Goal: Task Accomplishment & Management: Use online tool/utility

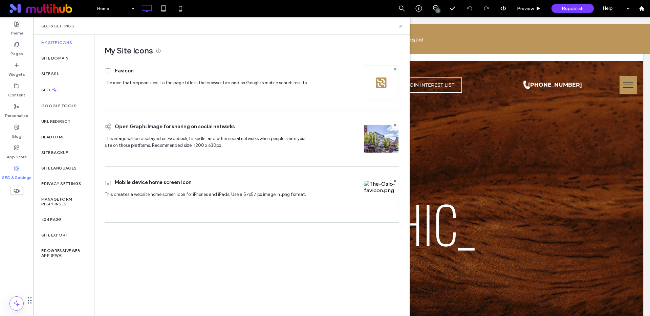
click at [380, 86] on img at bounding box center [381, 83] width 11 height 11
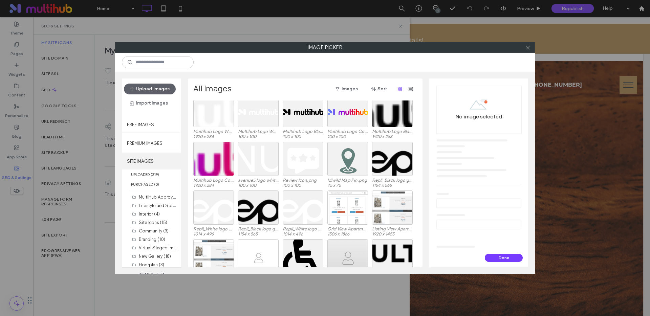
scroll to position [902, 0]
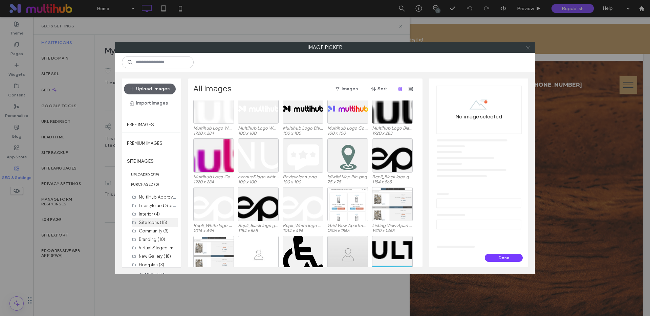
click at [147, 222] on label "Site Icons (15)" at bounding box center [153, 222] width 28 height 5
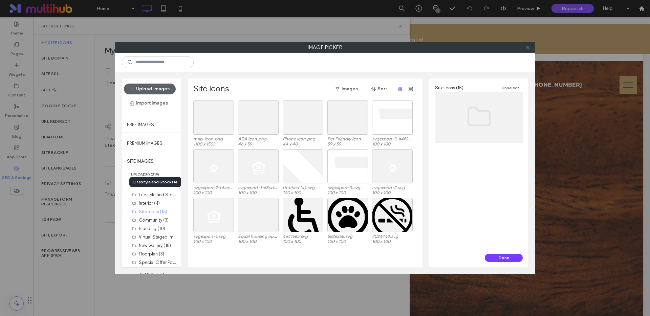
scroll to position [0, 0]
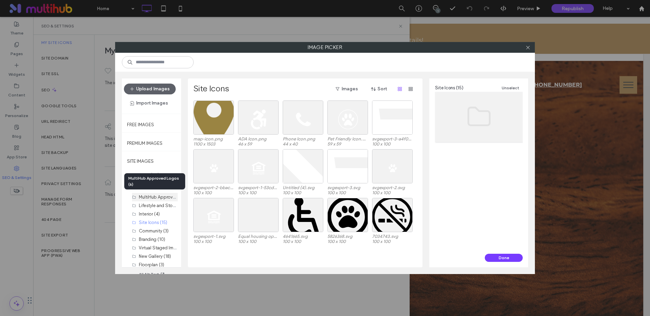
click at [148, 196] on label "MultiHub Approved Logos (6)" at bounding box center [169, 197] width 60 height 6
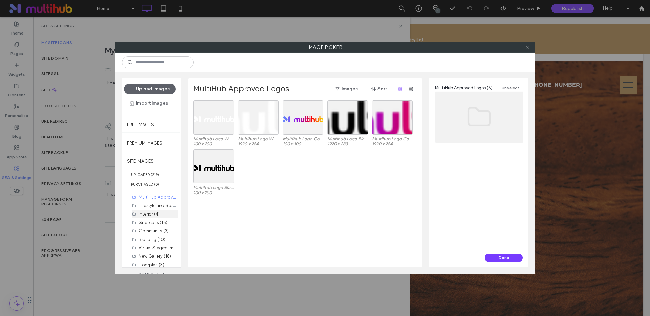
scroll to position [11, 0]
click at [148, 61] on input at bounding box center [158, 62] width 72 height 12
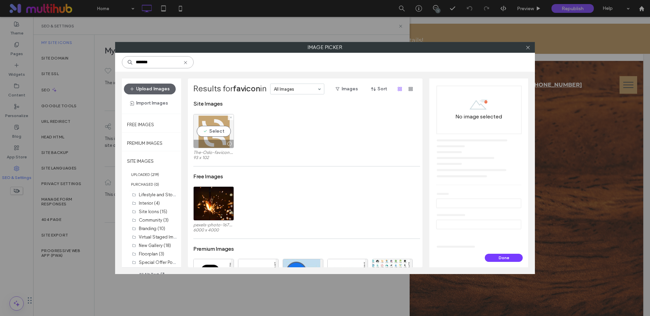
type input "*******"
click at [220, 141] on div at bounding box center [214, 144] width 40 height 8
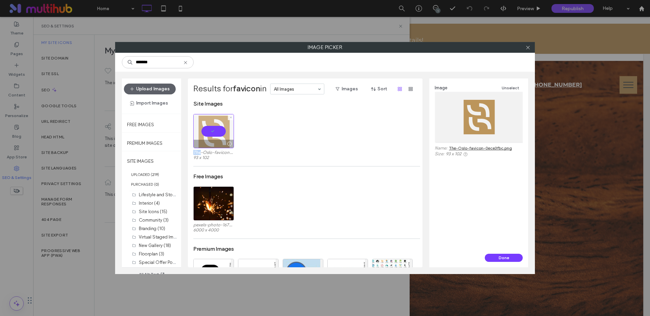
click at [220, 141] on div at bounding box center [214, 144] width 40 height 8
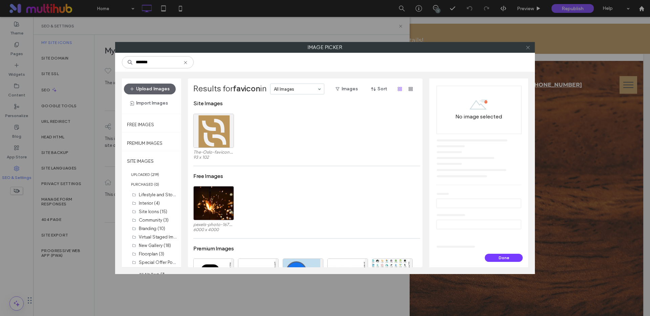
click at [530, 48] on icon at bounding box center [528, 47] width 5 height 5
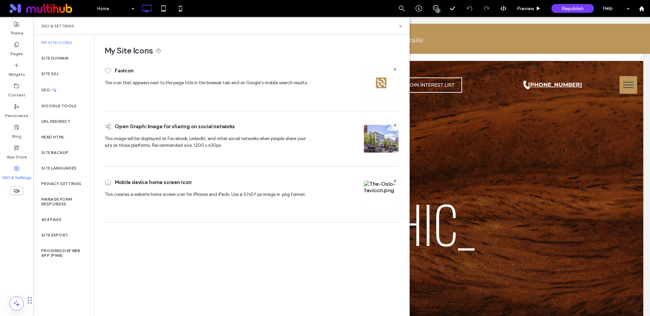
click at [386, 198] on img at bounding box center [381, 204] width 35 height 46
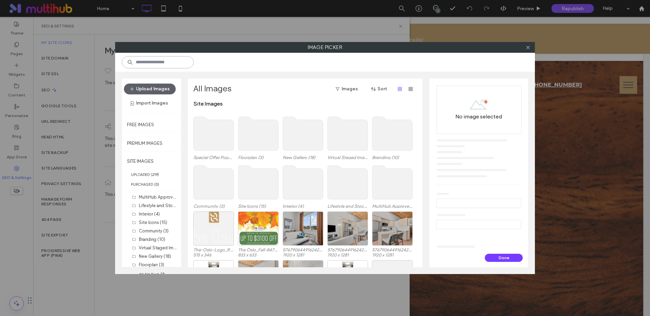
click at [175, 64] on input at bounding box center [158, 62] width 72 height 12
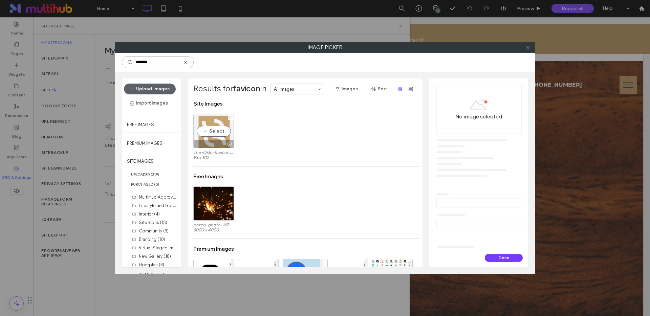
type input "*******"
click at [206, 131] on div "Select" at bounding box center [213, 131] width 41 height 34
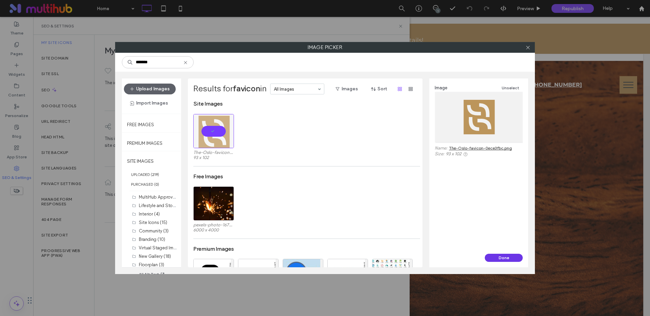
click at [505, 257] on button "Done" at bounding box center [504, 258] width 38 height 8
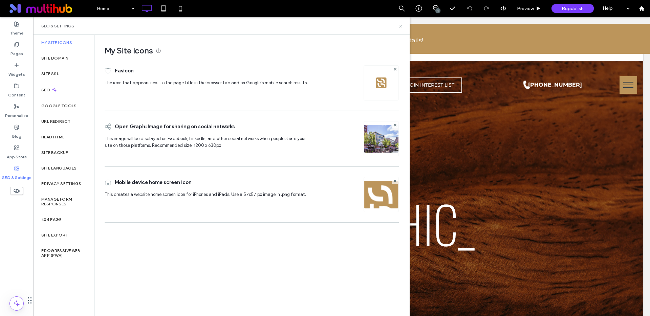
drag, startPoint x: 400, startPoint y: 24, endPoint x: 406, endPoint y: 36, distance: 12.6
click at [400, 24] on icon at bounding box center [400, 26] width 5 height 5
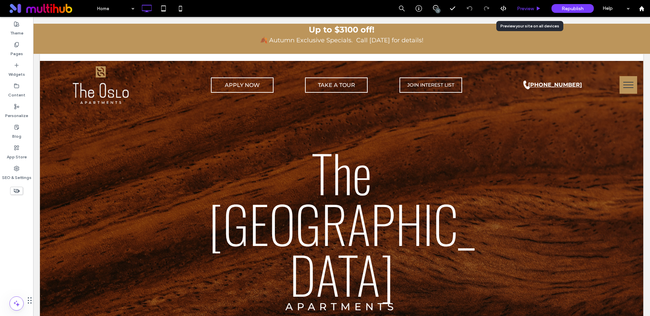
click at [524, 9] on span "Preview" at bounding box center [525, 9] width 17 height 6
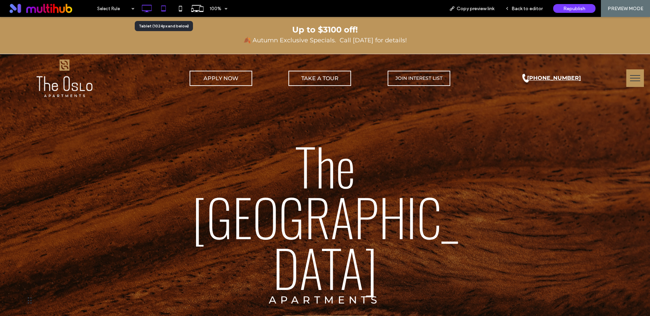
click at [159, 8] on icon at bounding box center [164, 9] width 14 height 14
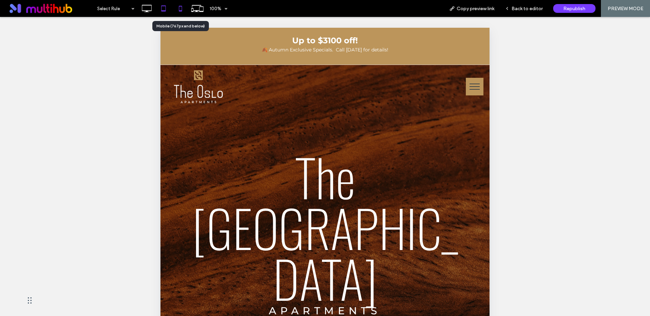
click at [181, 9] on icon at bounding box center [181, 9] width 14 height 14
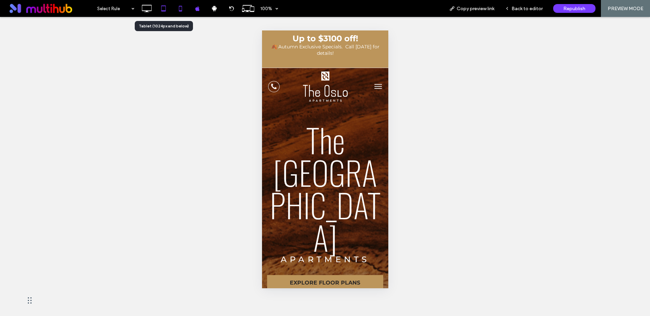
click at [160, 10] on icon at bounding box center [164, 9] width 14 height 14
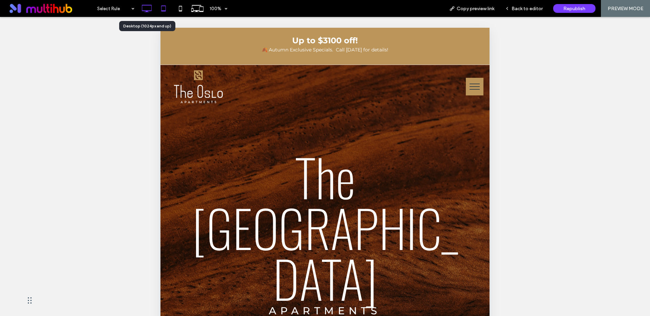
click at [146, 10] on icon at bounding box center [147, 9] width 14 height 14
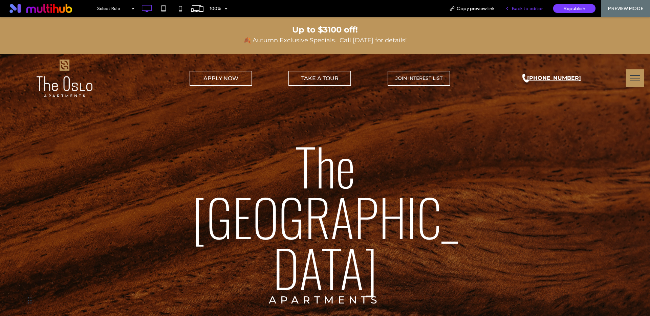
click at [525, 7] on span "Back to editor" at bounding box center [527, 9] width 31 height 6
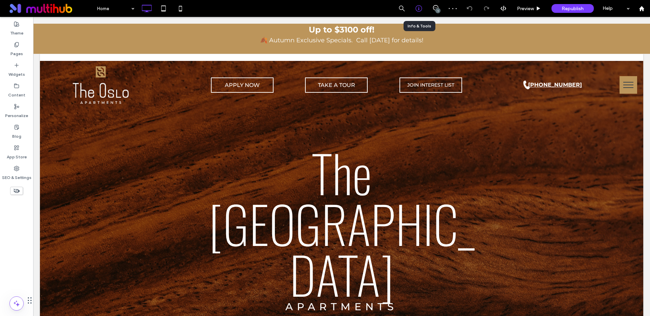
click at [416, 9] on use at bounding box center [419, 8] width 6 height 6
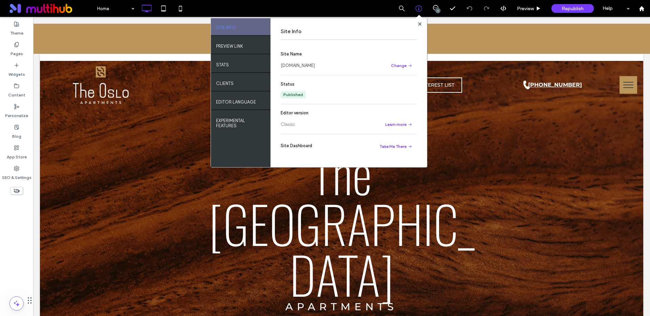
click at [315, 65] on link "www.discovertheoslo.com" at bounding box center [298, 65] width 34 height 7
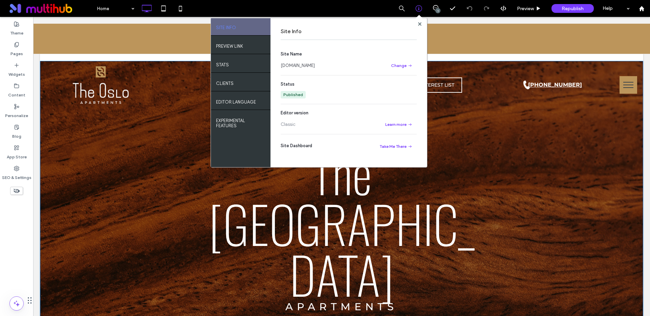
drag, startPoint x: 167, startPoint y: 164, endPoint x: 163, endPoint y: 163, distance: 4.2
click at [164, 163] on div "The Oslo APARTMENTS property_bedrooms_range Apartments for Rent in property_add…" at bounding box center [342, 244] width 407 height 201
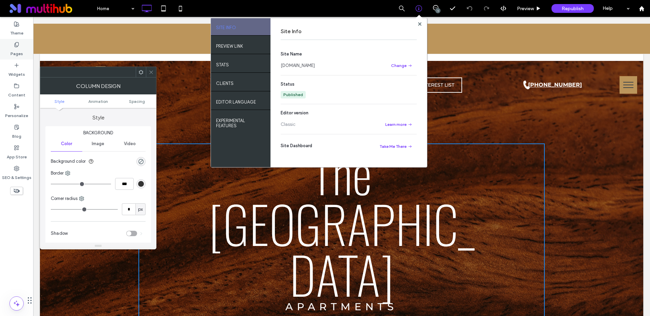
click at [14, 53] on label "Pages" at bounding box center [17, 51] width 13 height 9
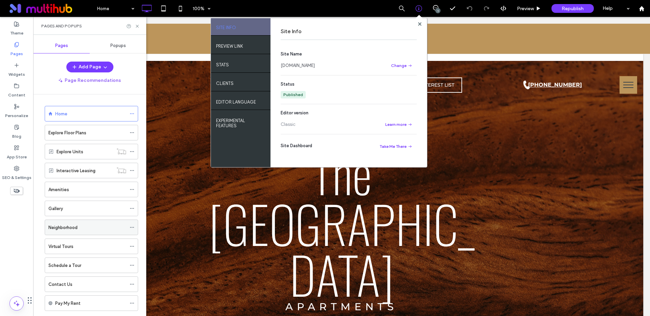
click at [61, 232] on div "Neighborhood" at bounding box center [87, 227] width 78 height 15
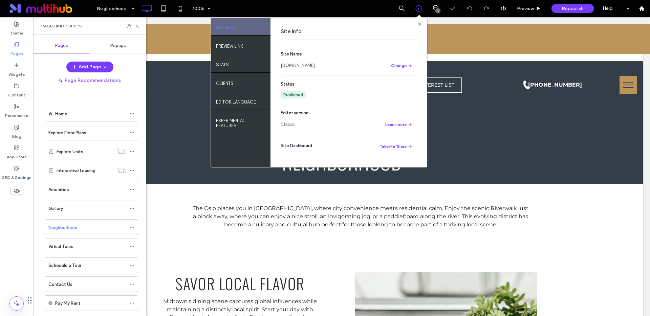
click at [421, 23] on use at bounding box center [419, 23] width 3 height 3
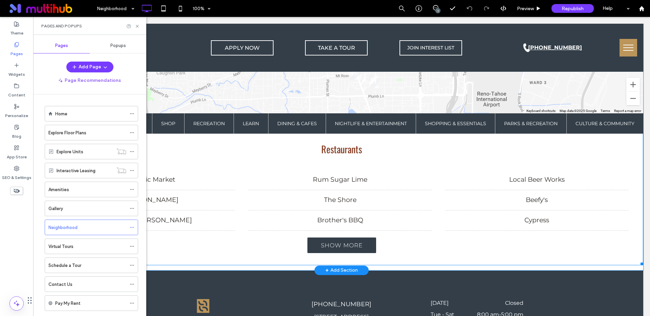
scroll to position [800, 0]
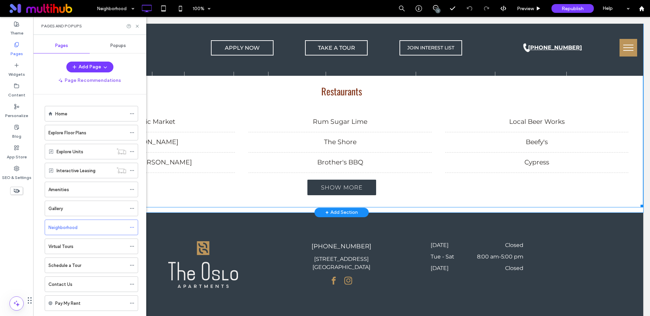
click at [313, 121] on span at bounding box center [342, 46] width 604 height 321
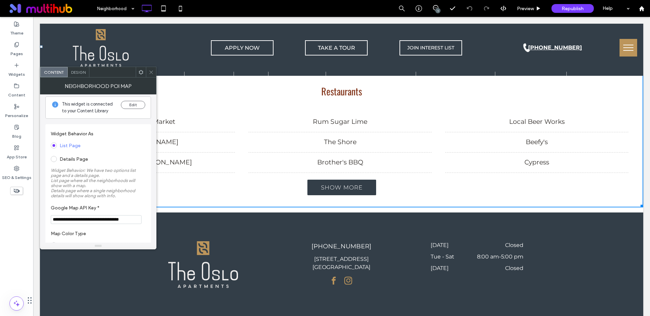
scroll to position [0, 0]
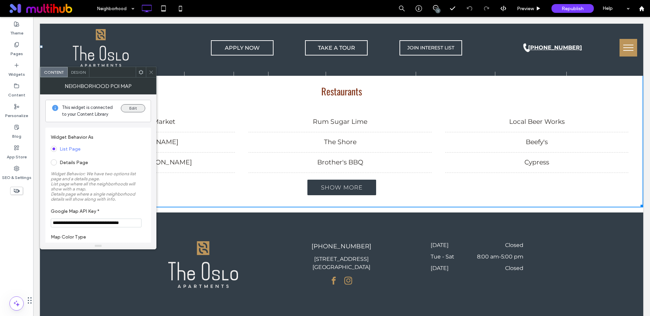
click at [137, 109] on button "Edit" at bounding box center [133, 108] width 24 height 8
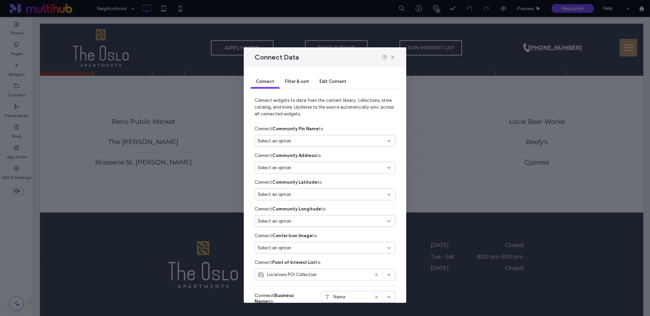
click at [293, 83] on span "Filter & sort" at bounding box center [297, 81] width 24 height 5
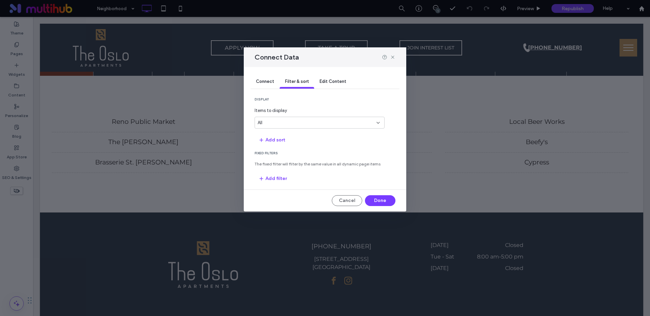
click at [329, 79] on span "Edit Content" at bounding box center [333, 81] width 27 height 5
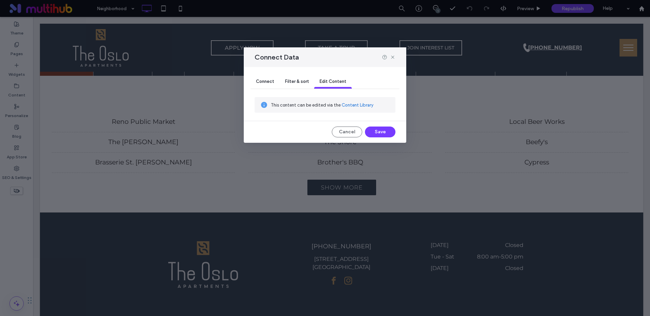
click at [349, 107] on link "Content Library" at bounding box center [358, 105] width 32 height 7
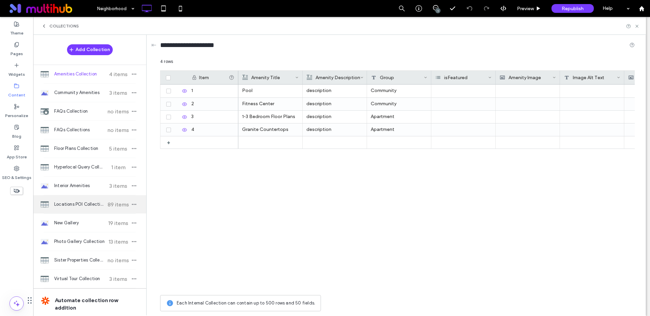
click at [74, 206] on span "Locations POI Collection" at bounding box center [79, 204] width 50 height 7
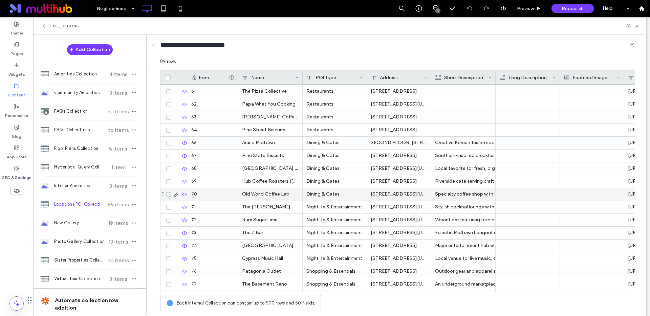
scroll to position [737, 0]
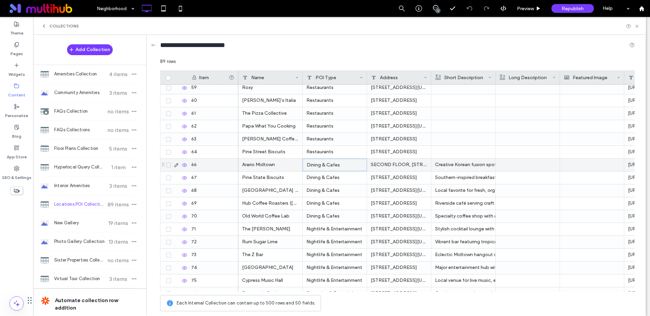
click at [339, 164] on div "Dining & Cafes" at bounding box center [335, 165] width 64 height 13
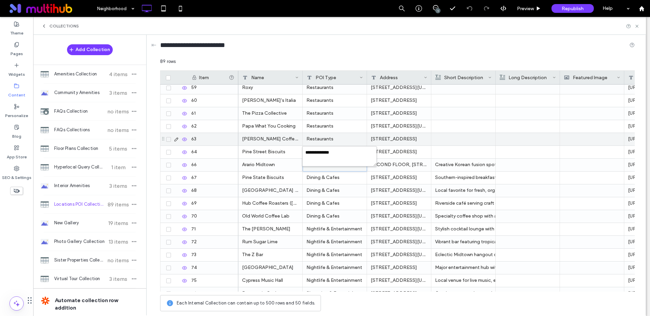
click at [330, 137] on div "Restaurants" at bounding box center [335, 139] width 64 height 13
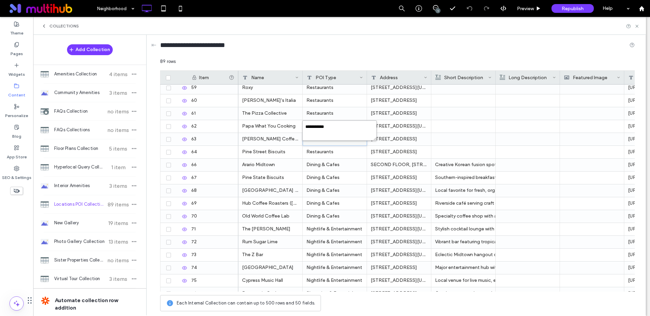
click at [322, 127] on textarea "**********" at bounding box center [340, 131] width 75 height 20
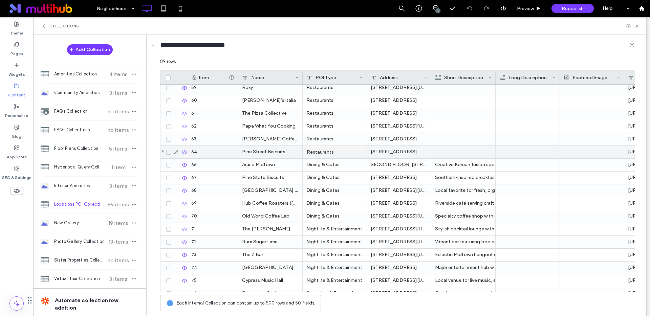
click at [334, 155] on div "Restaurants" at bounding box center [335, 152] width 64 height 13
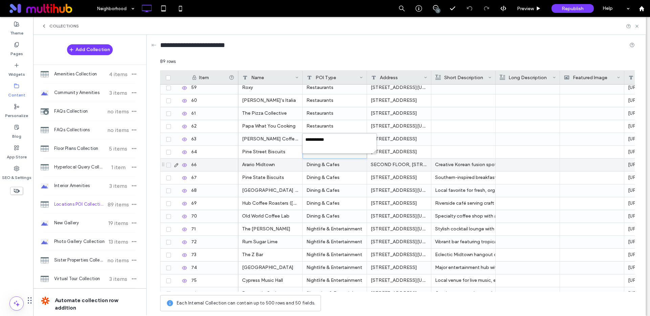
click at [350, 170] on div "Dining & Cafes" at bounding box center [335, 165] width 64 height 13
click at [350, 169] on div "Dining & Cafes" at bounding box center [335, 165] width 64 height 13
click at [349, 169] on div "Dining & Cafes" at bounding box center [335, 165] width 64 height 13
click at [333, 150] on textarea "**********" at bounding box center [340, 156] width 75 height 20
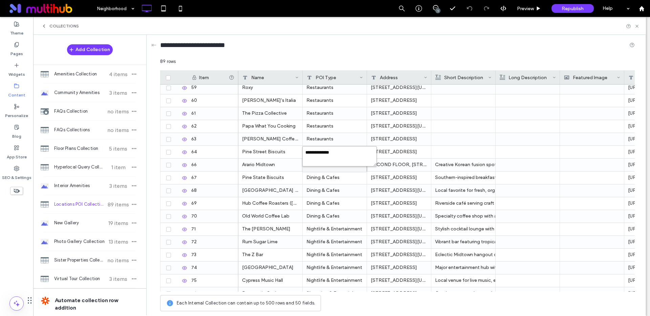
click at [333, 150] on textarea "**********" at bounding box center [340, 156] width 75 height 20
paste textarea "**********"
paste textarea "*"
type textarea "*"
type textarea "**********"
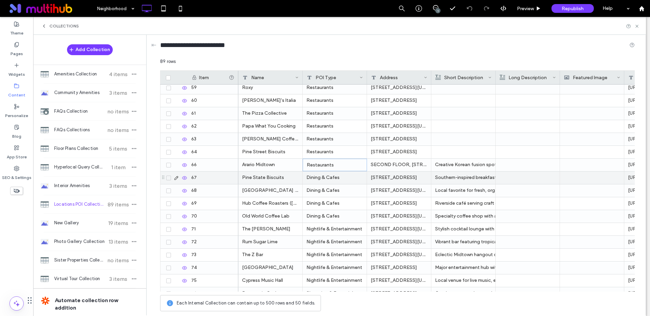
click at [332, 176] on div "Dining & Cafes" at bounding box center [335, 178] width 64 height 13
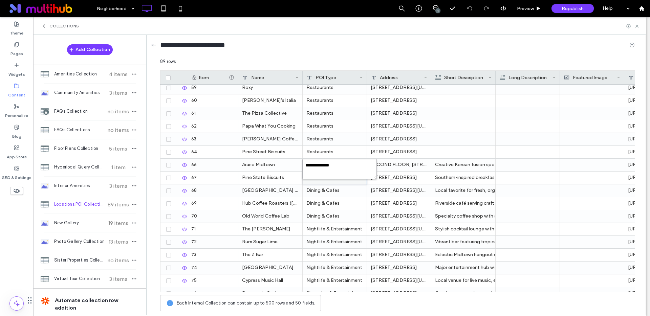
click at [328, 165] on textarea "**********" at bounding box center [340, 169] width 75 height 20
paste textarea "plain-text-cell"
type textarea "**********"
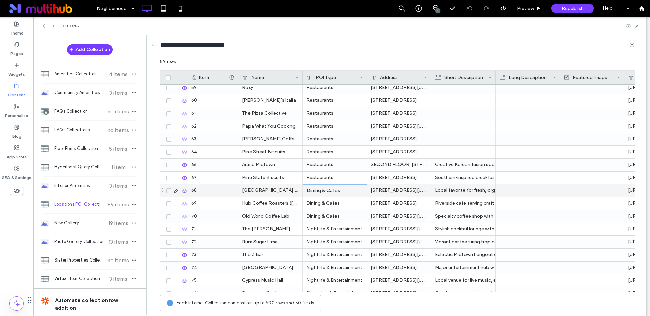
click at [336, 190] on div "Dining & Cafes" at bounding box center [335, 191] width 64 height 13
click at [333, 180] on textarea "**********" at bounding box center [340, 182] width 75 height 20
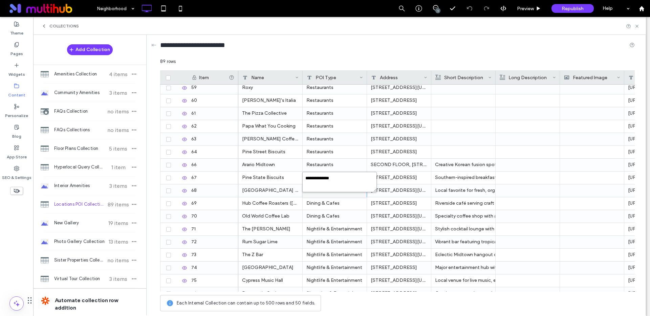
paste textarea "plain-text-cell"
type textarea "**********"
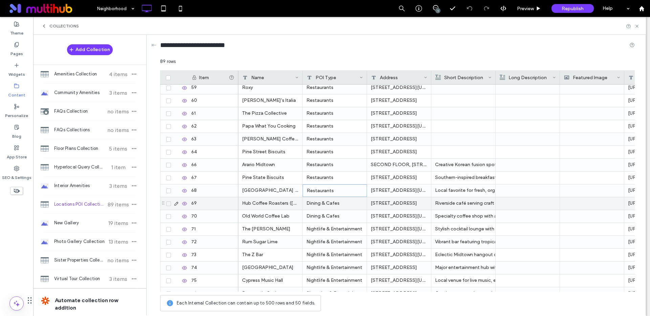
click at [335, 203] on div "Dining & Cafes" at bounding box center [335, 203] width 64 height 13
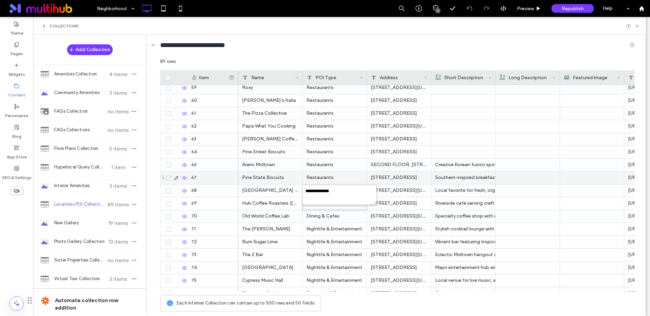
click at [331, 175] on div "Restaurants" at bounding box center [335, 178] width 64 height 13
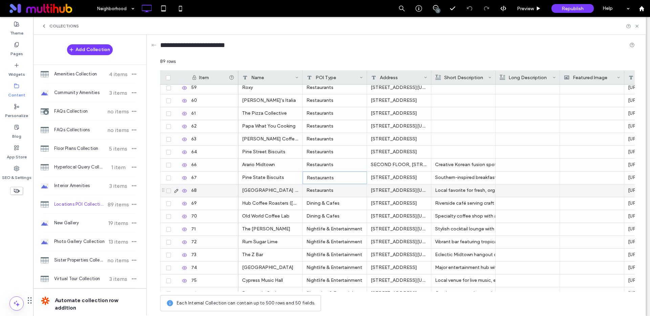
click at [360, 193] on div "Restaurants" at bounding box center [335, 191] width 64 height 13
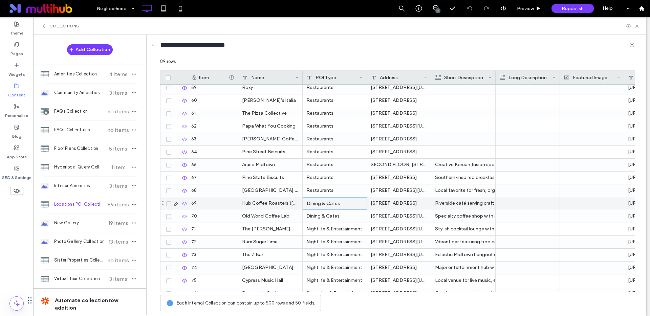
click at [341, 202] on div "Dining & Cafes" at bounding box center [335, 203] width 64 height 13
click at [341, 202] on textarea "**********" at bounding box center [340, 195] width 75 height 20
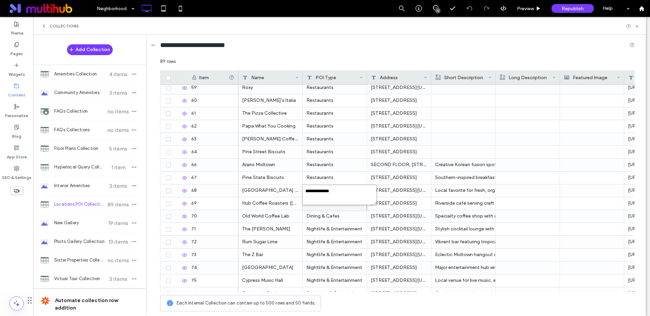
paste textarea "plain-text-cell"
type textarea "**********"
click at [331, 215] on div "Dining & Cafes" at bounding box center [335, 216] width 64 height 13
click at [331, 215] on textarea "**********" at bounding box center [340, 208] width 75 height 20
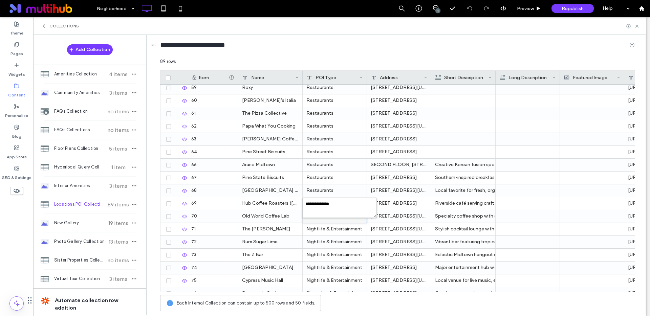
type textarea "**********"
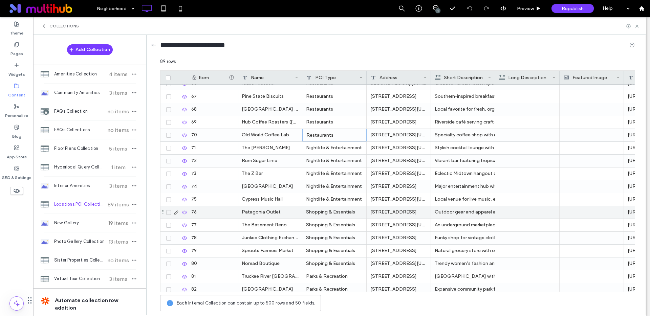
scroll to position [815, 0]
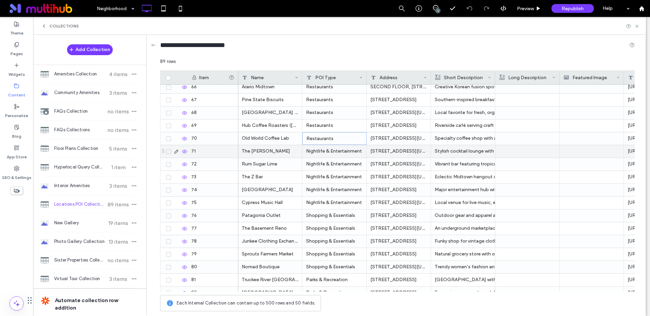
click at [332, 151] on div "Nightlife & Entertainment" at bounding box center [335, 151] width 64 height 13
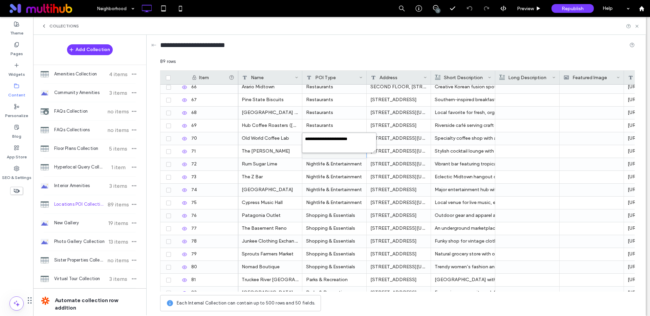
drag, startPoint x: 328, startPoint y: 140, endPoint x: 304, endPoint y: 134, distance: 24.8
click at [304, 134] on textarea "**********" at bounding box center [339, 143] width 75 height 20
type textarea "**********"
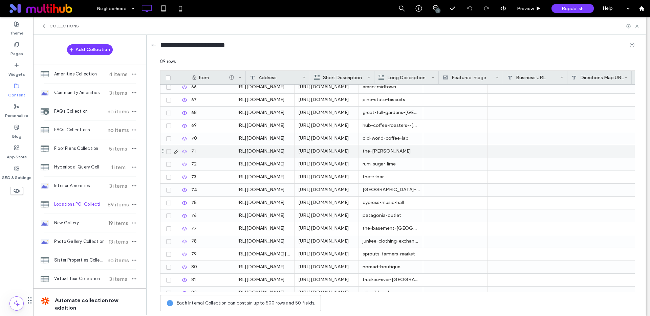
scroll to position [0, 0]
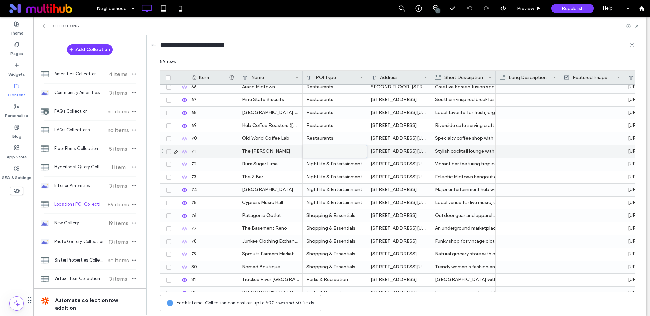
click at [315, 153] on div at bounding box center [335, 152] width 64 height 12
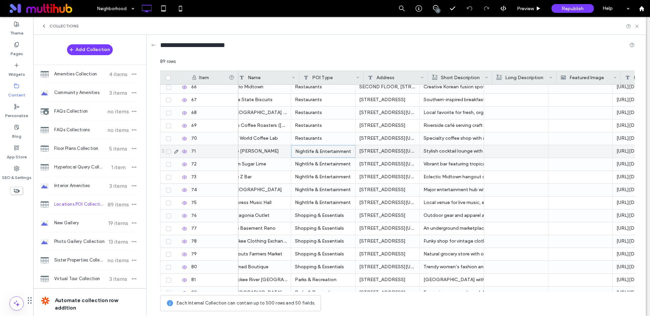
scroll to position [0, 14]
click at [315, 153] on div "Nightlife & Entertainment" at bounding box center [321, 151] width 64 height 13
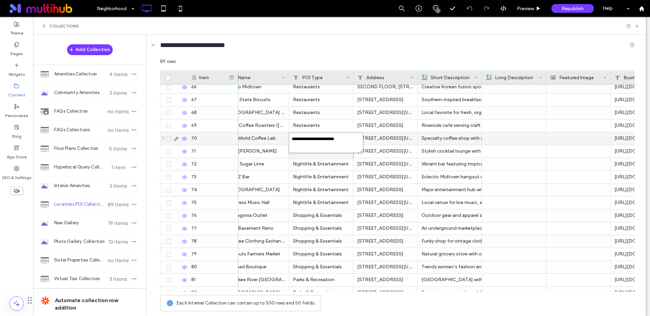
drag, startPoint x: 315, startPoint y: 139, endPoint x: 284, endPoint y: 136, distance: 31.7
click at [282, 135] on div "**********" at bounding box center [397, 186] width 475 height 257
type textarea "**********"
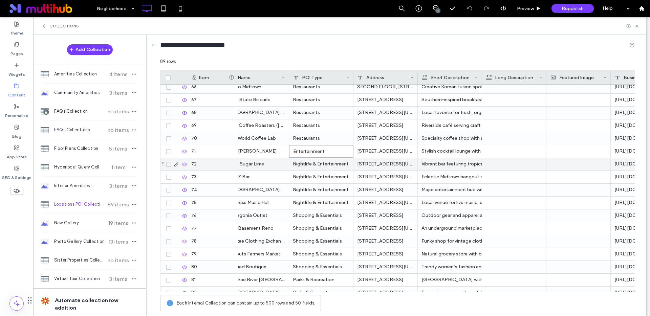
click at [315, 166] on div "Nightlife & Entertainment" at bounding box center [321, 164] width 64 height 13
click at [315, 152] on textarea "**********" at bounding box center [326, 156] width 75 height 20
type textarea "**********"
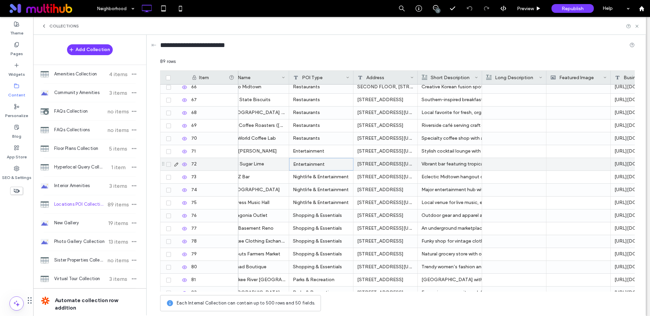
scroll to position [0, 14]
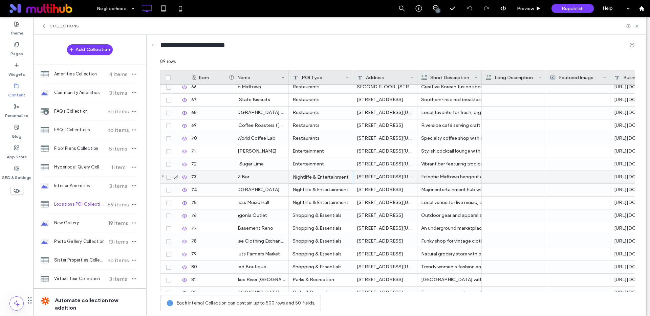
click at [314, 175] on div "Nightlife & Entertainment" at bounding box center [321, 177] width 64 height 13
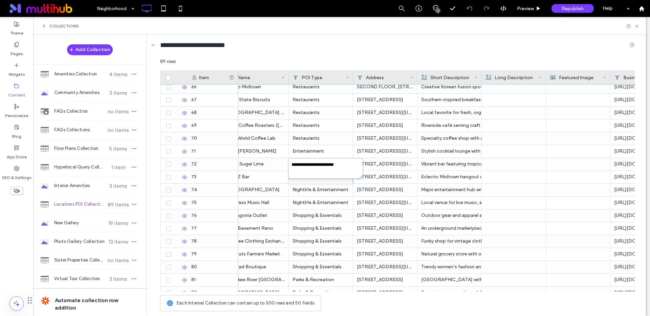
click at [314, 175] on textarea "**********" at bounding box center [326, 169] width 75 height 20
type textarea "**********"
click at [320, 186] on div "Nightlife & Entertainment" at bounding box center [321, 190] width 64 height 13
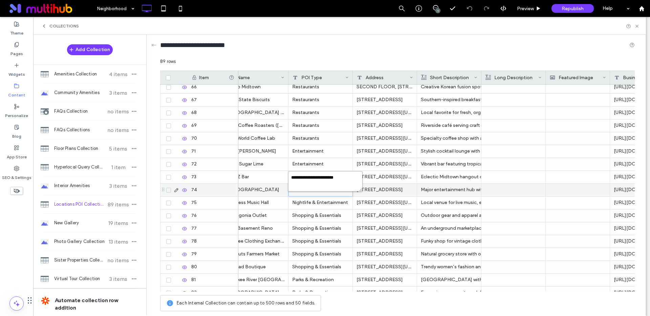
click at [319, 185] on textarea "**********" at bounding box center [325, 181] width 75 height 20
paste textarea "plain-text-cell"
type textarea "**********"
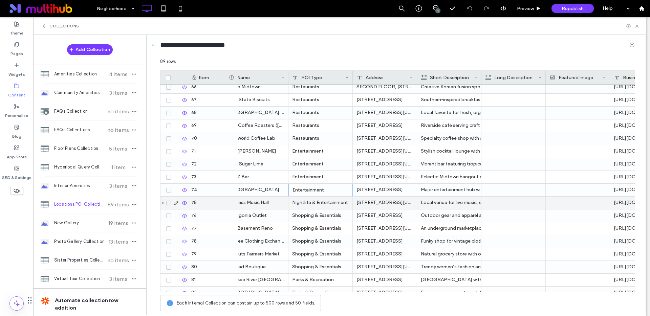
scroll to position [0, 12]
click at [327, 204] on div "Nightlife & Entertainment" at bounding box center [323, 203] width 64 height 13
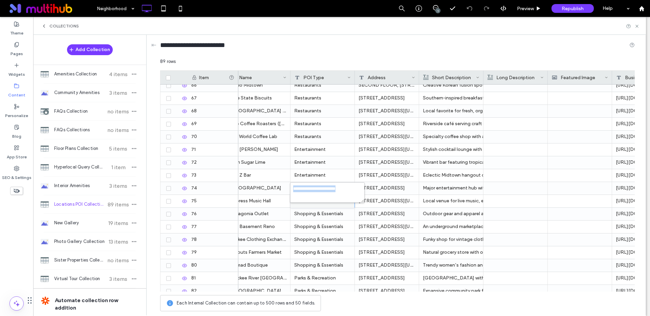
click at [327, 204] on div "**********" at bounding box center [328, 197] width 73 height 14
drag, startPoint x: 314, startPoint y: 189, endPoint x: 325, endPoint y: 195, distance: 11.8
click at [316, 191] on textarea "**********" at bounding box center [327, 193] width 75 height 20
type textarea "**********"
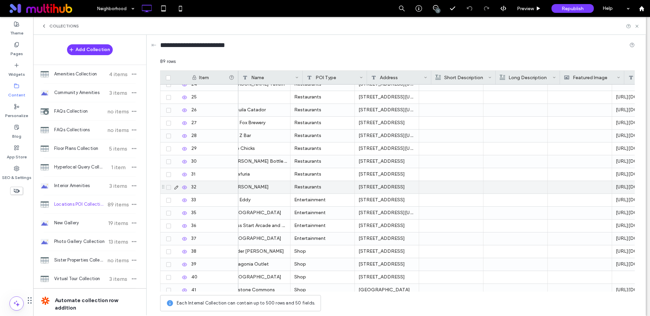
scroll to position [0, 0]
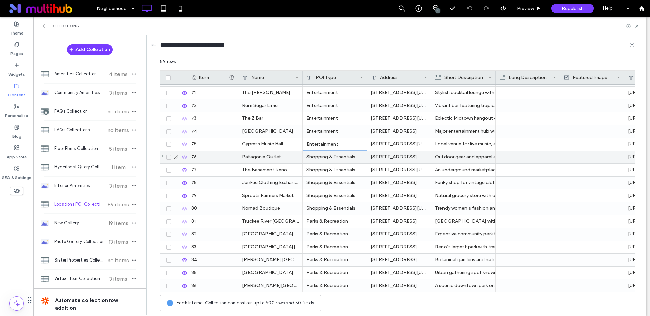
click at [328, 156] on div "Shopping & Essentials" at bounding box center [335, 157] width 64 height 13
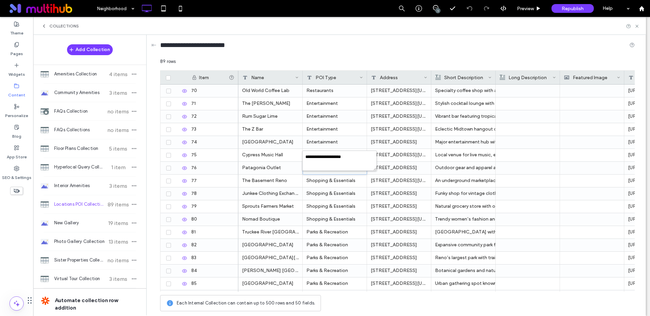
scroll to position [860, 0]
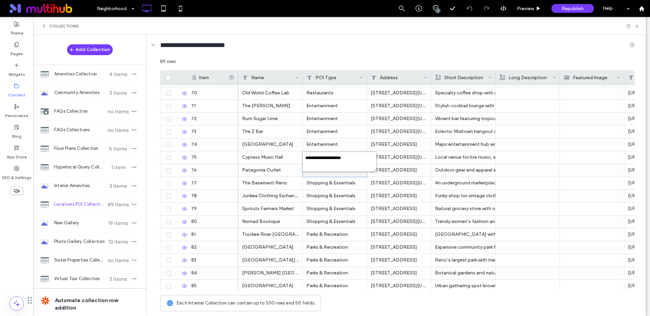
click at [328, 155] on textarea "**********" at bounding box center [340, 162] width 75 height 20
type textarea "****"
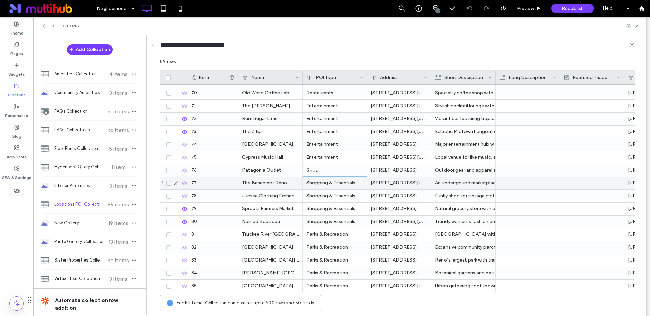
click at [311, 181] on div "Shopping & Essentials" at bounding box center [335, 183] width 64 height 13
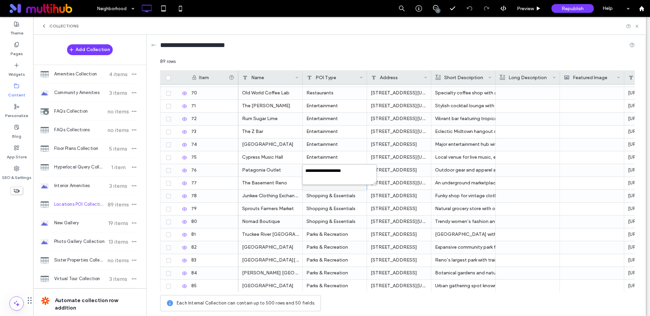
type textarea "****"
click at [324, 197] on div "Shopping & Essentials" at bounding box center [335, 196] width 64 height 13
type textarea "****"
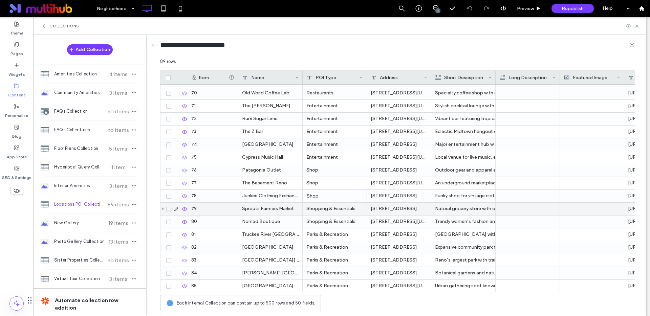
click at [323, 206] on div "Shopping & Essentials" at bounding box center [335, 209] width 64 height 13
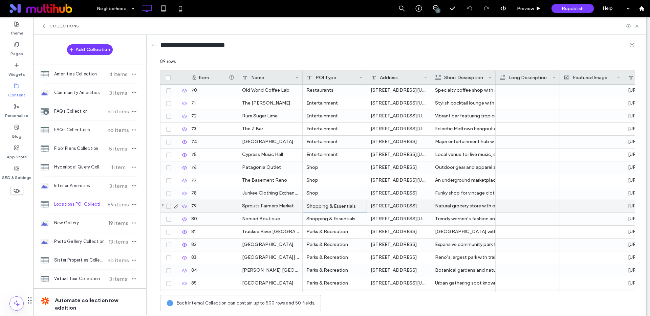
click at [323, 206] on div "Shopping & Essentials" at bounding box center [335, 206] width 64 height 13
click at [323, 206] on div "89 rows Drag here to set row groups Drag here to set column labels Item Busines…" at bounding box center [397, 186] width 475 height 257
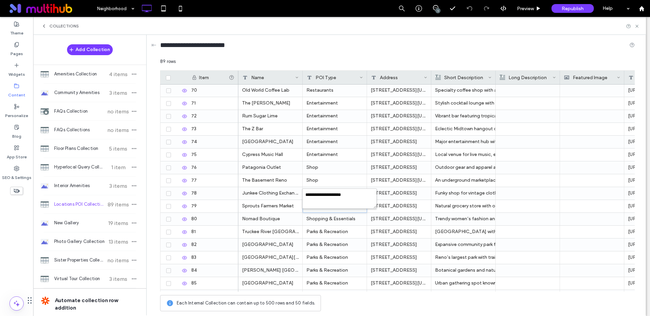
scroll to position [862, 0]
click at [318, 199] on textarea "**********" at bounding box center [340, 199] width 75 height 20
paste textarea "plain-text-cell"
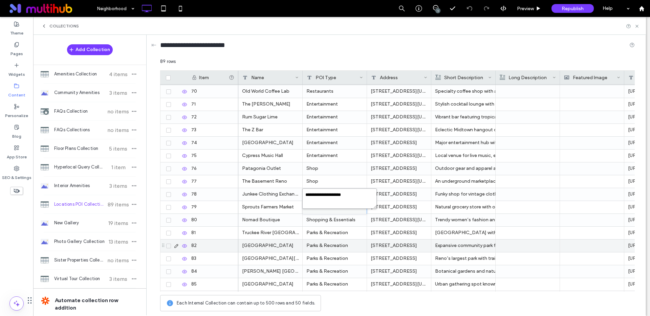
type textarea "****"
click at [333, 217] on div "Shopping & Essentials" at bounding box center [335, 220] width 64 height 13
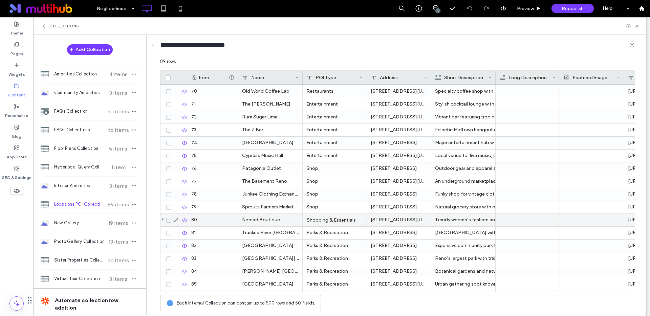
click at [333, 217] on div "Shopping & Essentials" at bounding box center [335, 220] width 64 height 13
type textarea "****"
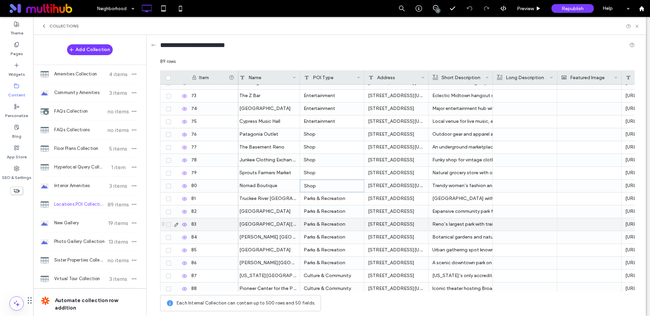
scroll to position [951, 0]
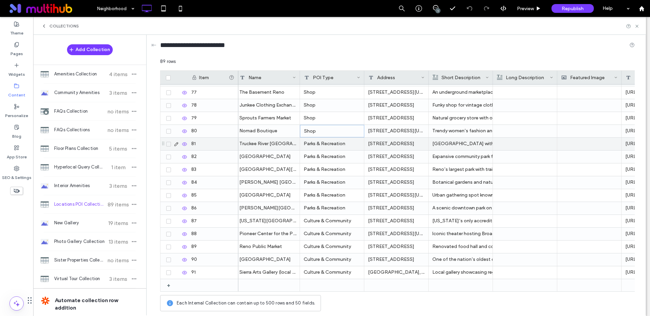
click at [326, 145] on div "Parks & Recreation" at bounding box center [332, 144] width 64 height 13
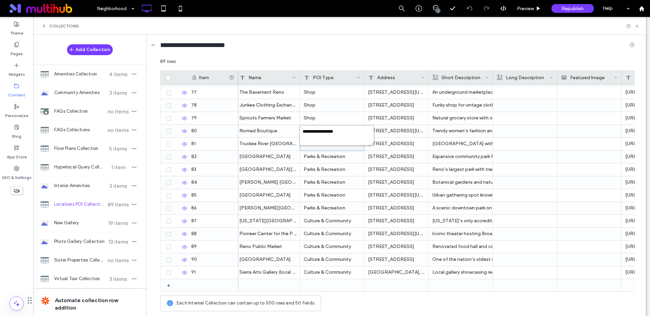
click at [321, 130] on textarea "**********" at bounding box center [337, 135] width 75 height 20
type textarea "**********"
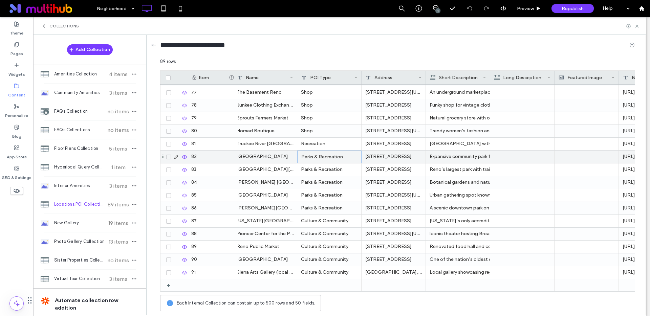
click at [324, 158] on div "Parks & Recreation" at bounding box center [329, 157] width 64 height 13
click at [313, 145] on textarea "**********" at bounding box center [334, 148] width 75 height 20
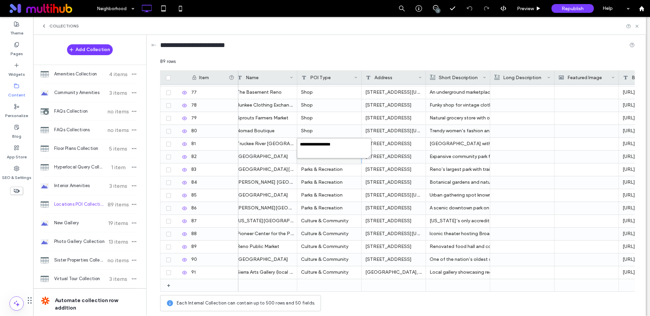
click at [312, 145] on textarea "**********" at bounding box center [334, 148] width 75 height 20
paste textarea "plain-text-cell"
type textarea "**********"
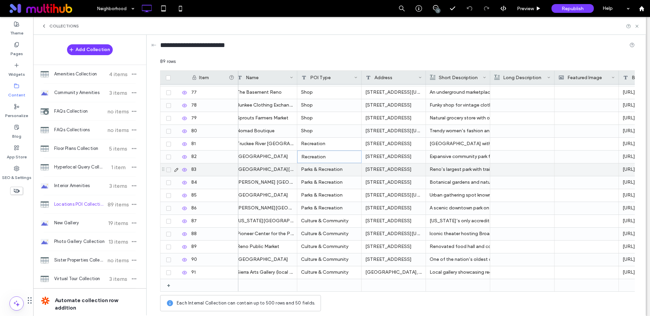
click at [319, 170] on div "Parks & Recreation" at bounding box center [329, 170] width 64 height 13
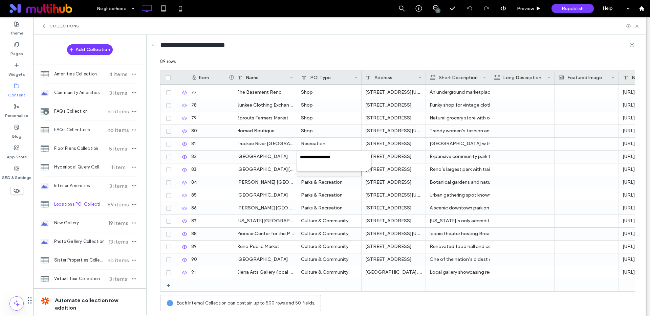
click at [319, 170] on textarea "**********" at bounding box center [334, 161] width 75 height 20
type textarea "**********"
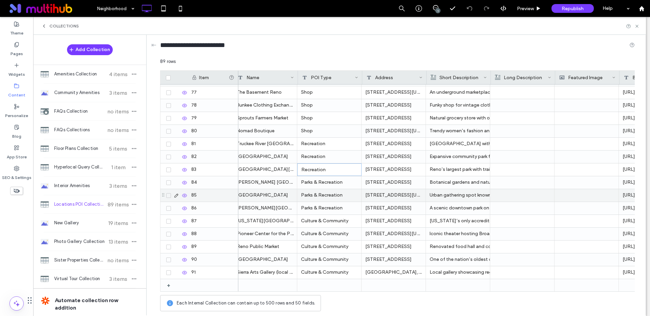
scroll to position [0, 4]
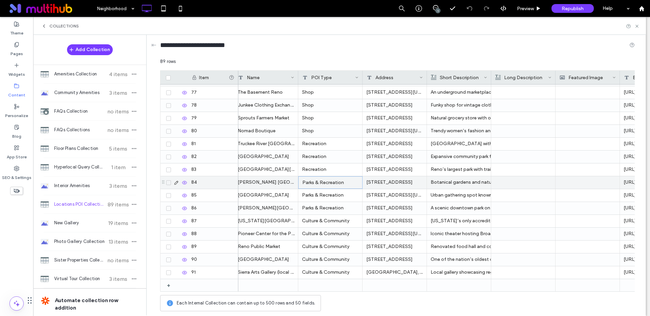
click at [319, 184] on div "Parks & Recreation" at bounding box center [330, 182] width 64 height 13
click at [319, 184] on div "**********" at bounding box center [336, 178] width 73 height 14
click at [315, 169] on textarea "**********" at bounding box center [335, 174] width 75 height 20
type textarea "**********"
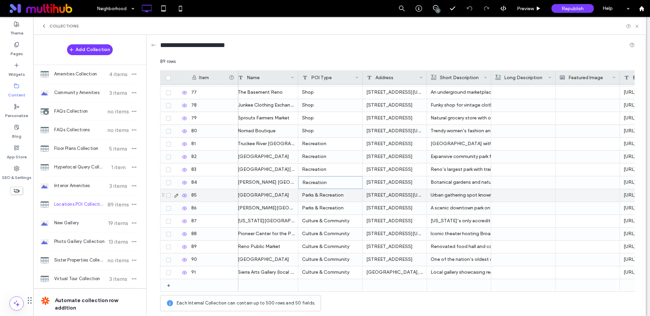
click at [324, 193] on div "Parks & Recreation" at bounding box center [330, 195] width 64 height 13
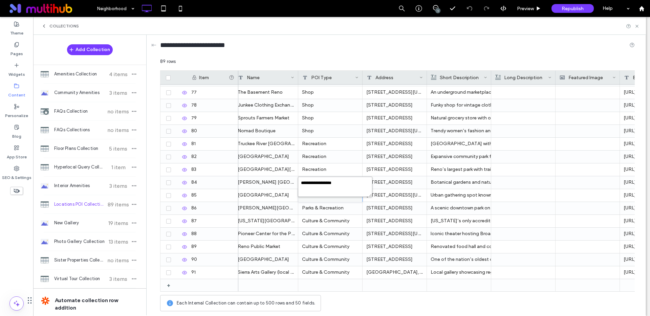
click at [317, 183] on textarea "**********" at bounding box center [335, 187] width 75 height 20
paste textarea "plain-text-cell"
type textarea "**********"
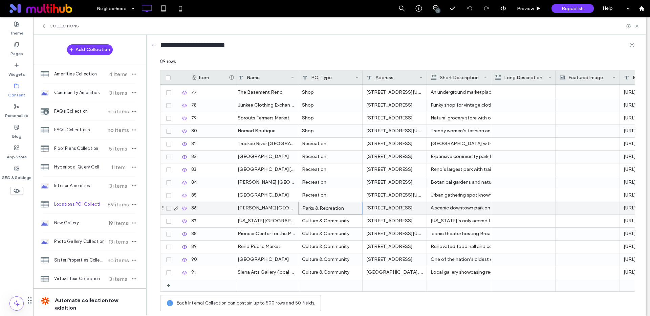
click at [332, 204] on div "Parks & Recreation" at bounding box center [330, 208] width 64 height 13
type textarea "**********"
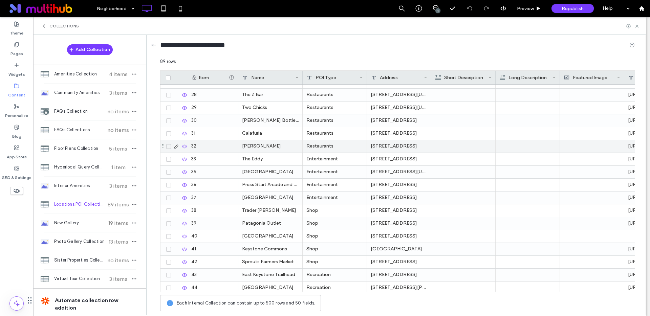
scroll to position [409, 0]
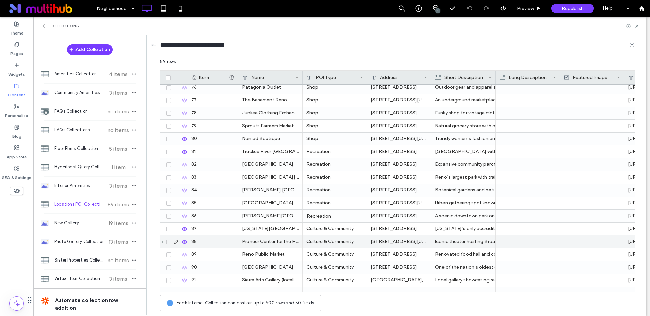
scroll to position [941, 0]
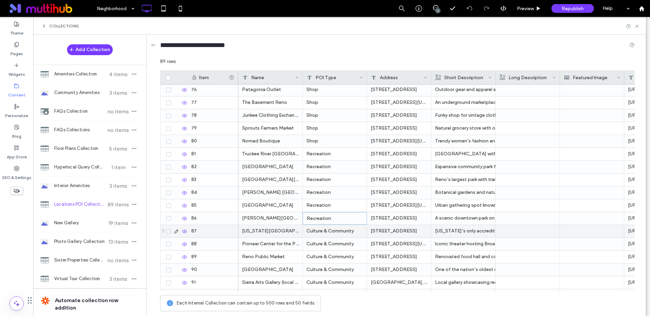
click at [326, 231] on div "Culture & Community" at bounding box center [335, 231] width 64 height 13
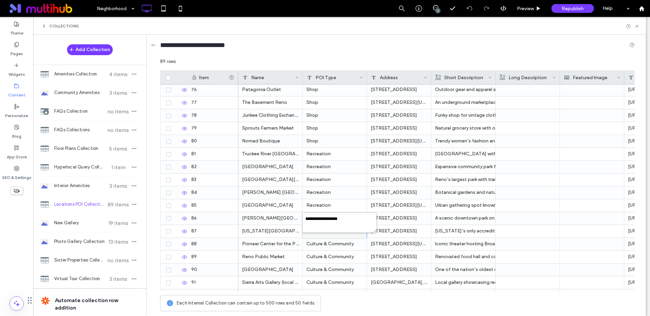
click at [326, 231] on textarea "**********" at bounding box center [340, 223] width 75 height 20
type textarea "**********"
click at [324, 242] on div "Culture & Community" at bounding box center [335, 244] width 64 height 13
type textarea "**********"
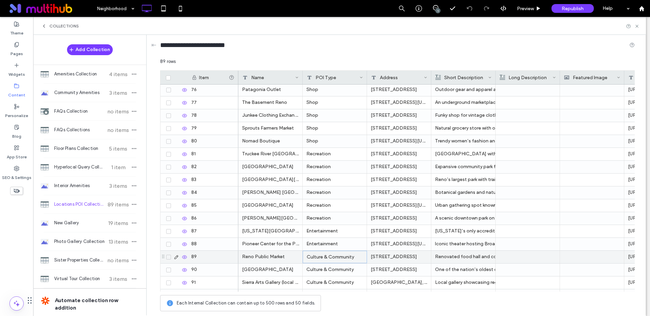
click at [326, 254] on div "Culture & Community" at bounding box center [335, 257] width 64 height 13
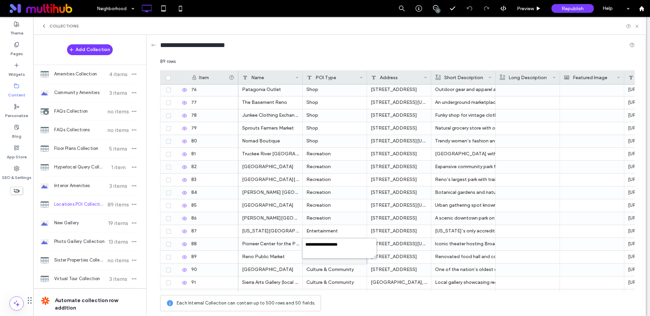
type textarea "**********"
click at [327, 271] on div "Culture & Community" at bounding box center [335, 270] width 64 height 13
type textarea "**********"
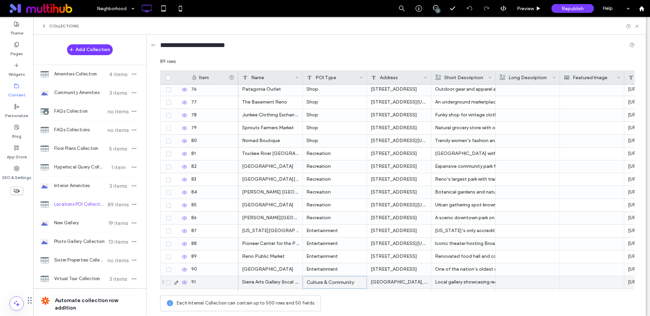
click at [329, 277] on div "Culture & Community" at bounding box center [335, 282] width 64 height 13
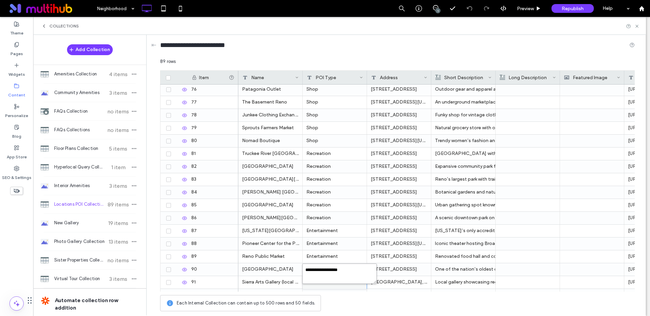
click at [321, 270] on textarea "**********" at bounding box center [340, 274] width 75 height 20
paste textarea "plain-text-cell"
type textarea "**********"
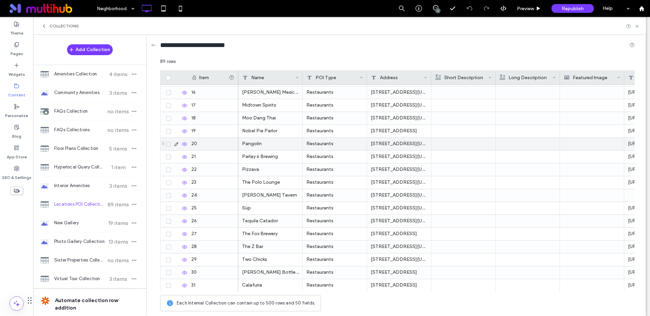
scroll to position [0, 0]
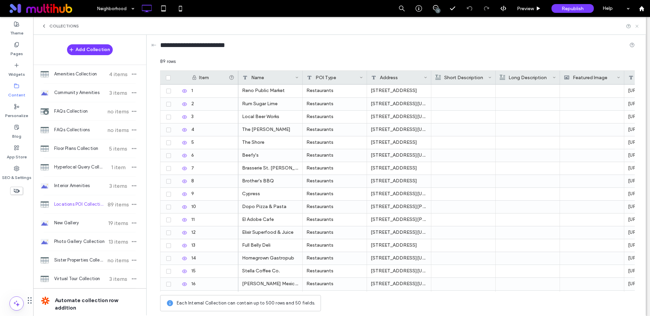
click at [638, 26] on icon at bounding box center [637, 26] width 5 height 5
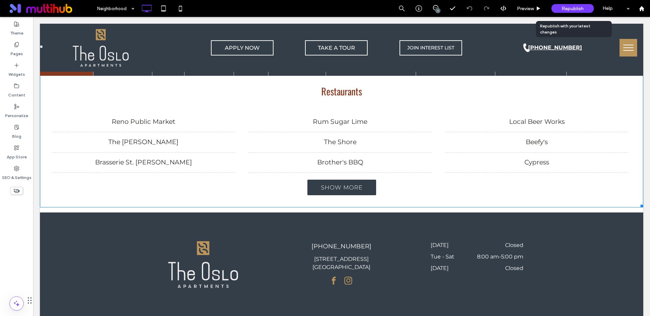
click at [567, 7] on span "Republish" at bounding box center [573, 9] width 22 height 6
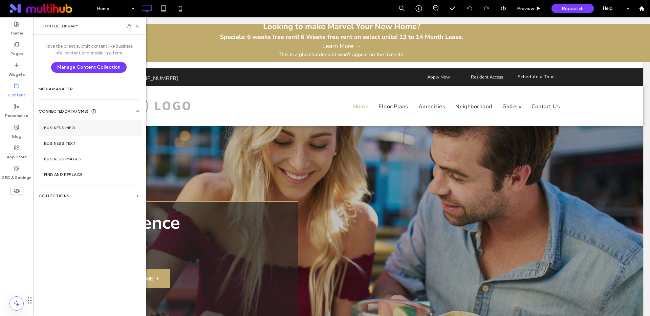
click at [68, 131] on section "Business Info" at bounding box center [90, 128] width 103 height 16
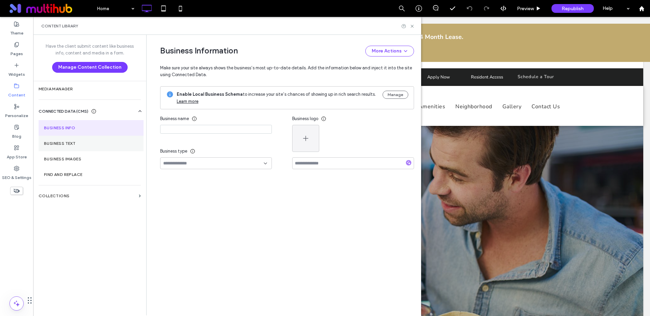
type input "******"
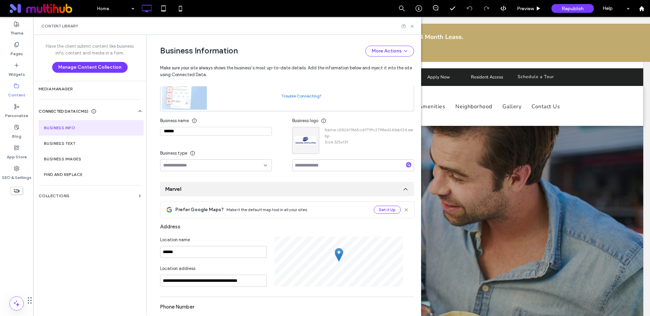
scroll to position [67, 0]
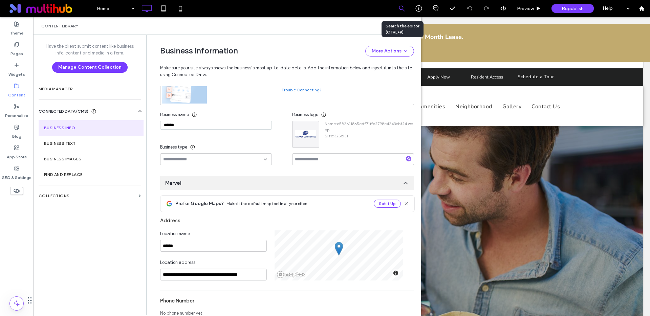
click at [402, 6] on icon at bounding box center [402, 8] width 6 height 6
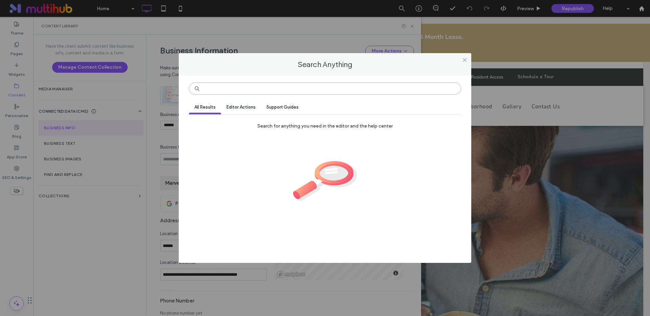
click at [278, 92] on input at bounding box center [325, 89] width 272 height 12
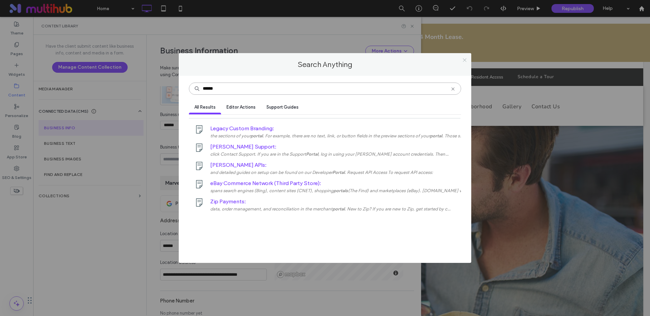
type input "******"
click at [464, 58] on icon at bounding box center [464, 60] width 5 height 5
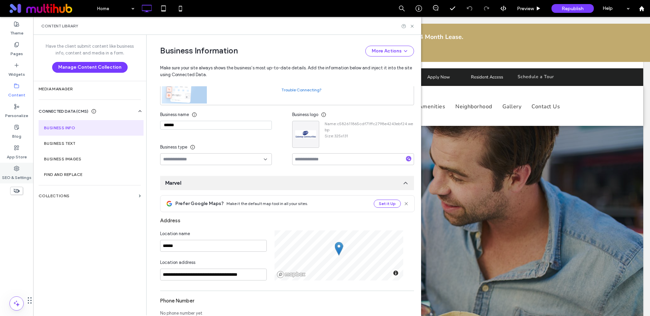
click at [18, 174] on label "SEO & Settings" at bounding box center [16, 175] width 29 height 9
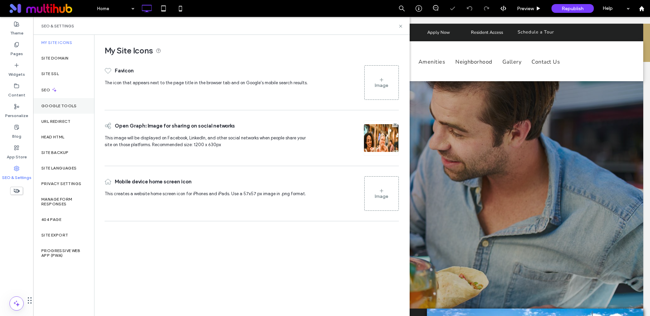
scroll to position [0, 0]
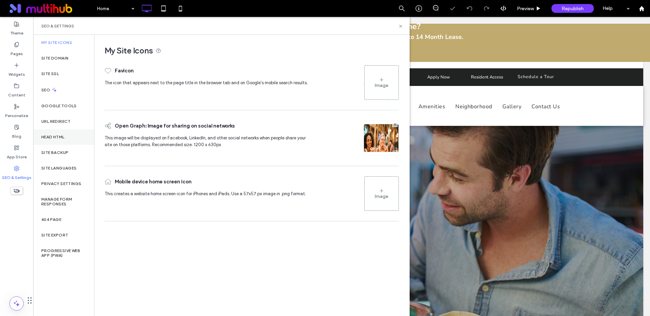
click at [42, 136] on label "Head HTML" at bounding box center [52, 137] width 23 height 5
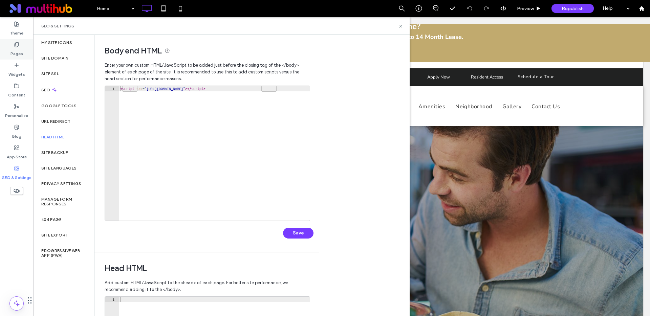
click at [19, 43] on div "Pages" at bounding box center [16, 49] width 33 height 21
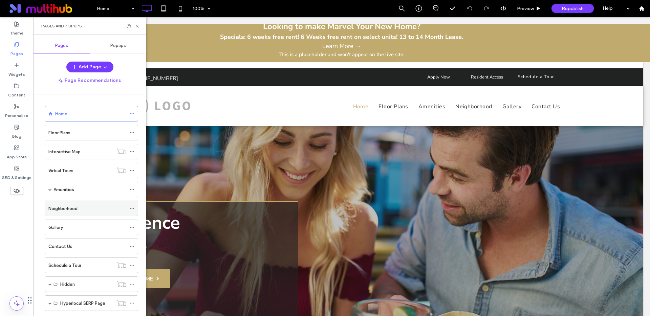
scroll to position [15, 0]
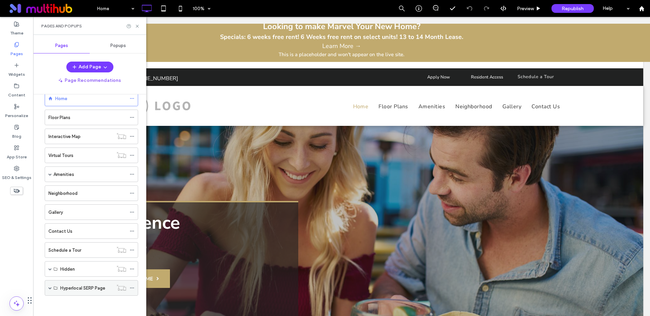
click at [133, 287] on icon at bounding box center [132, 288] width 5 height 5
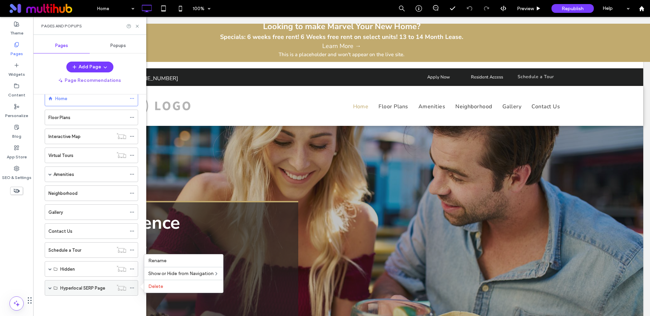
click at [50, 287] on span at bounding box center [49, 288] width 3 height 3
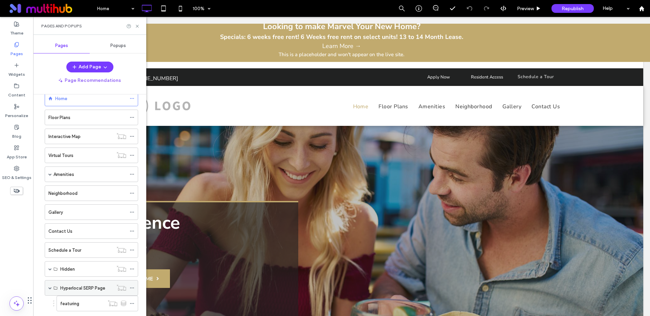
scroll to position [31, 0]
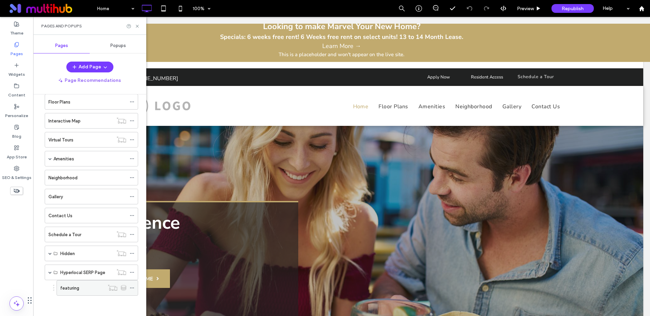
click at [132, 288] on icon at bounding box center [132, 288] width 5 height 5
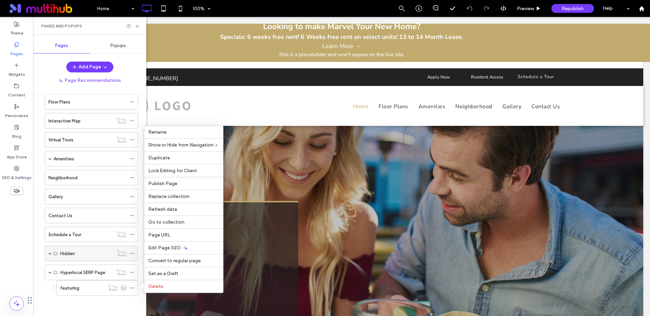
click at [133, 253] on icon at bounding box center [132, 253] width 5 height 5
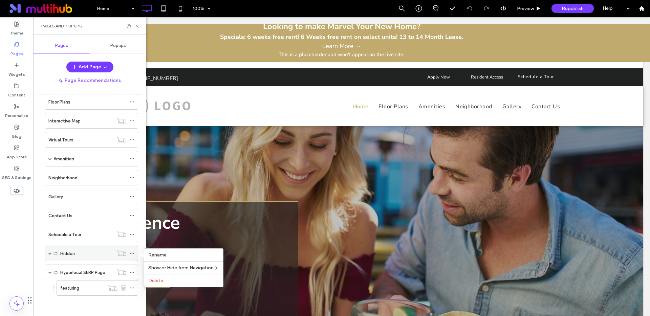
click at [133, 253] on icon at bounding box center [132, 253] width 5 height 5
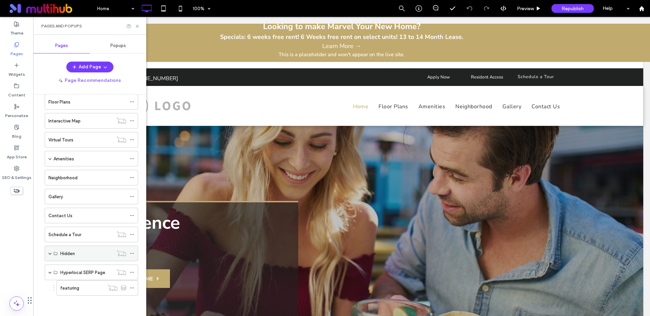
click at [49, 252] on span at bounding box center [49, 253] width 3 height 3
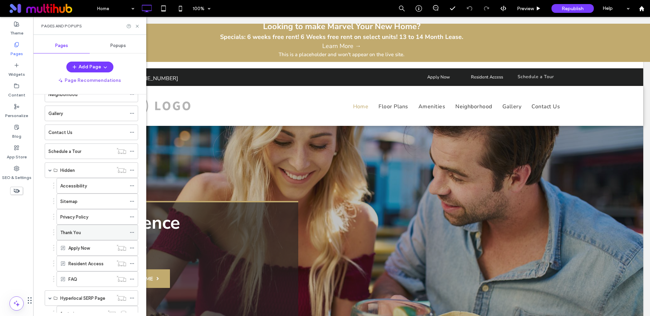
scroll to position [136, 0]
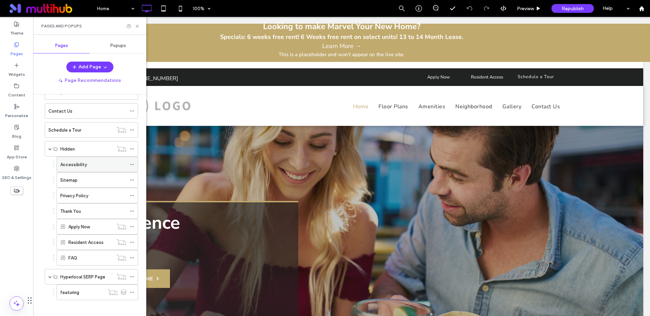
click at [131, 162] on icon at bounding box center [132, 164] width 5 height 5
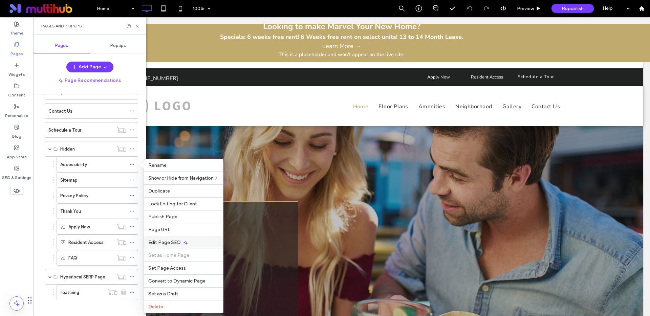
click at [174, 244] on span "Edit Page SEO" at bounding box center [164, 243] width 33 height 6
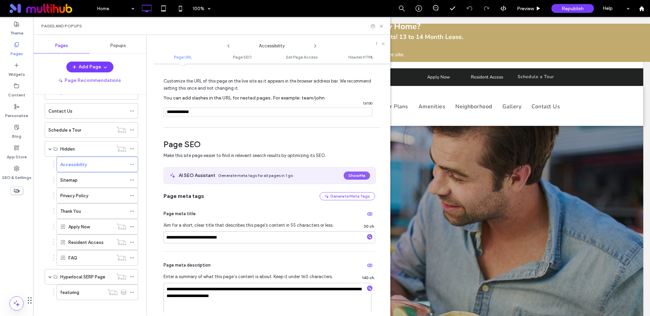
scroll to position [20, 0]
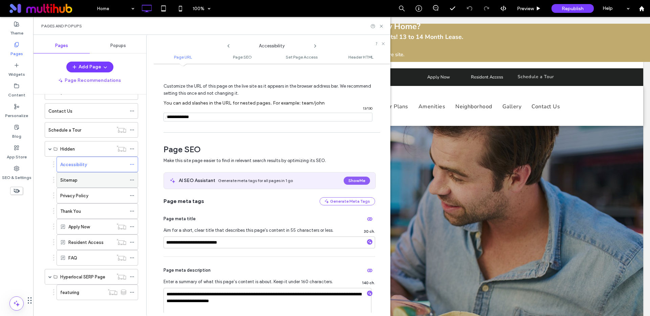
click at [131, 180] on icon at bounding box center [132, 180] width 5 height 5
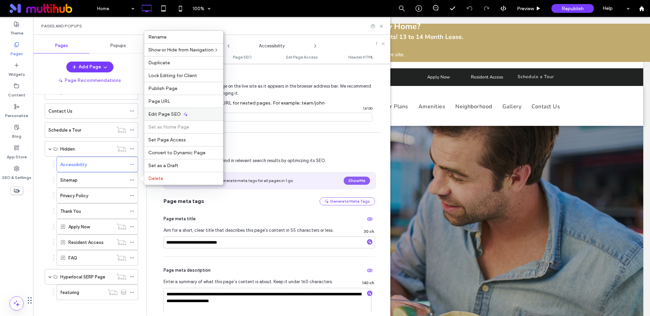
click at [177, 114] on span "Edit Page SEO" at bounding box center [164, 114] width 33 height 6
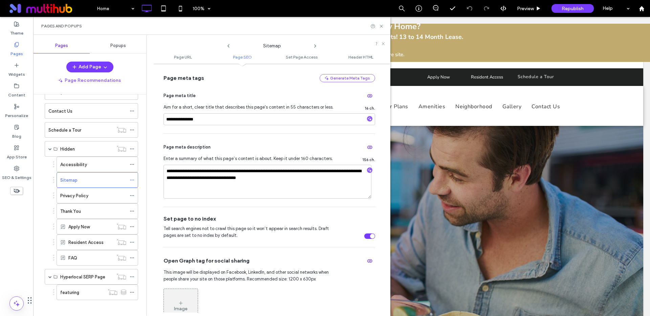
scroll to position [152, 0]
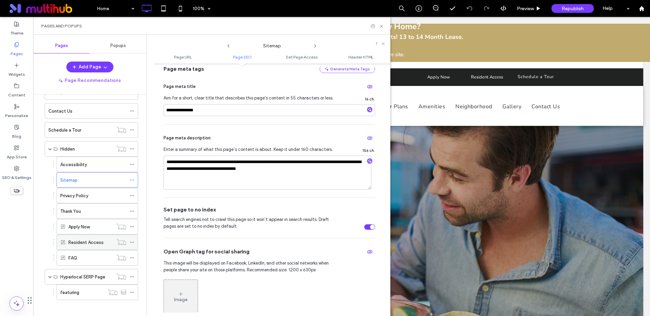
click at [83, 242] on label "Resident Access" at bounding box center [85, 243] width 35 height 12
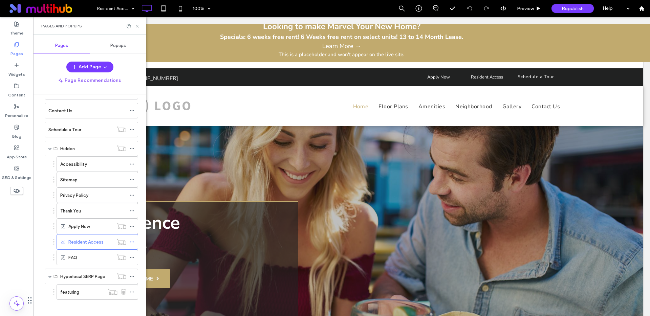
click at [137, 26] on use at bounding box center [137, 26] width 3 height 3
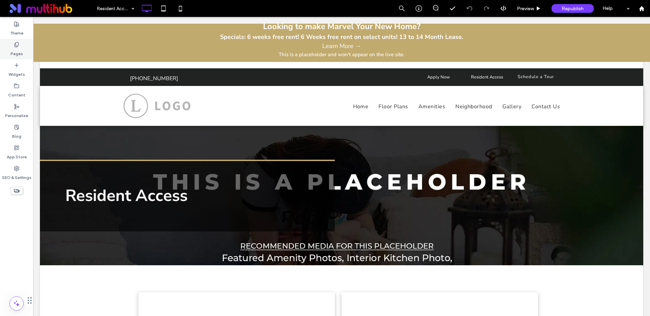
click at [17, 47] on label "Pages" at bounding box center [17, 51] width 13 height 9
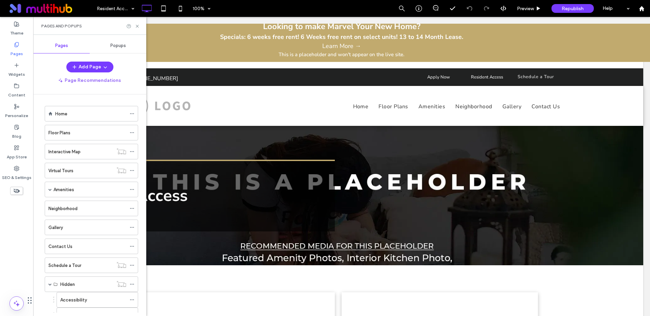
click at [12, 54] on label "Pages" at bounding box center [17, 51] width 13 height 9
click at [55, 115] on label "Home" at bounding box center [61, 114] width 12 height 12
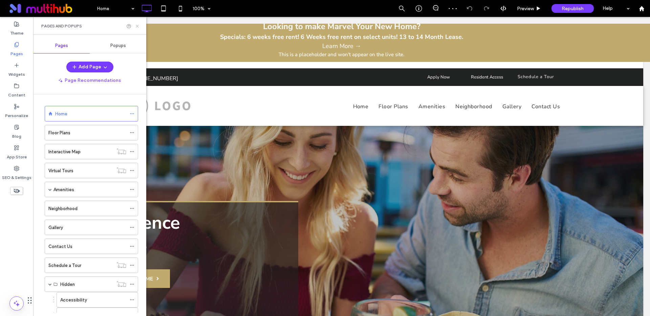
click at [136, 25] on use at bounding box center [137, 26] width 3 height 3
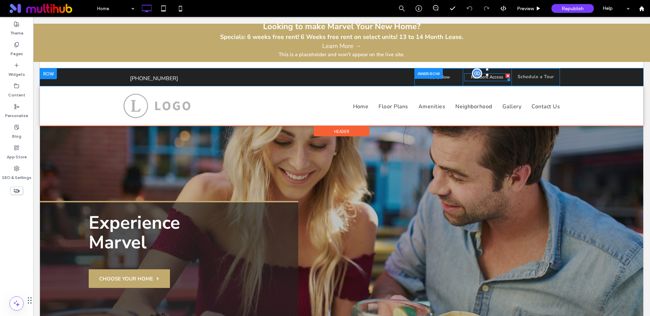
click at [491, 76] on span at bounding box center [487, 78] width 46 height 8
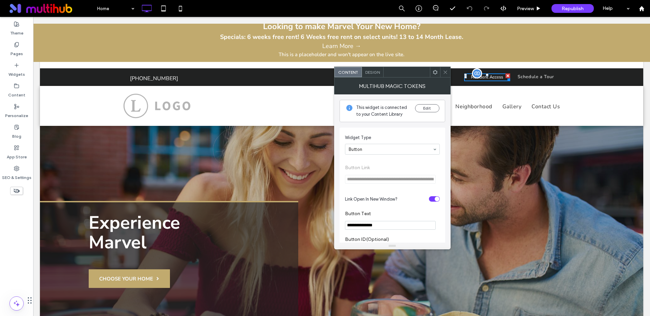
click at [491, 76] on span "Resident Access" at bounding box center [487, 77] width 32 height 7
click at [426, 108] on button "Edit" at bounding box center [427, 108] width 24 height 8
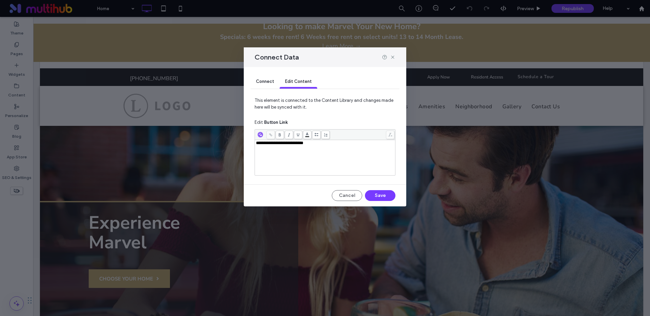
click at [332, 144] on div "**********" at bounding box center [325, 143] width 139 height 5
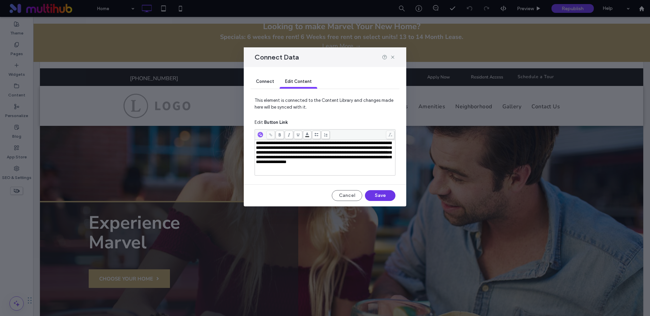
click at [376, 197] on button "Save" at bounding box center [380, 195] width 30 height 11
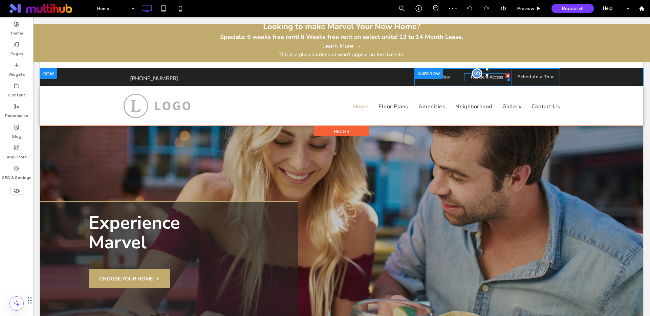
click at [497, 76] on span at bounding box center [487, 78] width 46 height 8
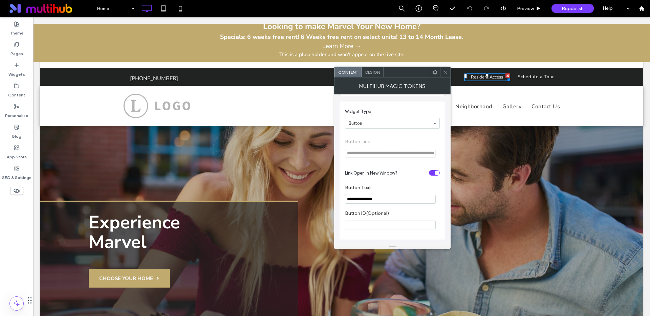
scroll to position [27, 0]
click at [445, 72] on icon at bounding box center [445, 72] width 5 height 5
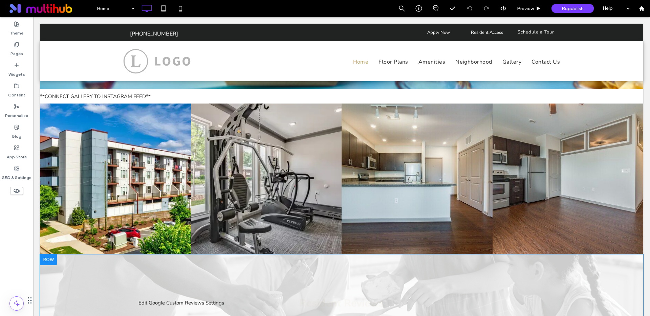
scroll to position [1419, 0]
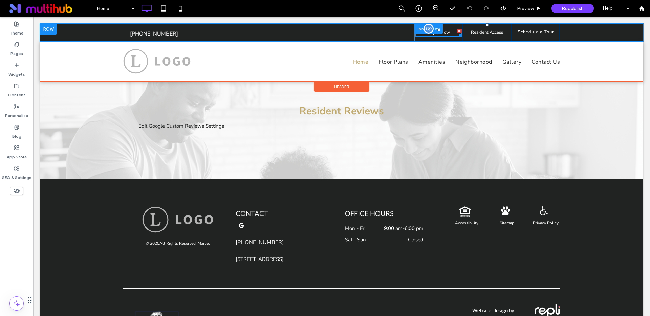
click at [452, 33] on span at bounding box center [439, 33] width 46 height 8
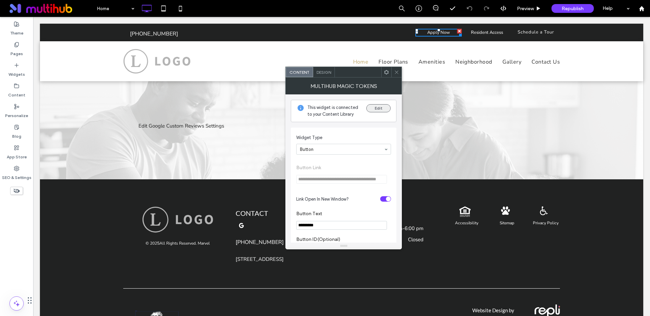
click at [376, 106] on button "Edit" at bounding box center [379, 108] width 24 height 8
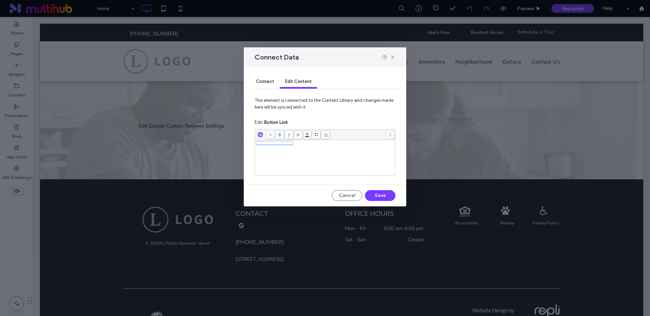
drag, startPoint x: 327, startPoint y: 147, endPoint x: 214, endPoint y: 137, distance: 112.9
click at [214, 138] on div "**********" at bounding box center [325, 158] width 650 height 316
click at [270, 80] on span "Connect" at bounding box center [265, 81] width 18 height 5
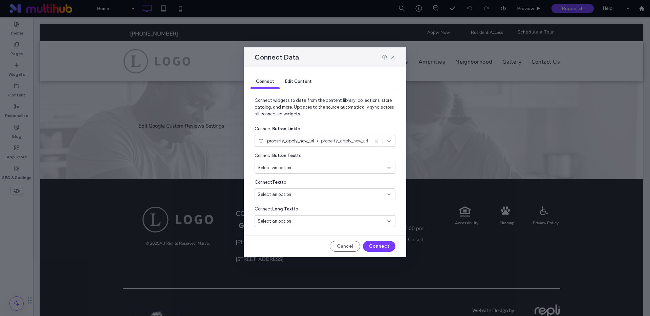
click at [305, 142] on span "property_apply_now_url" at bounding box center [290, 141] width 47 height 7
type input "**********"
click at [306, 165] on span "Website - Floor Plans Page" at bounding box center [296, 165] width 53 height 7
click at [381, 247] on button "Connect" at bounding box center [379, 246] width 33 height 11
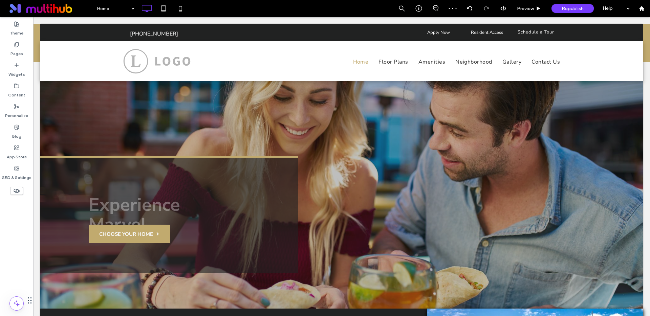
scroll to position [0, 0]
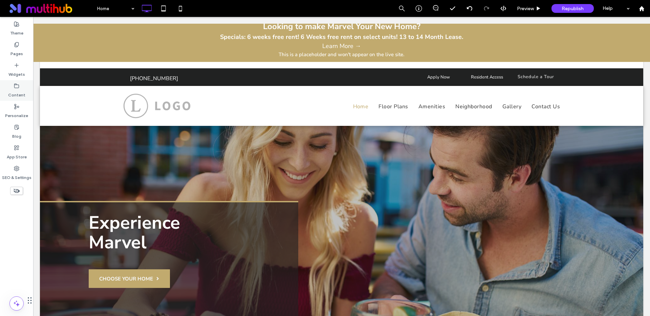
click at [14, 92] on label "Content" at bounding box center [16, 93] width 17 height 9
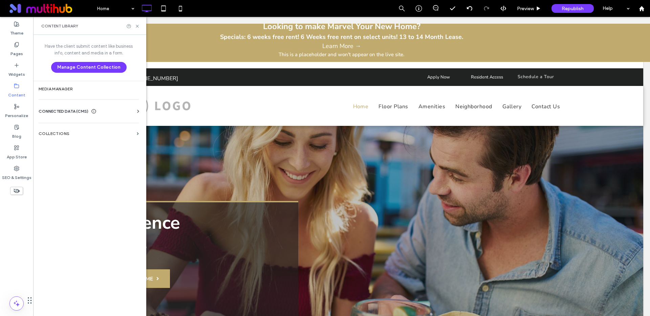
click at [68, 111] on span "CONNECTED DATA (CMS)" at bounding box center [64, 111] width 50 height 7
click at [18, 172] on label "SEO & Settings" at bounding box center [16, 175] width 29 height 9
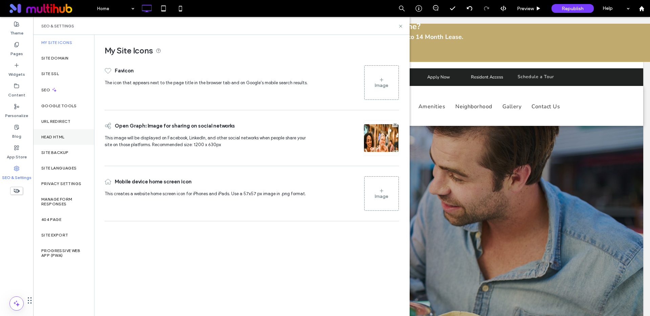
click at [50, 133] on div "Head HTML" at bounding box center [63, 137] width 61 height 16
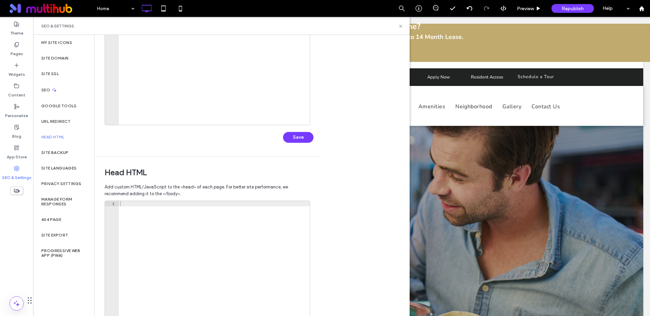
scroll to position [111, 0]
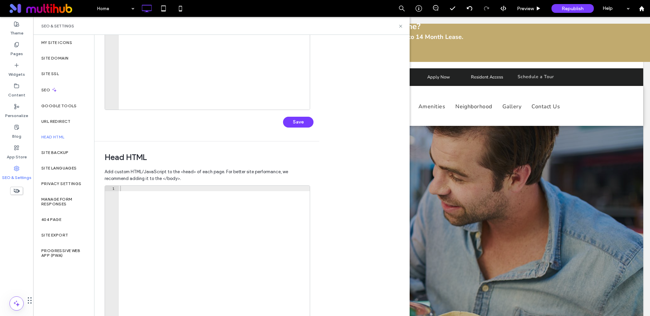
click at [204, 215] on div at bounding box center [214, 259] width 191 height 146
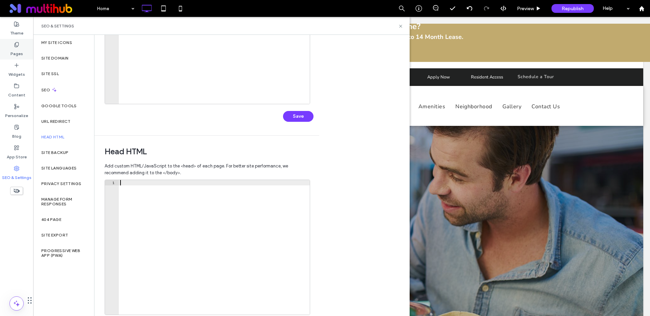
drag, startPoint x: 18, startPoint y: 48, endPoint x: 24, endPoint y: 49, distance: 6.4
click at [18, 48] on label "Pages" at bounding box center [17, 51] width 13 height 9
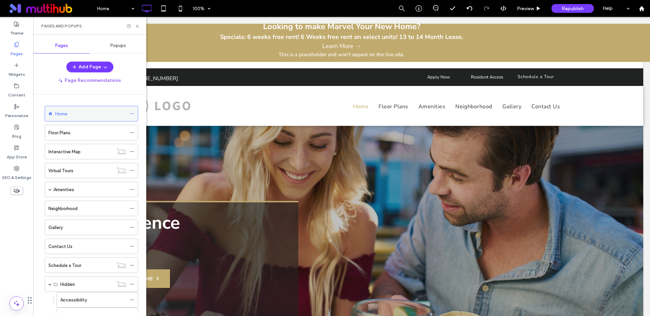
click at [67, 116] on div "Home" at bounding box center [90, 113] width 71 height 7
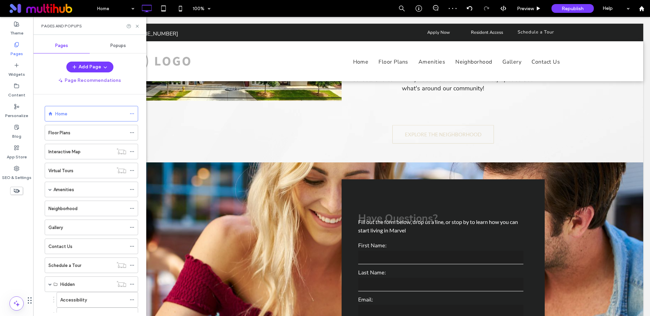
scroll to position [833, 0]
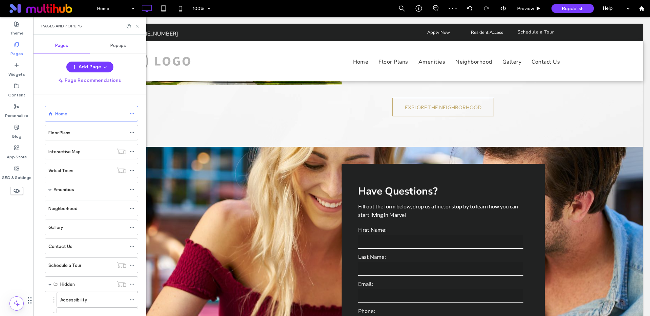
click at [138, 25] on use at bounding box center [137, 26] width 3 height 3
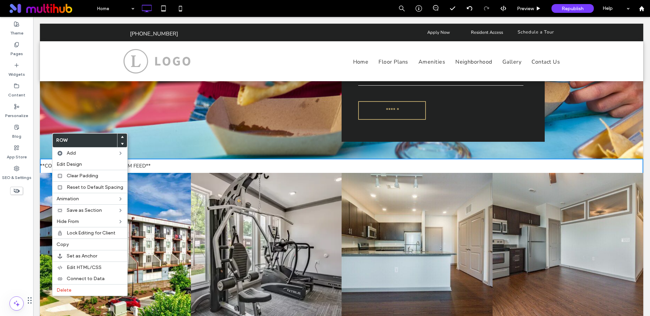
scroll to position [1173, 0]
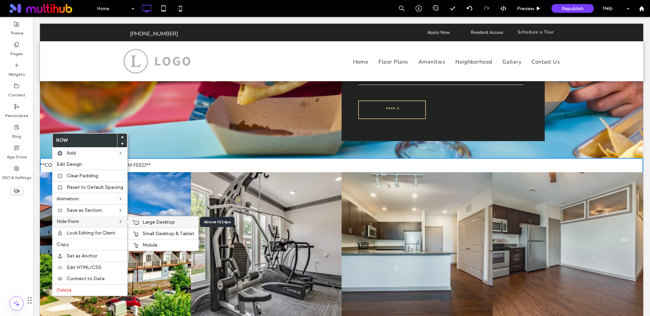
click at [147, 221] on span "Large Desktop" at bounding box center [159, 223] width 33 height 6
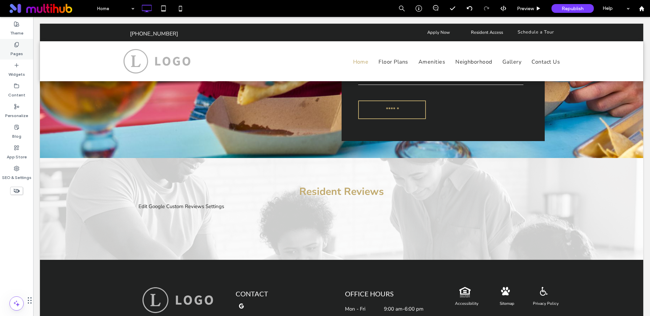
click at [19, 51] on label "Pages" at bounding box center [17, 51] width 13 height 9
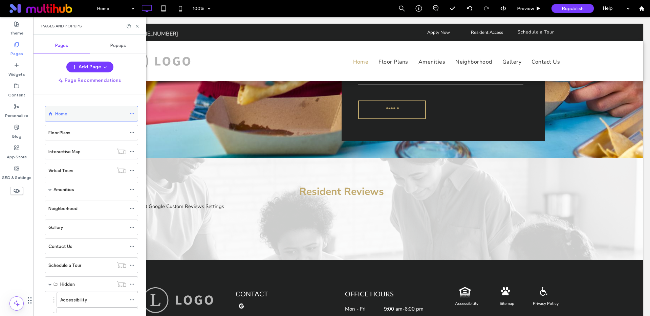
click at [131, 113] on icon at bounding box center [132, 113] width 5 height 5
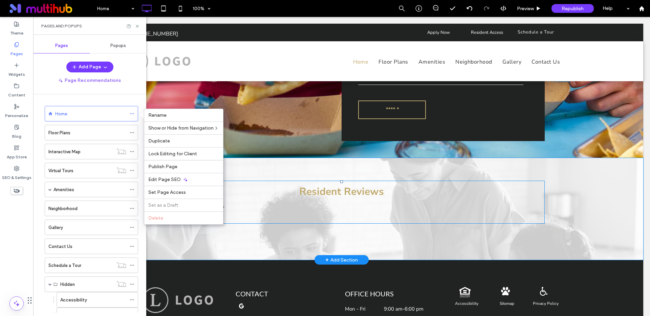
drag, startPoint x: 277, startPoint y: 206, endPoint x: 244, endPoint y: 189, distance: 37.3
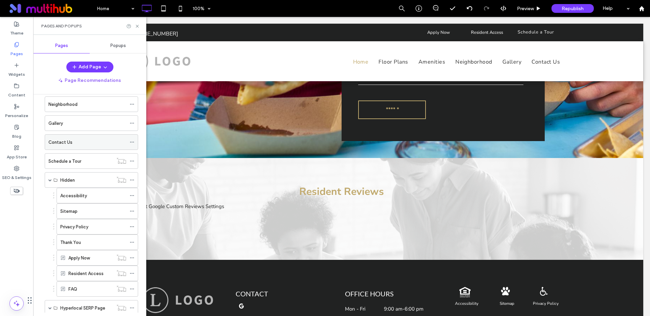
scroll to position [0, 0]
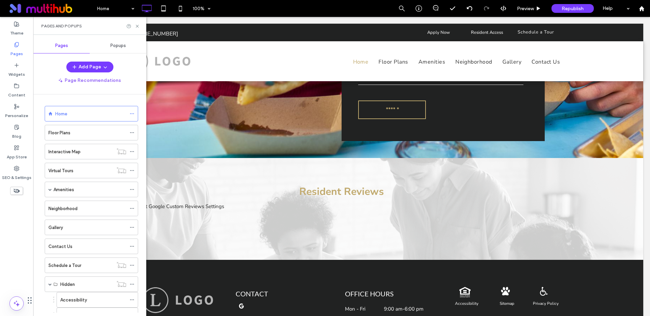
click at [42, 115] on div "Home" at bounding box center [89, 114] width 97 height 16
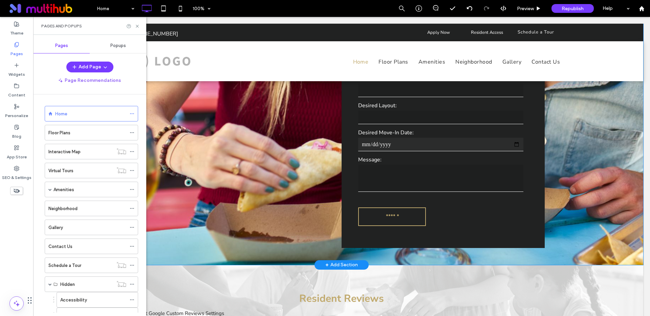
scroll to position [1048, 0]
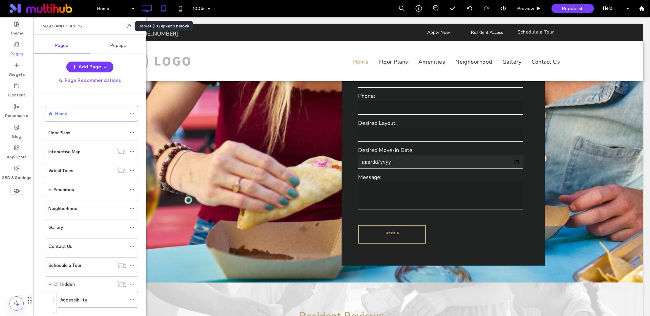
drag, startPoint x: 158, startPoint y: 7, endPoint x: 162, endPoint y: 8, distance: 4.2
click at [158, 7] on icon at bounding box center [164, 9] width 14 height 14
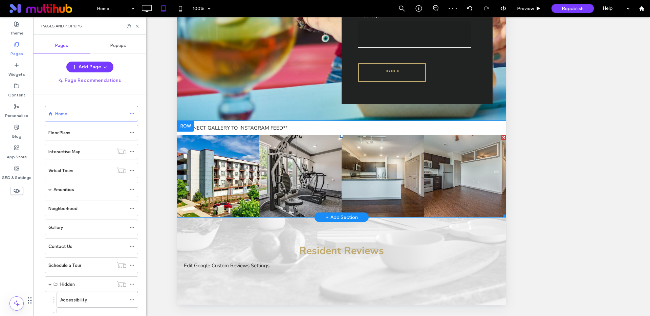
scroll to position [1145, 0]
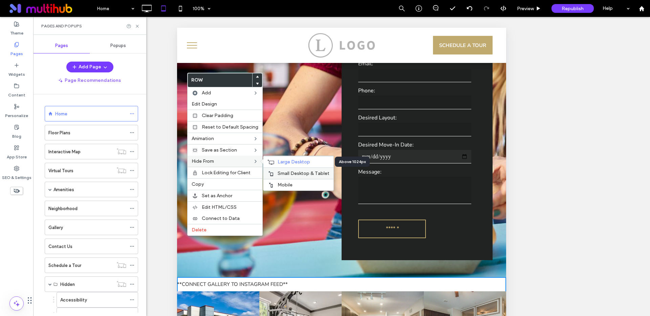
scroll to position [156, 0]
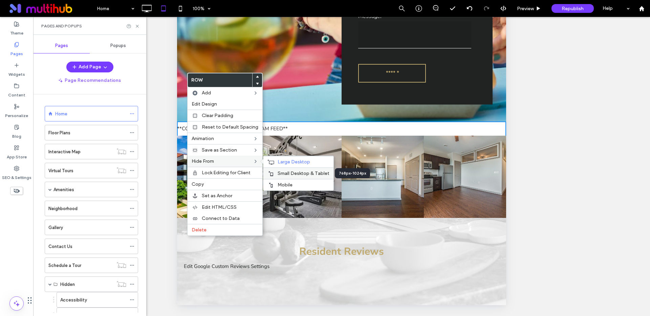
click at [281, 171] on span "Small Desktop & Tablet" at bounding box center [304, 174] width 52 height 6
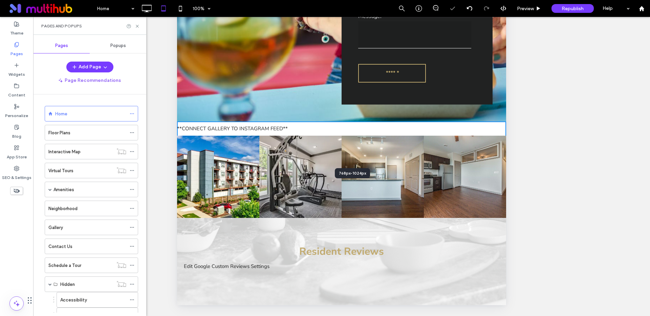
scroll to position [1138, 0]
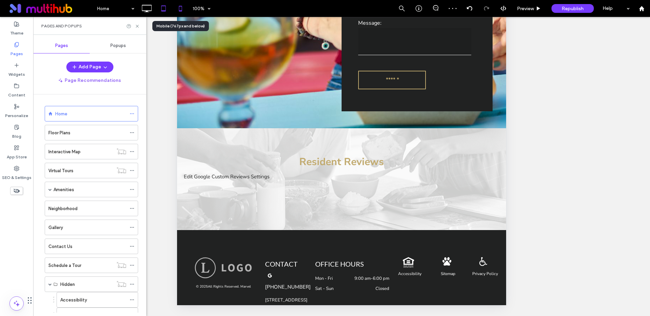
click at [178, 9] on icon at bounding box center [181, 9] width 14 height 14
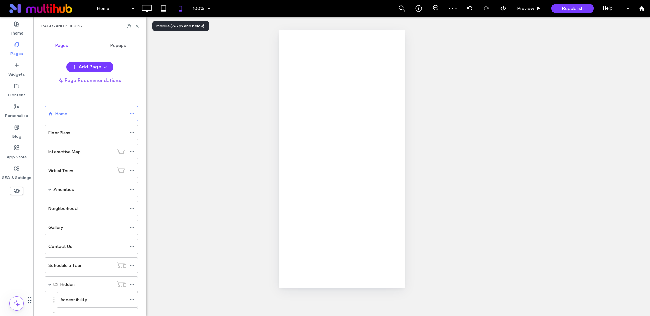
scroll to position [0, 0]
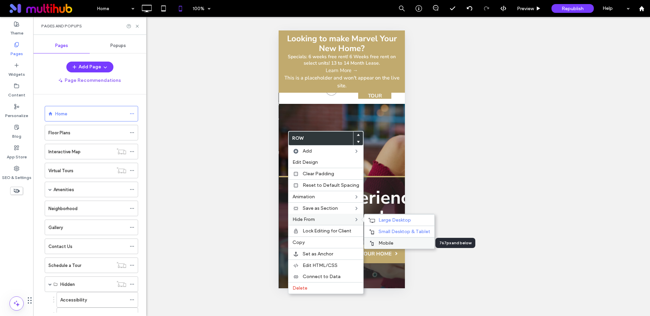
click at [381, 242] on span "Mobile" at bounding box center [386, 244] width 15 height 6
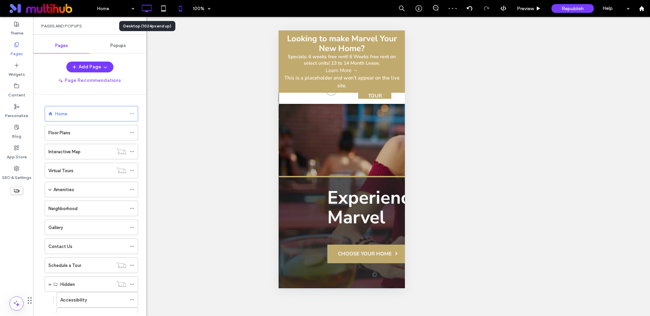
click at [146, 8] on icon at bounding box center [147, 9] width 14 height 14
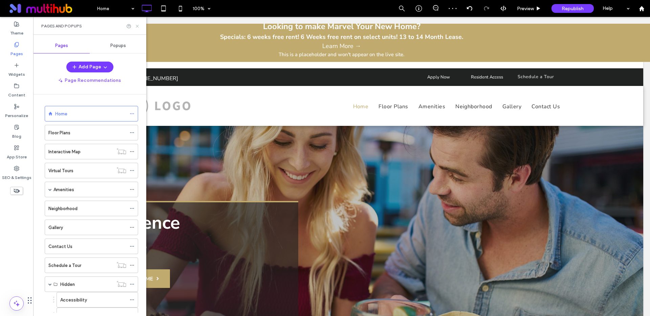
click at [138, 24] on icon at bounding box center [137, 26] width 5 height 5
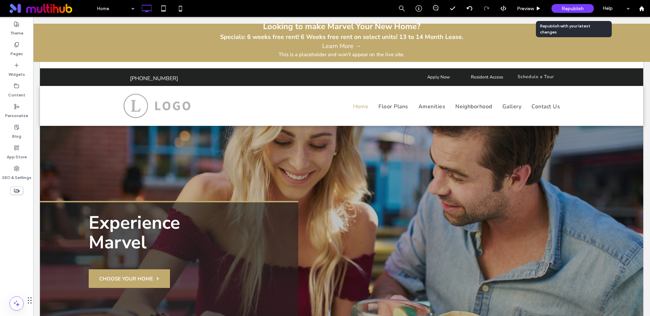
click at [569, 6] on span "Republish" at bounding box center [573, 9] width 22 height 6
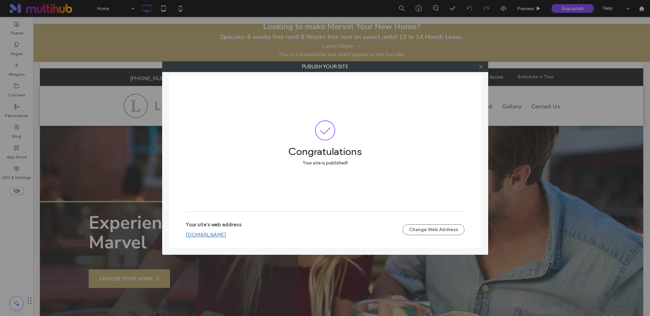
click at [483, 67] on icon at bounding box center [481, 66] width 5 height 5
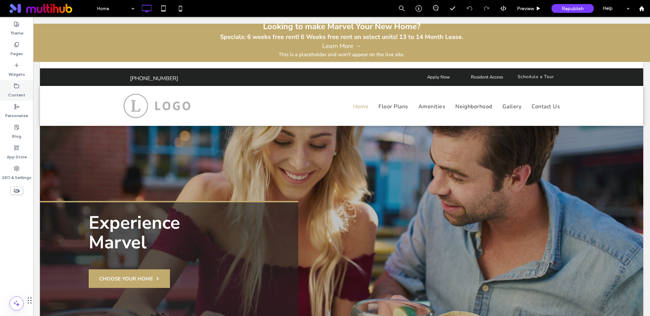
click at [18, 90] on label "Content" at bounding box center [16, 93] width 17 height 9
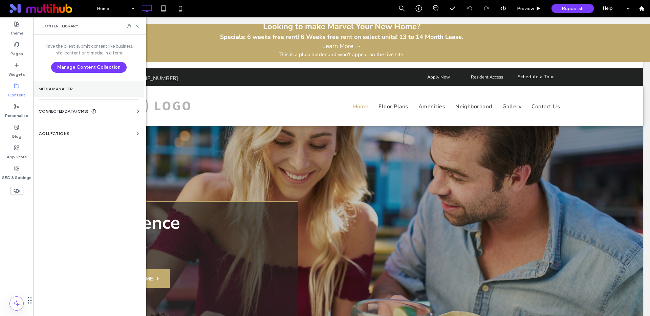
click at [42, 91] on label "Media Manager" at bounding box center [89, 89] width 100 height 5
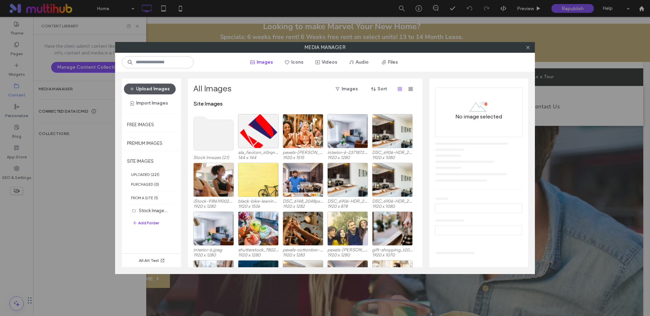
click at [153, 88] on button "Upload Images" at bounding box center [150, 89] width 52 height 11
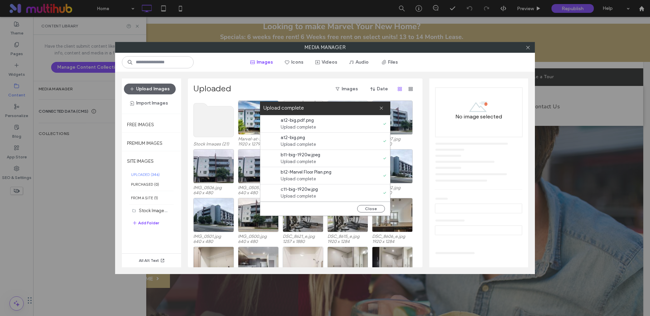
click at [378, 107] on label "Upload complete" at bounding box center [322, 108] width 116 height 9
click at [381, 108] on use at bounding box center [381, 108] width 3 height 3
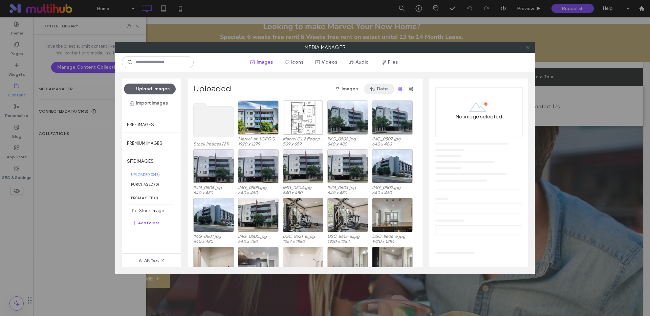
click at [376, 89] on span "button" at bounding box center [373, 89] width 7 height 10
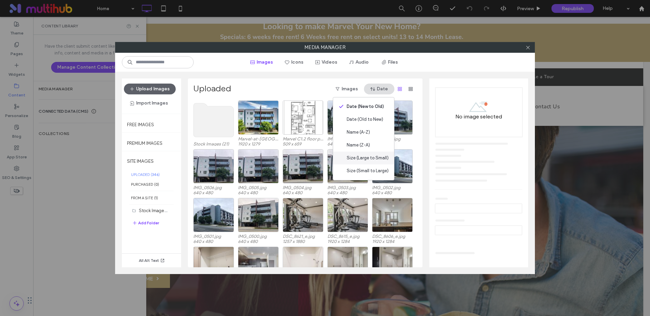
click at [360, 159] on span "Size (Large to Small)" at bounding box center [368, 158] width 42 height 7
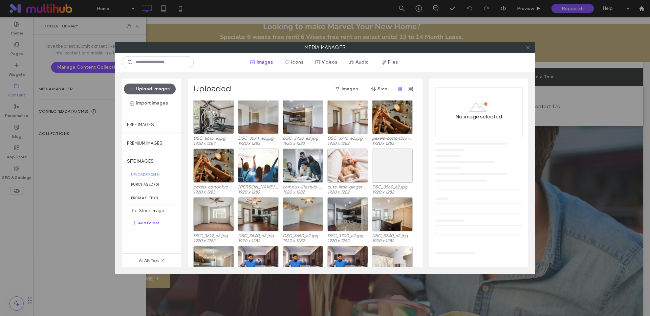
scroll to position [538, 0]
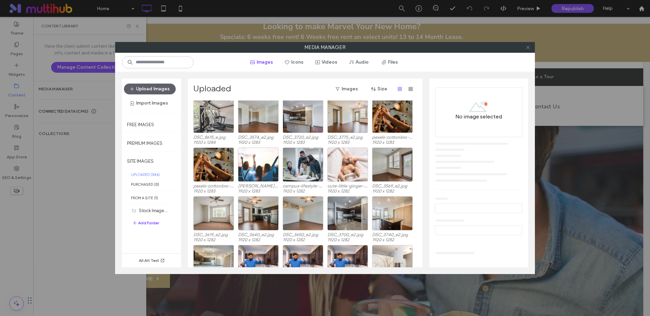
click at [530, 47] on icon at bounding box center [528, 47] width 5 height 5
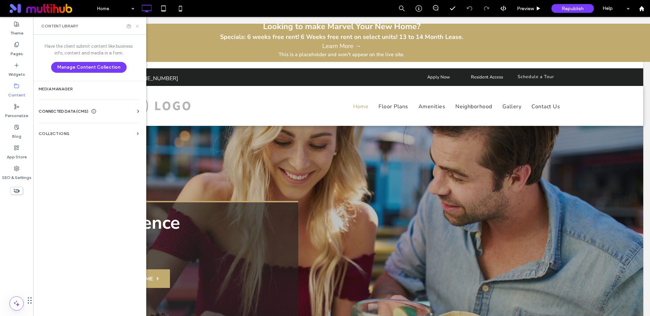
click at [137, 26] on icon at bounding box center [137, 26] width 5 height 5
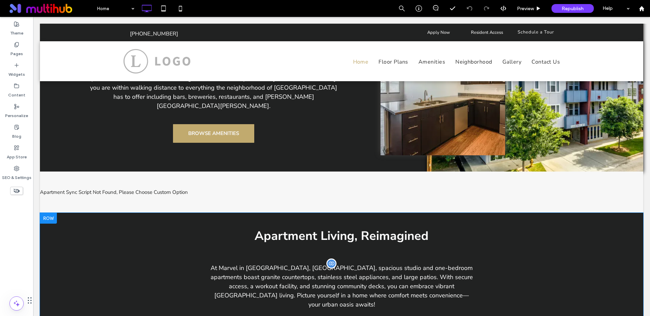
scroll to position [297, 0]
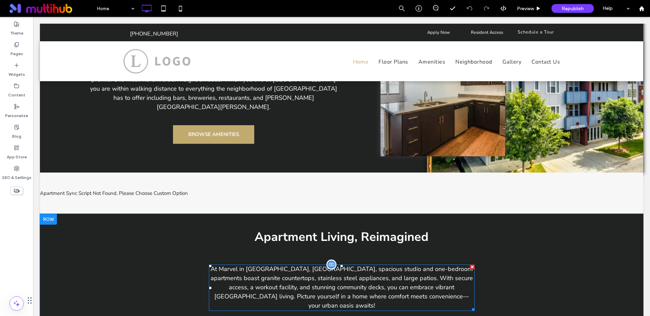
click at [308, 265] on p "At Marvel in [GEOGRAPHIC_DATA], [GEOGRAPHIC_DATA], spacious studio and one-bedr…" at bounding box center [342, 288] width 266 height 46
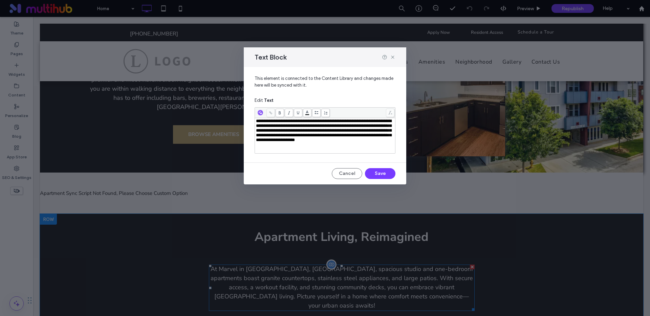
click at [308, 265] on p "At Marvel in [GEOGRAPHIC_DATA], [GEOGRAPHIC_DATA], spacious studio and one-bedr…" at bounding box center [342, 288] width 266 height 46
drag, startPoint x: 394, startPoint y: 56, endPoint x: 361, endPoint y: 39, distance: 36.8
click at [394, 56] on use at bounding box center [392, 57] width 3 height 3
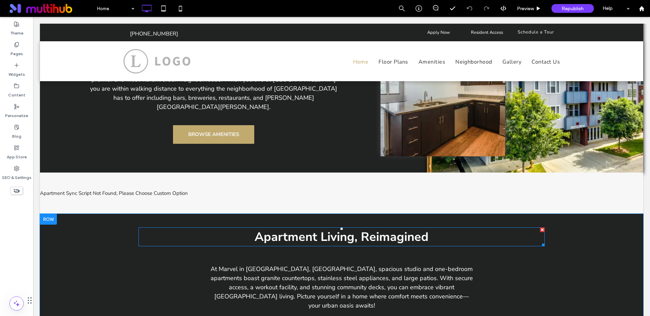
click at [340, 229] on span "Apartment Living, Reimagined" at bounding box center [342, 237] width 174 height 17
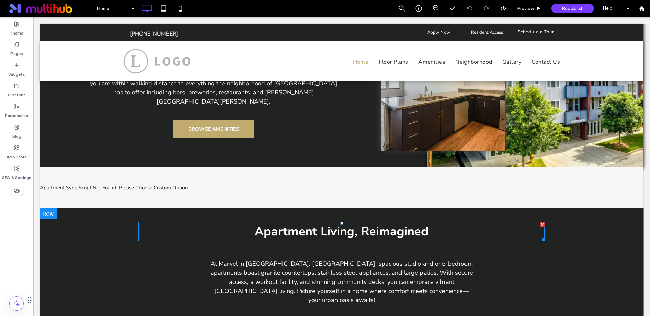
click at [340, 229] on span "Apartment Living, Reimagined" at bounding box center [342, 232] width 174 height 17
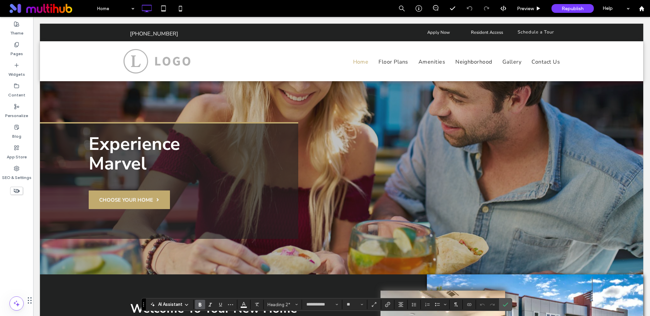
scroll to position [0, 0]
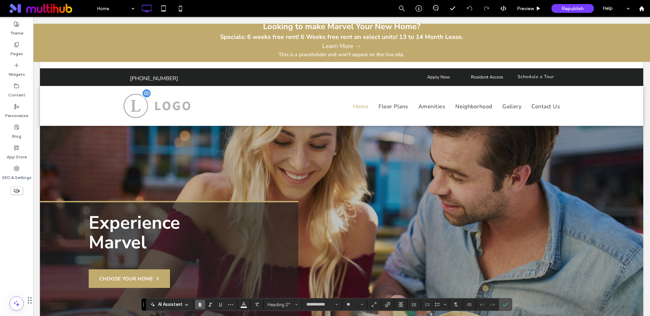
click at [164, 106] on img at bounding box center [156, 105] width 67 height 25
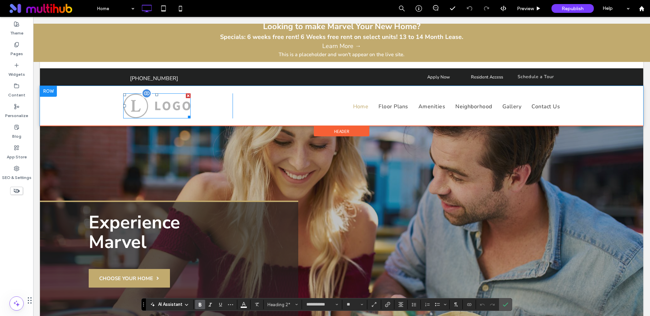
click at [164, 106] on img at bounding box center [156, 105] width 67 height 25
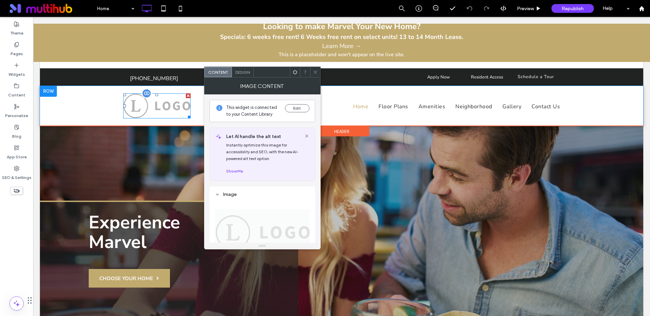
scroll to position [1, 0]
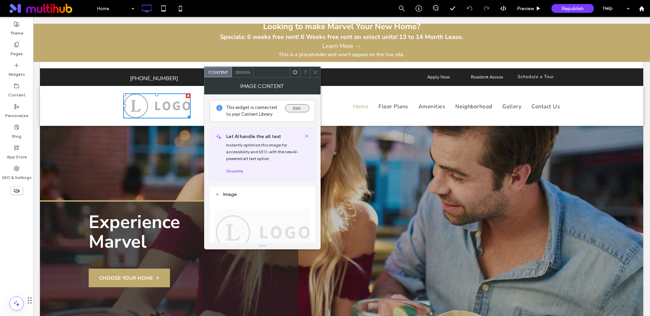
click at [298, 107] on button "Edit" at bounding box center [297, 108] width 24 height 8
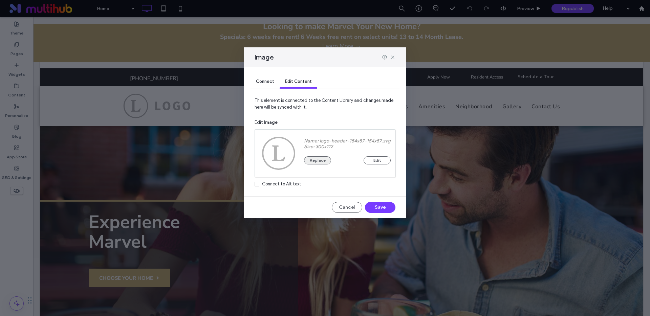
click at [322, 161] on button "Replace" at bounding box center [317, 161] width 27 height 8
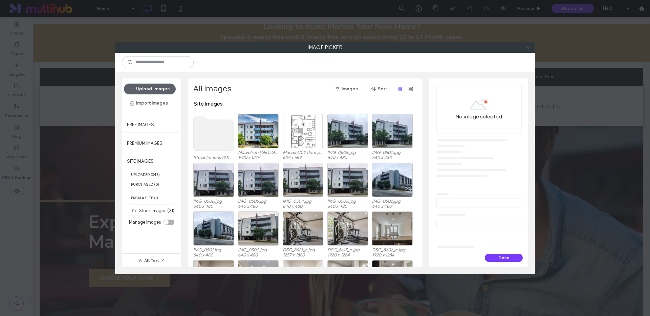
click at [529, 47] on icon at bounding box center [528, 47] width 5 height 5
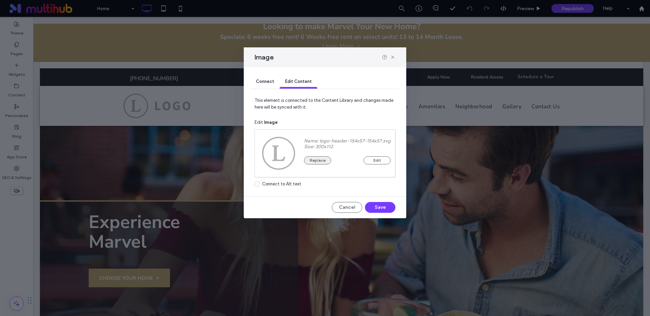
click at [322, 158] on button "Replace" at bounding box center [317, 161] width 27 height 8
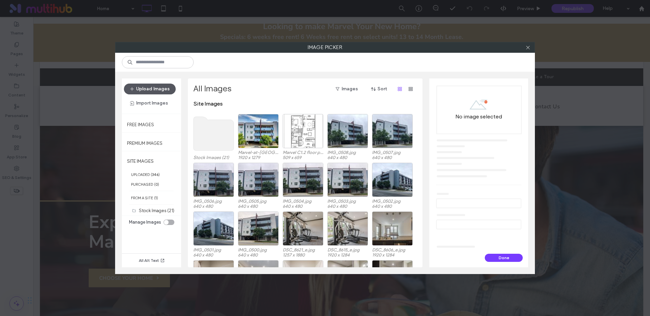
click at [153, 87] on button "Upload Images" at bounding box center [150, 89] width 52 height 11
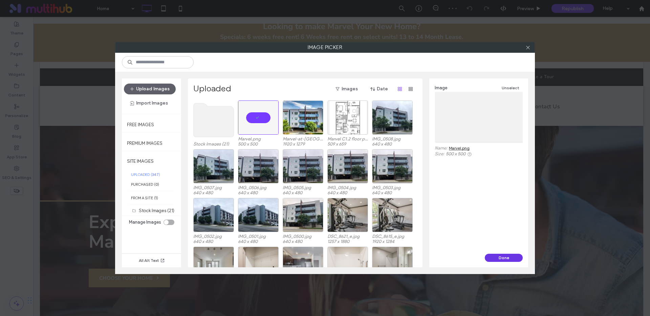
click at [497, 257] on button "Done" at bounding box center [504, 258] width 38 height 8
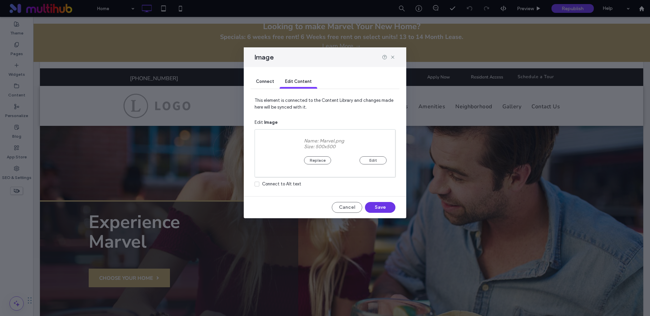
click at [375, 205] on button "Save" at bounding box center [380, 207] width 30 height 11
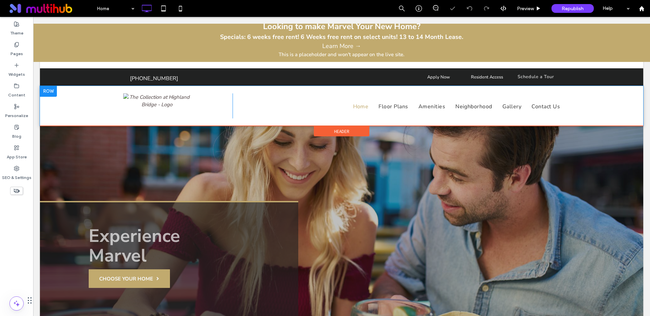
scroll to position [0, 0]
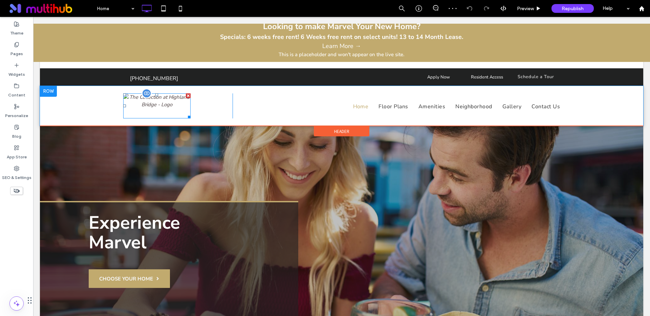
click at [156, 119] on img at bounding box center [156, 105] width 67 height 25
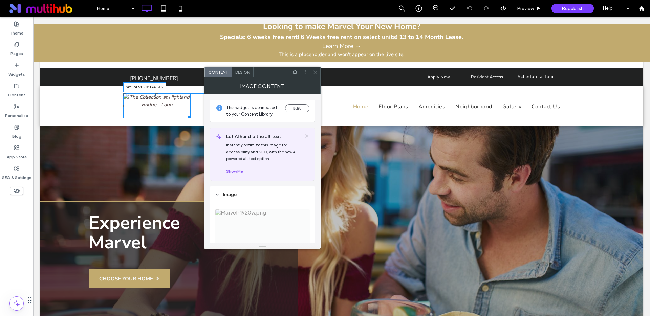
drag, startPoint x: 189, startPoint y: 159, endPoint x: 190, endPoint y: 150, distance: 8.1
click at [190, 119] on div "W:174.516 H:174.516 Click To Paste" at bounding box center [177, 105] width 109 height 25
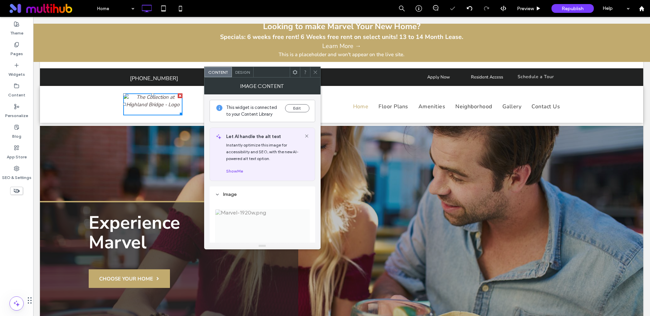
drag, startPoint x: 314, startPoint y: 72, endPoint x: 315, endPoint y: 83, distance: 10.9
click at [314, 73] on icon at bounding box center [315, 72] width 5 height 5
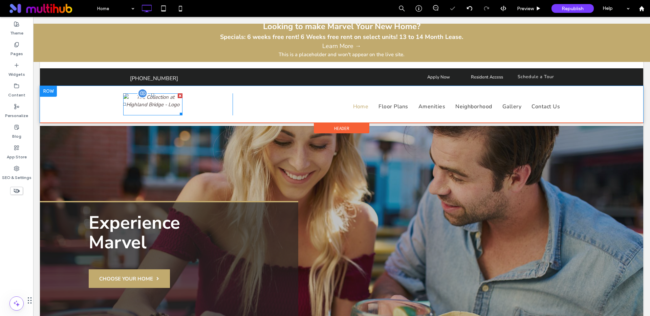
click at [151, 116] on img at bounding box center [152, 104] width 59 height 22
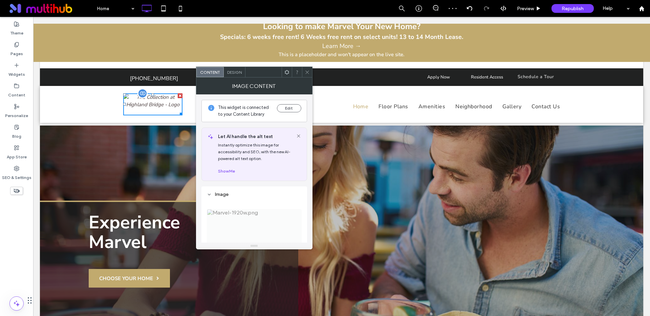
click at [151, 116] on img at bounding box center [152, 104] width 59 height 22
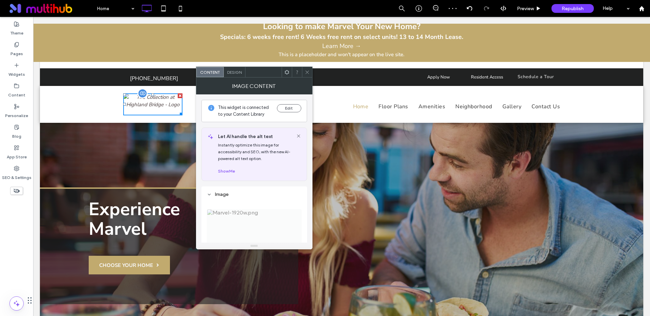
scroll to position [15, 0]
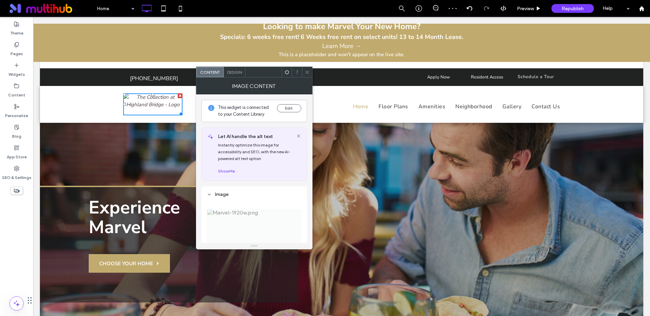
click at [304, 74] on div at bounding box center [307, 72] width 10 height 10
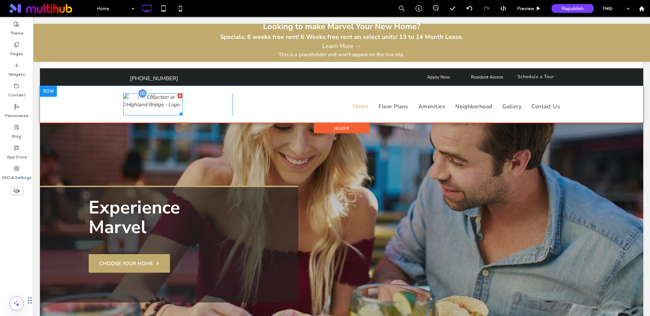
click at [154, 116] on img at bounding box center [152, 104] width 59 height 22
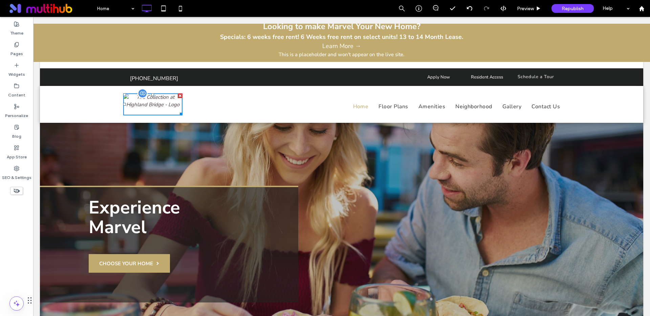
click at [154, 116] on img at bounding box center [152, 104] width 59 height 22
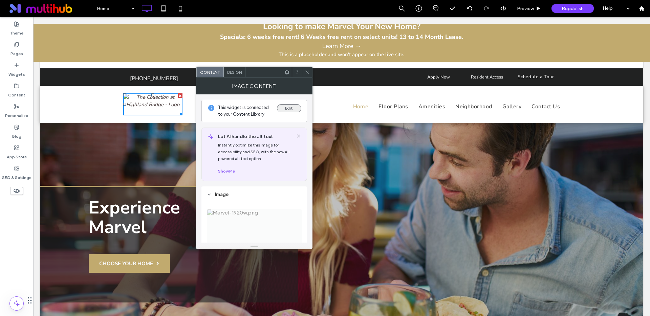
click at [294, 106] on button "Edit" at bounding box center [289, 108] width 24 height 8
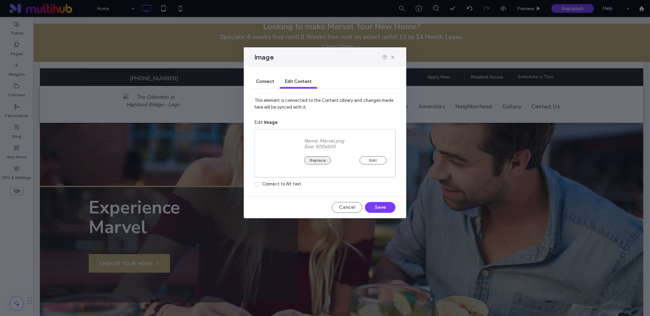
click at [317, 160] on button "Replace" at bounding box center [317, 161] width 27 height 8
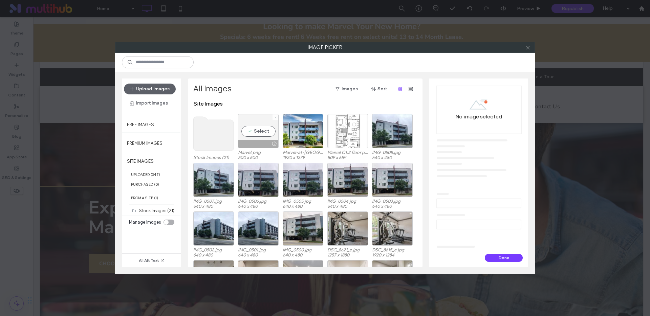
click at [275, 118] on icon at bounding box center [275, 117] width 3 height 3
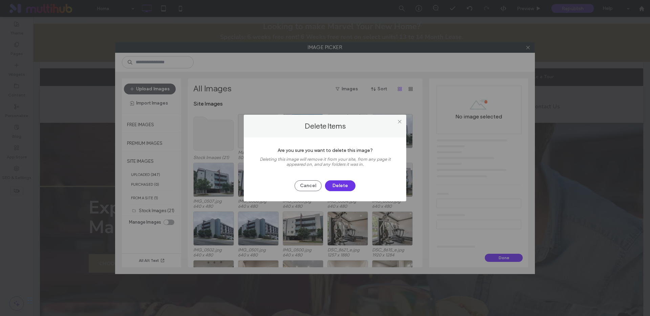
click at [333, 186] on button "Delete" at bounding box center [340, 186] width 30 height 11
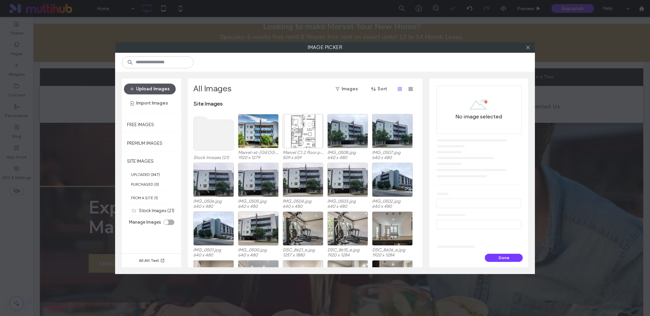
click at [147, 89] on button "Upload Images" at bounding box center [150, 89] width 52 height 11
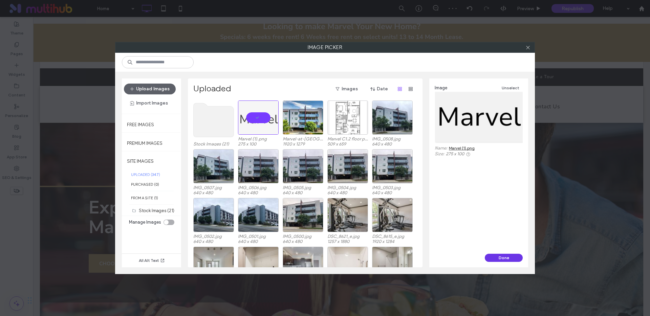
click at [495, 257] on button "Done" at bounding box center [504, 258] width 38 height 8
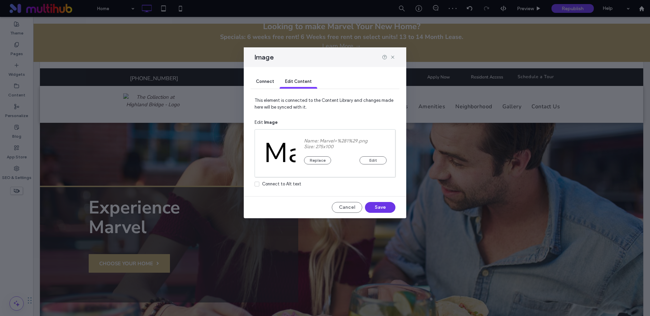
click at [379, 207] on button "Save" at bounding box center [380, 207] width 30 height 11
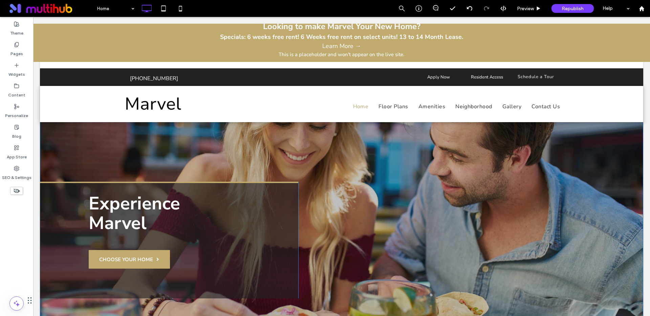
scroll to position [0, 0]
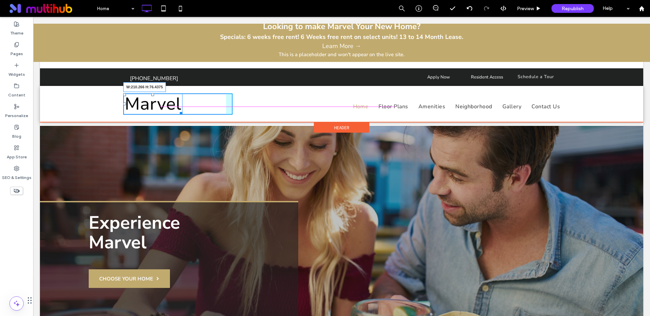
drag, startPoint x: 181, startPoint y: 112, endPoint x: 234, endPoint y: 117, distance: 53.4
click at [234, 115] on div "W:210.266 H:76.4375 Click To Paste Home Floor Plans Amenities Neighborhood Gall…" at bounding box center [341, 103] width 437 height 21
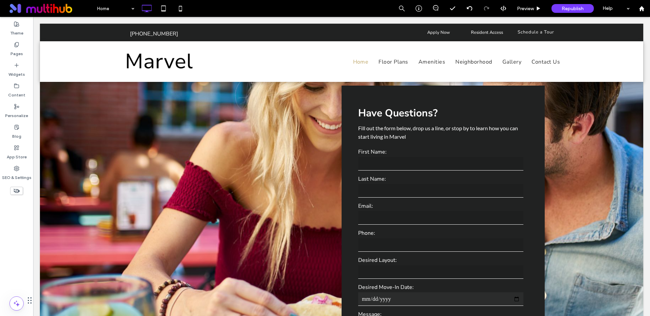
scroll to position [1253, 0]
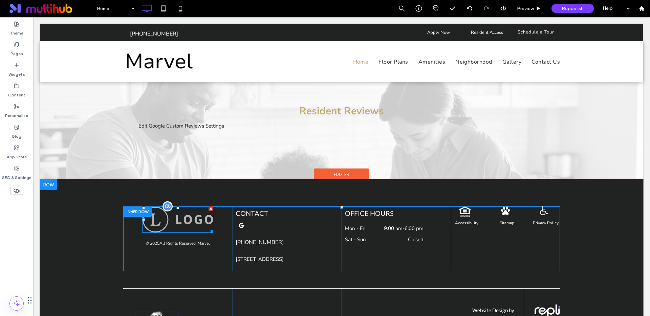
click at [168, 202] on div at bounding box center [168, 207] width 10 height 10
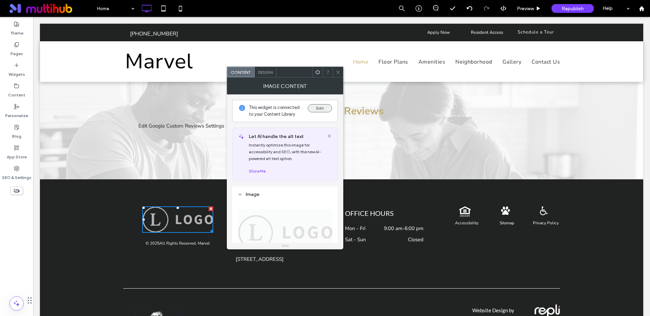
click at [314, 107] on button "Edit" at bounding box center [320, 108] width 24 height 8
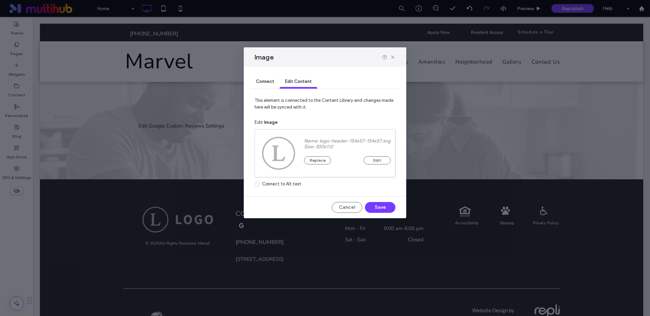
click at [272, 81] on span "Connect" at bounding box center [265, 81] width 18 height 5
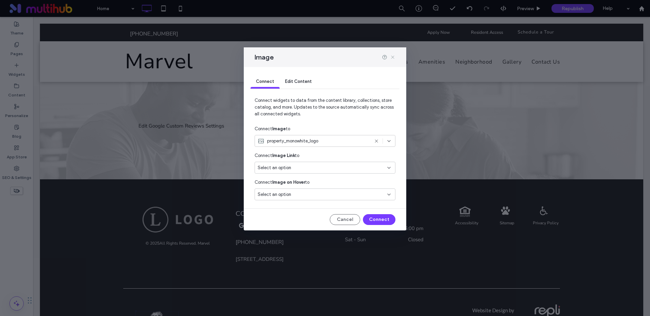
drag, startPoint x: 393, startPoint y: 56, endPoint x: 323, endPoint y: 58, distance: 70.2
click at [393, 56] on icon at bounding box center [392, 57] width 5 height 5
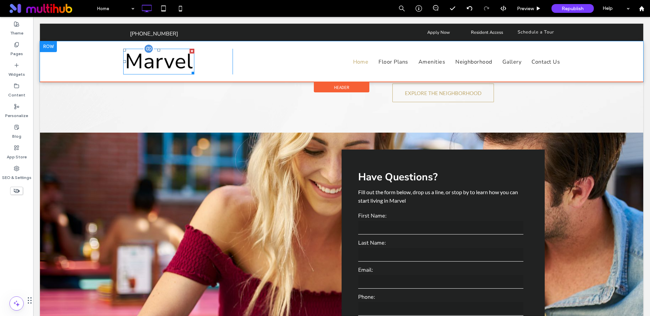
scroll to position [846, 0]
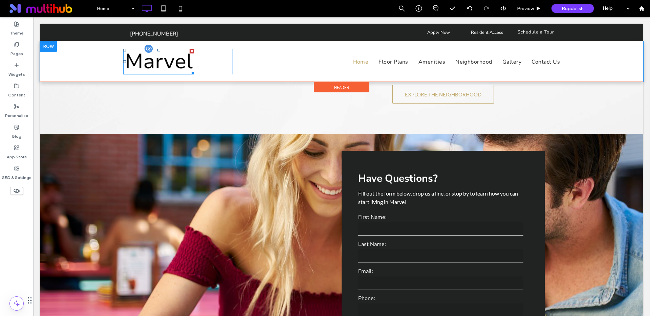
click at [151, 48] on div at bounding box center [149, 49] width 10 height 10
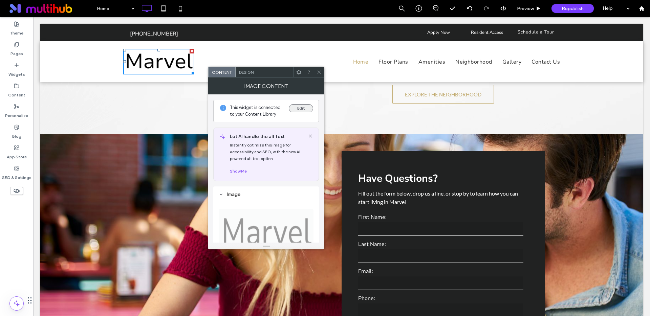
click at [298, 109] on button "Edit" at bounding box center [301, 108] width 24 height 8
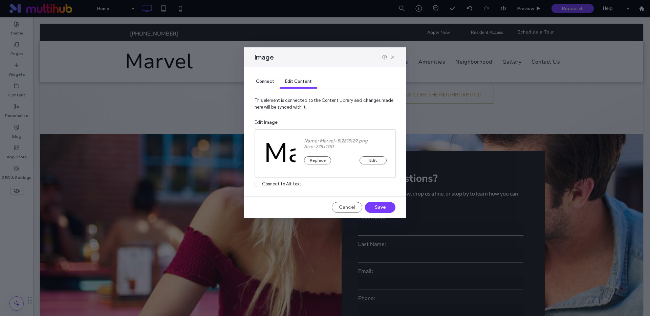
click at [264, 80] on span "Connect" at bounding box center [265, 81] width 18 height 5
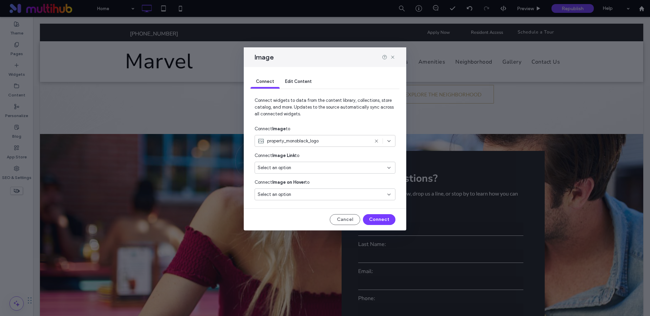
click at [293, 138] on span "property_monoblack_logo" at bounding box center [292, 141] width 51 height 7
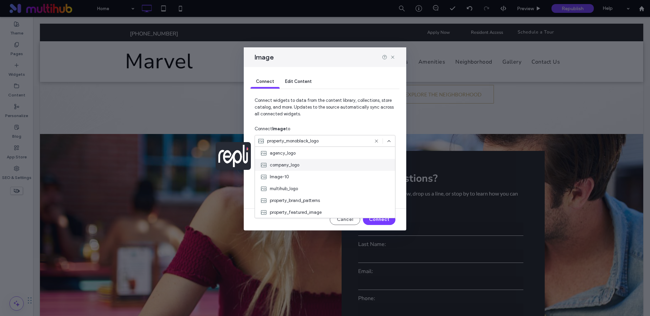
scroll to position [49, 0]
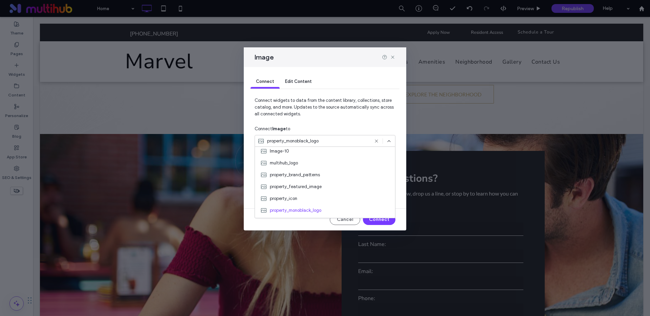
click at [338, 126] on div "Connect Image to" at bounding box center [325, 129] width 141 height 12
click at [375, 218] on button "Connect" at bounding box center [379, 219] width 33 height 11
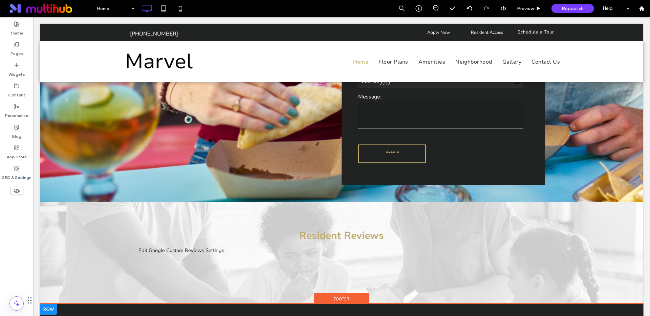
scroll to position [1253, 0]
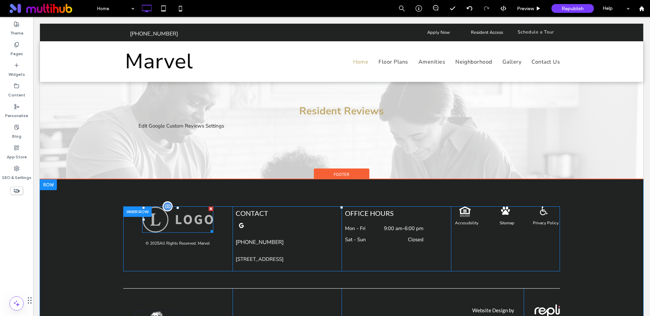
click at [166, 202] on div at bounding box center [168, 207] width 10 height 10
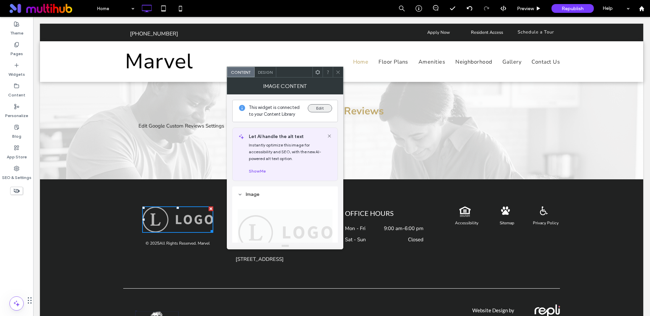
click at [316, 109] on button "Edit" at bounding box center [320, 108] width 24 height 8
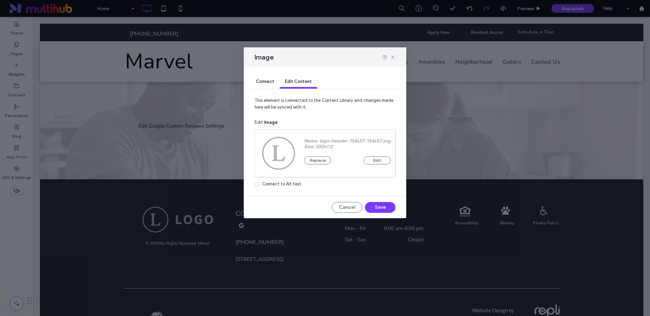
click at [265, 81] on span "Connect" at bounding box center [265, 81] width 18 height 5
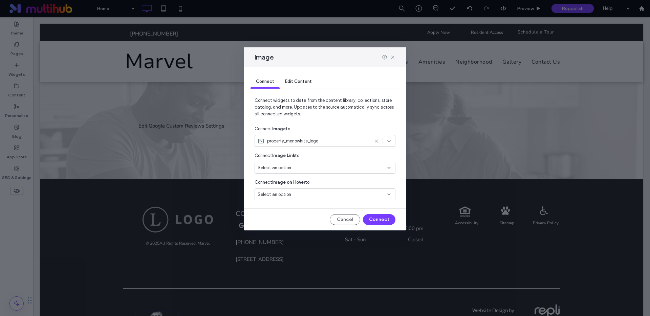
click at [303, 142] on span "property_monowhite_logo" at bounding box center [292, 141] width 51 height 7
type input "***"
click at [309, 162] on span "property_monoblack_logo" at bounding box center [295, 165] width 51 height 7
click at [292, 75] on div "Edit Content" at bounding box center [299, 82] width 38 height 14
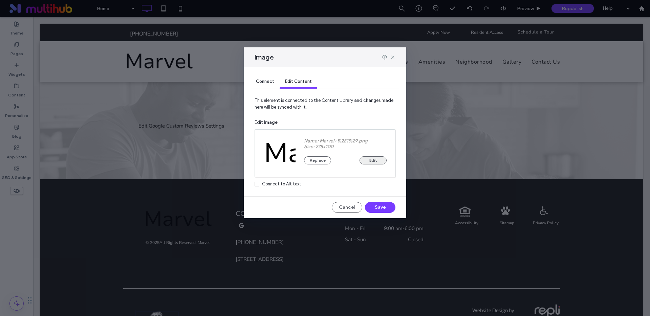
click at [372, 161] on button "Edit" at bounding box center [373, 161] width 27 height 8
drag, startPoint x: 344, startPoint y: 206, endPoint x: 310, endPoint y: 189, distance: 37.7
click at [344, 206] on button "Cancel" at bounding box center [347, 207] width 30 height 11
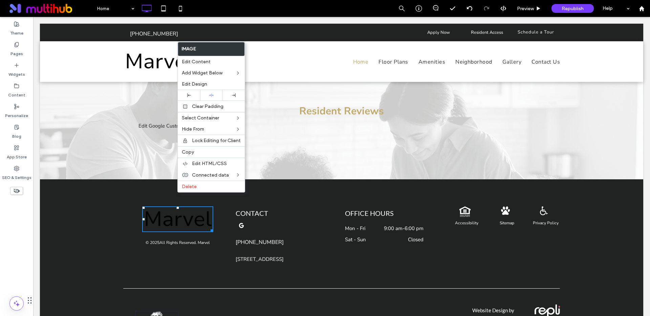
click at [286, 124] on div "Resident Reviews Edit Google Custom Reviews Settings Click To Paste “What a won…" at bounding box center [342, 128] width 407 height 57
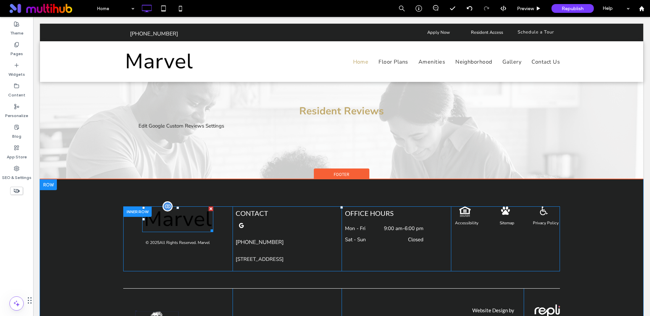
click at [178, 207] on img at bounding box center [177, 220] width 71 height 26
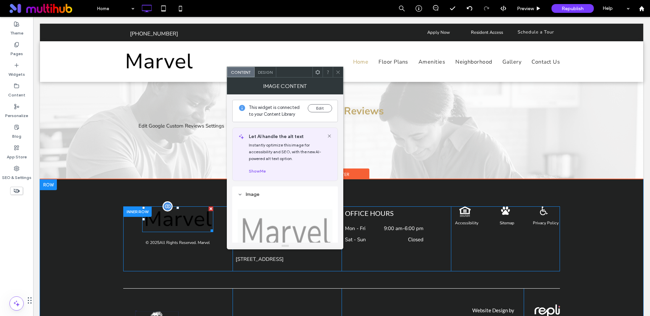
click at [178, 207] on img at bounding box center [177, 220] width 71 height 26
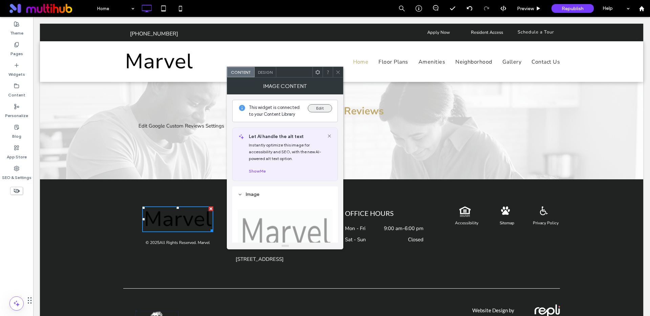
click at [320, 110] on button "Edit" at bounding box center [320, 108] width 24 height 8
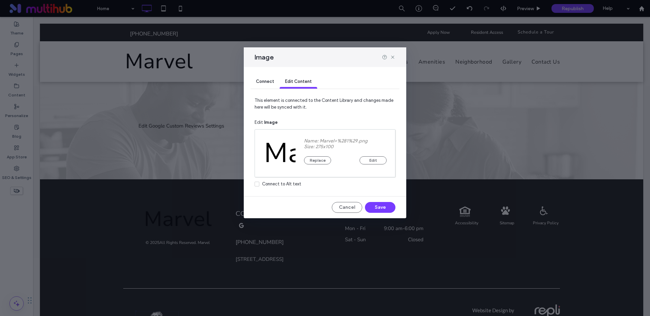
click at [266, 84] on div "Connect" at bounding box center [265, 82] width 29 height 14
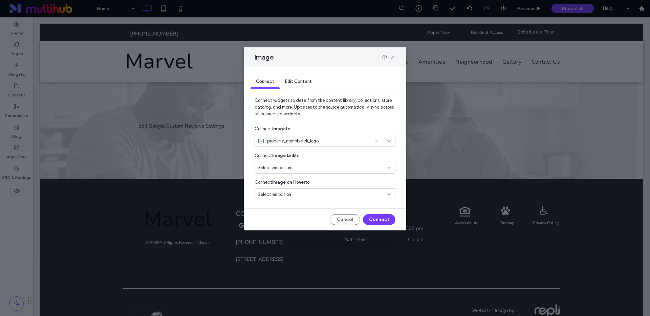
click at [299, 143] on span "property_monoblack_logo" at bounding box center [292, 141] width 51 height 7
type input "****"
click at [301, 174] on span "property_monowhite_logo" at bounding box center [295, 176] width 51 height 7
click at [374, 218] on button "Connect" at bounding box center [379, 219] width 33 height 11
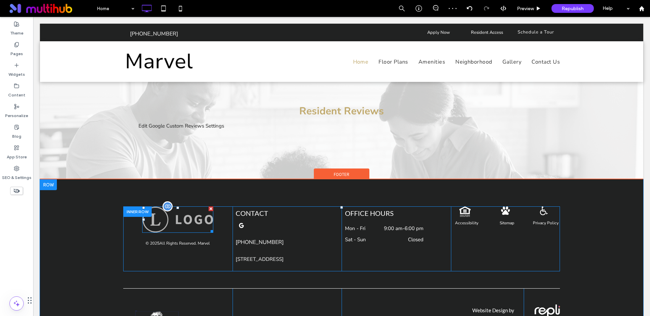
click at [175, 207] on img at bounding box center [177, 220] width 71 height 26
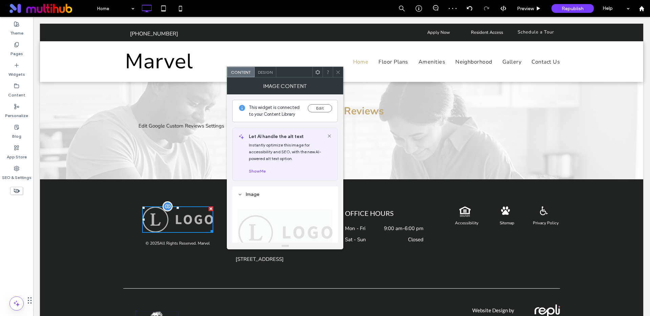
click at [175, 207] on img at bounding box center [177, 220] width 71 height 26
click at [316, 106] on button "Edit" at bounding box center [320, 108] width 24 height 8
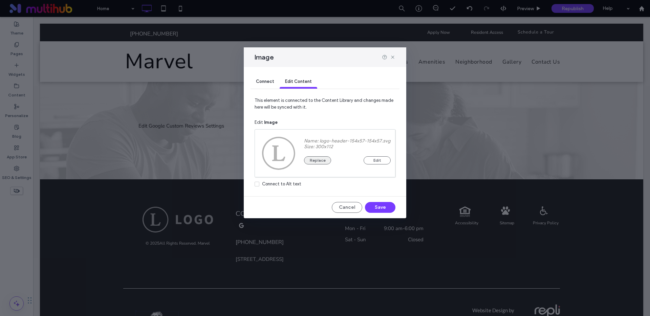
click at [319, 160] on button "Replace" at bounding box center [317, 161] width 27 height 8
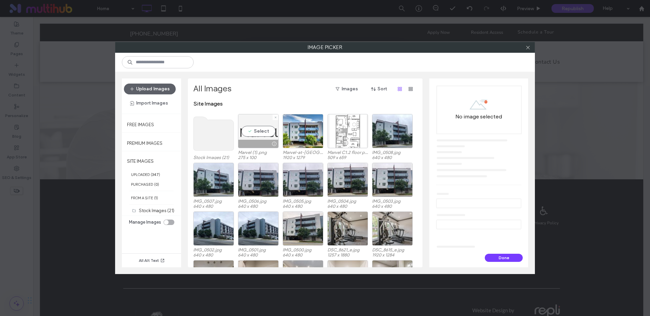
click at [268, 130] on div "Select" at bounding box center [258, 131] width 41 height 34
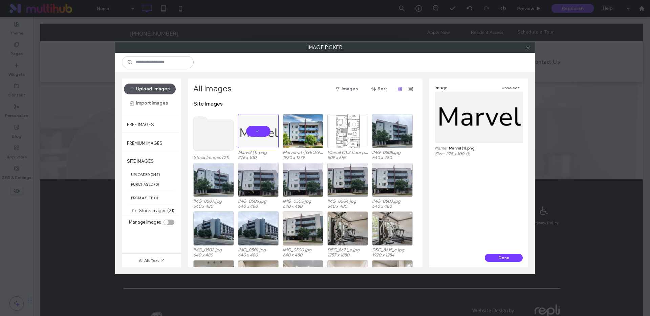
click at [145, 89] on button "Upload Images" at bounding box center [150, 89] width 52 height 11
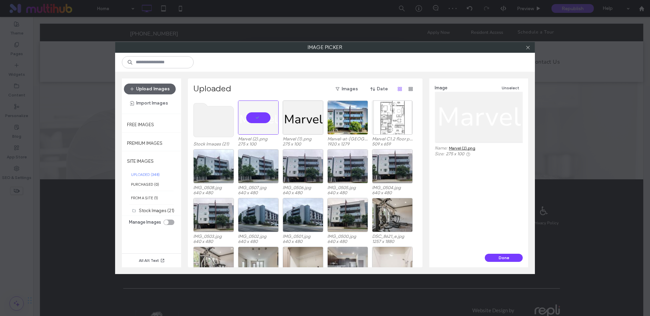
click at [498, 259] on button "Done" at bounding box center [504, 258] width 38 height 8
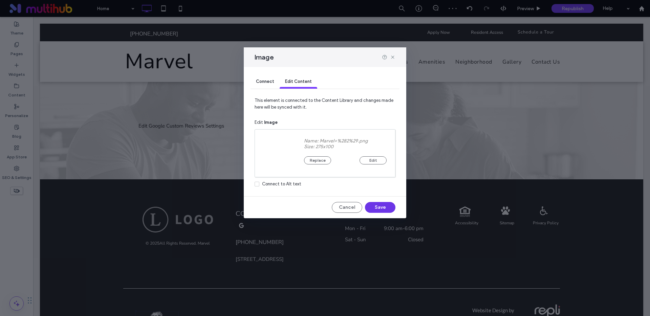
click at [378, 209] on button "Save" at bounding box center [380, 207] width 30 height 11
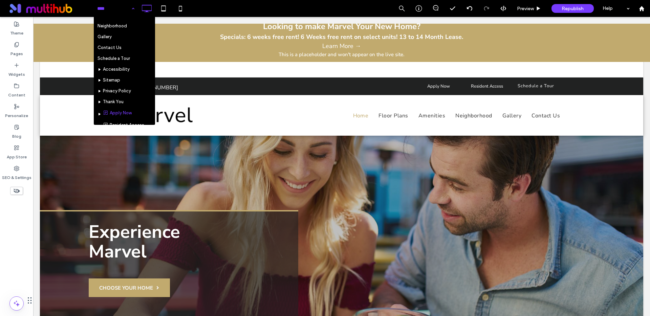
scroll to position [92, 0]
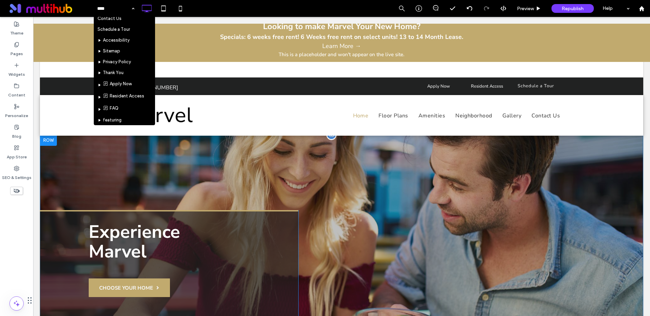
drag, startPoint x: 182, startPoint y: 160, endPoint x: 218, endPoint y: 161, distance: 36.6
click at [181, 160] on div "Experience Marvel CHOOSE YOUR HOME Click To Paste Click To Paste Row + Add Sect…" at bounding box center [342, 249] width 604 height 228
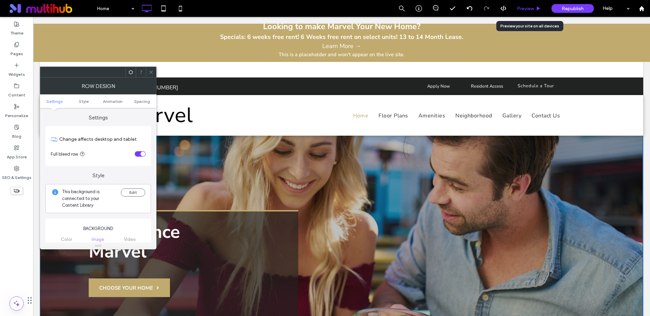
click at [527, 7] on span "Preview" at bounding box center [525, 9] width 17 height 6
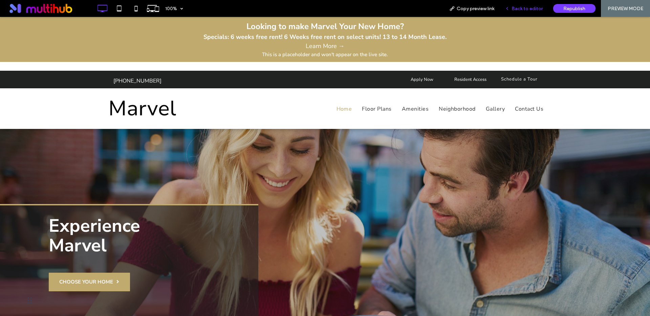
click at [526, 8] on span "Back to editor" at bounding box center [527, 9] width 31 height 6
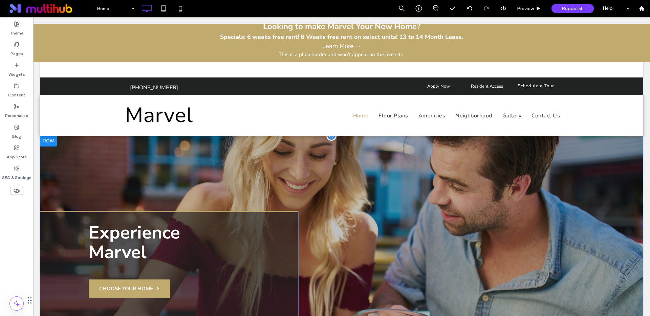
click at [313, 167] on div "Experience Marvel CHOOSE YOUR HOME Click To Paste Click To Paste Row + Add Sect…" at bounding box center [342, 250] width 604 height 228
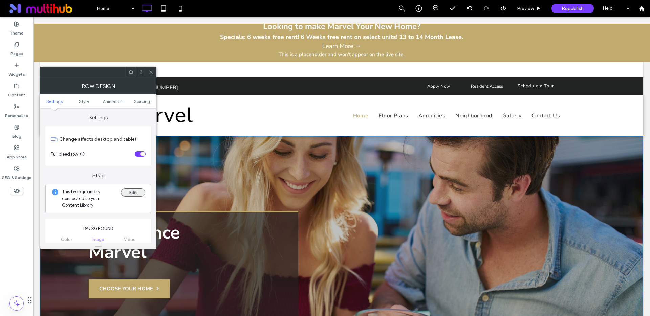
click at [128, 194] on button "Edit" at bounding box center [133, 193] width 24 height 8
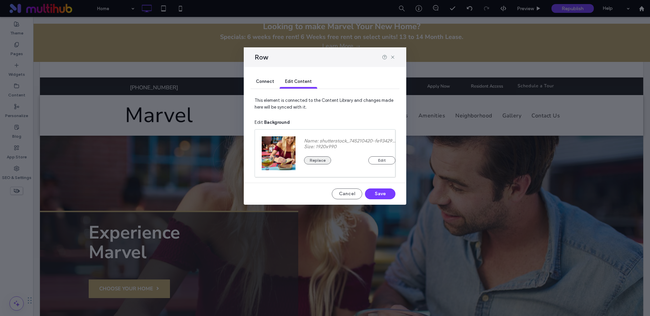
click at [311, 157] on button "Replace" at bounding box center [317, 161] width 27 height 8
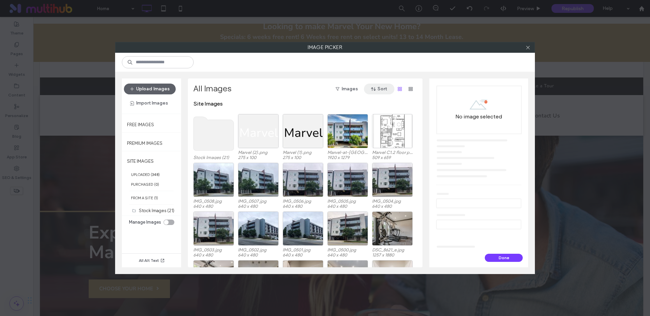
click at [376, 89] on icon "button" at bounding box center [373, 88] width 5 height 5
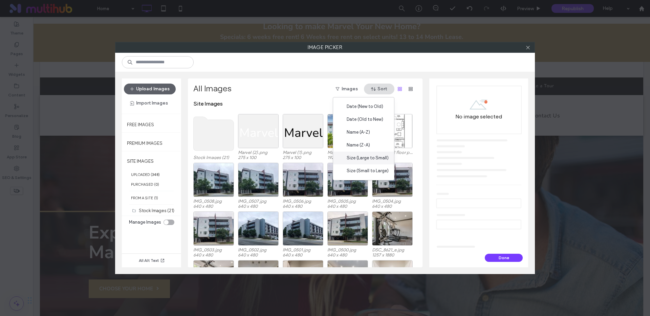
click at [371, 155] on span "Size (Large to Small)" at bounding box center [368, 158] width 42 height 7
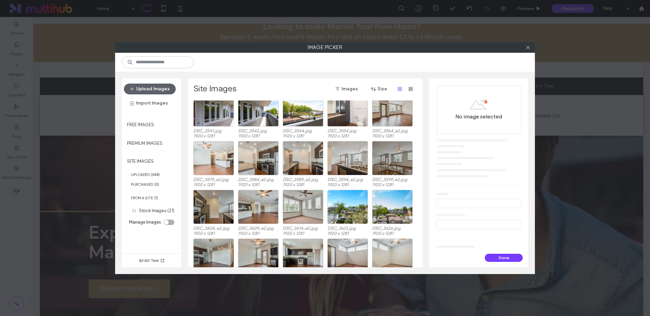
scroll to position [765, 0]
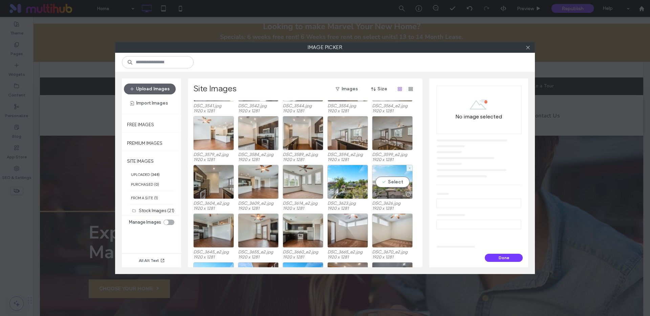
click at [388, 181] on div "Select" at bounding box center [392, 182] width 41 height 34
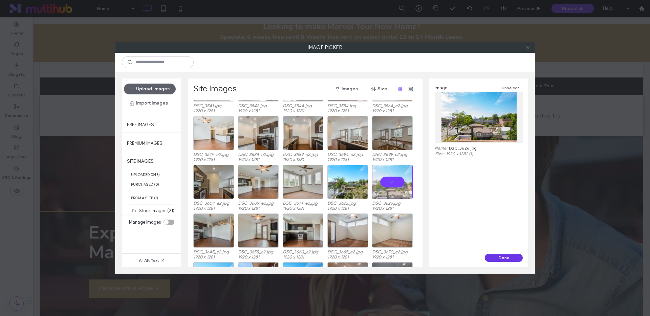
click at [496, 258] on button "Done" at bounding box center [504, 258] width 38 height 8
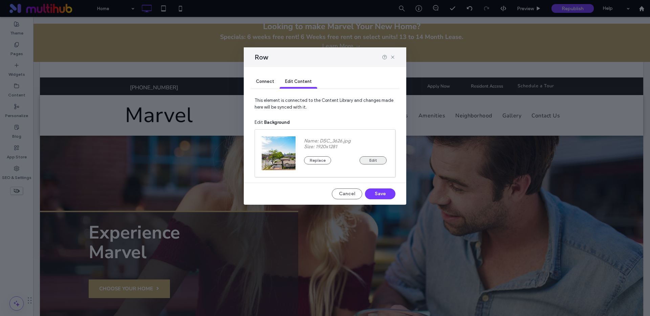
click at [370, 159] on button "Edit" at bounding box center [373, 161] width 27 height 8
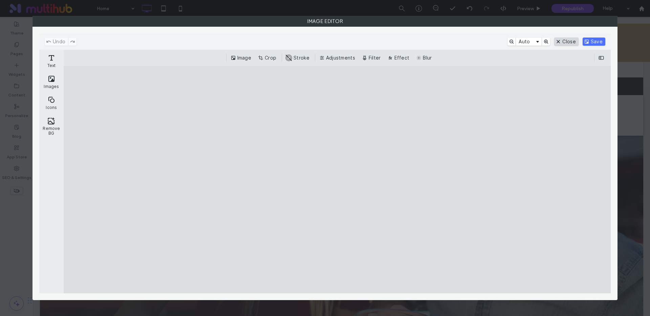
click at [567, 41] on button "Close" at bounding box center [567, 42] width 24 height 8
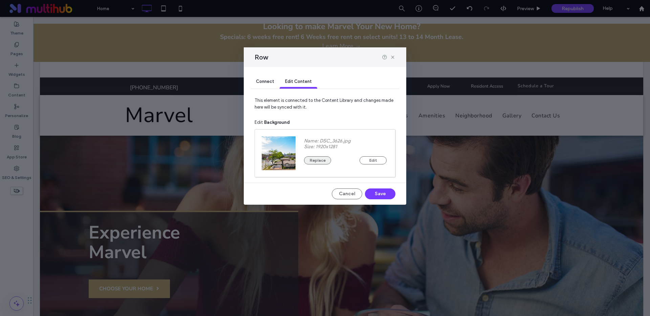
click at [313, 160] on button "Replace" at bounding box center [317, 161] width 27 height 8
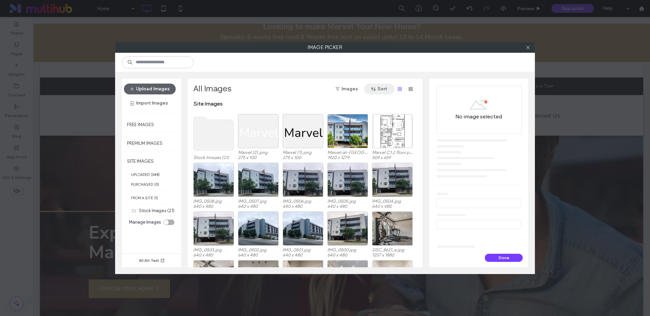
click at [379, 88] on button "Sort" at bounding box center [379, 89] width 30 height 11
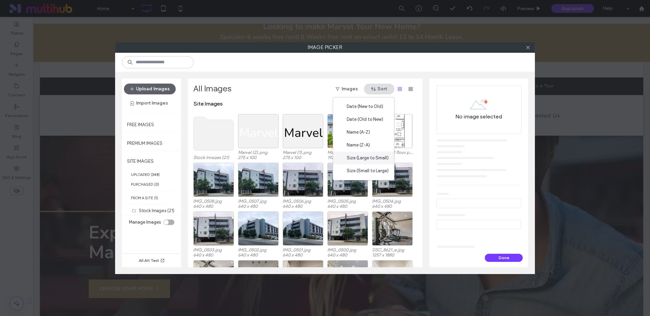
click at [376, 157] on span "Size (Large to Small)" at bounding box center [368, 158] width 42 height 7
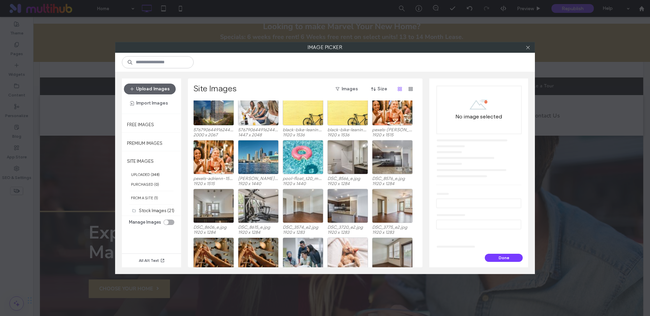
scroll to position [397, 0]
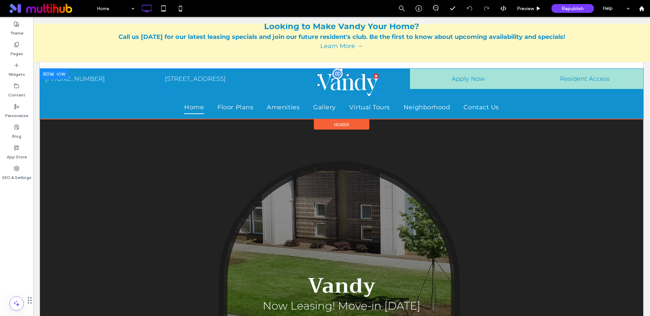
click at [349, 85] on img at bounding box center [347, 85] width 61 height 22
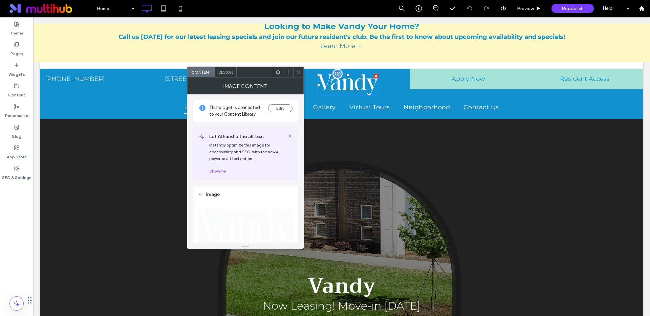
scroll to position [0, 0]
click at [269, 107] on button "Edit" at bounding box center [280, 108] width 24 height 8
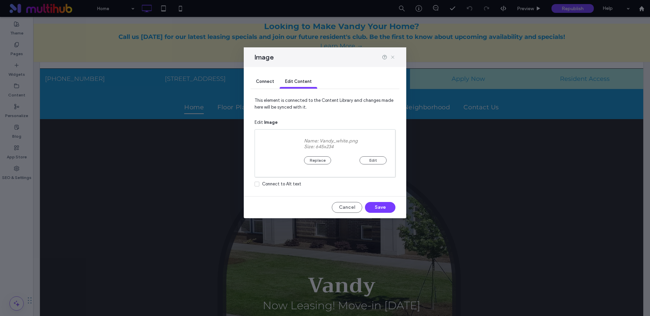
click at [394, 57] on icon at bounding box center [392, 57] width 5 height 5
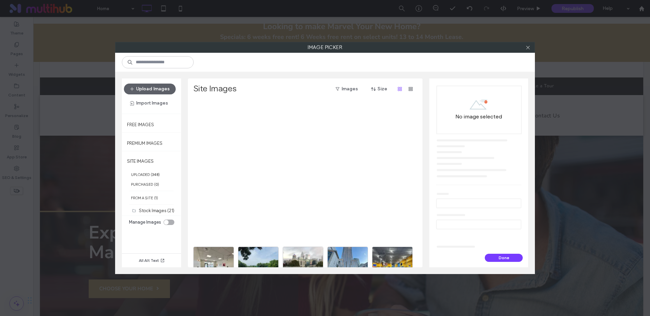
scroll to position [397, 0]
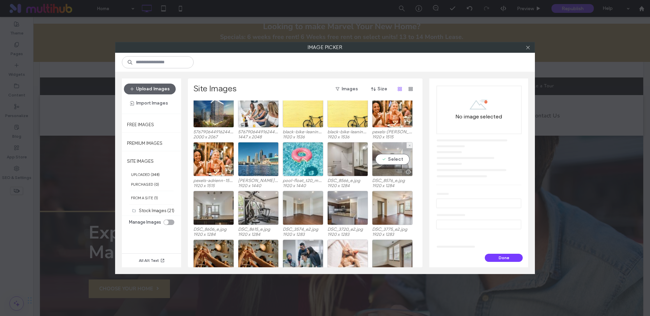
click at [393, 158] on div "Select" at bounding box center [392, 159] width 41 height 34
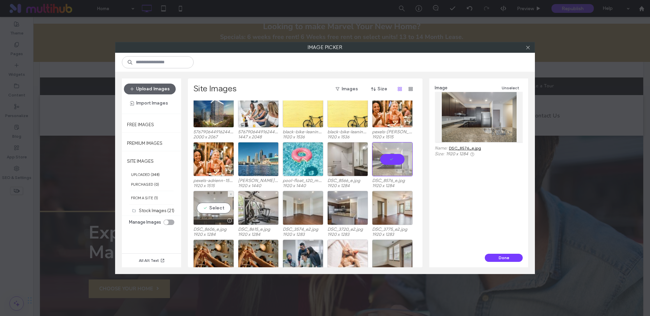
click at [220, 207] on div "Select" at bounding box center [213, 208] width 41 height 34
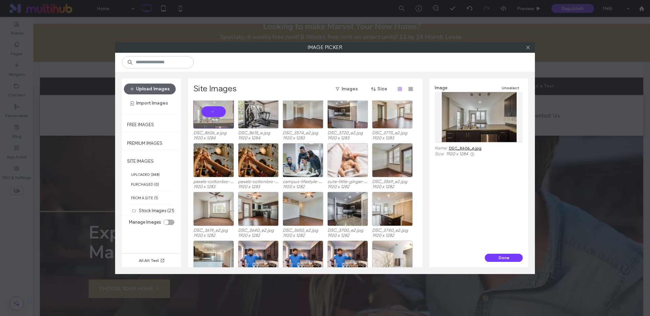
scroll to position [522, 0]
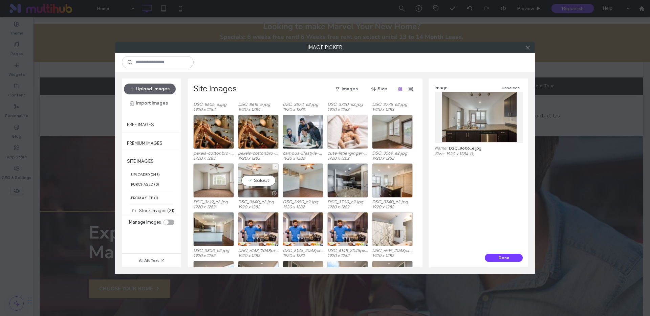
click at [261, 182] on div "Select" at bounding box center [258, 181] width 41 height 34
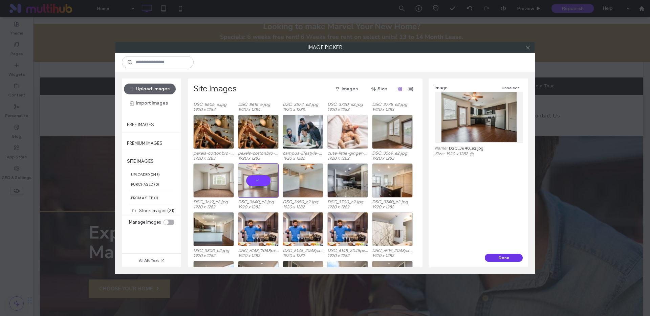
click at [501, 258] on button "Done" at bounding box center [504, 258] width 38 height 8
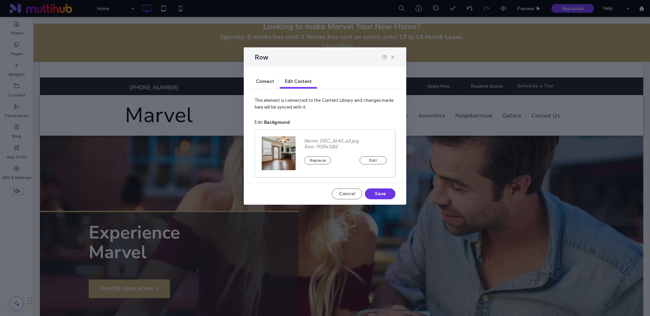
click at [373, 194] on button "Save" at bounding box center [380, 194] width 30 height 11
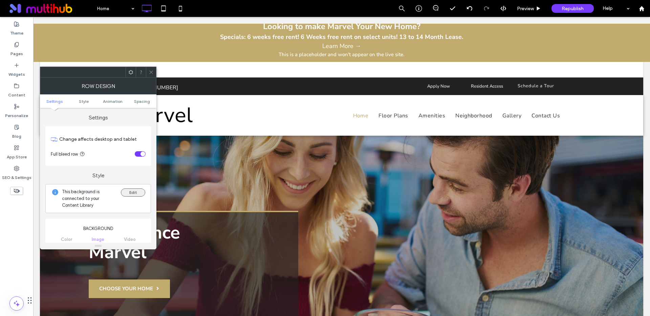
click at [137, 192] on button "Edit" at bounding box center [133, 193] width 24 height 8
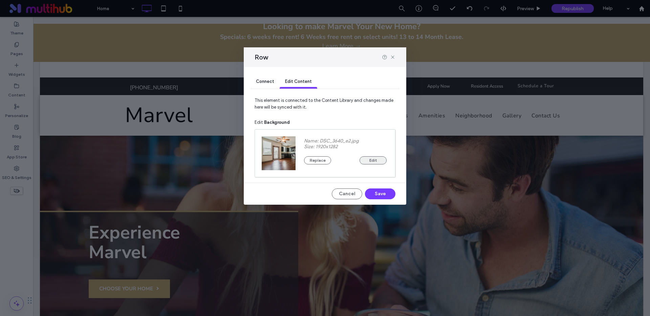
click at [369, 161] on button "Edit" at bounding box center [373, 161] width 27 height 8
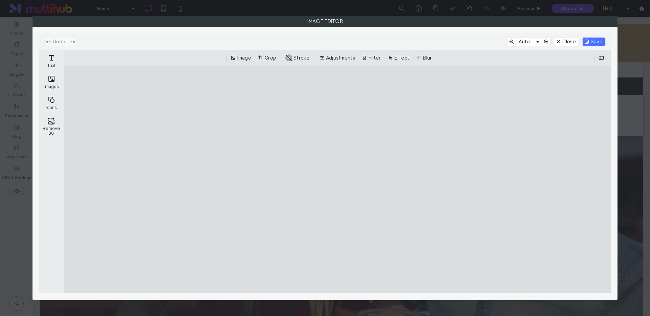
click at [337, 180] on cesdk-canvas "Editor canvas" at bounding box center [337, 180] width 0 height 0
click at [267, 56] on button "Crop" at bounding box center [268, 58] width 22 height 8
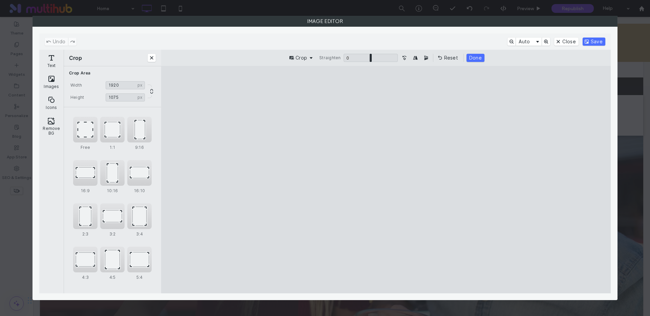
drag, startPoint x: 387, startPoint y: 95, endPoint x: 396, endPoint y: 142, distance: 47.3
click at [386, 180] on cesdk-canvas "Editor canvas" at bounding box center [386, 180] width 0 height 0
type input "***"
drag, startPoint x: 388, startPoint y: 286, endPoint x: 386, endPoint y: 252, distance: 33.6
click at [386, 180] on cesdk-canvas "Editor canvas" at bounding box center [386, 180] width 0 height 0
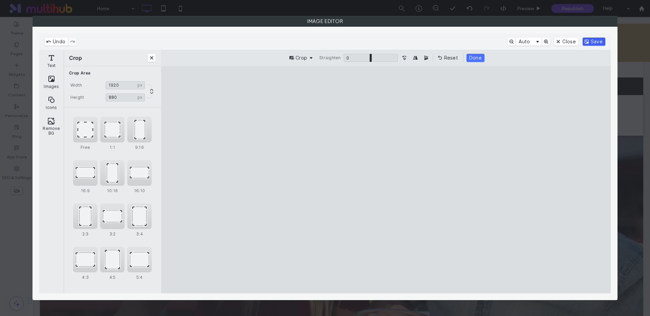
click at [593, 44] on button "Save" at bounding box center [594, 42] width 23 height 8
click at [479, 57] on button "Done" at bounding box center [476, 58] width 18 height 8
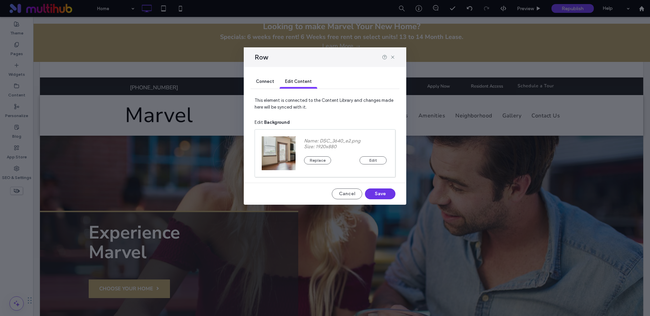
click at [376, 194] on button "Save" at bounding box center [380, 194] width 30 height 11
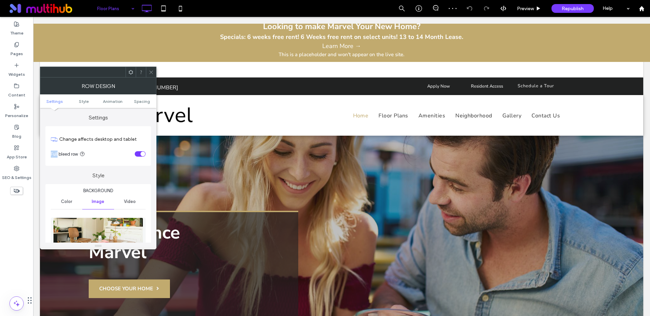
drag, startPoint x: 335, startPoint y: 153, endPoint x: 115, endPoint y: 146, distance: 220.3
click at [115, 146] on section "Full bleed row" at bounding box center [98, 154] width 95 height 17
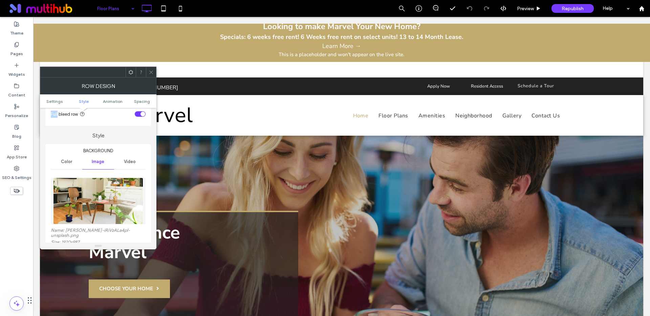
scroll to position [78, 0]
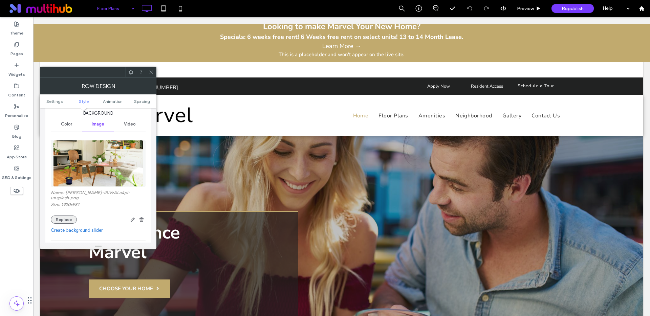
click at [63, 220] on button "Replace" at bounding box center [64, 220] width 26 height 8
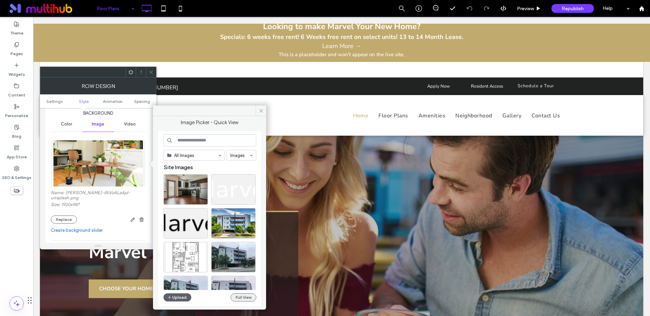
click at [251, 296] on button "Full View" at bounding box center [244, 298] width 26 height 8
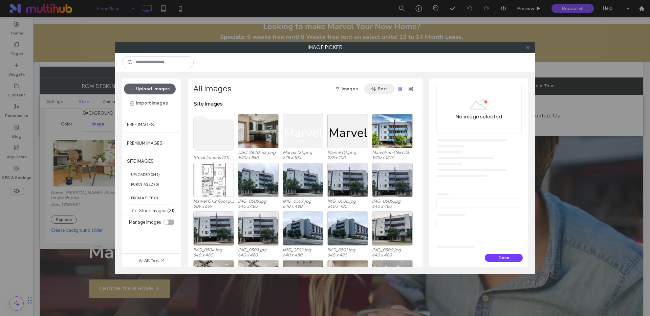
click at [374, 88] on icon "button" at bounding box center [373, 88] width 5 height 5
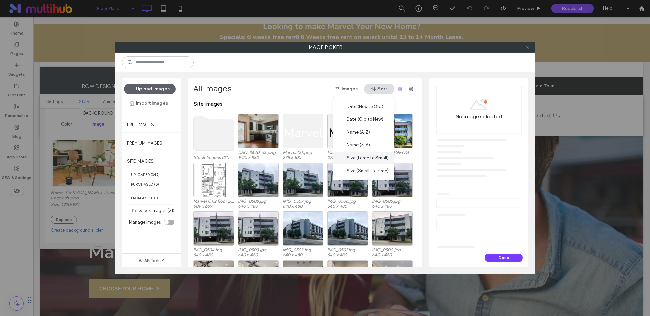
click at [365, 159] on span "Size (Large to Small)" at bounding box center [368, 158] width 42 height 7
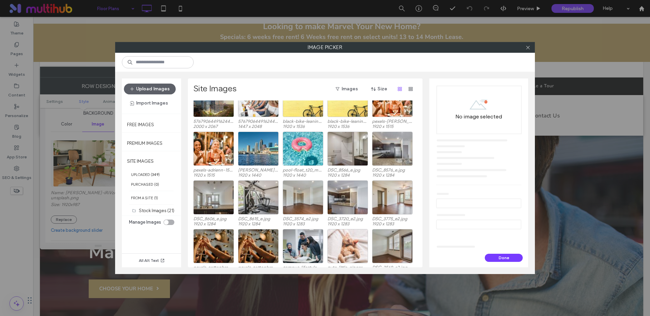
scroll to position [412, 0]
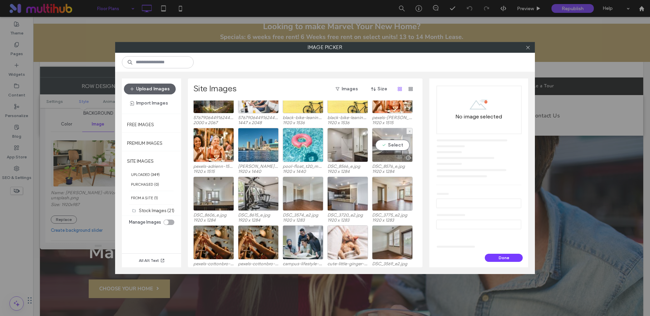
click at [391, 145] on div "Select" at bounding box center [392, 145] width 41 height 34
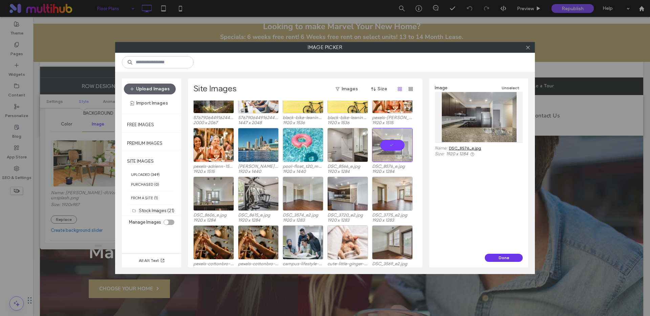
click at [501, 259] on button "Done" at bounding box center [504, 258] width 38 height 8
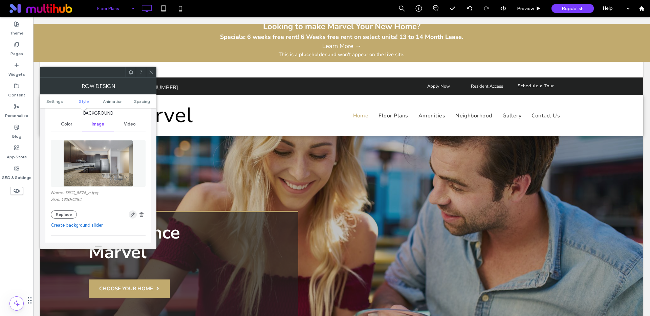
click at [129, 216] on span "button" at bounding box center [133, 215] width 8 height 8
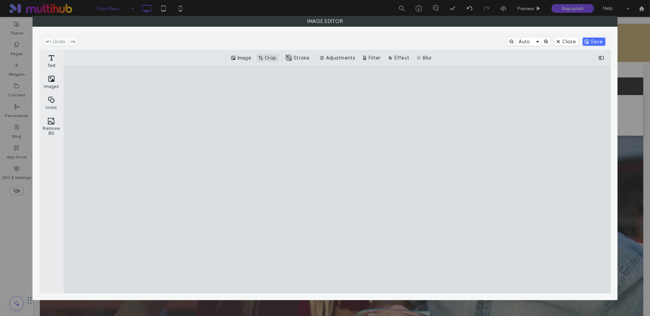
click at [267, 60] on button "Crop" at bounding box center [268, 58] width 22 height 8
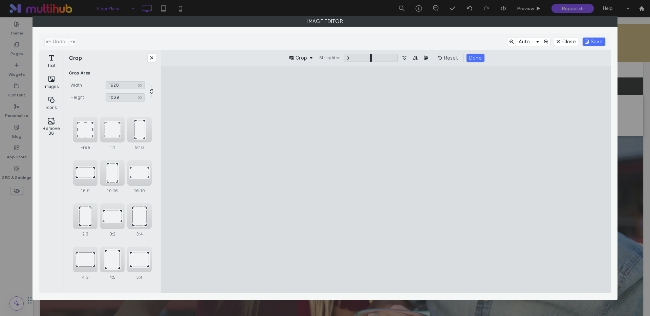
drag, startPoint x: 388, startPoint y: 89, endPoint x: 399, endPoint y: 126, distance: 38.5
click at [386, 180] on cesdk-canvas "Editor canvas" at bounding box center [386, 180] width 0 height 0
type input "***"
drag, startPoint x: 387, startPoint y: 284, endPoint x: 389, endPoint y: 251, distance: 32.9
click at [386, 180] on cesdk-canvas "Editor canvas" at bounding box center [386, 180] width 0 height 0
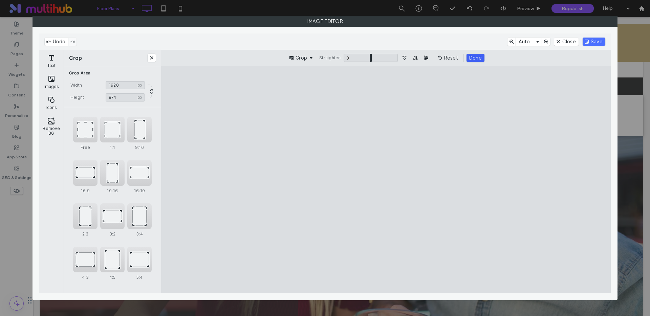
drag, startPoint x: 474, startPoint y: 57, endPoint x: 527, endPoint y: 53, distance: 53.7
click at [474, 57] on button "Done" at bounding box center [476, 58] width 18 height 8
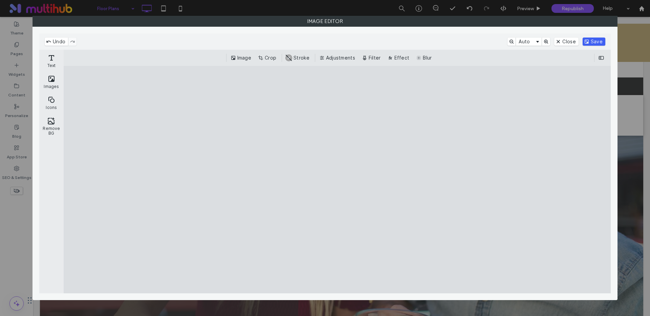
click at [595, 41] on button "Save" at bounding box center [594, 42] width 23 height 8
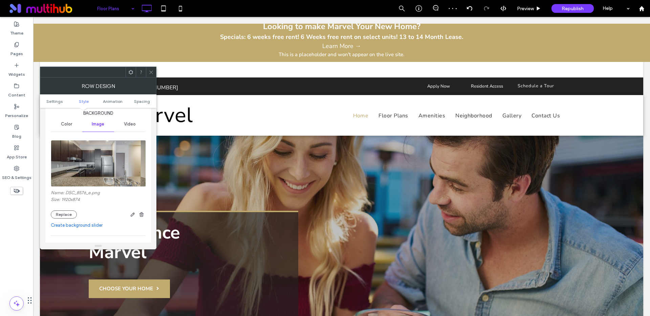
drag, startPoint x: 151, startPoint y: 71, endPoint x: 156, endPoint y: 73, distance: 5.4
click at [152, 71] on icon at bounding box center [151, 72] width 5 height 5
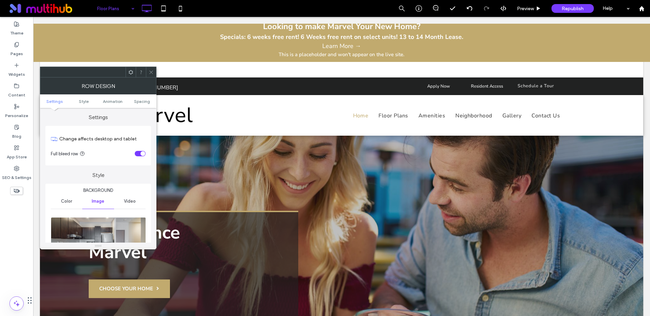
scroll to position [0, 0]
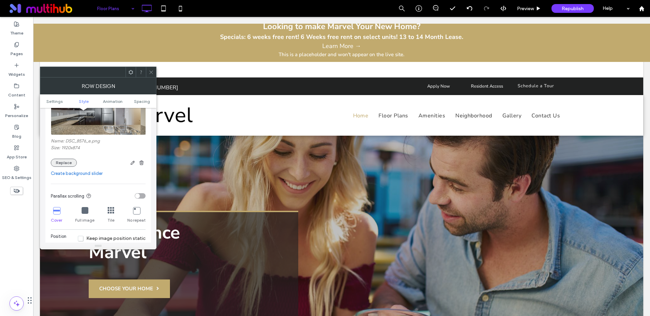
click at [71, 163] on button "Replace" at bounding box center [64, 163] width 26 height 8
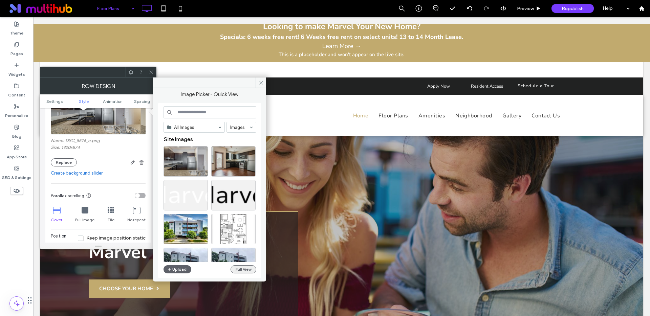
click at [241, 267] on button "Full View" at bounding box center [244, 270] width 26 height 8
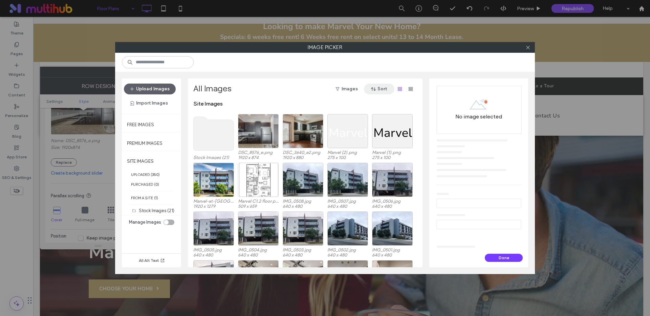
click at [373, 89] on icon "button" at bounding box center [373, 88] width 5 height 5
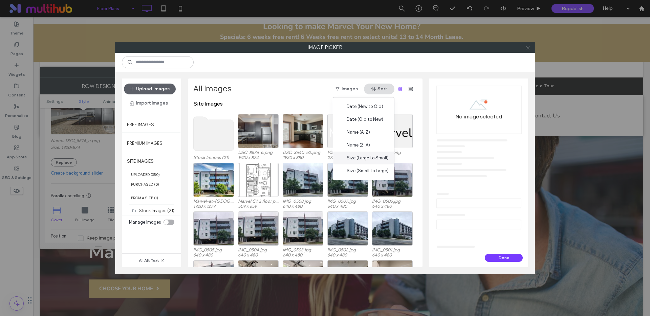
click at [375, 156] on span "Size (Large to Small)" at bounding box center [368, 158] width 42 height 7
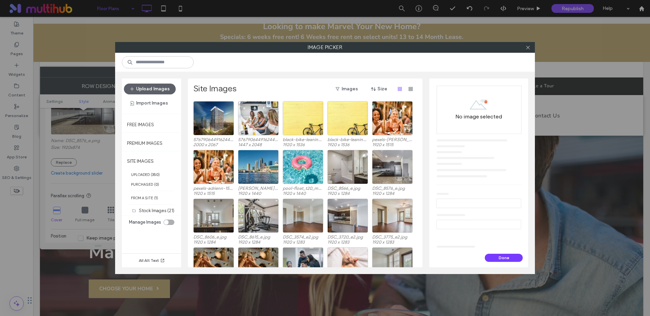
scroll to position [430, 0]
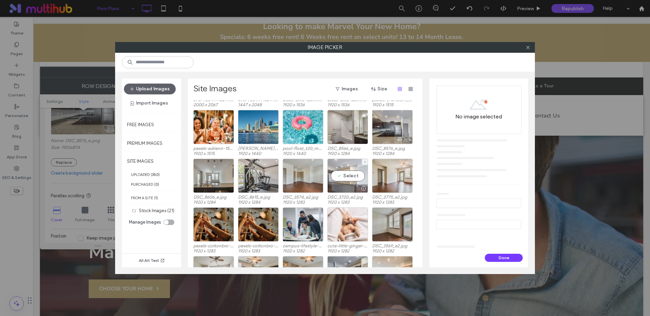
click at [350, 169] on div "Select" at bounding box center [348, 176] width 41 height 34
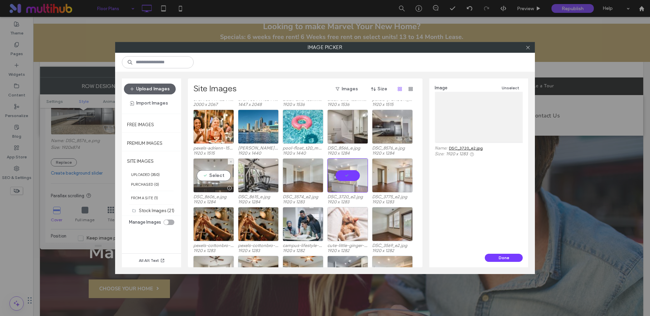
click at [216, 175] on div "Select" at bounding box center [213, 176] width 41 height 34
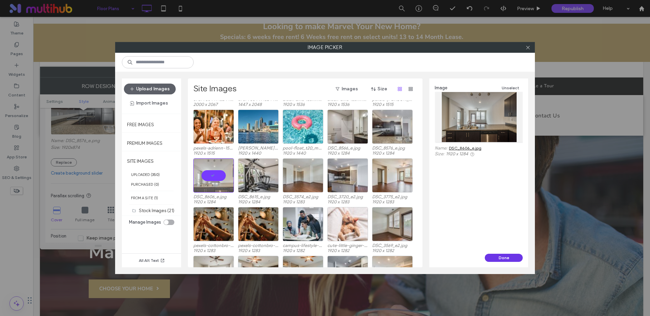
click at [506, 257] on button "Done" at bounding box center [504, 258] width 38 height 8
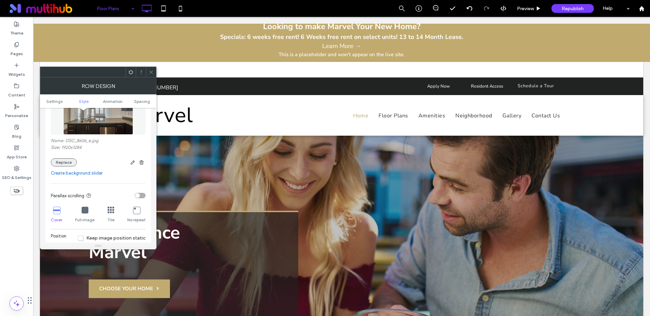
click at [65, 166] on button "Replace" at bounding box center [64, 163] width 26 height 8
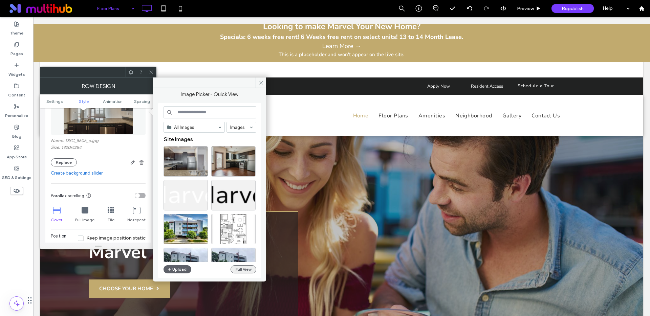
click at [248, 268] on button "Full View" at bounding box center [244, 270] width 26 height 8
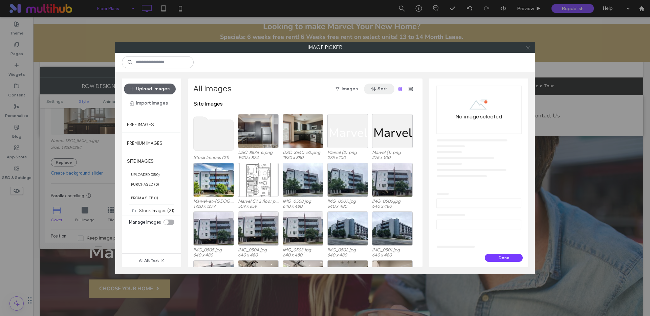
click at [375, 87] on icon "button" at bounding box center [373, 88] width 5 height 5
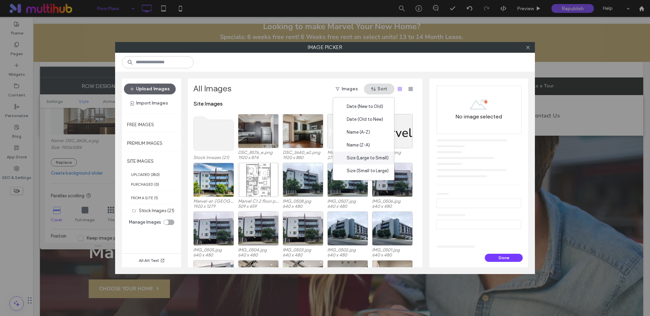
click at [362, 157] on span "Size (Large to Small)" at bounding box center [368, 158] width 42 height 7
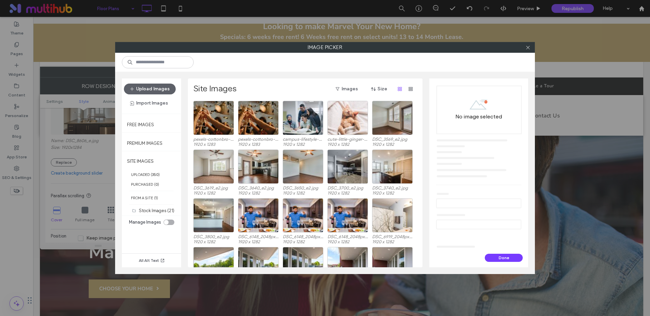
scroll to position [569, 0]
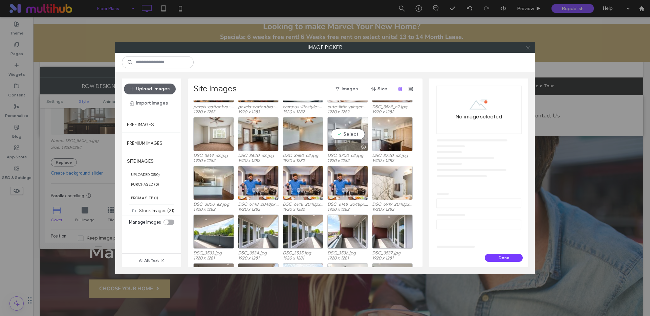
click at [357, 133] on div "Select" at bounding box center [348, 134] width 41 height 34
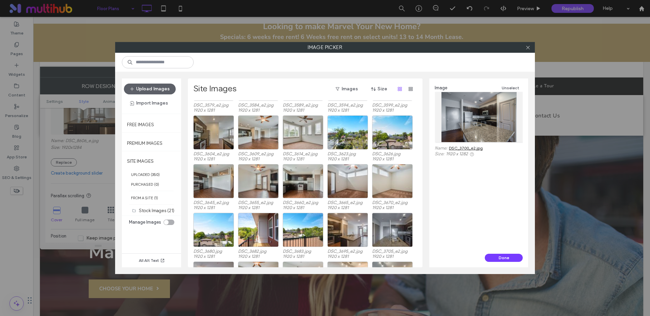
scroll to position [849, 0]
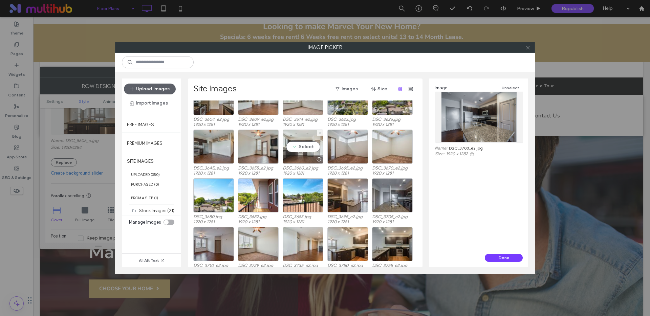
click at [302, 147] on div "Select" at bounding box center [303, 147] width 41 height 34
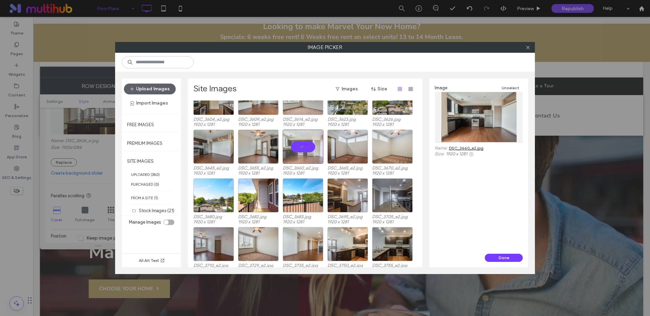
click at [476, 114] on div at bounding box center [479, 117] width 88 height 50
click at [495, 259] on button "Done" at bounding box center [504, 258] width 38 height 8
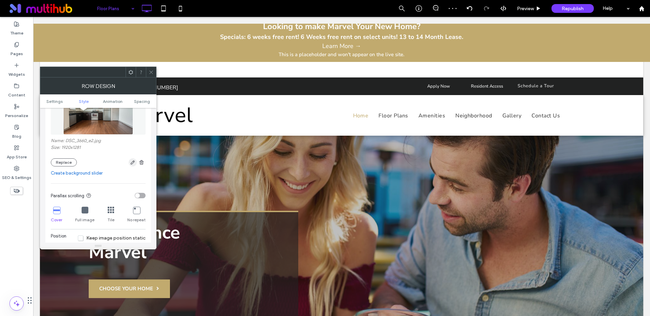
click at [132, 163] on icon "button" at bounding box center [132, 162] width 5 height 5
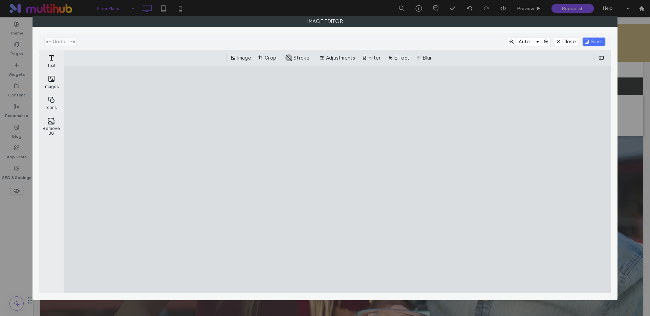
click at [270, 56] on button "Crop" at bounding box center [268, 58] width 22 height 8
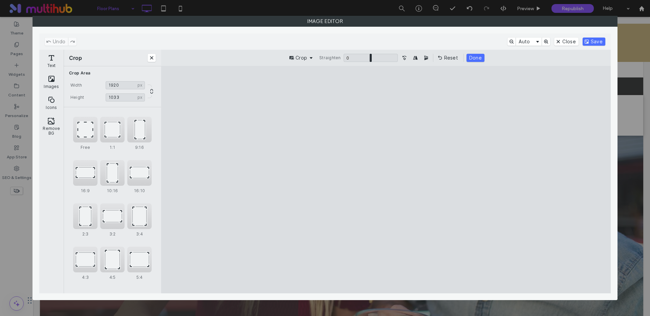
drag, startPoint x: 383, startPoint y: 89, endPoint x: 404, endPoint y: 133, distance: 48.8
click at [386, 180] on cesdk-canvas "Editor canvas" at bounding box center [386, 180] width 0 height 0
type input "***"
drag, startPoint x: 384, startPoint y: 285, endPoint x: 388, endPoint y: 241, distance: 43.5
click at [386, 180] on cesdk-canvas "Editor canvas" at bounding box center [386, 180] width 0 height 0
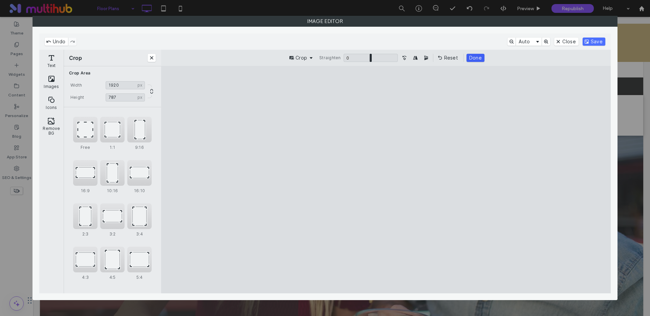
click at [474, 57] on button "Done" at bounding box center [476, 58] width 18 height 8
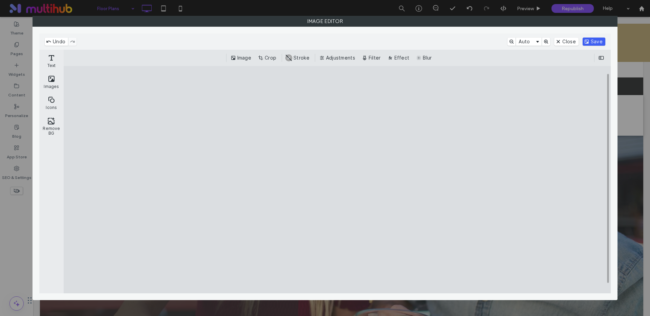
click at [591, 41] on button "Save" at bounding box center [594, 42] width 23 height 8
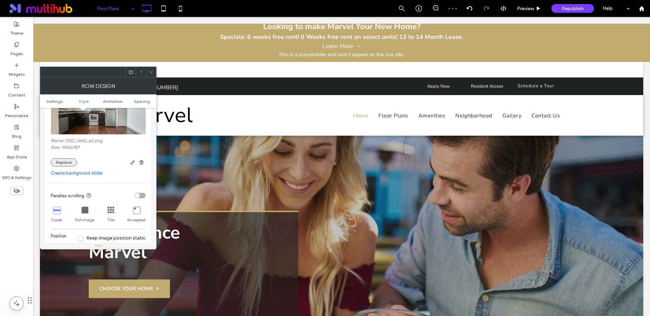
click at [62, 164] on button "Replace" at bounding box center [64, 163] width 26 height 8
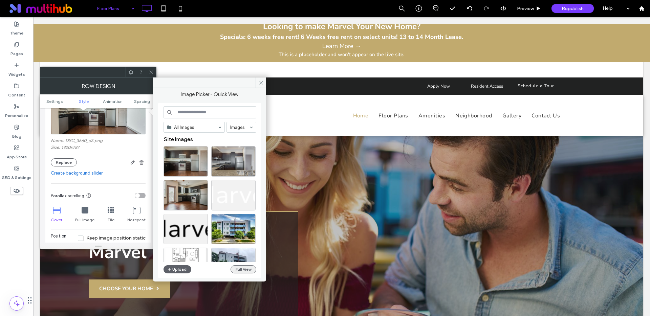
click at [249, 269] on button "Full View" at bounding box center [244, 270] width 26 height 8
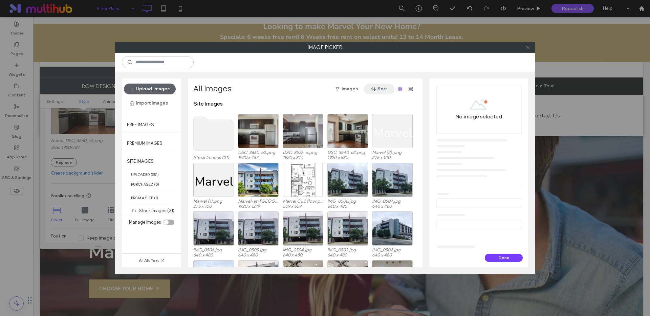
click at [378, 89] on button "Sort" at bounding box center [379, 89] width 30 height 11
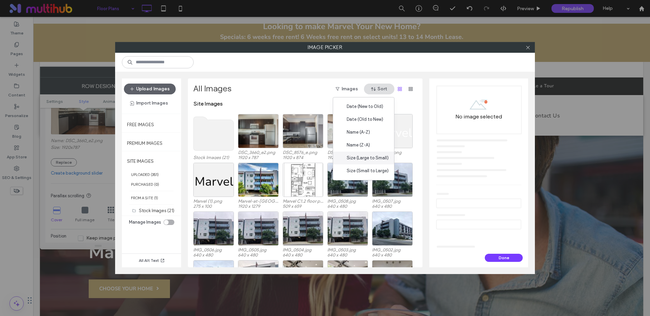
click at [366, 161] on span "Size (Large to Small)" at bounding box center [368, 158] width 42 height 7
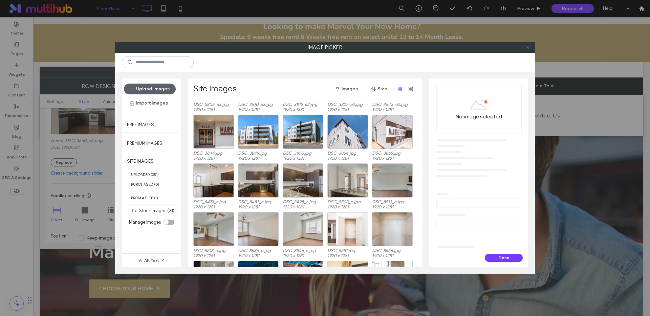
scroll to position [1104, 0]
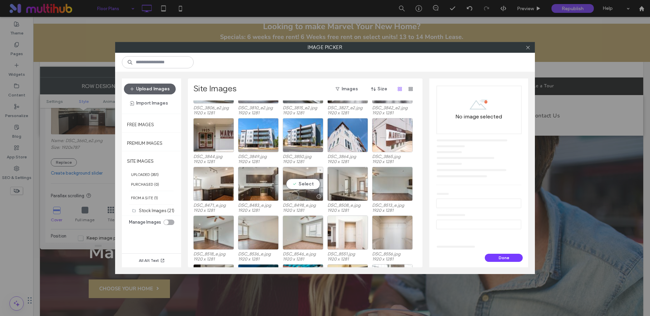
click at [304, 184] on div "Select" at bounding box center [303, 184] width 41 height 34
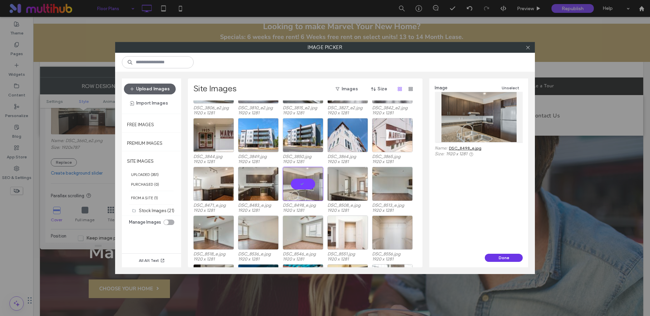
click at [499, 257] on button "Done" at bounding box center [504, 258] width 38 height 8
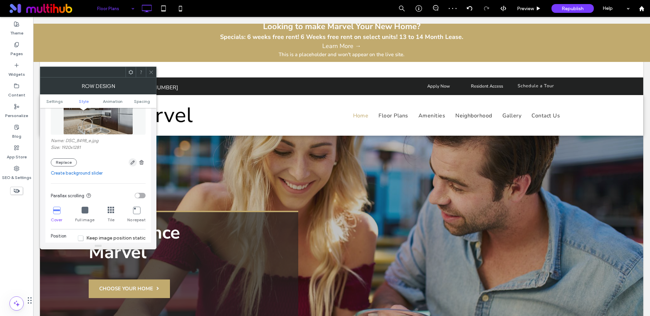
click at [131, 164] on icon "button" at bounding box center [132, 162] width 5 height 5
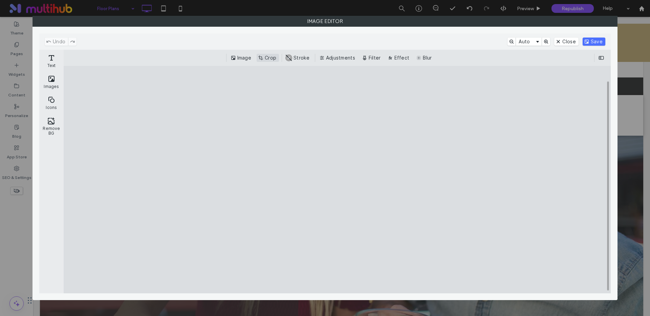
click at [264, 58] on button "Crop" at bounding box center [268, 58] width 22 height 8
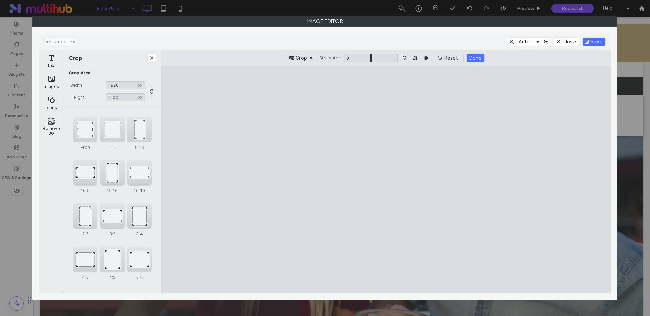
drag, startPoint x: 383, startPoint y: 89, endPoint x: 393, endPoint y: 115, distance: 27.6
click at [386, 180] on cesdk-canvas "Editor canvas" at bounding box center [386, 180] width 0 height 0
drag, startPoint x: 386, startPoint y: 285, endPoint x: 385, endPoint y: 251, distance: 34.2
click at [386, 180] on cesdk-canvas "Editor canvas" at bounding box center [386, 180] width 0 height 0
type input "***"
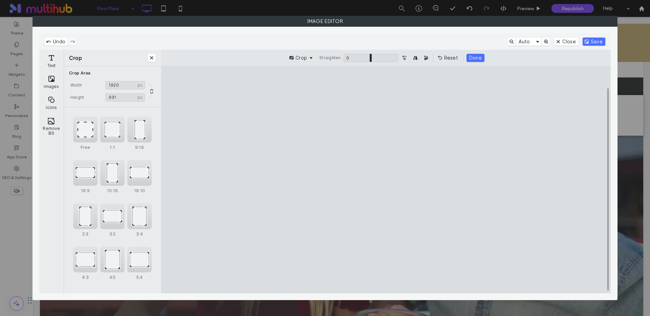
drag, startPoint x: 386, startPoint y: 90, endPoint x: 386, endPoint y: 81, distance: 9.2
click at [386, 180] on cesdk-canvas "Editor canvas" at bounding box center [386, 180] width 0 height 0
click at [478, 59] on button "Done" at bounding box center [476, 58] width 18 height 8
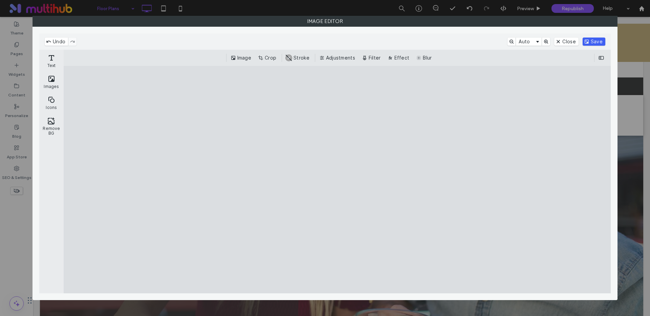
click at [600, 41] on button "Save" at bounding box center [594, 42] width 23 height 8
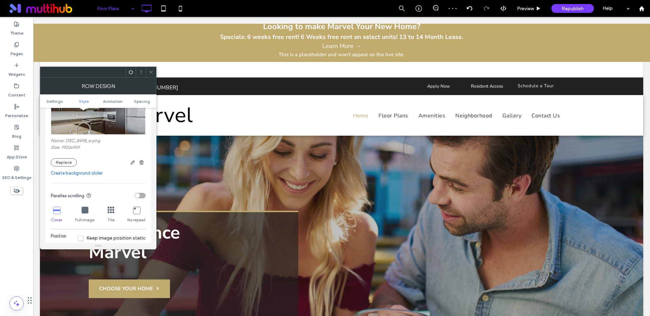
click at [154, 74] on div at bounding box center [151, 72] width 10 height 10
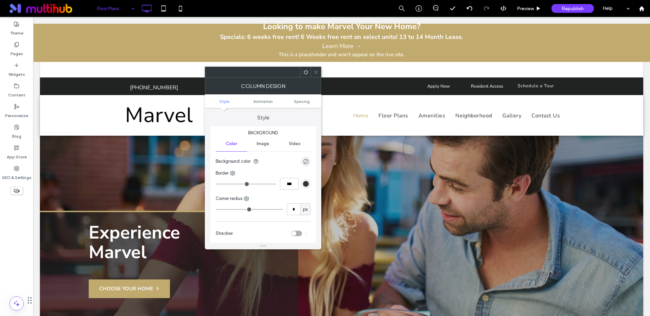
click at [262, 145] on span "Image" at bounding box center [263, 143] width 13 height 5
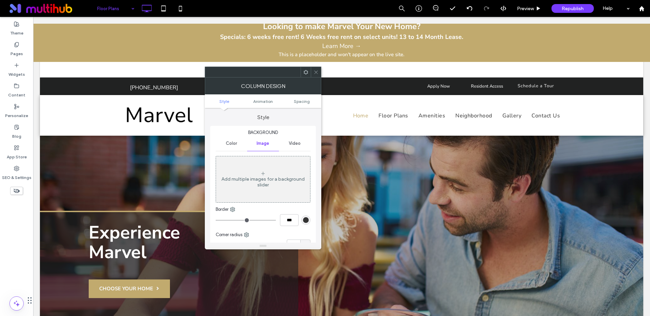
drag, startPoint x: 316, startPoint y: 70, endPoint x: 316, endPoint y: 81, distance: 10.8
click at [316, 70] on icon at bounding box center [316, 72] width 5 height 5
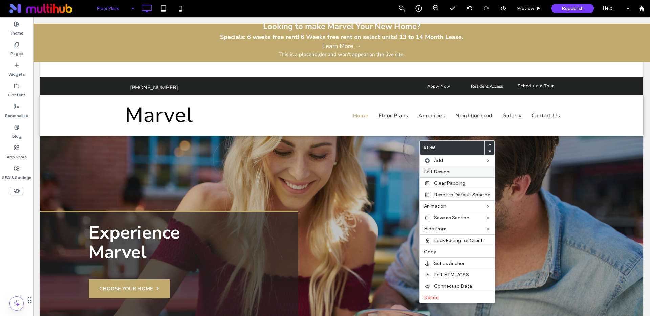
click at [434, 173] on span "Edit Design" at bounding box center [436, 172] width 25 height 6
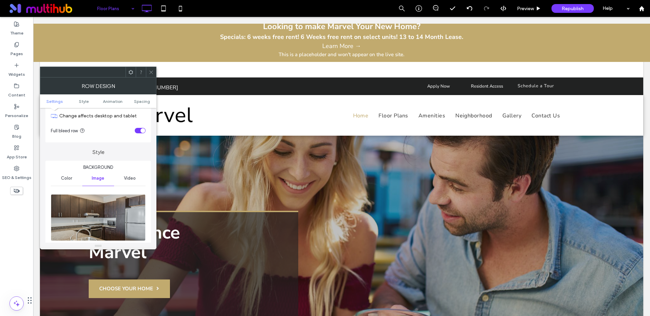
scroll to position [76, 0]
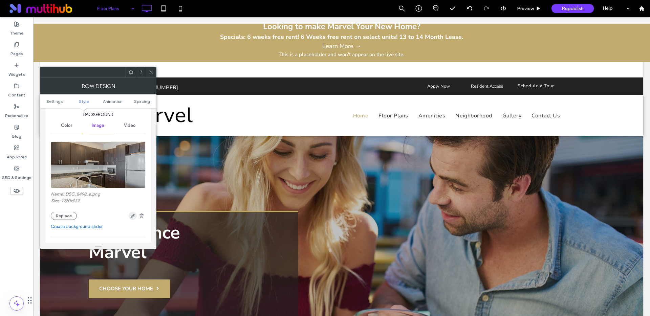
click at [131, 216] on icon "button" at bounding box center [132, 215] width 5 height 5
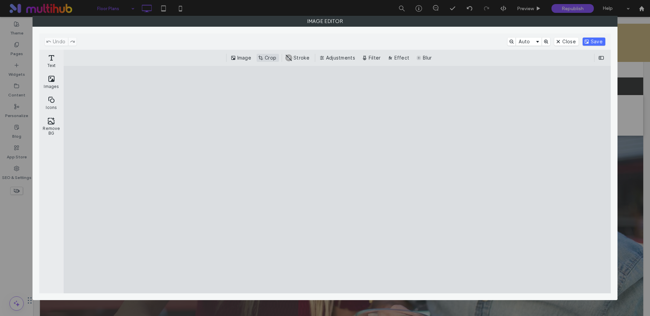
click at [270, 58] on button "Crop" at bounding box center [268, 58] width 22 height 8
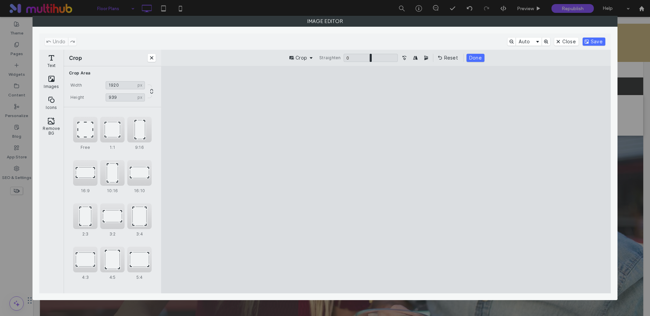
drag, startPoint x: 389, startPoint y: 89, endPoint x: 386, endPoint y: 64, distance: 24.9
click at [386, 180] on cesdk-canvas "Editor canvas" at bounding box center [386, 180] width 0 height 0
type input "***"
drag, startPoint x: 386, startPoint y: 90, endPoint x: 396, endPoint y: 128, distance: 39.2
click at [386, 180] on cesdk-canvas "Editor canvas" at bounding box center [386, 180] width 0 height 0
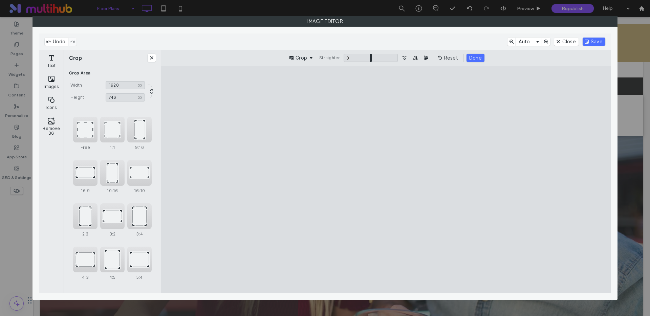
drag, startPoint x: 471, startPoint y: 58, endPoint x: 525, endPoint y: 62, distance: 54.0
click at [472, 58] on button "Done" at bounding box center [476, 58] width 18 height 8
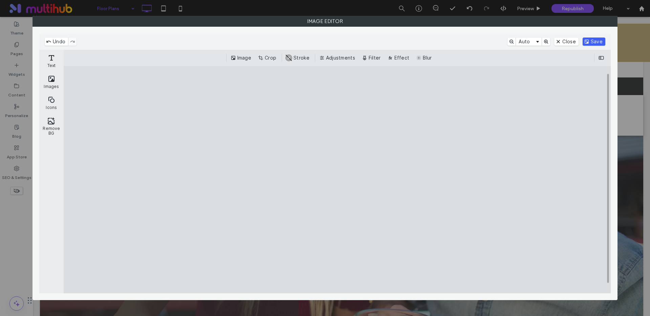
click at [596, 39] on button "Save" at bounding box center [594, 42] width 23 height 8
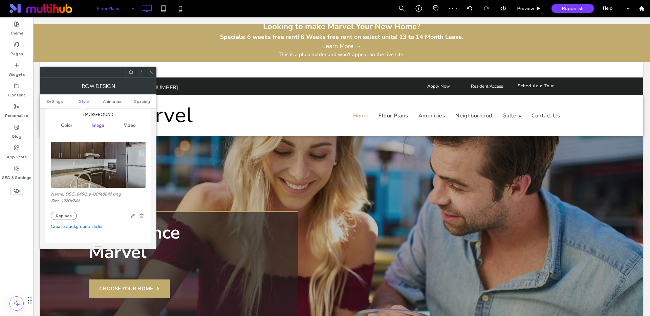
click at [152, 70] on icon at bounding box center [151, 72] width 5 height 5
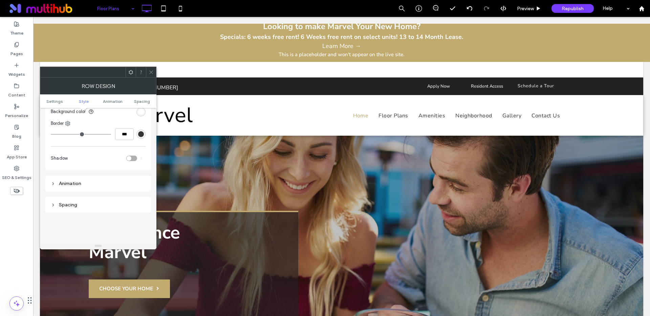
scroll to position [108, 0]
click at [151, 70] on icon at bounding box center [151, 72] width 5 height 5
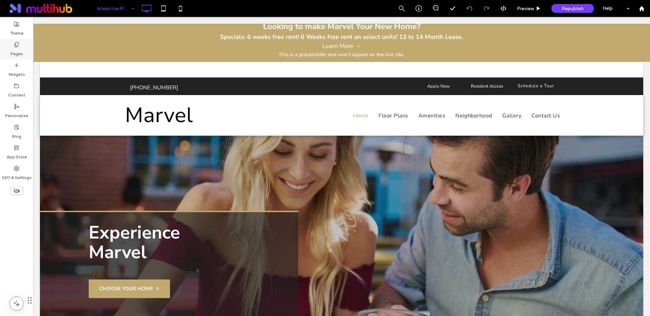
click at [17, 50] on label "Pages" at bounding box center [17, 51] width 13 height 9
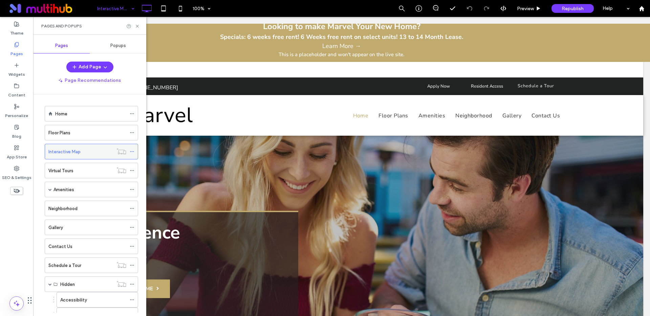
click at [132, 151] on icon at bounding box center [132, 151] width 5 height 5
click at [138, 23] on div "Pages and Popups" at bounding box center [89, 26] width 113 height 18
click at [140, 25] on icon at bounding box center [137, 26] width 5 height 5
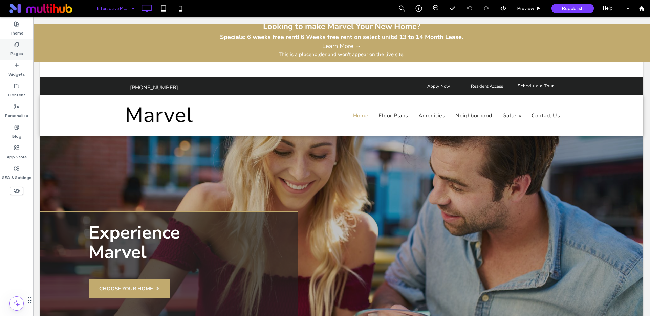
click at [9, 47] on div "Pages" at bounding box center [16, 49] width 33 height 21
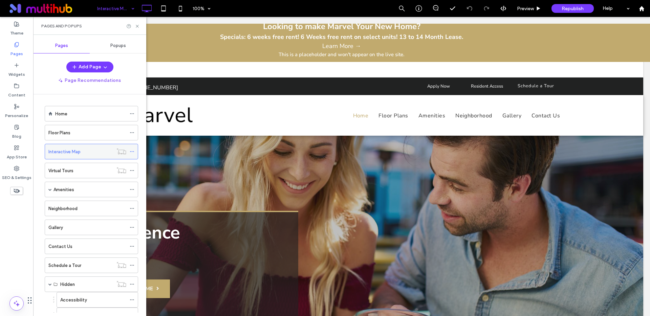
click at [132, 152] on use at bounding box center [132, 151] width 4 height 1
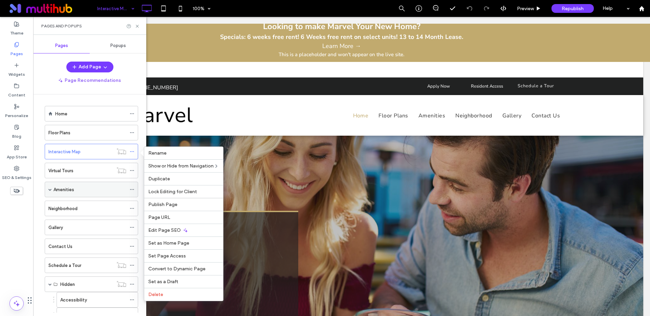
click at [98, 191] on div "Amenities" at bounding box center [90, 189] width 73 height 7
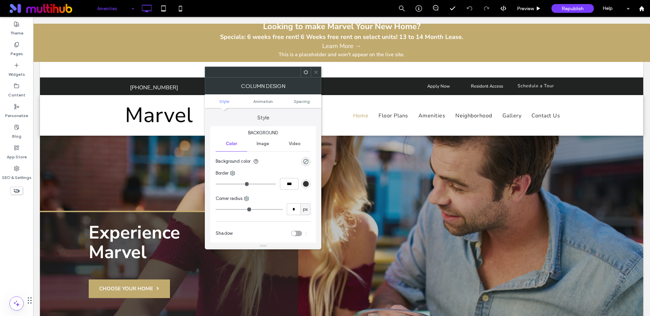
click at [264, 143] on span "Image" at bounding box center [263, 143] width 13 height 5
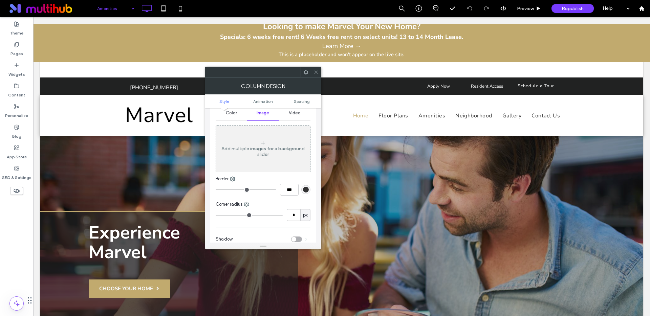
click at [315, 73] on icon at bounding box center [316, 72] width 5 height 5
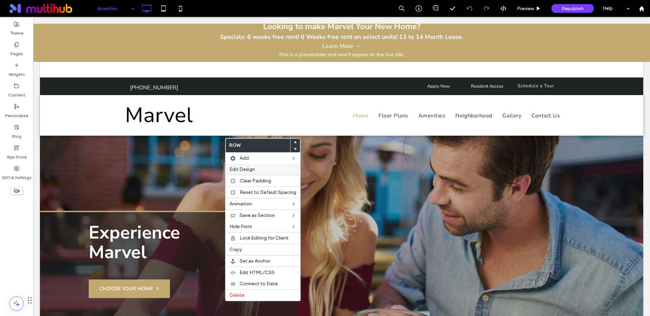
click at [258, 173] on div "Edit Design" at bounding box center [263, 169] width 75 height 11
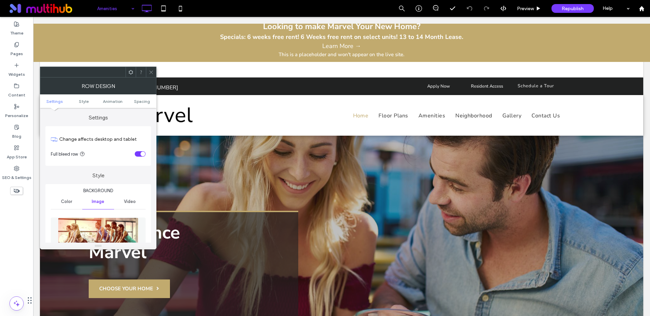
click at [102, 225] on img at bounding box center [98, 241] width 80 height 47
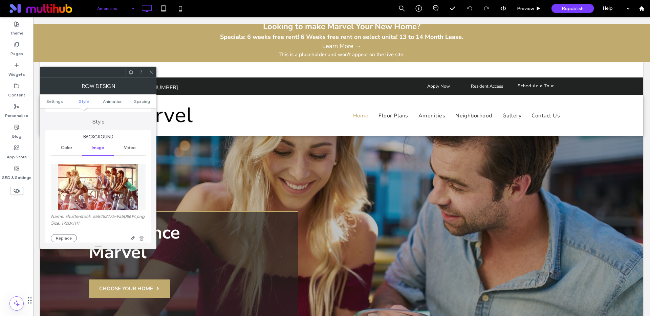
scroll to position [74, 0]
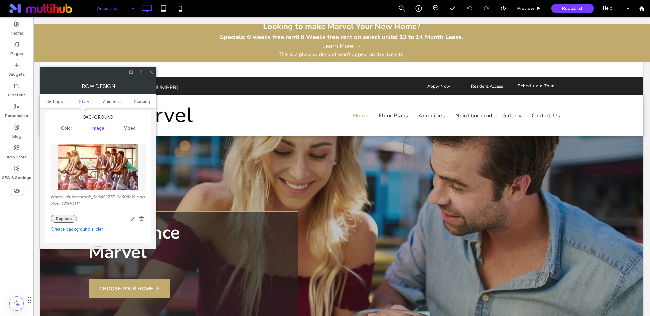
click at [60, 217] on button "Replace" at bounding box center [64, 219] width 26 height 8
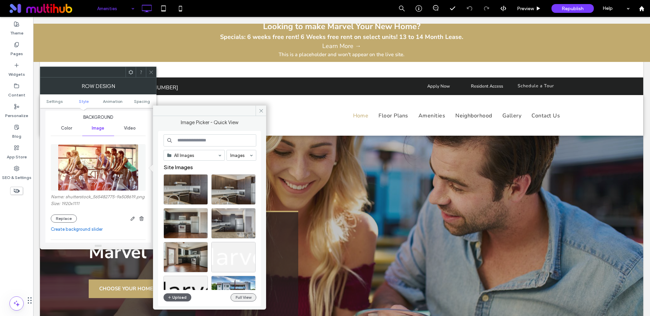
click at [245, 298] on button "Full View" at bounding box center [244, 298] width 26 height 8
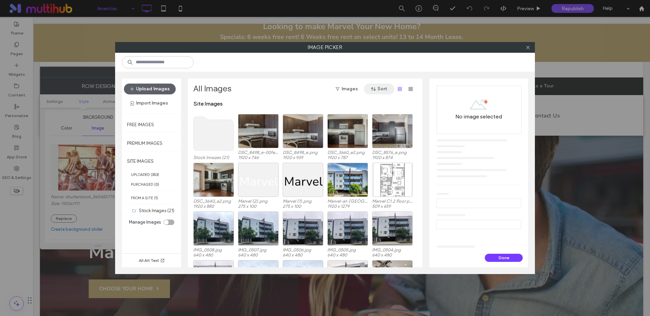
click at [374, 90] on icon "button" at bounding box center [373, 88] width 5 height 5
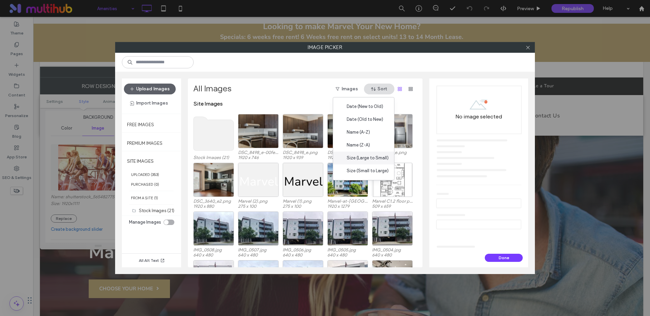
click at [367, 157] on span "Size (Large to Small)" at bounding box center [368, 158] width 42 height 7
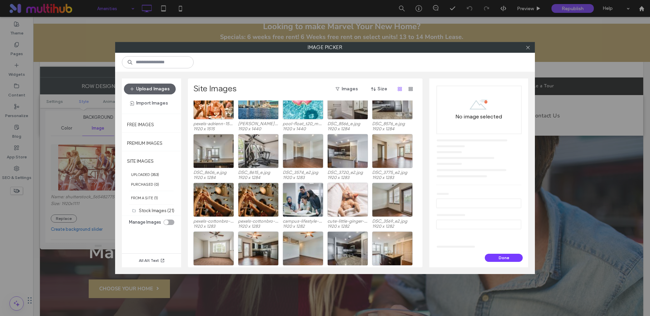
scroll to position [458, 0]
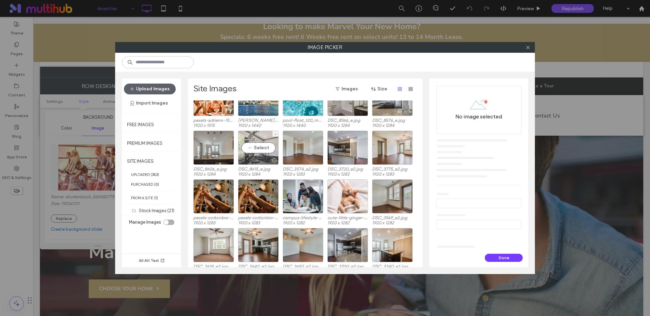
click at [257, 147] on div "Select" at bounding box center [258, 148] width 41 height 34
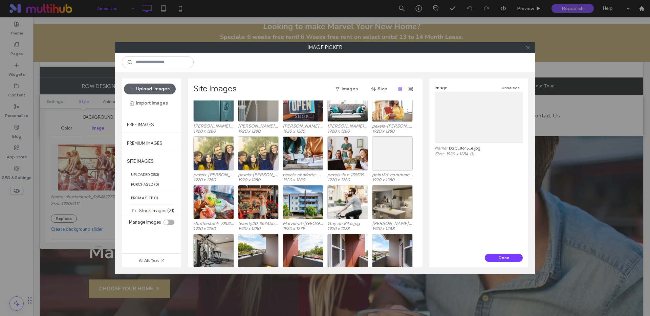
scroll to position [1433, 0]
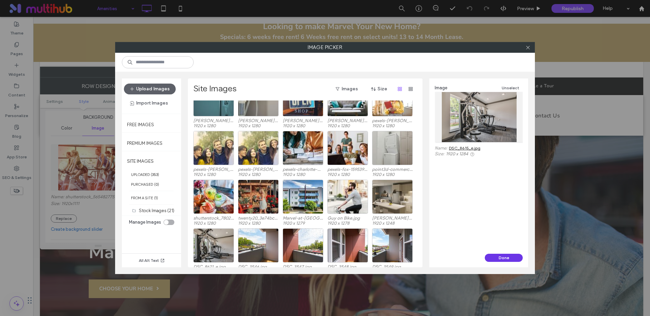
click at [500, 258] on button "Done" at bounding box center [504, 258] width 38 height 8
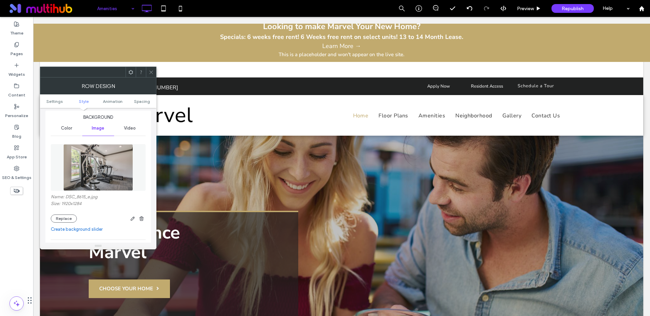
click at [151, 72] on use at bounding box center [150, 71] width 3 height 3
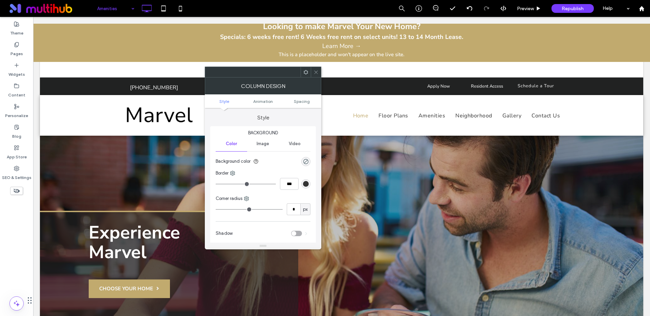
click at [257, 146] on span "Image" at bounding box center [263, 143] width 13 height 5
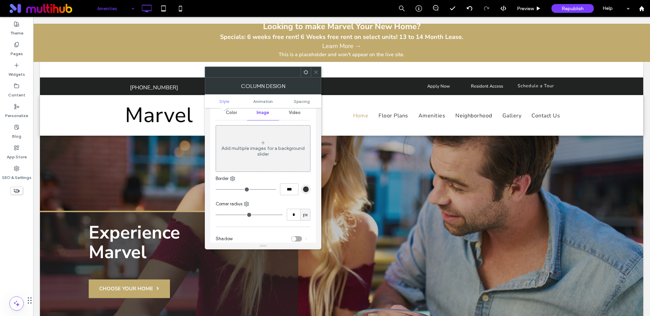
scroll to position [35, 0]
click at [315, 74] on icon at bounding box center [316, 72] width 5 height 5
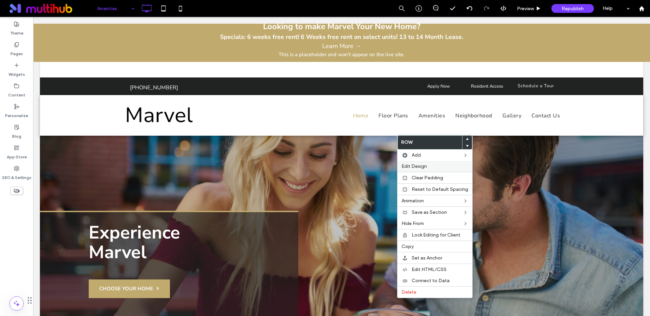
click at [410, 164] on span "Edit Design" at bounding box center [414, 167] width 25 height 6
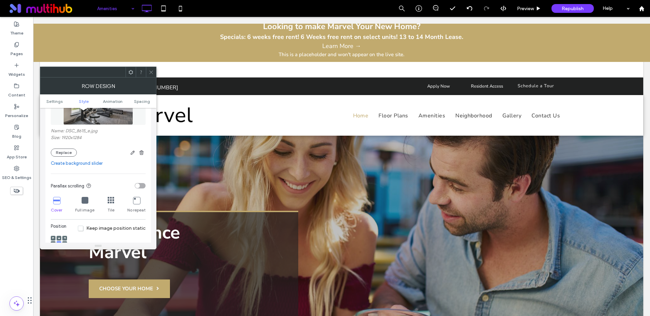
scroll to position [123, 0]
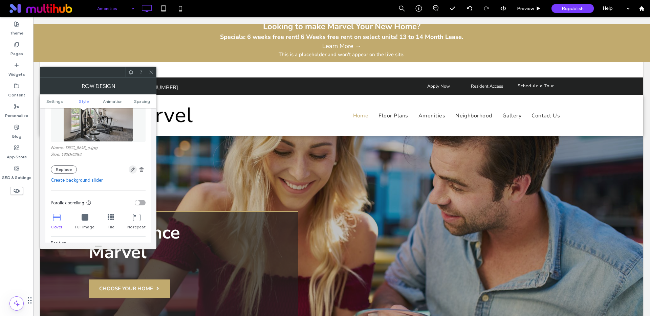
click at [131, 168] on icon "button" at bounding box center [132, 169] width 5 height 5
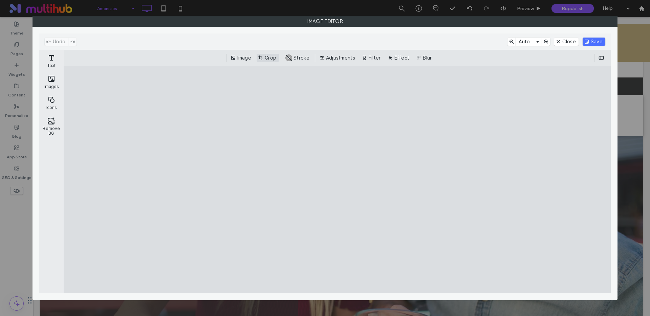
click at [262, 56] on button "Crop" at bounding box center [268, 58] width 22 height 8
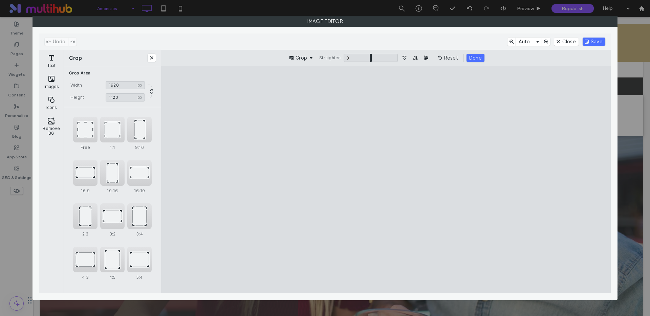
drag, startPoint x: 386, startPoint y: 90, endPoint x: 396, endPoint y: 126, distance: 37.5
click at [386, 180] on cesdk-canvas "Editor canvas" at bounding box center [386, 180] width 0 height 0
type input "***"
drag, startPoint x: 384, startPoint y: 284, endPoint x: 387, endPoint y: 259, distance: 25.6
click at [386, 180] on cesdk-canvas "Editor canvas" at bounding box center [386, 180] width 0 height 0
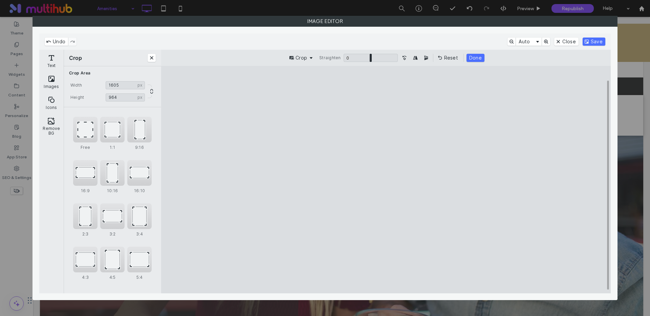
drag, startPoint x: 568, startPoint y: 181, endPoint x: 509, endPoint y: 181, distance: 58.6
click at [386, 180] on cesdk-canvas "Editor canvas" at bounding box center [386, 180] width 0 height 0
type input "****"
drag, startPoint x: 234, startPoint y: 180, endPoint x: 256, endPoint y: 182, distance: 21.7
click at [386, 180] on cesdk-canvas "Editor canvas" at bounding box center [386, 180] width 0 height 0
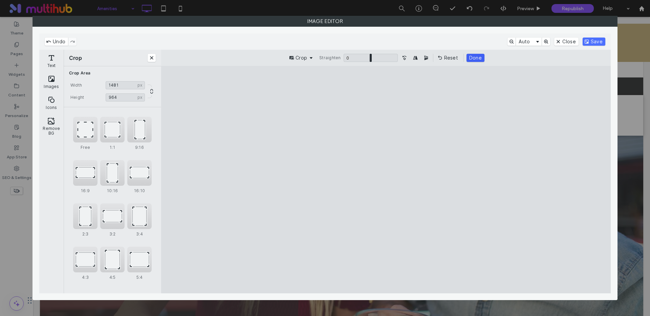
click at [480, 57] on button "Done" at bounding box center [476, 58] width 18 height 8
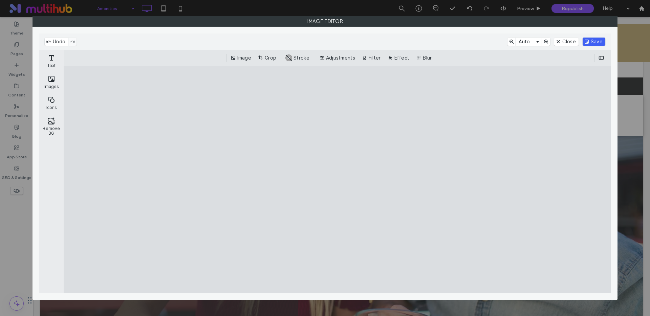
click at [595, 41] on button "Save" at bounding box center [594, 42] width 23 height 8
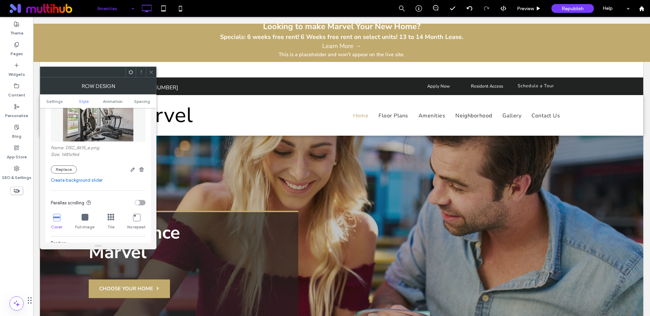
click at [152, 72] on icon at bounding box center [151, 72] width 5 height 5
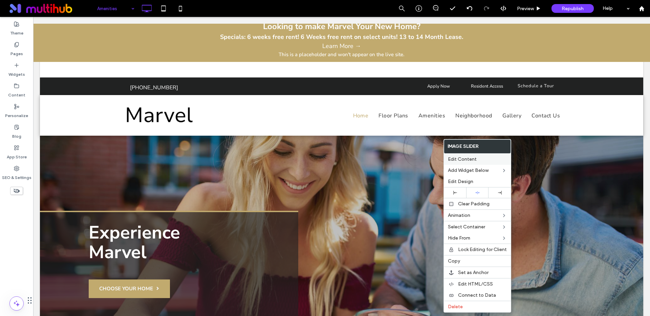
click at [464, 160] on span "Edit Content" at bounding box center [462, 160] width 29 height 6
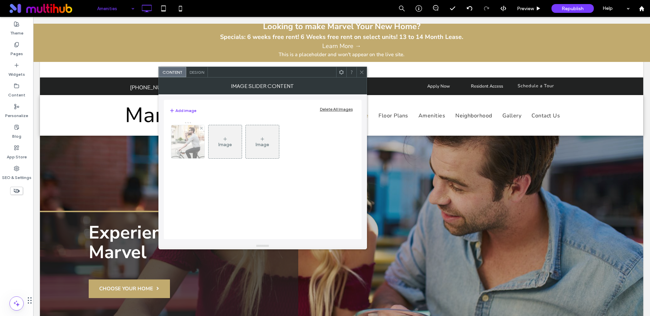
click at [195, 138] on img at bounding box center [188, 141] width 50 height 33
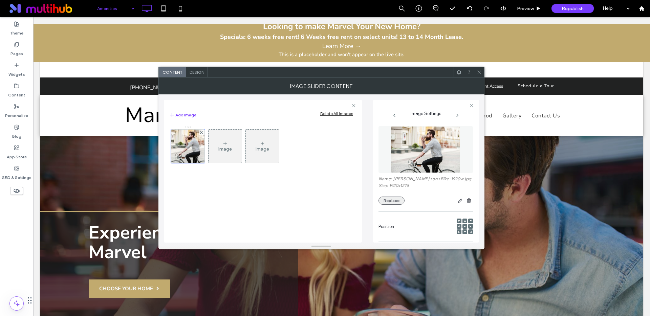
click at [396, 202] on button "Replace" at bounding box center [392, 201] width 26 height 8
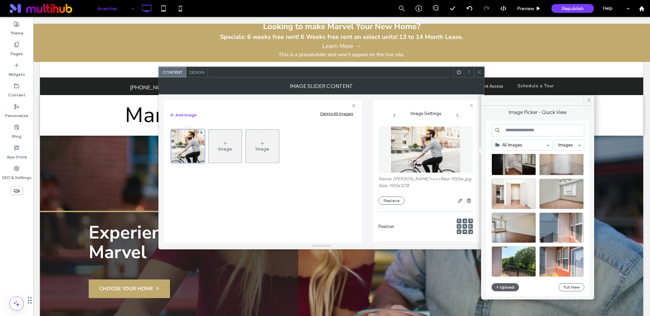
scroll to position [488, 0]
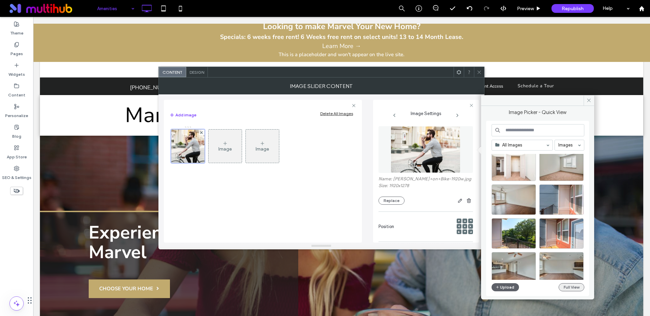
click at [564, 287] on button "Full View" at bounding box center [572, 288] width 26 height 8
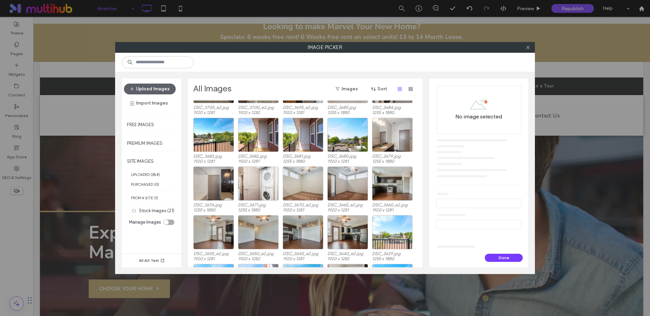
scroll to position [728, 0]
click at [381, 92] on button "Sort" at bounding box center [379, 89] width 30 height 11
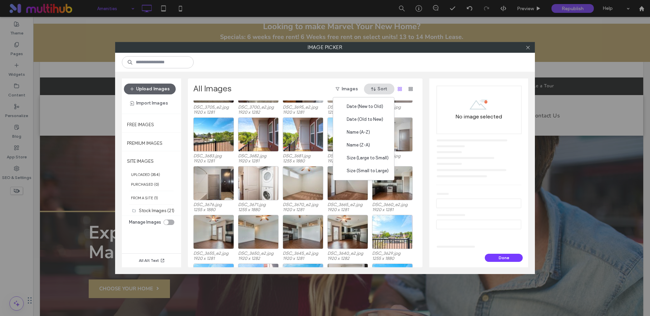
click at [392, 63] on div at bounding box center [325, 62] width 420 height 19
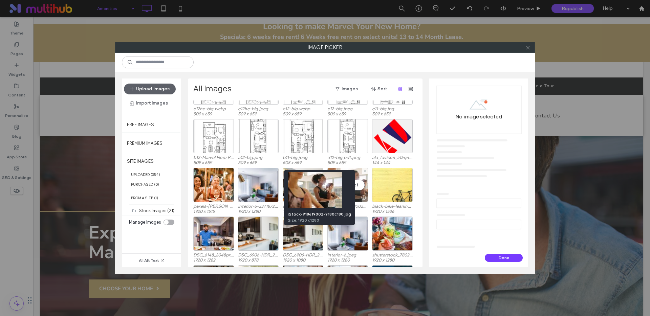
scroll to position [1262, 0]
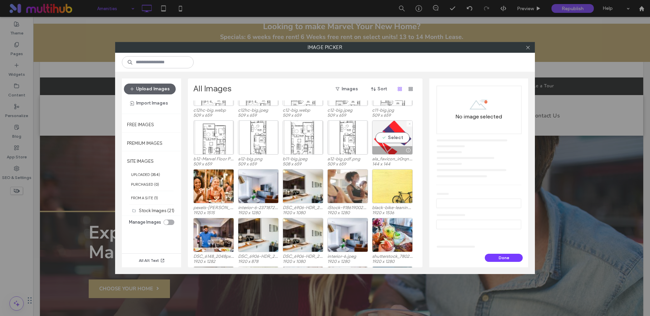
click at [410, 124] on use at bounding box center [410, 124] width 2 height 2
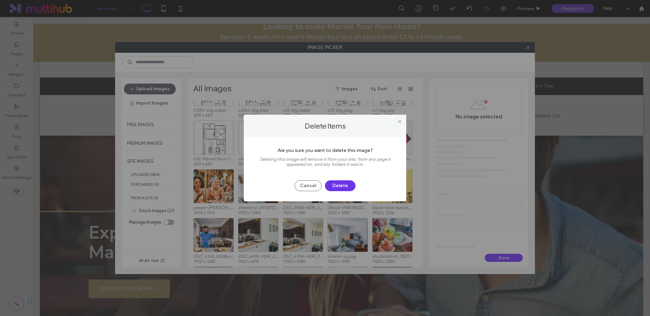
click at [340, 185] on button "Delete" at bounding box center [340, 186] width 30 height 11
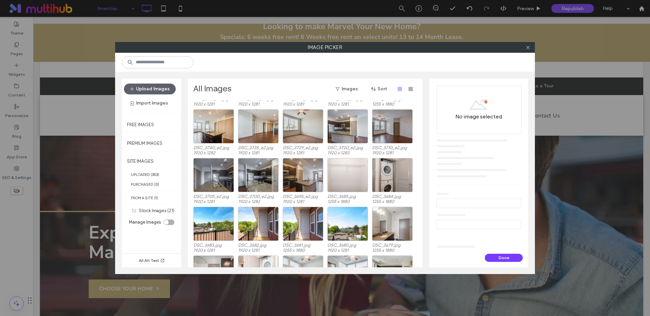
scroll to position [780, 0]
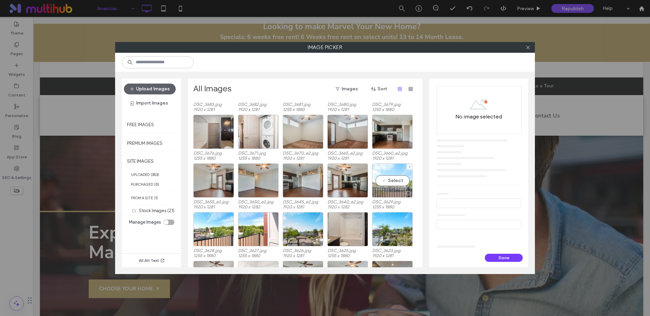
click at [391, 181] on div "DSC_3844.jpg 1920 x 1281 DSC_3842_e2.jpg 1920 x 1281 DSC_3827_e2.jpg 1920 x 128…" at bounding box center [307, 184] width 228 height 167
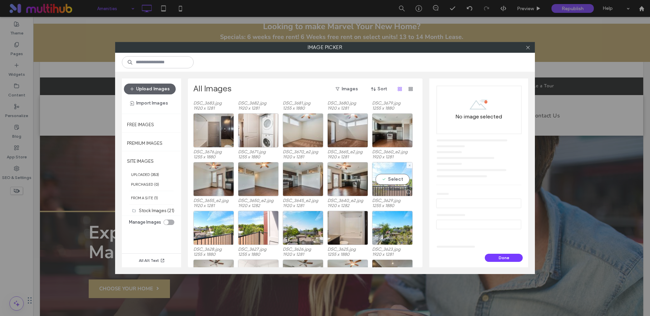
click at [394, 178] on div "Select" at bounding box center [392, 179] width 41 height 34
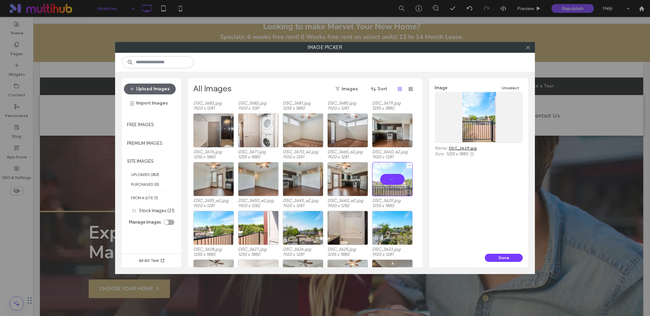
click at [392, 178] on div at bounding box center [392, 179] width 41 height 34
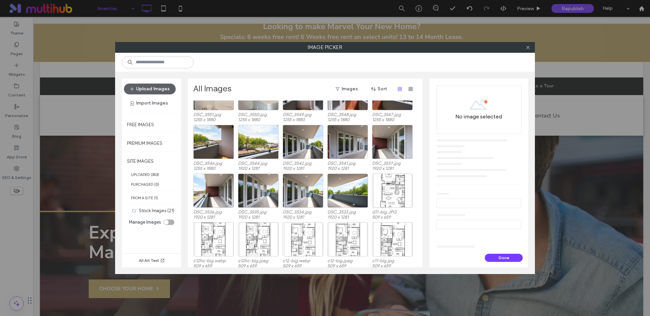
scroll to position [1127, 0]
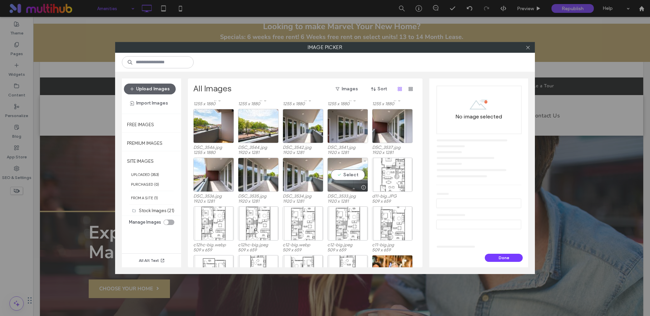
click at [355, 174] on div "Select" at bounding box center [348, 175] width 41 height 34
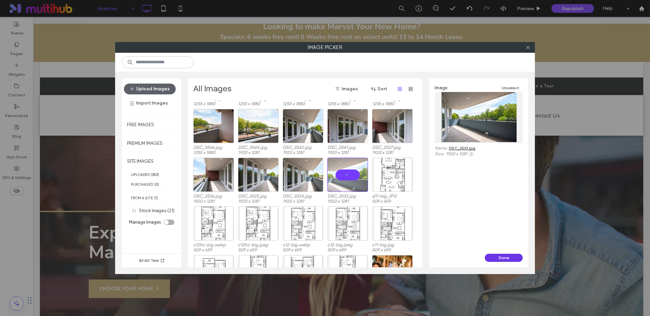
click at [504, 258] on button "Done" at bounding box center [504, 258] width 38 height 8
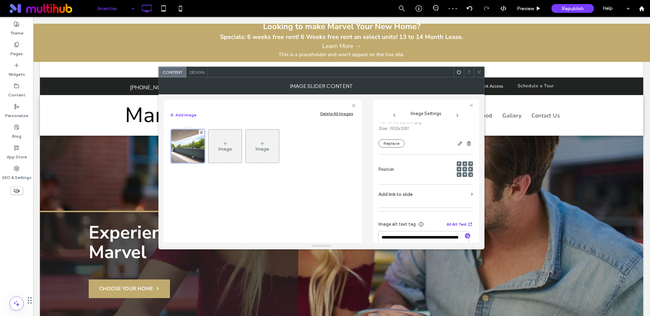
scroll to position [80, 0]
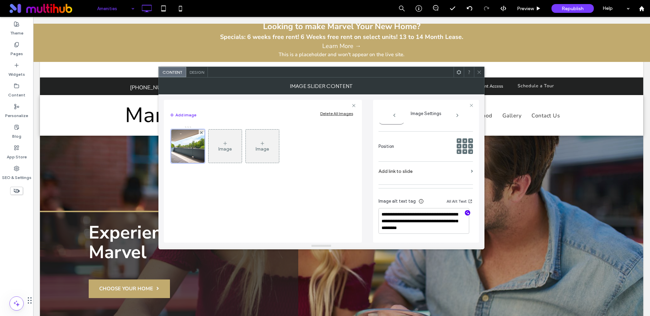
click at [465, 215] on icon "button" at bounding box center [467, 213] width 5 height 5
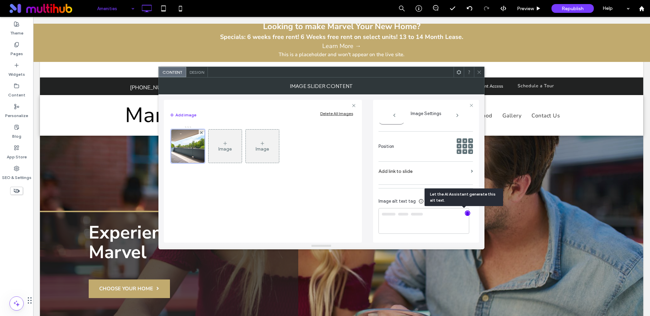
type textarea "**********"
click at [477, 72] on icon at bounding box center [479, 72] width 5 height 5
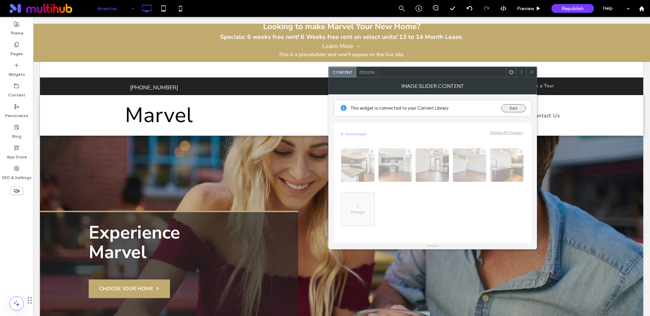
click at [517, 108] on button "Edit" at bounding box center [514, 108] width 24 height 8
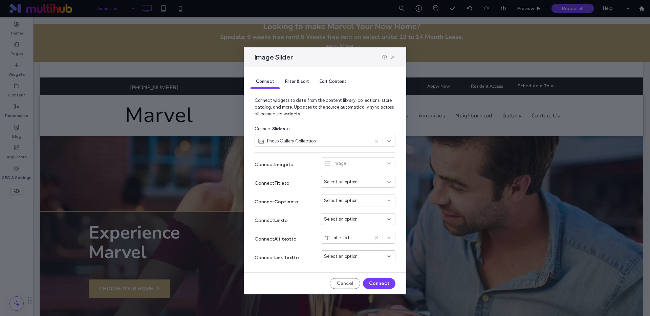
click at [298, 82] on span "Filter & sort" at bounding box center [297, 81] width 24 height 5
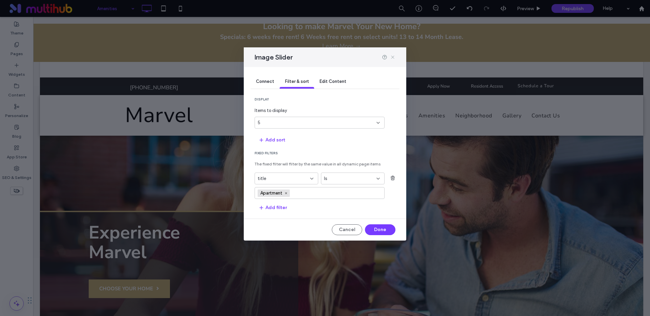
click at [394, 58] on icon at bounding box center [392, 57] width 5 height 5
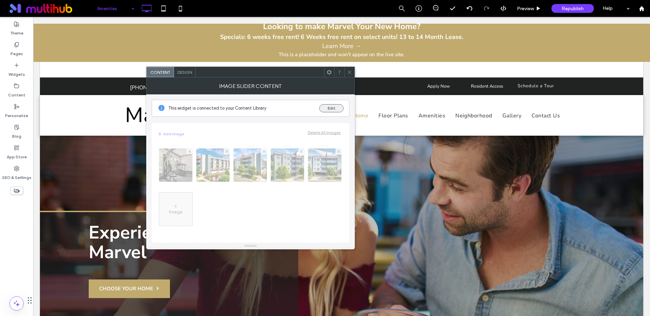
click at [328, 108] on button "Edit" at bounding box center [331, 108] width 24 height 8
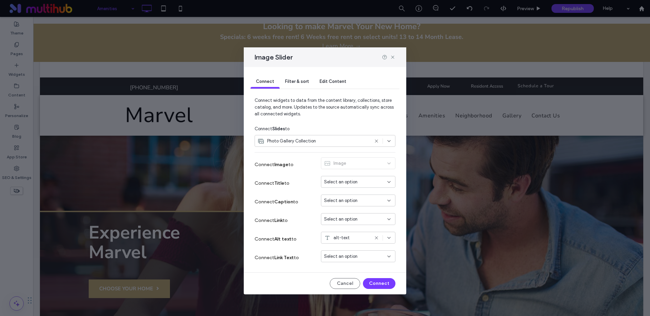
click at [297, 80] on span "Filter & sort" at bounding box center [297, 81] width 24 height 5
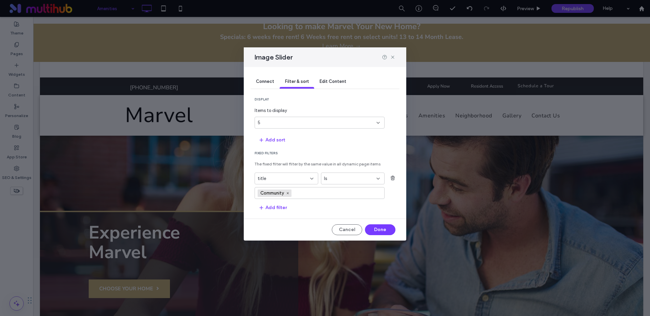
click at [335, 82] on span "Edit Content" at bounding box center [333, 81] width 27 height 5
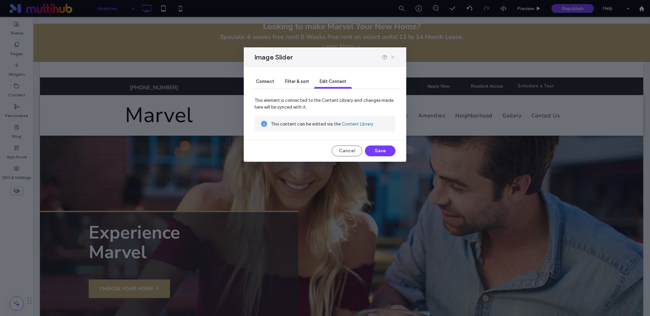
click at [392, 57] on icon at bounding box center [392, 57] width 5 height 5
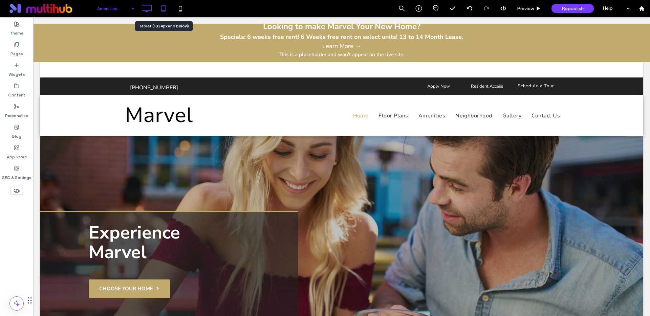
click at [165, 9] on icon at bounding box center [164, 9] width 14 height 14
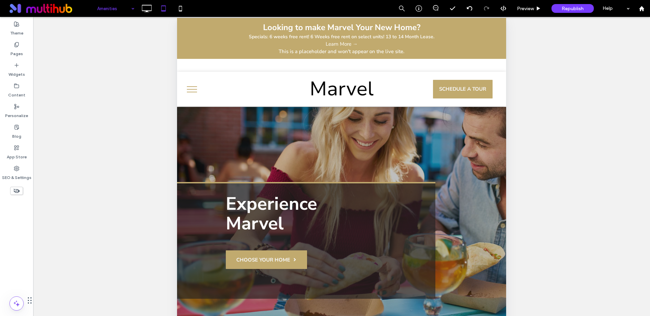
scroll to position [0, 0]
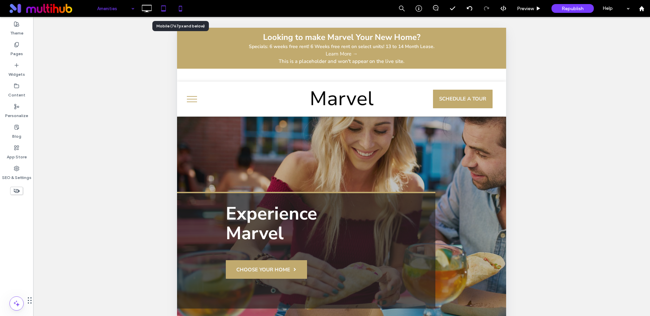
click at [183, 7] on icon at bounding box center [181, 9] width 14 height 14
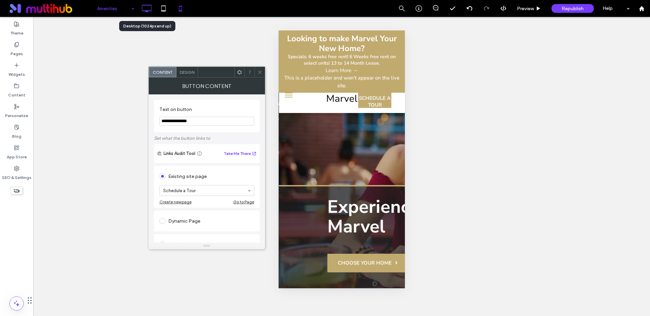
click at [148, 10] on icon at bounding box center [147, 9] width 14 height 14
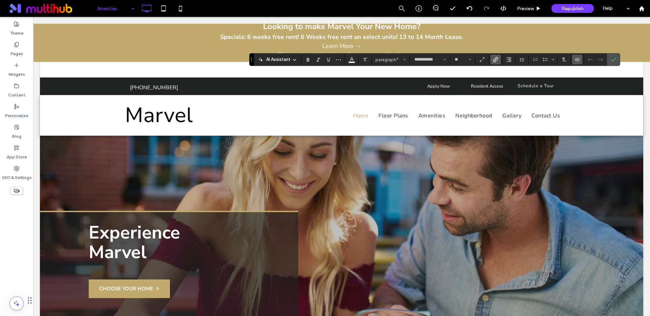
click at [575, 60] on icon "Connect To Data" at bounding box center [577, 59] width 5 height 5
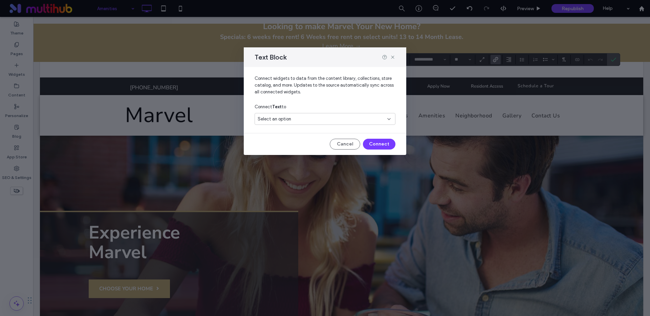
click at [306, 116] on div "Select an option" at bounding box center [325, 119] width 141 height 12
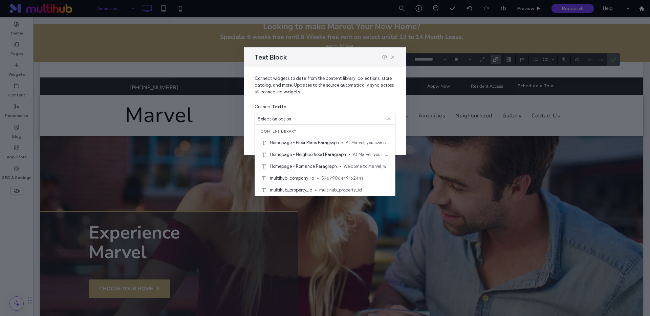
click at [308, 127] on body ".wqwq-1{fill:#231f20;} .cls-1q, .cls-2q { fill-rule: evenodd; } .cls-2q { fill:…" at bounding box center [325, 158] width 650 height 316
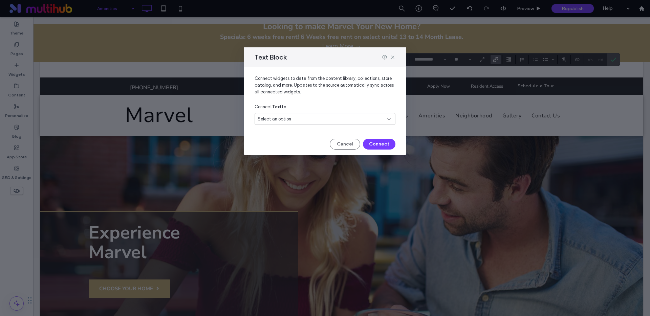
click at [292, 118] on div "Select an option" at bounding box center [321, 119] width 127 height 7
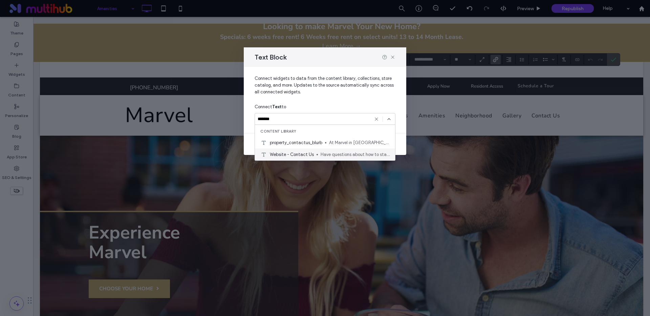
type input "*******"
click at [308, 155] on span "Website - Contact Us" at bounding box center [292, 154] width 44 height 7
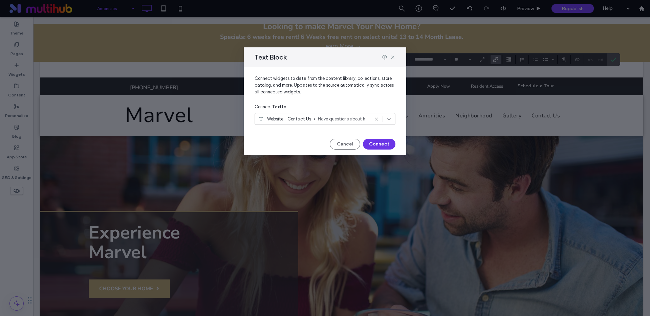
click at [375, 143] on button "Connect" at bounding box center [379, 144] width 33 height 11
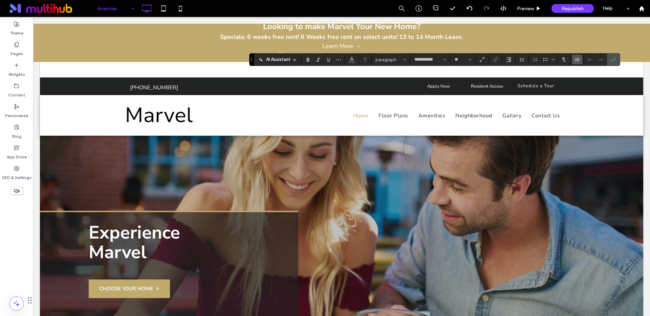
click at [574, 60] on label "Connect To Data" at bounding box center [578, 59] width 10 height 9
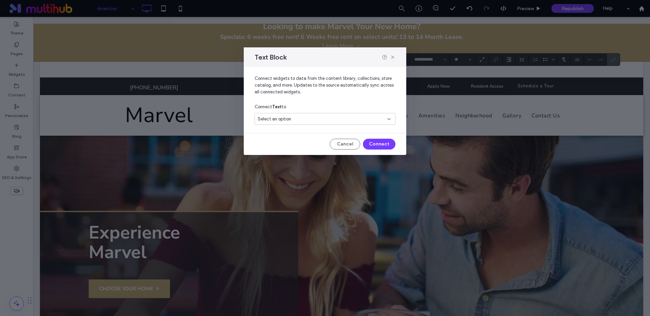
click at [309, 119] on div "Select an option" at bounding box center [321, 119] width 127 height 7
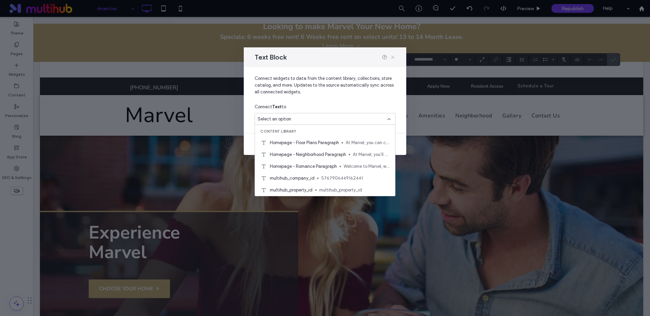
click at [394, 58] on use at bounding box center [392, 57] width 3 height 3
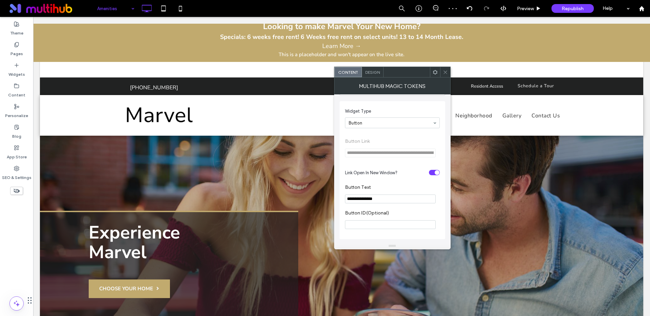
scroll to position [27, 0]
click at [388, 199] on input "**********" at bounding box center [390, 199] width 91 height 9
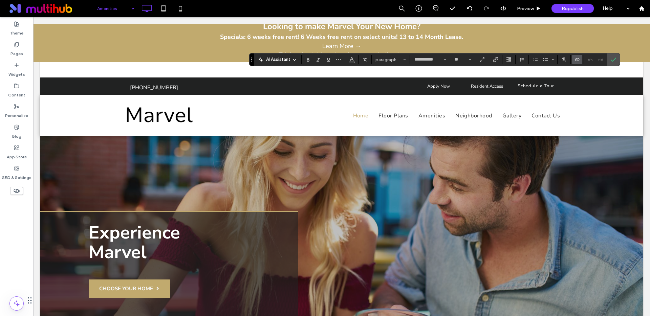
click at [579, 57] on icon "Connect To Data" at bounding box center [577, 59] width 5 height 5
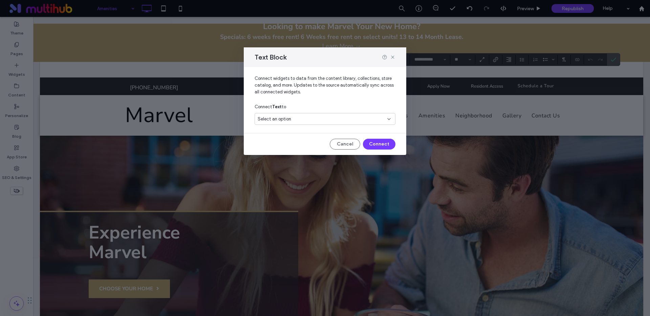
click at [287, 122] on span "Select an option" at bounding box center [275, 119] width 34 height 7
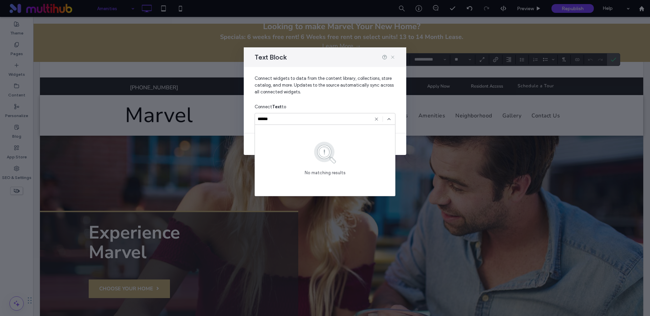
type input "******"
click at [394, 56] on icon at bounding box center [392, 57] width 5 height 5
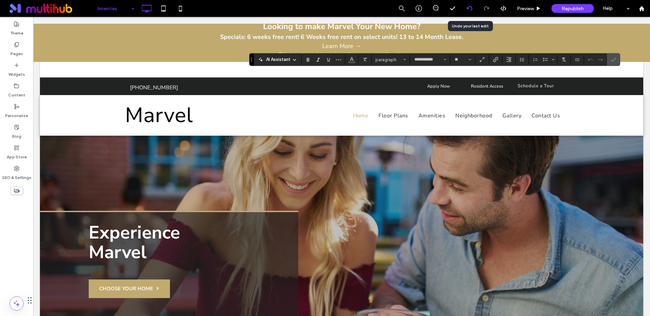
click at [466, 9] on div at bounding box center [469, 8] width 17 height 5
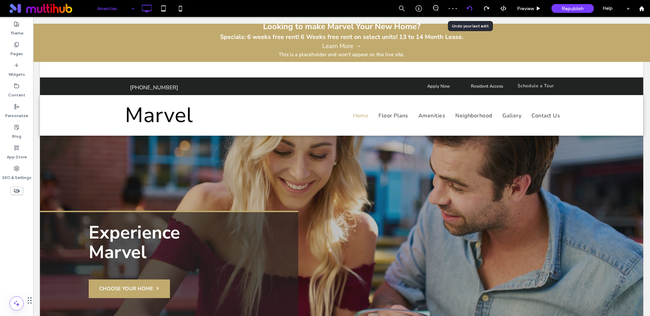
click at [467, 8] on use at bounding box center [469, 8] width 5 height 4
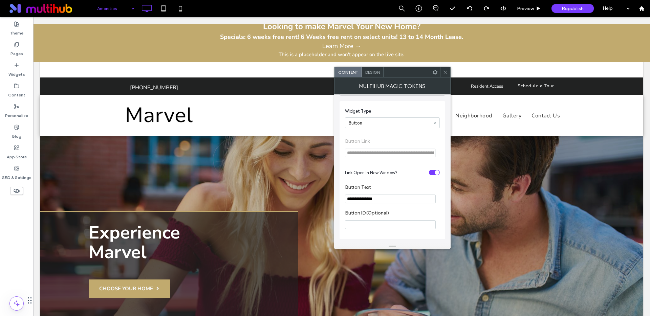
scroll to position [0, 0]
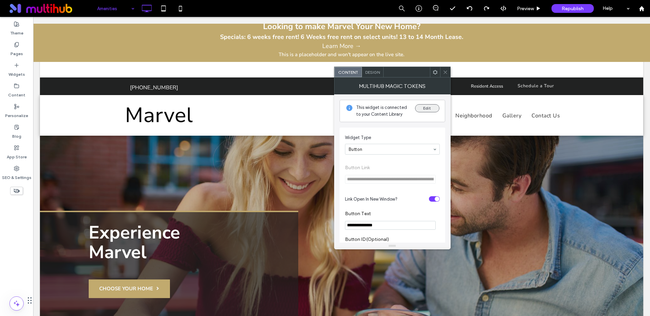
click at [431, 106] on button "Edit" at bounding box center [427, 108] width 24 height 8
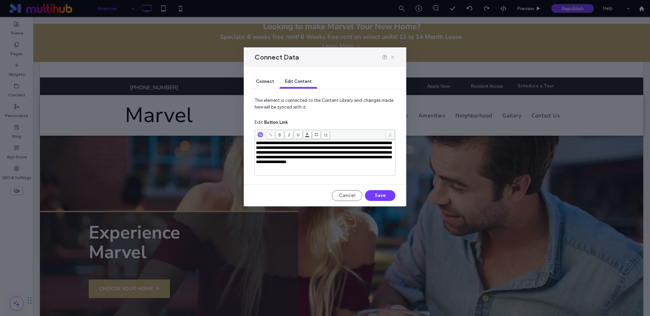
click at [393, 57] on use at bounding box center [392, 57] width 3 height 3
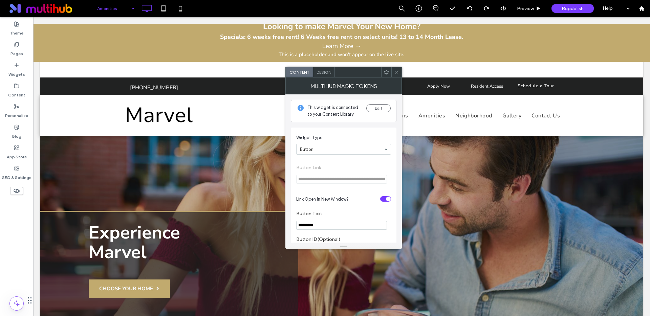
click at [396, 72] on icon at bounding box center [396, 72] width 5 height 5
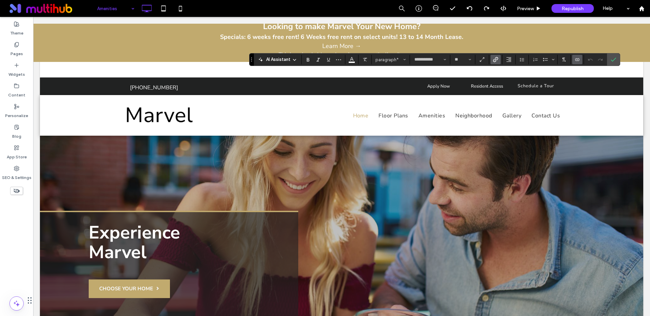
click at [579, 60] on icon "Connect To Data" at bounding box center [577, 59] width 5 height 5
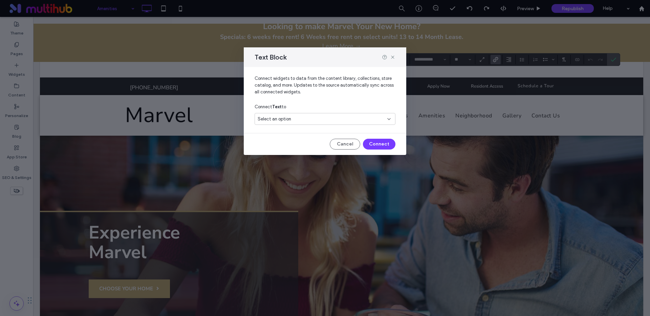
click at [288, 116] on span "Select an option" at bounding box center [275, 119] width 34 height 7
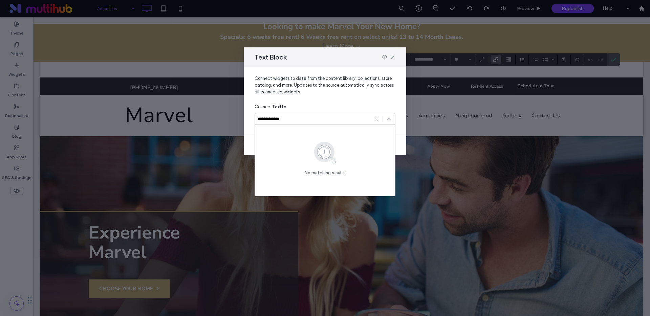
type input "**********"
click at [393, 57] on use at bounding box center [392, 57] width 3 height 3
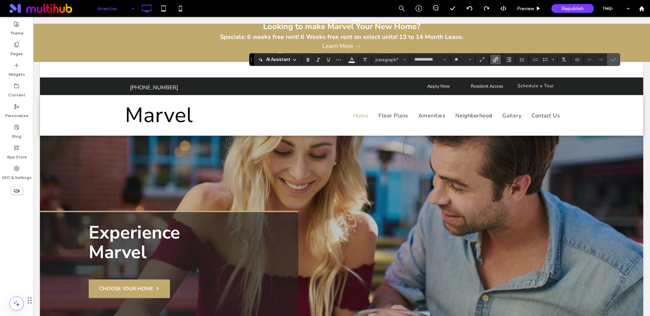
click at [494, 61] on icon "Link" at bounding box center [495, 59] width 5 height 5
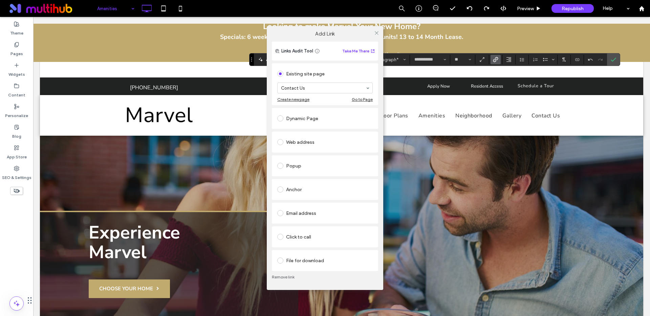
click at [581, 108] on div "Add Link Links Audit Tool Take Me There Existing site page Contact Us Create ne…" at bounding box center [325, 158] width 650 height 316
click at [377, 33] on use at bounding box center [376, 32] width 3 height 3
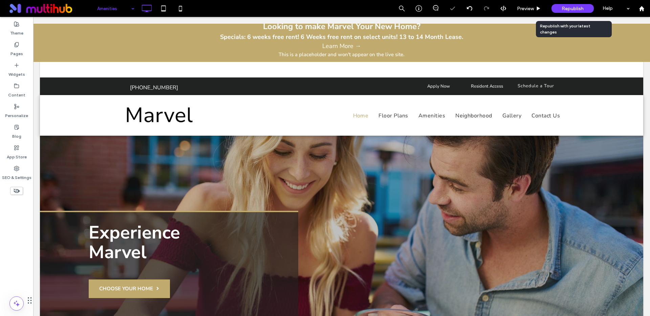
click at [564, 8] on span "Republish" at bounding box center [573, 9] width 22 height 6
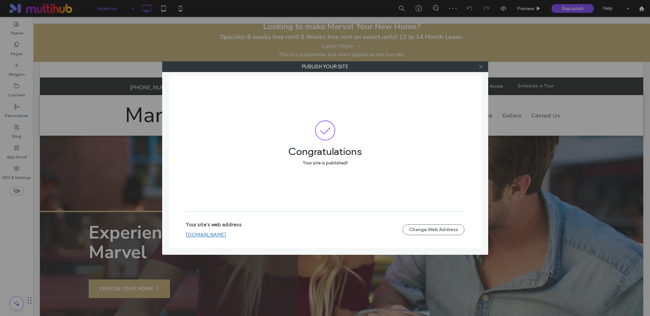
click at [480, 67] on icon at bounding box center [481, 66] width 5 height 5
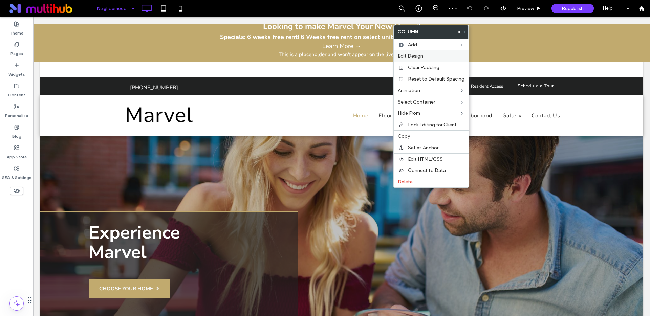
click at [416, 55] on span "Edit Design" at bounding box center [410, 56] width 25 height 6
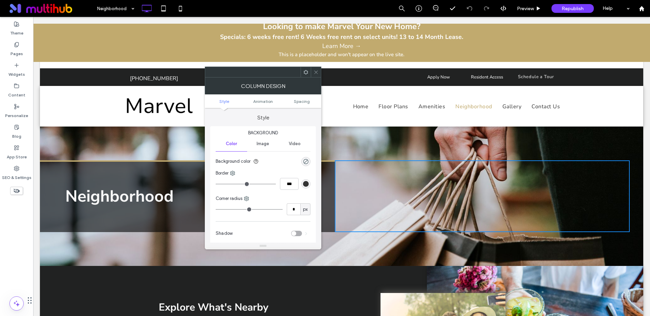
click at [264, 143] on span "Image" at bounding box center [263, 143] width 13 height 5
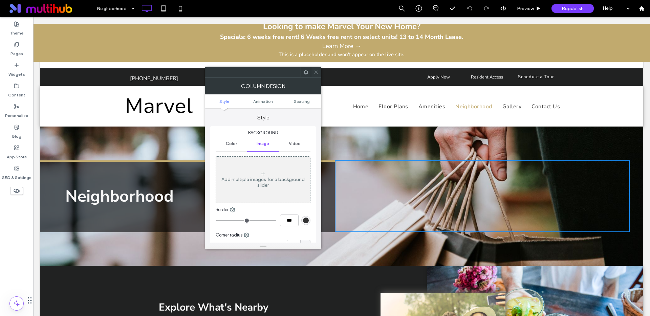
click at [317, 72] on icon at bounding box center [316, 72] width 5 height 5
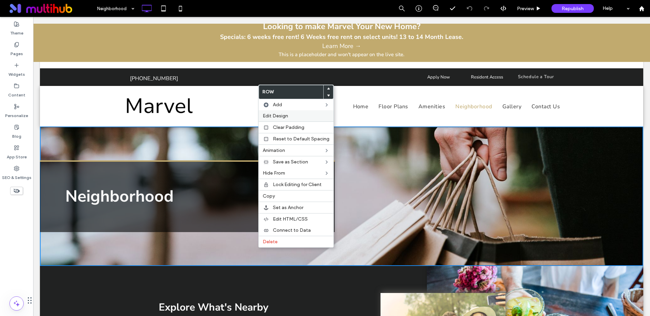
click at [294, 117] on label "Edit Design" at bounding box center [296, 116] width 67 height 6
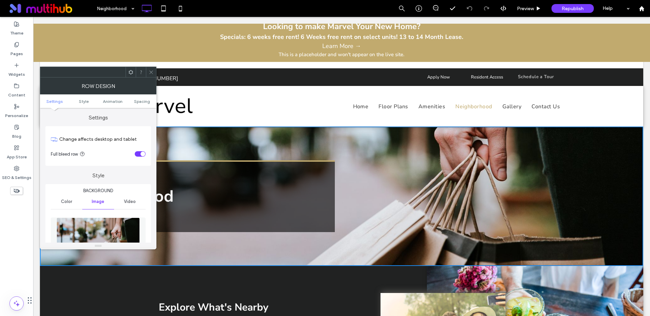
click at [93, 220] on img at bounding box center [98, 241] width 83 height 47
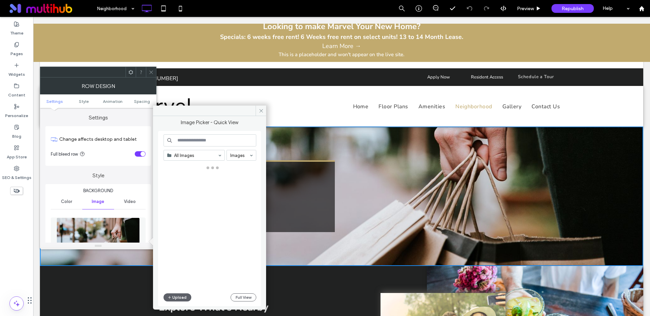
click at [93, 220] on img at bounding box center [98, 241] width 83 height 47
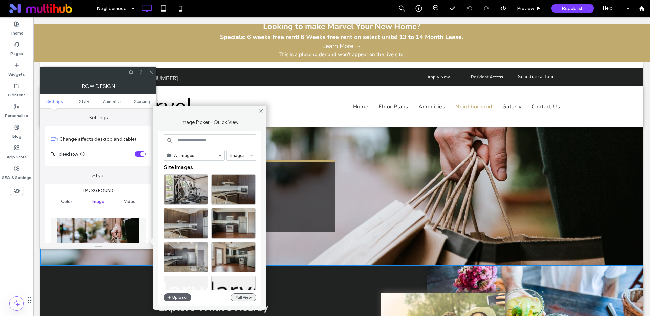
click at [251, 296] on button "Full View" at bounding box center [244, 298] width 26 height 8
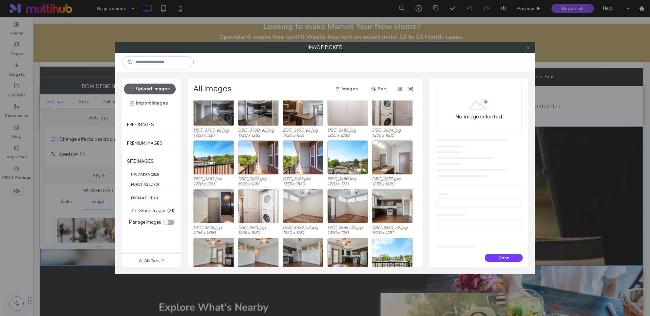
scroll to position [715, 0]
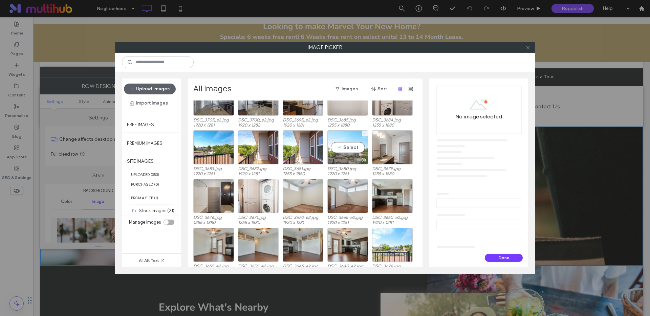
click at [347, 146] on div "DSC_3844.jpg 1920 x 1281 DSC_3842_e2.jpg 1920 x 1281 DSC_3827_e2.jpg 1920 x 128…" at bounding box center [307, 184] width 228 height 167
click at [347, 147] on div "Select" at bounding box center [348, 147] width 41 height 34
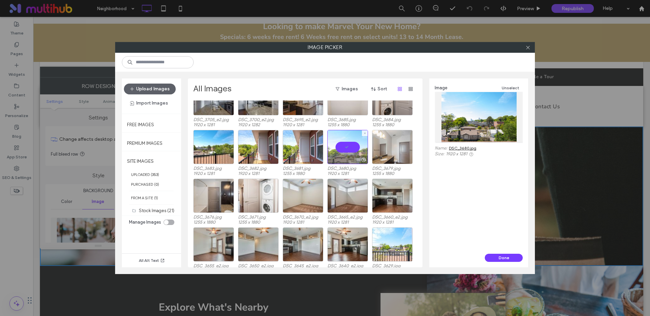
scroll to position [716, 0]
click at [500, 258] on button "Done" at bounding box center [504, 258] width 38 height 8
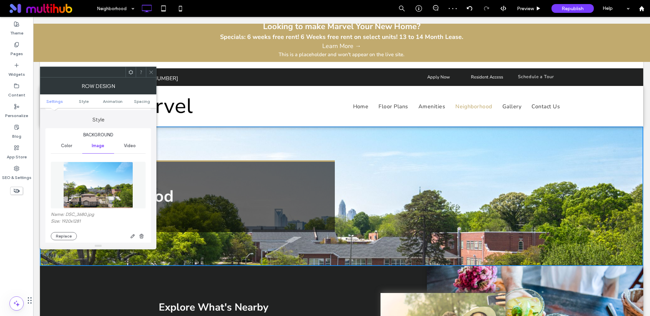
scroll to position [57, 0]
click at [135, 236] on icon "button" at bounding box center [132, 234] width 5 height 5
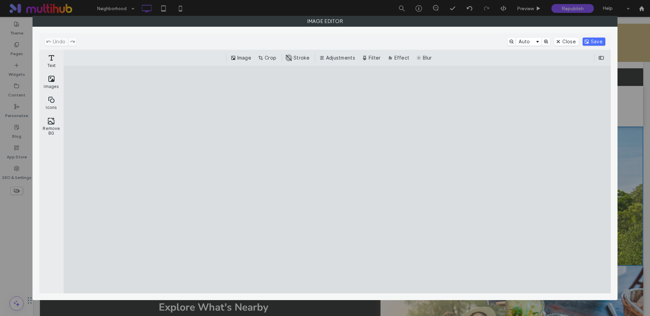
click at [270, 55] on button "Crop" at bounding box center [268, 58] width 22 height 8
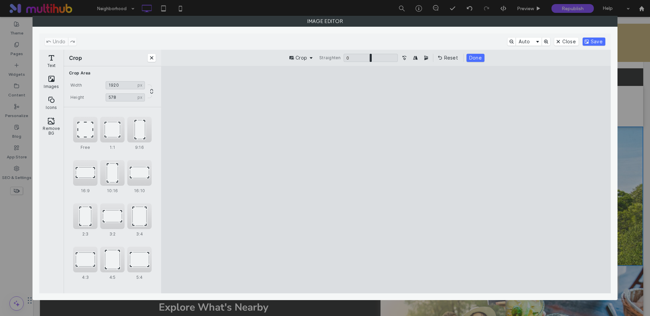
type input "***"
drag, startPoint x: 386, startPoint y: 89, endPoint x: 395, endPoint y: 190, distance: 101.0
click at [386, 180] on cesdk-canvas "Editor canvas" at bounding box center [386, 180] width 0 height 0
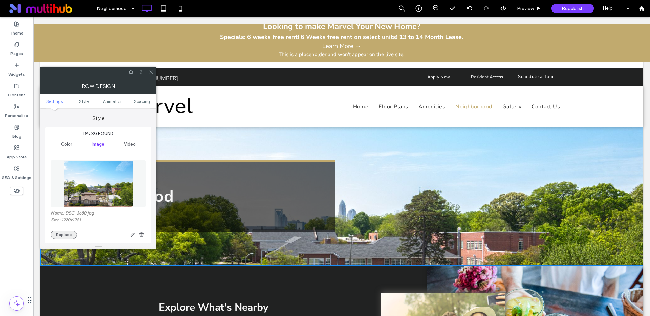
drag, startPoint x: 63, startPoint y: 235, endPoint x: 67, endPoint y: 235, distance: 3.7
click at [64, 235] on button "Replace" at bounding box center [64, 235] width 26 height 8
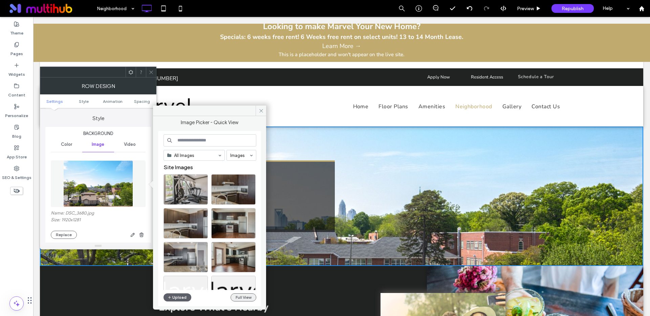
click at [240, 296] on button "Full View" at bounding box center [244, 298] width 26 height 8
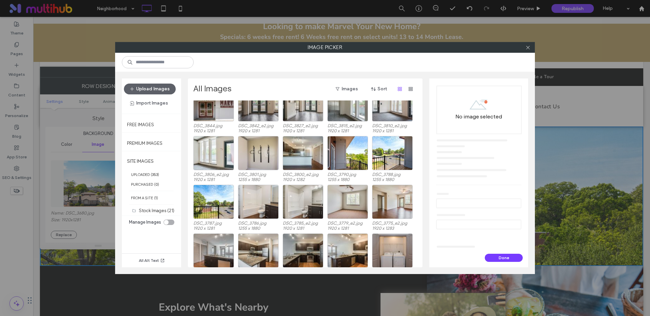
scroll to position [469, 0]
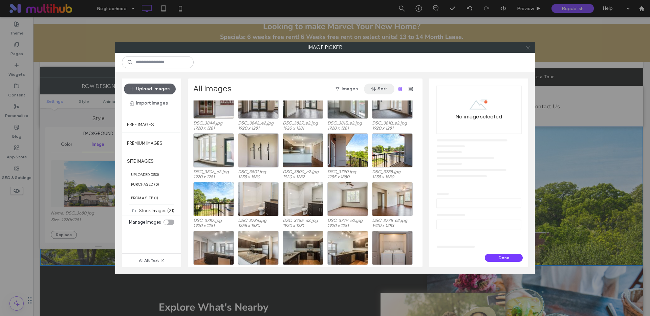
click at [382, 84] on button "Sort" at bounding box center [379, 89] width 30 height 11
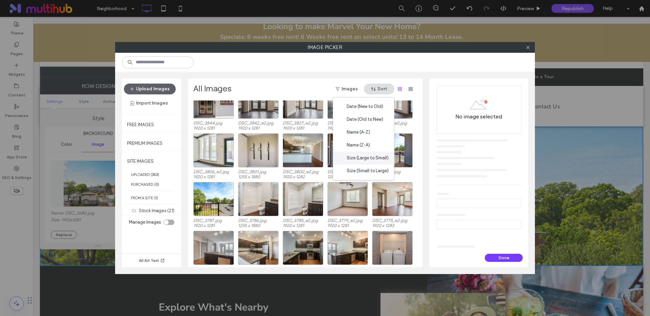
click at [353, 154] on div "Size (Large to Small)" at bounding box center [363, 158] width 61 height 13
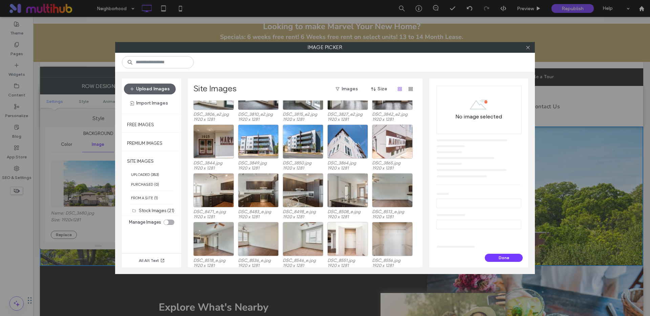
scroll to position [1099, 0]
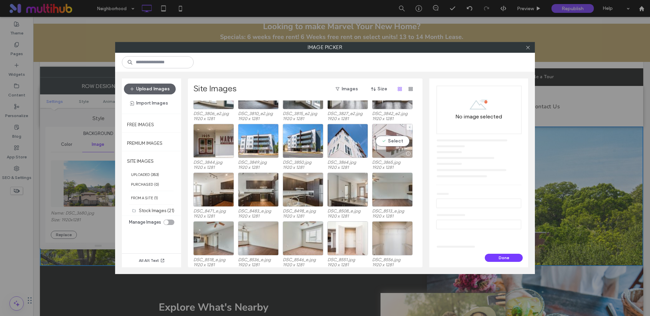
click at [393, 143] on div "Select" at bounding box center [392, 141] width 41 height 34
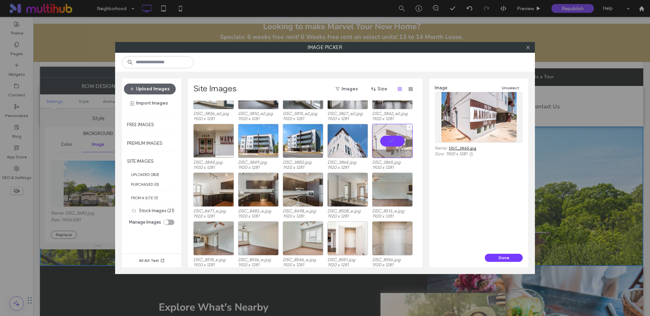
click at [389, 140] on div at bounding box center [392, 141] width 41 height 34
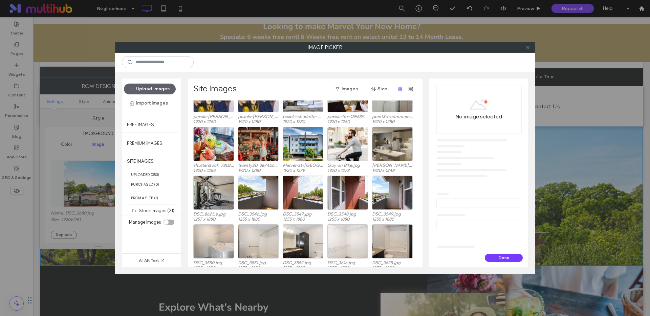
scroll to position [1486, 0]
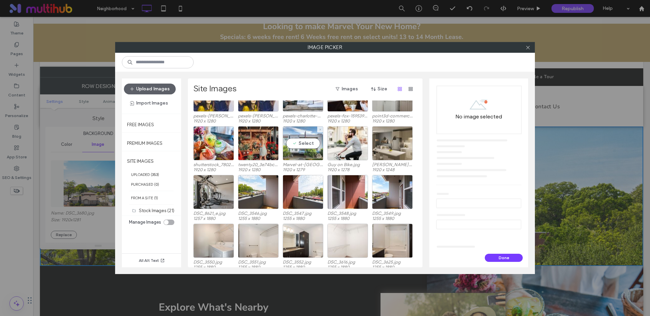
click at [308, 142] on div "Select" at bounding box center [303, 143] width 41 height 34
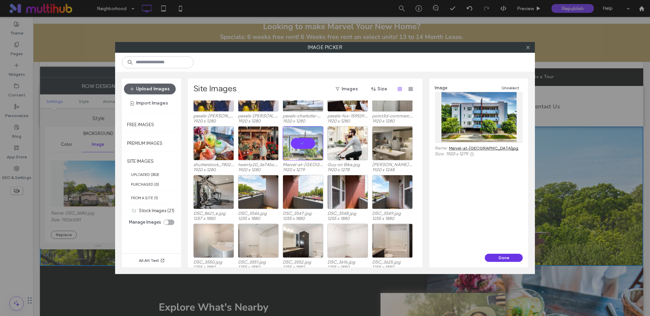
click at [500, 259] on button "Done" at bounding box center [504, 258] width 38 height 8
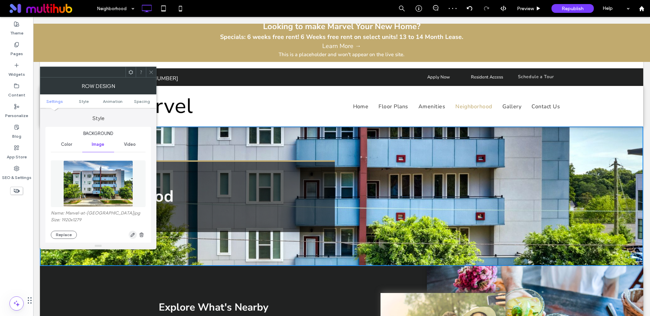
click at [132, 235] on icon "button" at bounding box center [132, 234] width 5 height 5
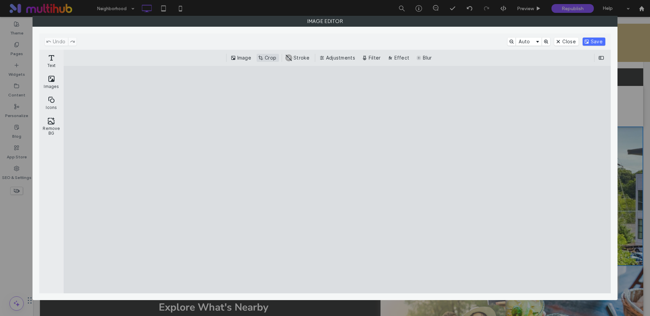
click at [266, 59] on button "Crop" at bounding box center [268, 58] width 22 height 8
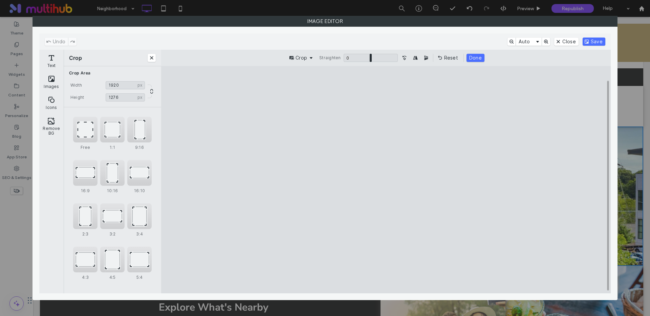
drag, startPoint x: 386, startPoint y: 88, endPoint x: 379, endPoint y: 88, distance: 6.5
click at [386, 180] on cesdk-canvas "Editor canvas" at bounding box center [386, 180] width 0 height 0
drag, startPoint x: 386, startPoint y: 271, endPoint x: 394, endPoint y: 254, distance: 18.0
click at [386, 180] on cesdk-canvas "Editor canvas" at bounding box center [386, 180] width 0 height 0
type input "***"
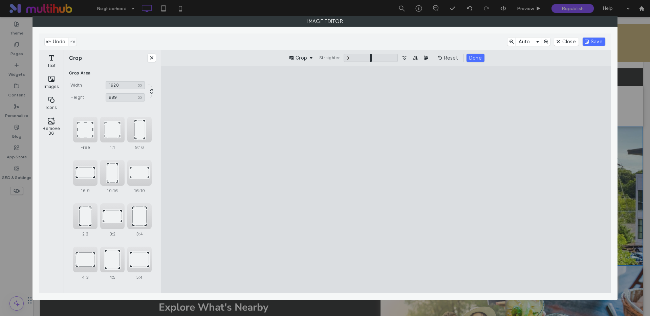
drag, startPoint x: 389, startPoint y: 89, endPoint x: 393, endPoint y: 117, distance: 27.7
click at [386, 180] on cesdk-canvas "Editor canvas" at bounding box center [386, 180] width 0 height 0
click at [476, 57] on button "Done" at bounding box center [476, 58] width 18 height 8
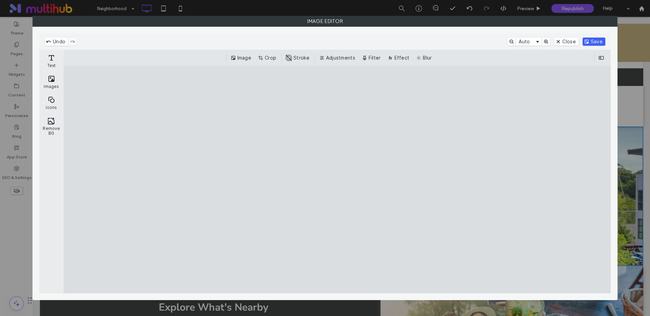
click at [600, 43] on button "Save" at bounding box center [594, 42] width 23 height 8
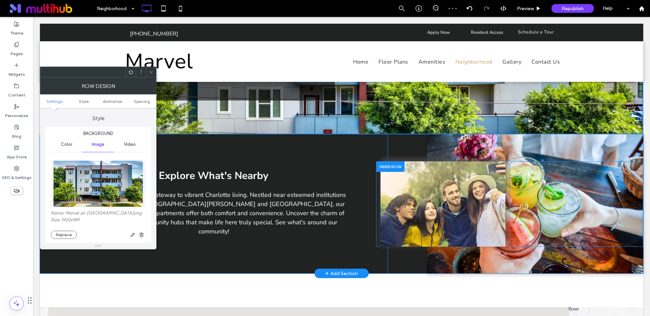
scroll to position [0, 0]
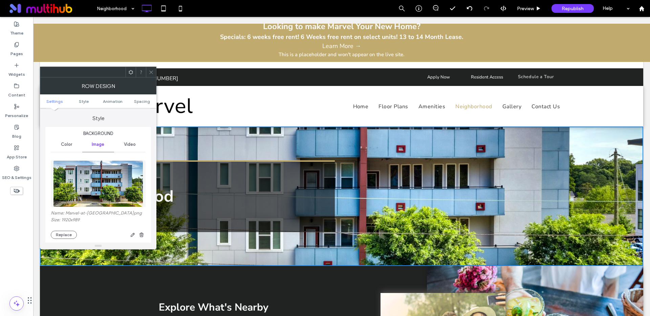
click at [151, 72] on use at bounding box center [150, 71] width 3 height 3
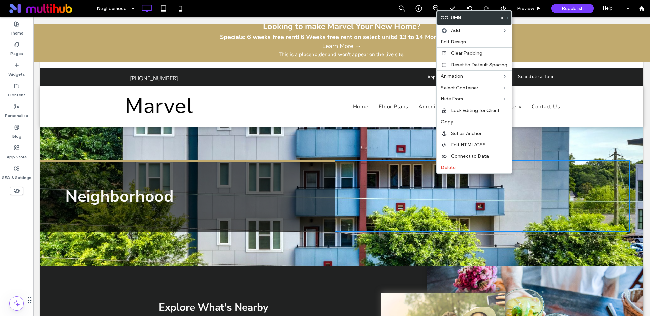
click at [293, 251] on div "Neighborhood Click To Paste Click To Paste Row + Add Section" at bounding box center [342, 197] width 604 height 140
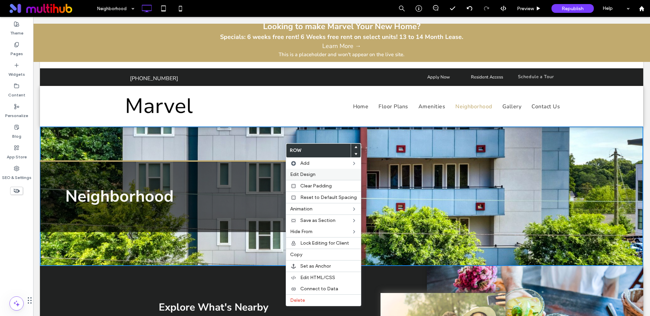
click at [300, 173] on span "Edit Design" at bounding box center [302, 175] width 25 height 6
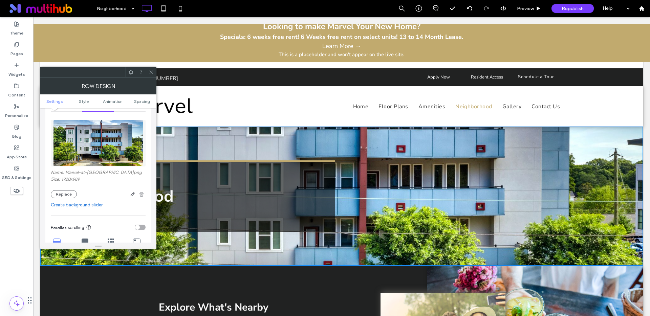
scroll to position [111, 0]
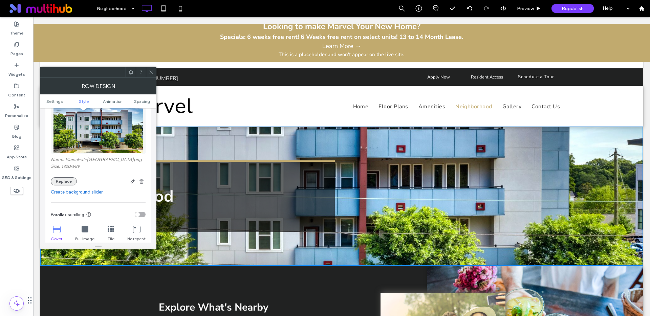
click at [66, 182] on button "Replace" at bounding box center [64, 182] width 26 height 8
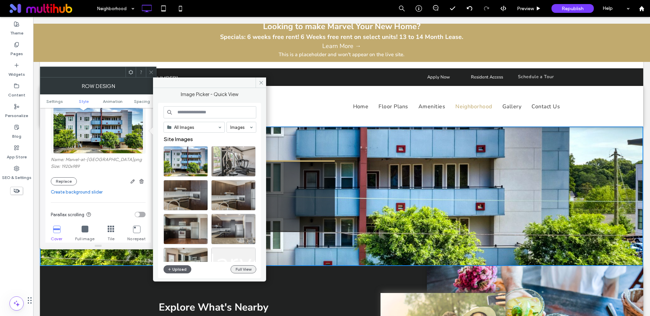
click at [239, 269] on button "Full View" at bounding box center [244, 270] width 26 height 8
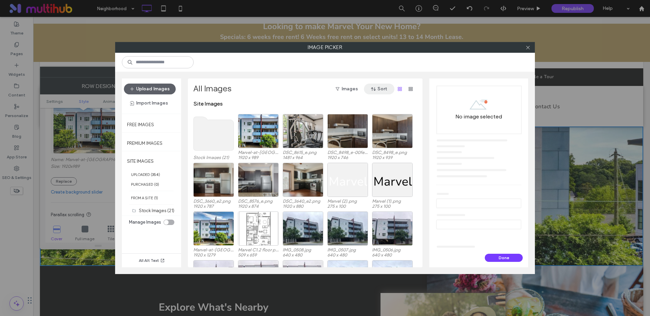
drag, startPoint x: 376, startPoint y: 89, endPoint x: 379, endPoint y: 94, distance: 5.6
click at [376, 89] on icon "button" at bounding box center [373, 88] width 5 height 5
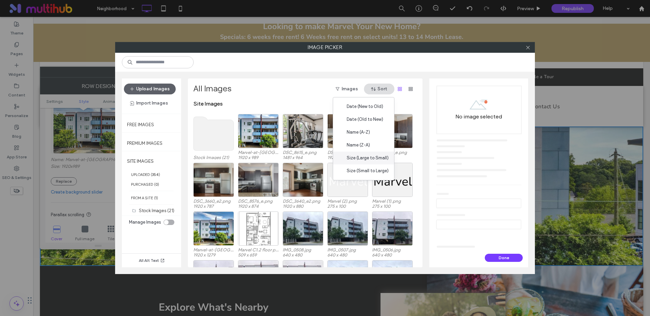
click at [363, 158] on span "Size (Large to Small)" at bounding box center [368, 158] width 42 height 7
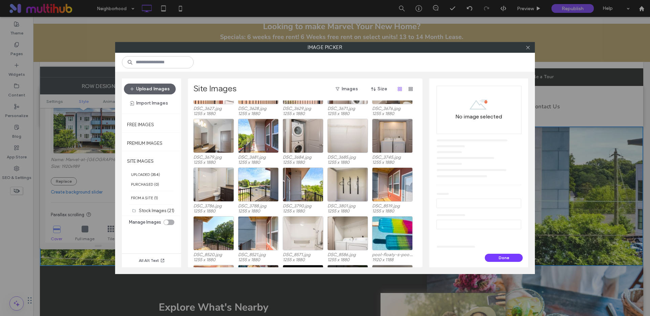
scroll to position [1688, 0]
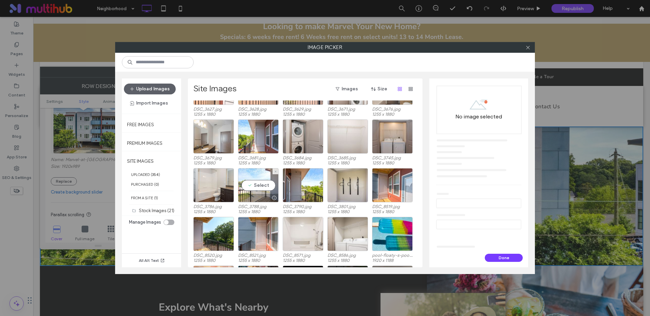
click at [251, 187] on div "Select" at bounding box center [258, 185] width 41 height 34
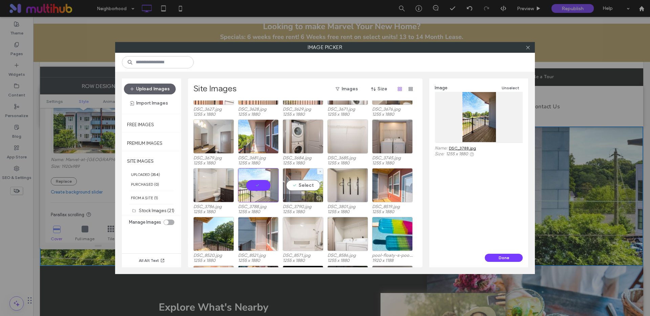
click at [305, 184] on div "Select" at bounding box center [303, 185] width 41 height 34
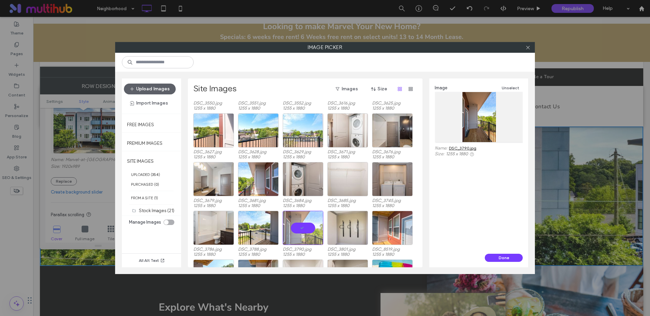
scroll to position [1641, 0]
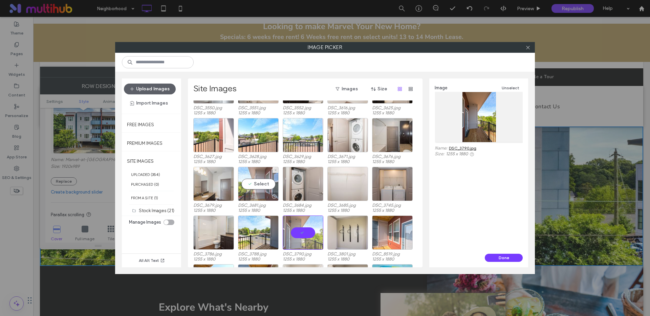
click at [261, 182] on div "Select" at bounding box center [258, 184] width 41 height 34
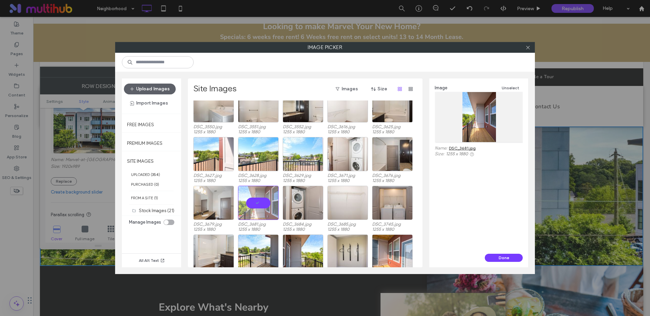
scroll to position [1610, 0]
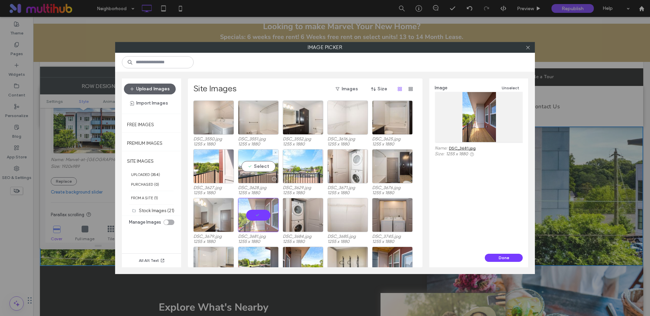
click at [260, 165] on div "Select" at bounding box center [258, 166] width 41 height 34
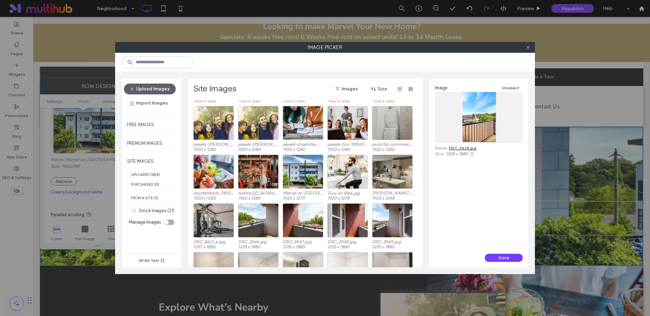
scroll to position [1480, 0]
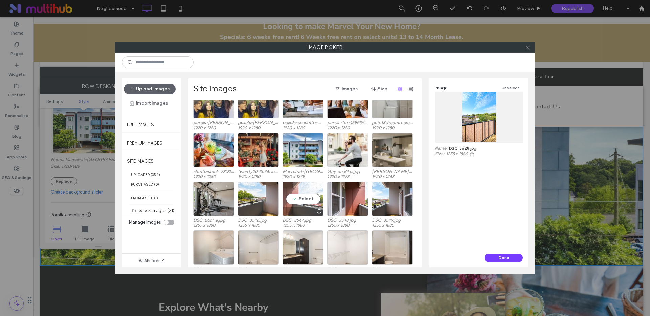
click at [303, 197] on div "Select" at bounding box center [303, 199] width 41 height 34
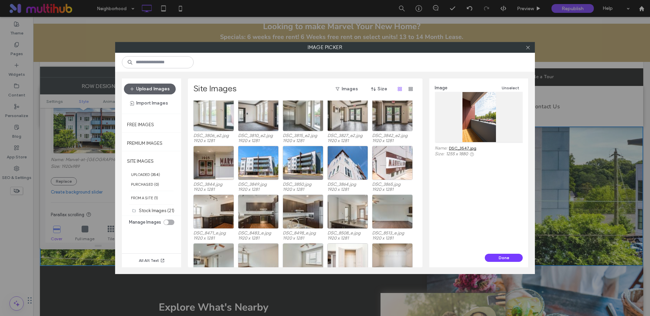
scroll to position [1075, 0]
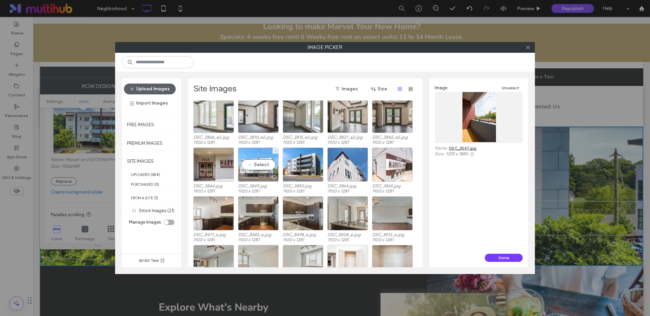
click at [260, 164] on div "Select" at bounding box center [258, 165] width 41 height 34
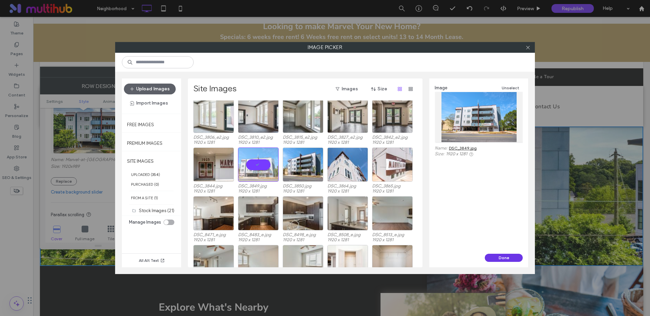
click at [504, 259] on button "Done" at bounding box center [504, 258] width 38 height 8
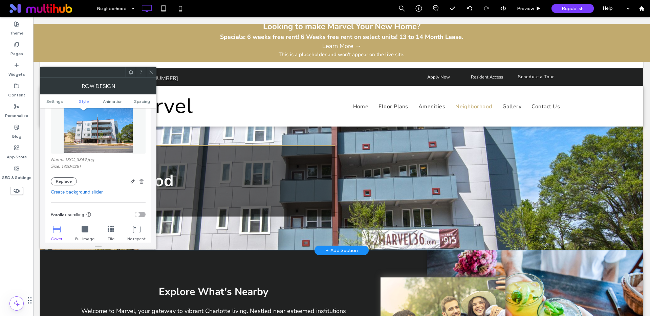
scroll to position [0, 0]
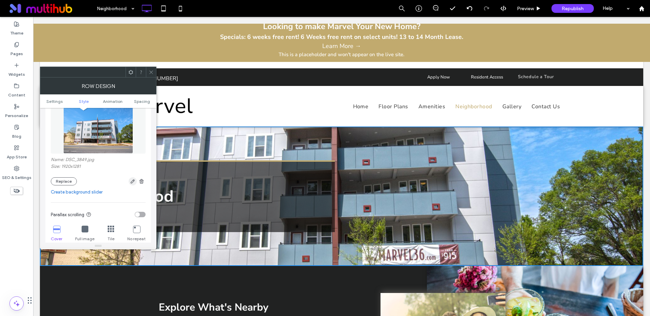
click at [130, 182] on icon "button" at bounding box center [132, 181] width 5 height 5
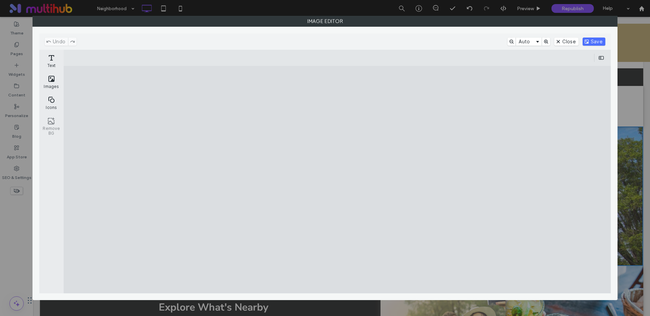
drag, startPoint x: 341, startPoint y: 87, endPoint x: 327, endPoint y: 79, distance: 16.7
click at [337, 180] on cesdk-canvas "Editor canvas" at bounding box center [337, 180] width 0 height 0
drag, startPoint x: 266, startPoint y: 58, endPoint x: 274, endPoint y: 62, distance: 8.5
click at [267, 58] on button "Crop" at bounding box center [268, 58] width 22 height 8
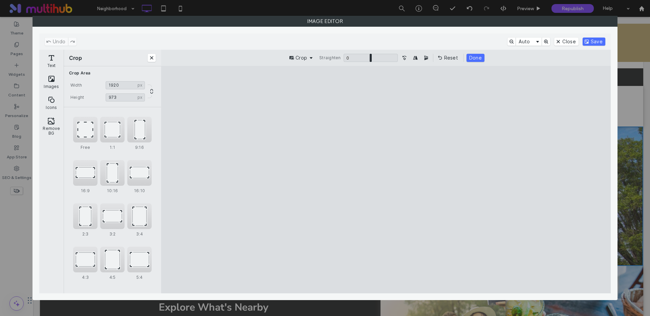
drag, startPoint x: 384, startPoint y: 89, endPoint x: 389, endPoint y: 132, distance: 44.0
click at [386, 180] on cesdk-canvas "Editor canvas" at bounding box center [386, 180] width 0 height 0
type input "***"
drag, startPoint x: 386, startPoint y: 285, endPoint x: 394, endPoint y: 236, distance: 49.4
click at [386, 180] on cesdk-canvas "Editor canvas" at bounding box center [386, 180] width 0 height 0
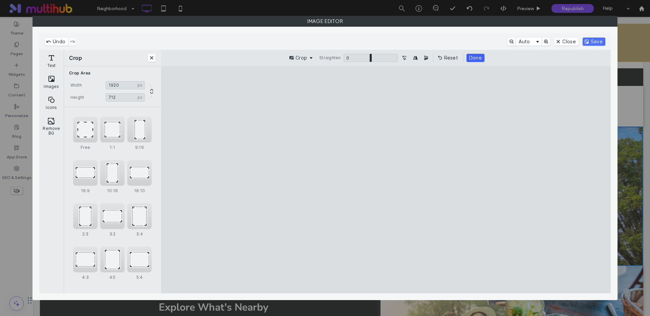
click at [472, 59] on button "Done" at bounding box center [476, 58] width 18 height 8
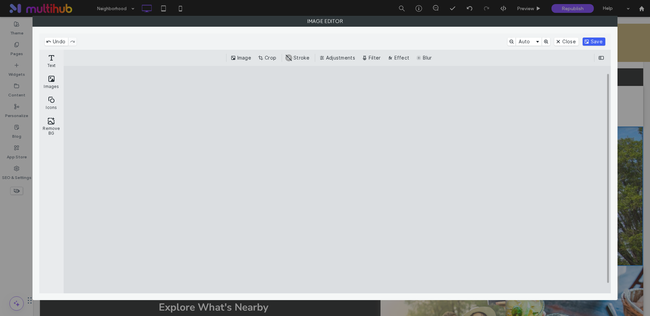
click at [598, 42] on button "Save" at bounding box center [594, 42] width 23 height 8
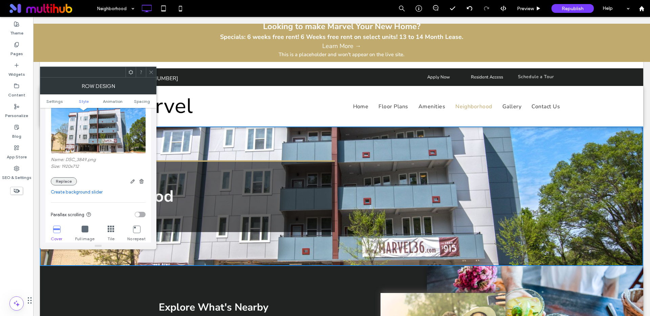
click at [65, 182] on button "Replace" at bounding box center [64, 182] width 26 height 8
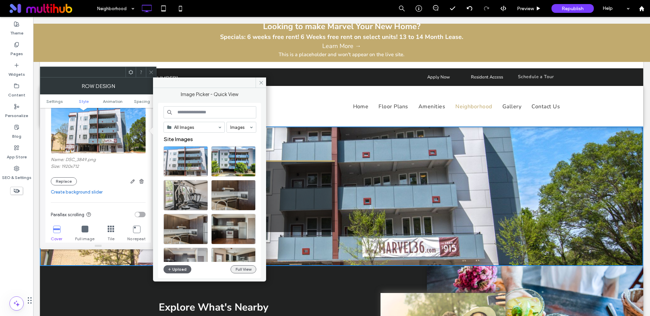
click at [242, 267] on button "Full View" at bounding box center [244, 270] width 26 height 8
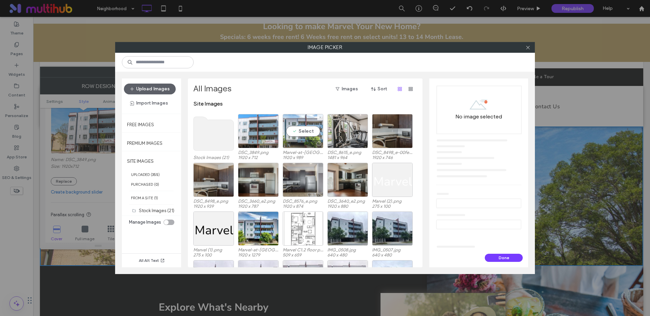
click at [302, 132] on div "Site Images Stock Images (21) DSC_3849.png 1920 x 712 Select Marvel-at-Plaza-Mi…" at bounding box center [307, 184] width 228 height 167
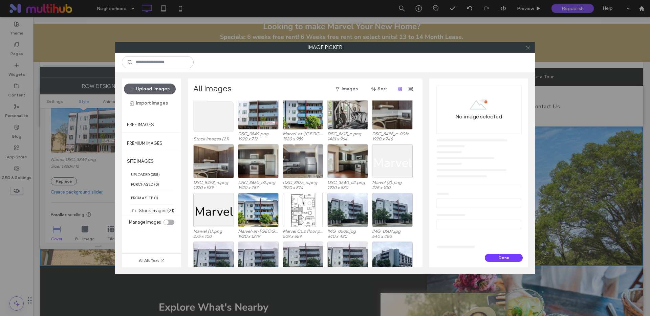
scroll to position [20, 0]
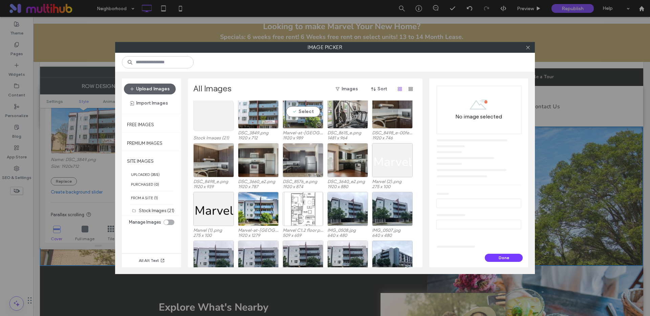
click at [304, 112] on div "Select" at bounding box center [303, 112] width 41 height 34
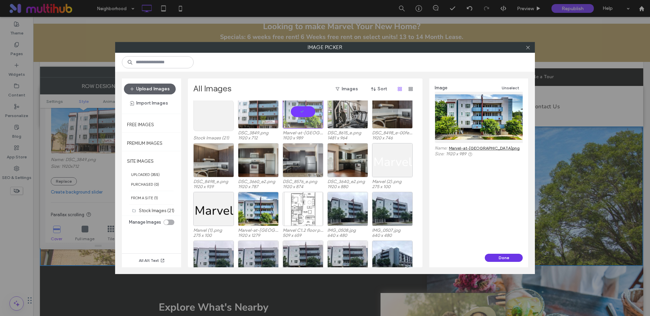
click at [504, 258] on button "Done" at bounding box center [504, 258] width 38 height 8
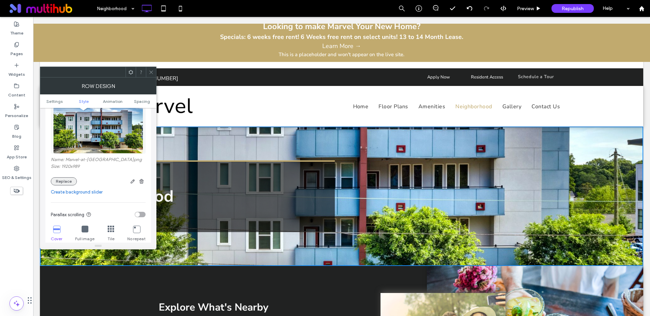
click at [67, 183] on button "Replace" at bounding box center [64, 182] width 26 height 8
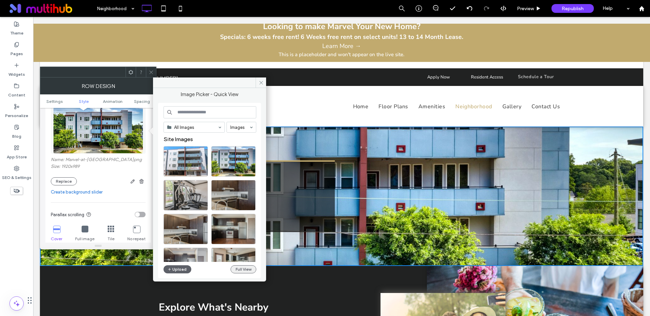
click at [245, 268] on button "Full View" at bounding box center [244, 270] width 26 height 8
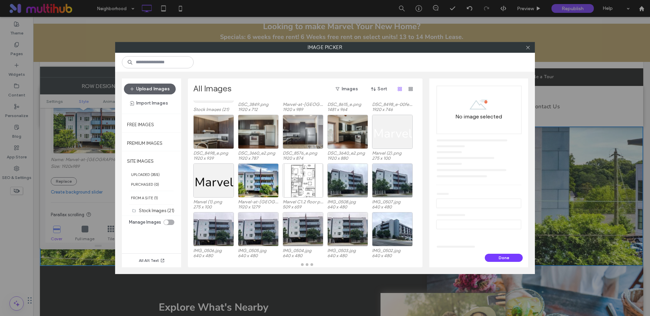
scroll to position [48, 0]
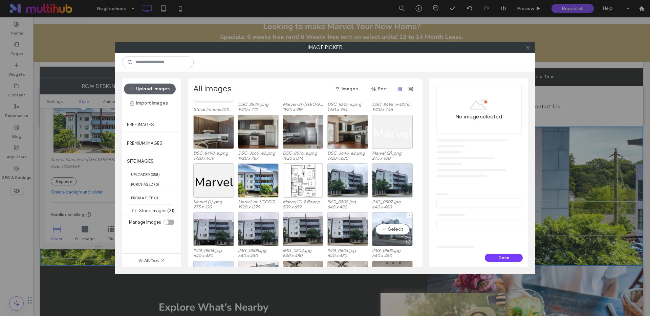
click at [393, 230] on div "Select" at bounding box center [392, 229] width 41 height 34
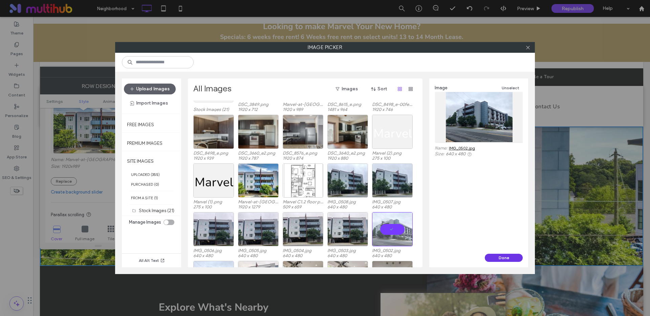
click at [500, 259] on button "Done" at bounding box center [504, 258] width 38 height 8
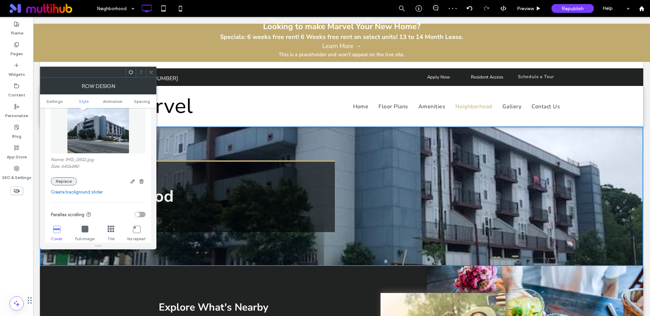
click at [69, 180] on button "Replace" at bounding box center [64, 182] width 26 height 8
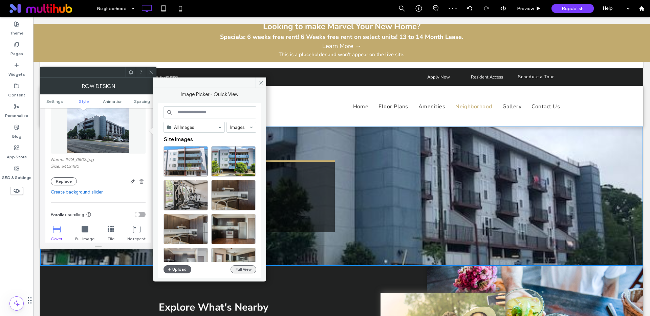
click at [249, 269] on button "Full View" at bounding box center [244, 270] width 26 height 8
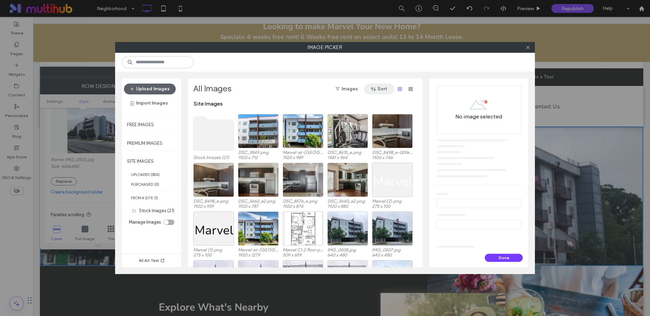
click at [370, 89] on button "Sort" at bounding box center [379, 89] width 30 height 11
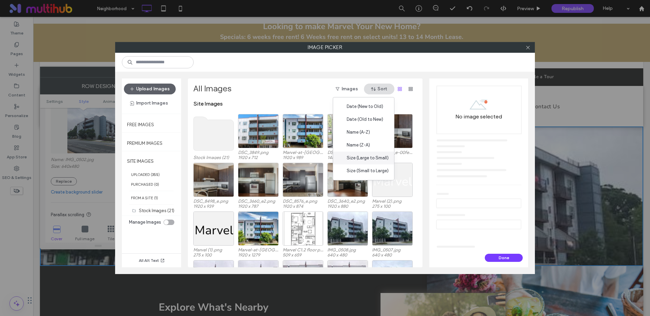
click at [373, 155] on span "Size (Large to Small)" at bounding box center [368, 158] width 42 height 7
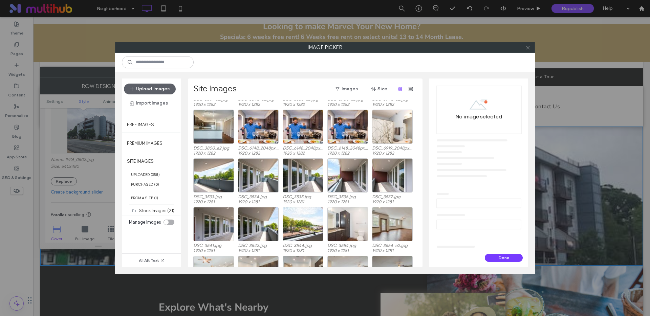
scroll to position [626, 0]
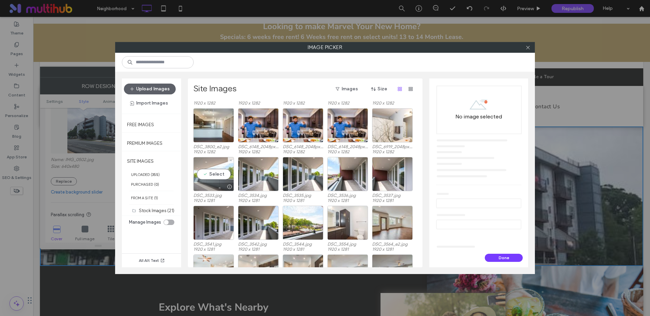
click at [218, 173] on div "Select" at bounding box center [213, 174] width 41 height 34
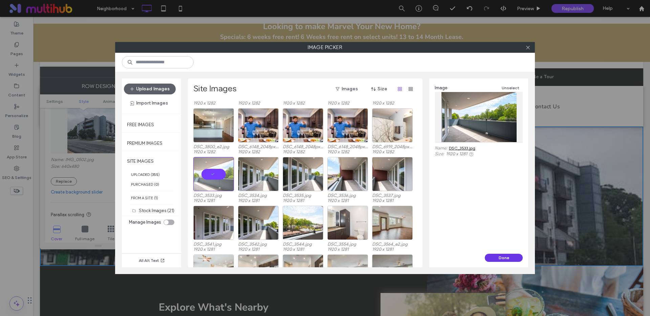
click at [500, 256] on button "Done" at bounding box center [504, 258] width 38 height 8
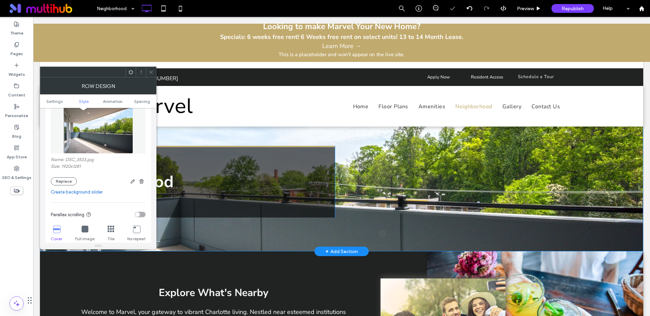
scroll to position [0, 0]
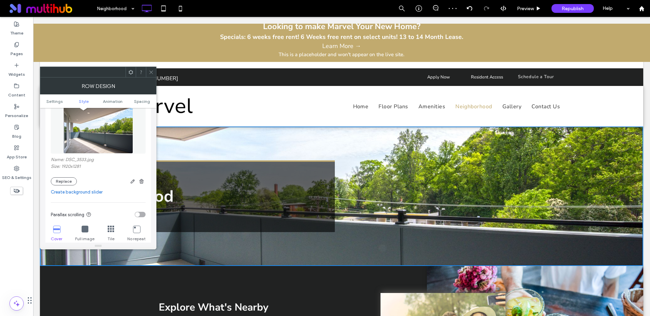
click at [150, 69] on span at bounding box center [151, 72] width 5 height 10
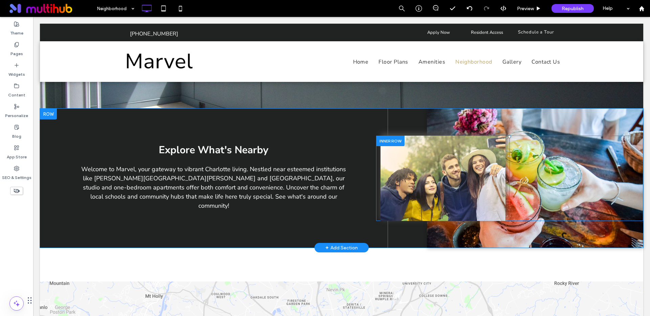
scroll to position [113, 0]
click at [438, 164] on li "Slide title Write your caption here Button" at bounding box center [443, 178] width 125 height 85
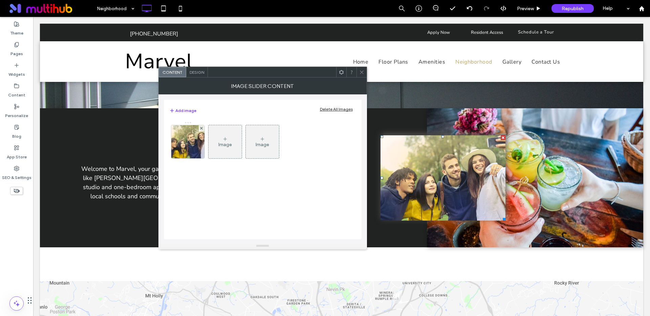
click at [438, 164] on li "Slide title Write your caption here Button" at bounding box center [443, 178] width 125 height 85
click at [192, 141] on img at bounding box center [188, 141] width 50 height 33
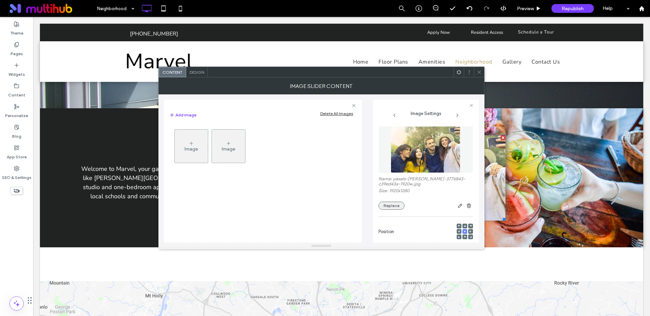
click at [390, 207] on button "Replace" at bounding box center [392, 206] width 26 height 8
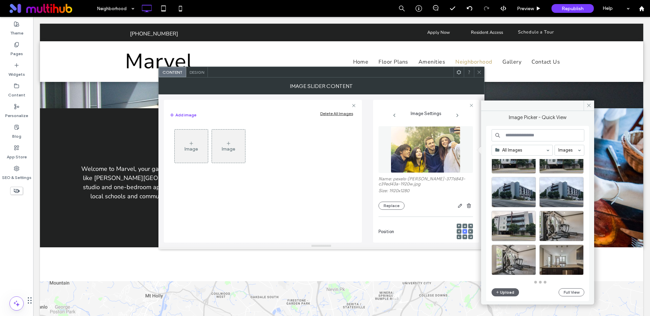
scroll to position [297, 0]
click at [574, 291] on button "Full View" at bounding box center [572, 293] width 26 height 8
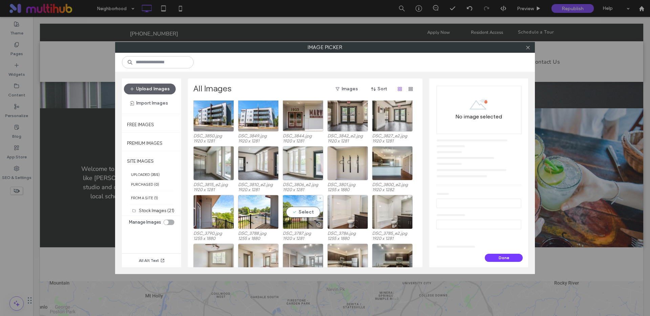
scroll to position [452, 0]
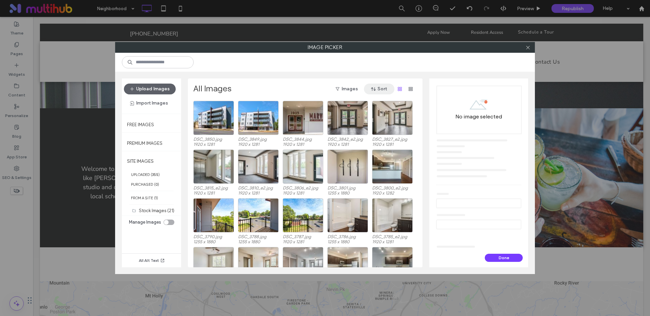
click at [386, 86] on button "Sort" at bounding box center [379, 89] width 30 height 11
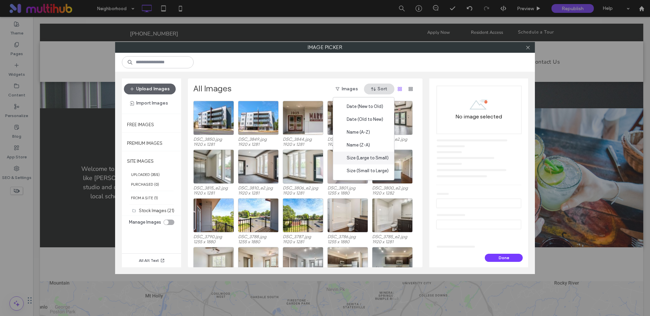
click at [373, 157] on span "Size (Large to Small)" at bounding box center [368, 158] width 42 height 7
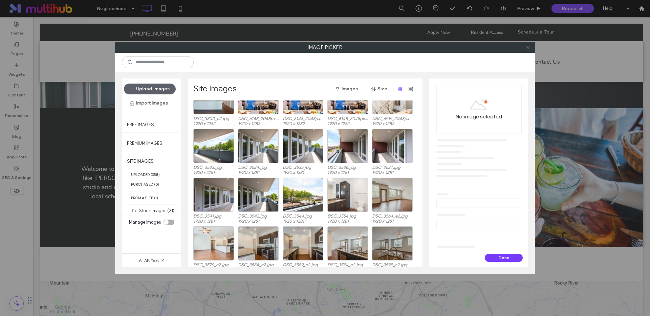
scroll to position [683, 0]
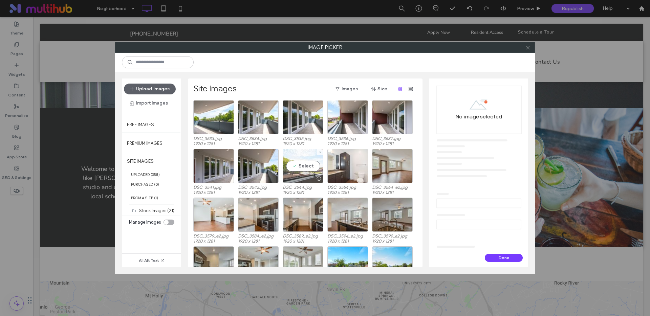
click at [304, 167] on div "pexels-adrienn-1537635.jpg 1920 x 1515 edgar-cotto-9d_9GS-QknQ-unsplash.jpg 192…" at bounding box center [307, 184] width 228 height 167
click at [305, 165] on div "pexels-adrienn-1537635.jpg 1920 x 1515 edgar-cotto-9d_9GS-QknQ-unsplash.jpg 192…" at bounding box center [307, 184] width 228 height 167
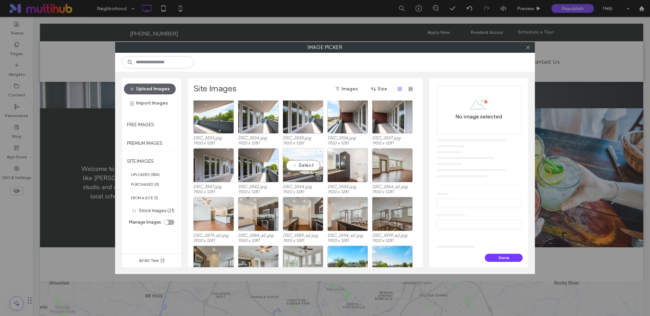
click at [304, 164] on div "Select" at bounding box center [303, 165] width 41 height 34
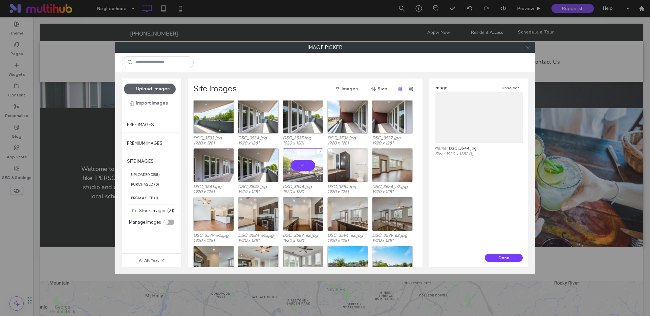
scroll to position [684, 0]
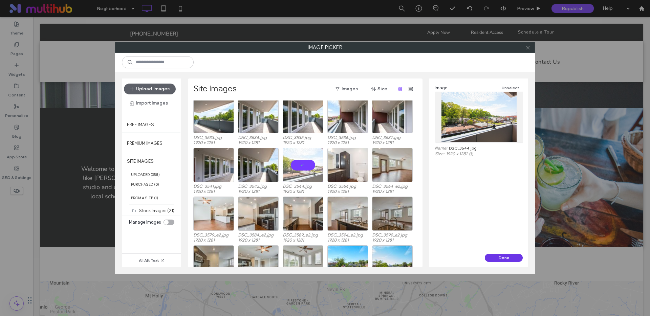
click at [500, 258] on button "Done" at bounding box center [504, 258] width 38 height 8
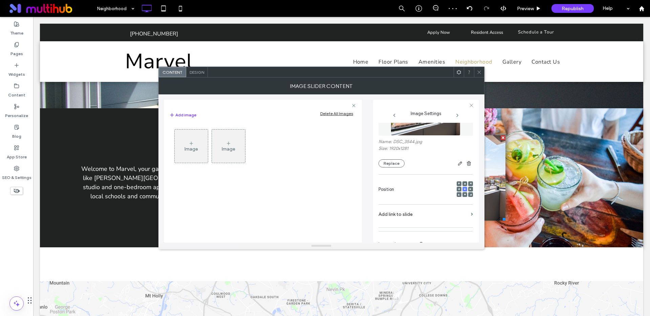
scroll to position [80, 0]
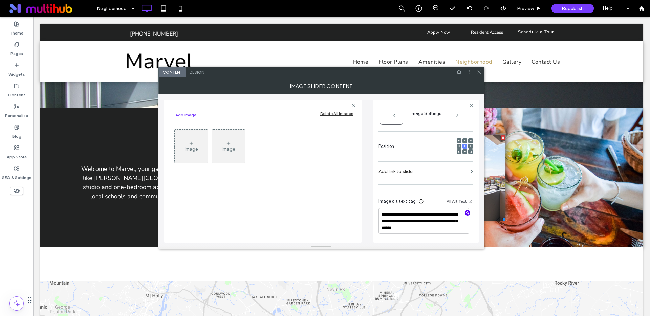
click at [465, 214] on icon "button" at bounding box center [467, 213] width 5 height 5
type textarea "**********"
click at [479, 72] on use at bounding box center [479, 71] width 3 height 3
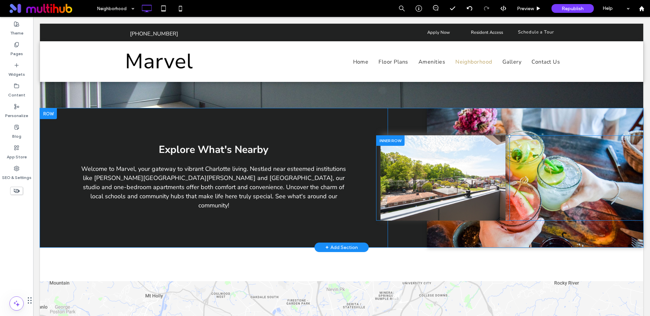
click at [579, 187] on div "Click To Paste" at bounding box center [577, 178] width 134 height 85
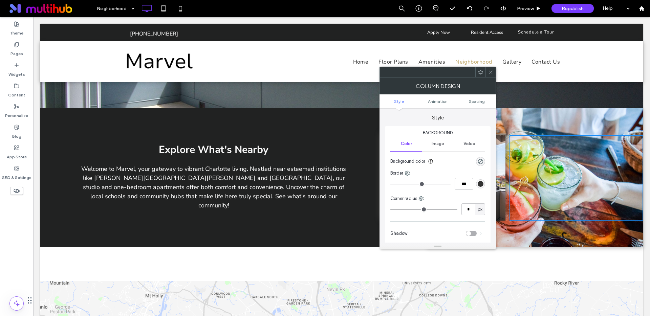
click at [579, 187] on div "Click To Paste" at bounding box center [577, 178] width 134 height 85
click at [437, 142] on span "Image" at bounding box center [438, 143] width 13 height 5
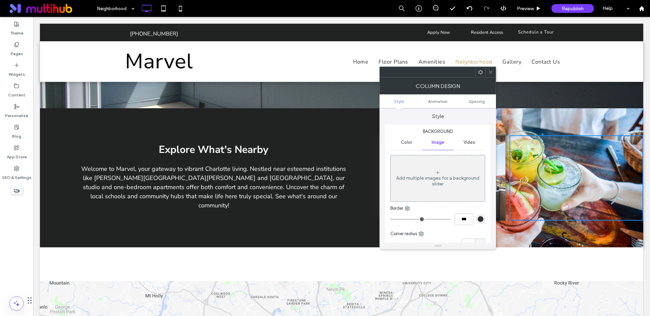
click at [491, 75] on span at bounding box center [490, 72] width 5 height 10
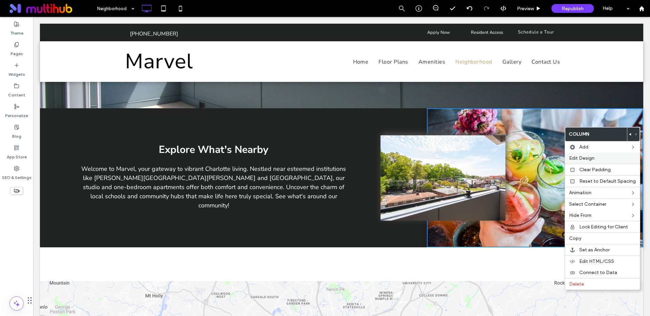
click at [587, 155] on span "Edit Design" at bounding box center [581, 158] width 25 height 6
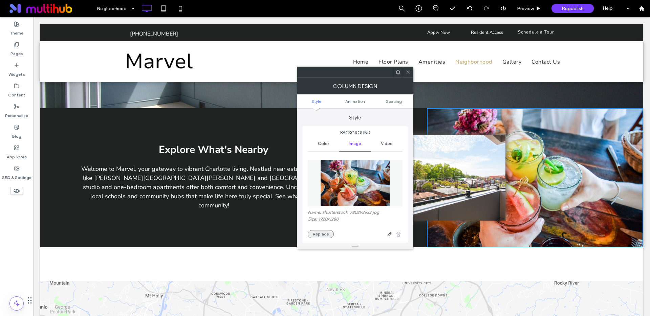
click at [321, 234] on button "Replace" at bounding box center [321, 234] width 26 height 8
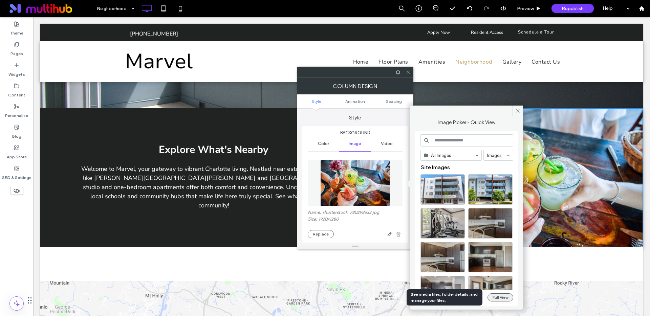
click at [499, 298] on button "Full View" at bounding box center [501, 298] width 26 height 8
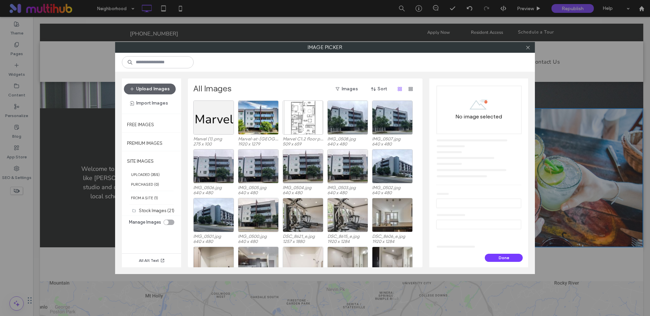
scroll to position [118, 0]
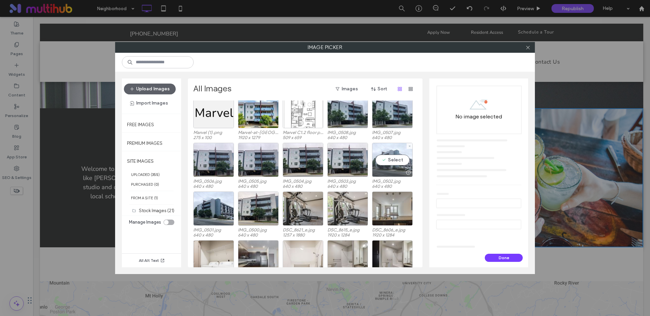
click at [394, 159] on div "Site Images Stock Images (21) DSC_3849.png 1920 x 712 Marvel-at-Plaza-Midwood.p…" at bounding box center [307, 184] width 228 height 167
click at [394, 162] on div "Select" at bounding box center [392, 160] width 41 height 34
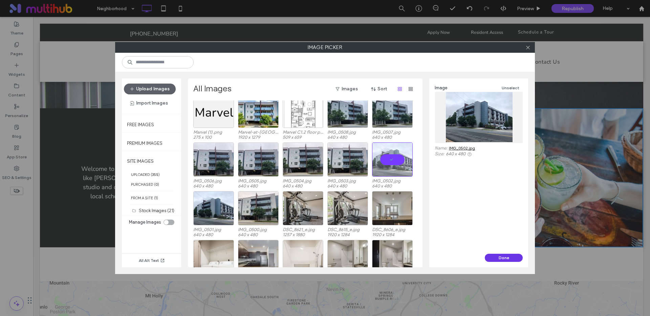
click at [498, 257] on button "Done" at bounding box center [504, 258] width 38 height 8
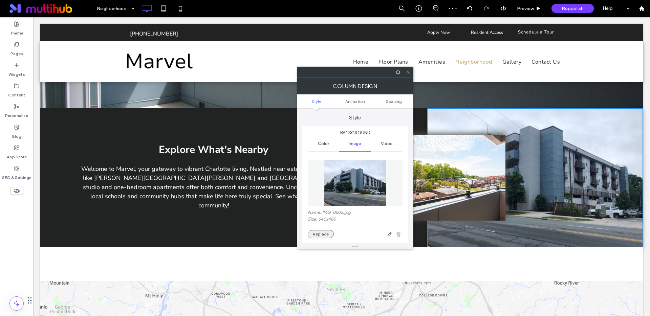
click at [320, 234] on button "Replace" at bounding box center [321, 234] width 26 height 8
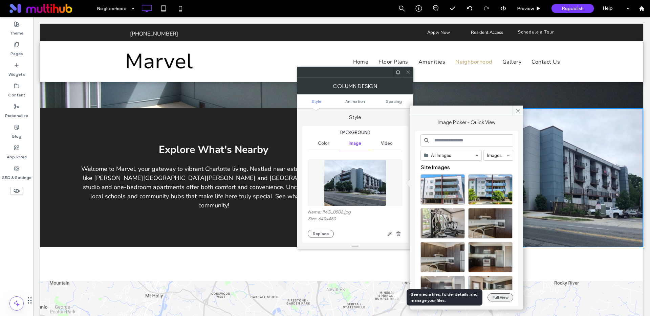
click at [490, 298] on button "Full View" at bounding box center [501, 298] width 26 height 8
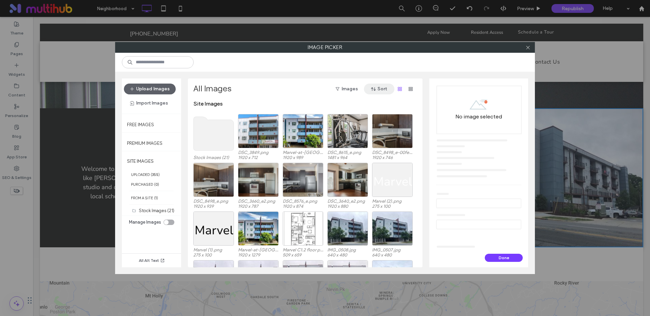
click at [377, 89] on span "button" at bounding box center [374, 89] width 7 height 10
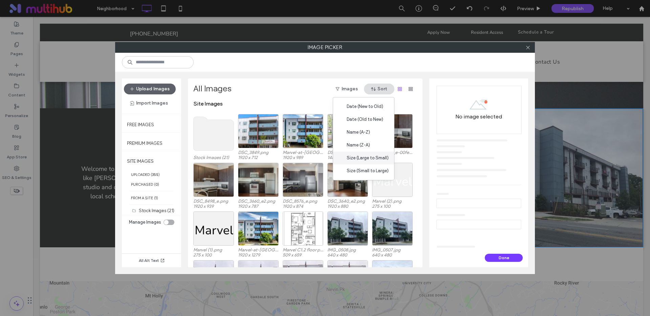
click at [363, 158] on span "Size (Large to Small)" at bounding box center [368, 158] width 42 height 7
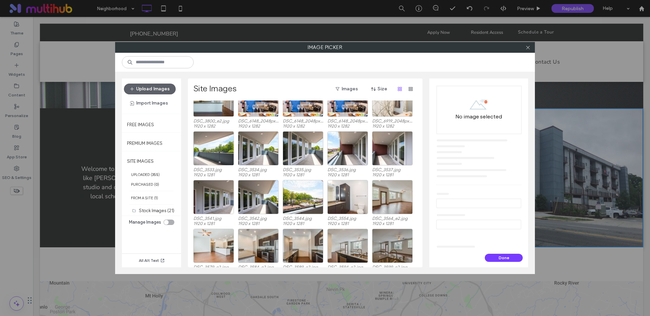
scroll to position [653, 0]
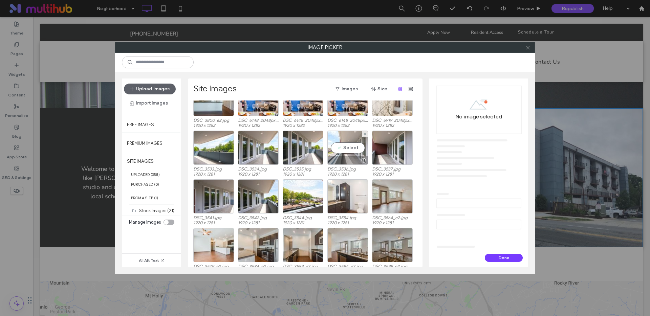
click at [341, 149] on div "Select" at bounding box center [348, 148] width 41 height 34
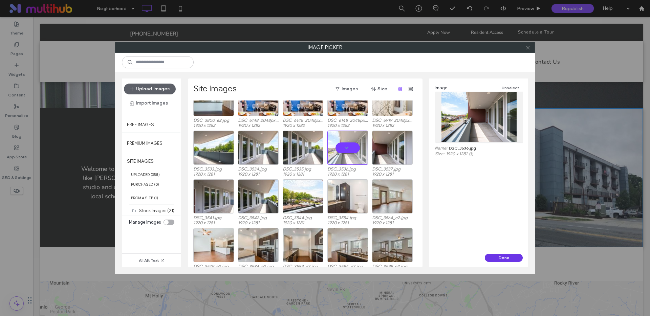
click at [510, 256] on button "Done" at bounding box center [504, 258] width 38 height 8
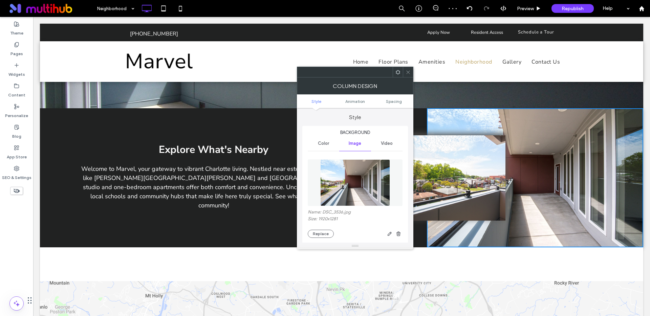
click at [409, 71] on use at bounding box center [408, 71] width 3 height 3
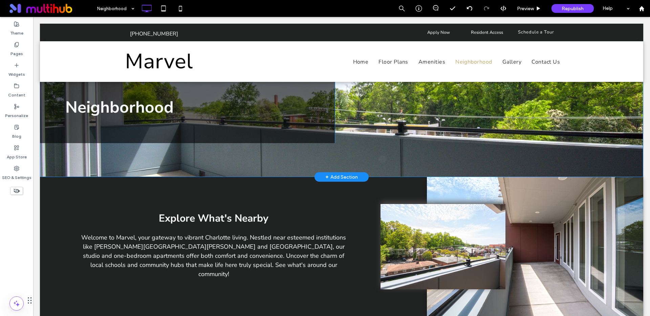
scroll to position [0, 0]
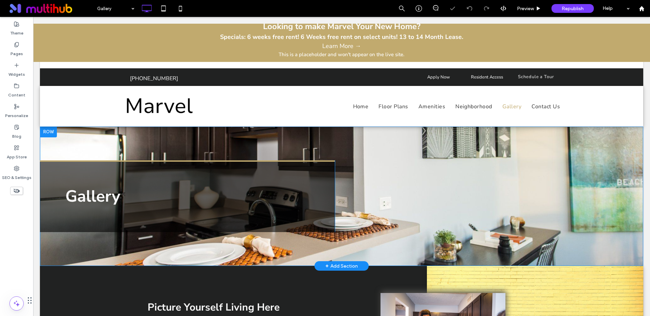
click at [354, 152] on div "Gallery Click To Paste Click To Paste Row + Add Section" at bounding box center [342, 197] width 604 height 140
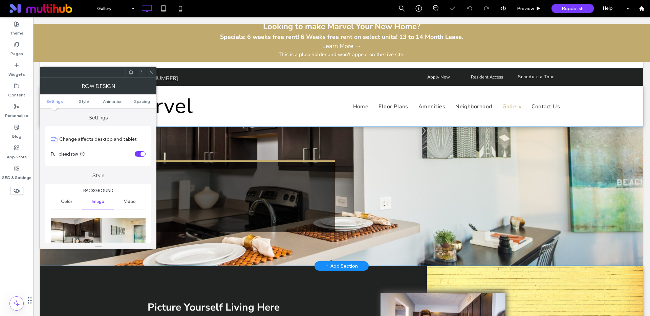
click at [354, 152] on div "Gallery Click To Paste Click To Paste Row + Add Section" at bounding box center [342, 197] width 604 height 140
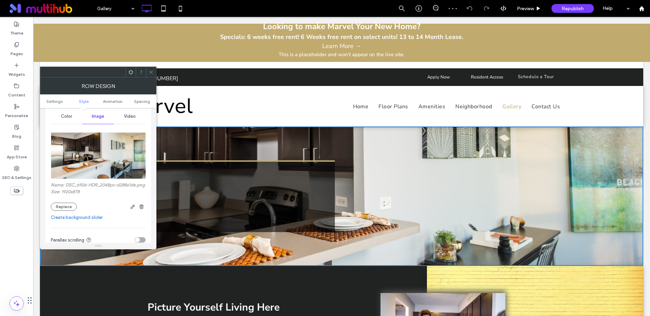
scroll to position [113, 0]
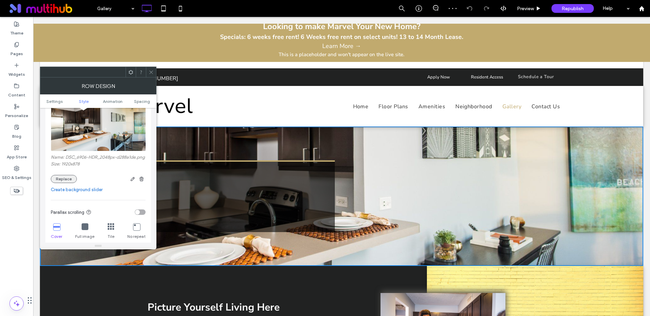
click at [59, 183] on button "Replace" at bounding box center [64, 179] width 26 height 8
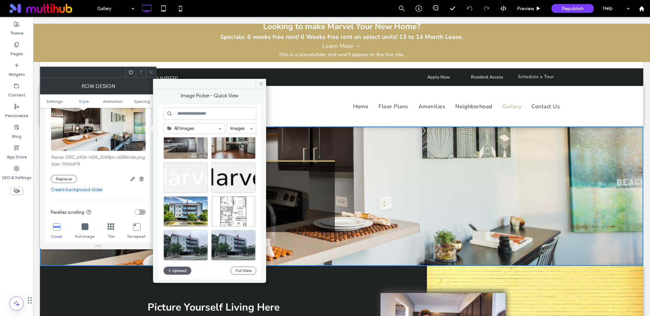
scroll to position [129, 0]
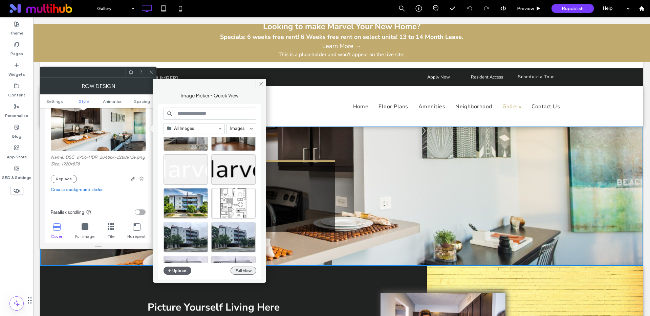
click at [246, 272] on button "Full View" at bounding box center [244, 271] width 26 height 8
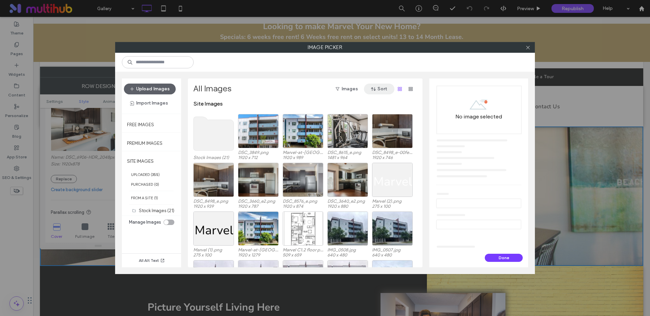
click at [381, 88] on button "Sort" at bounding box center [379, 89] width 30 height 11
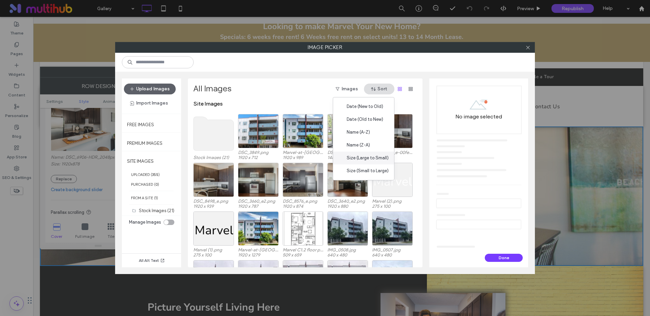
click at [369, 158] on span "Size (Large to Small)" at bounding box center [368, 158] width 42 height 7
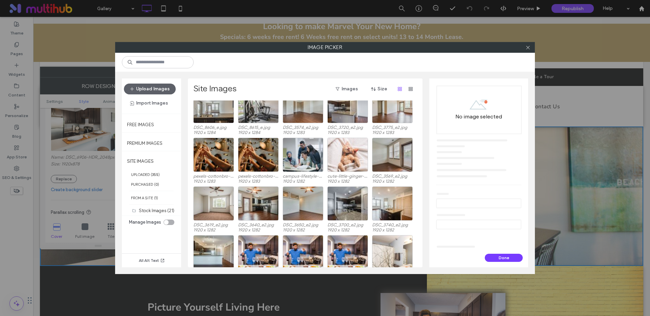
scroll to position [500, 0]
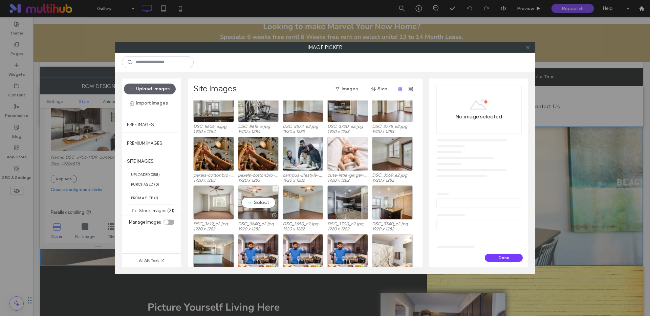
click at [262, 202] on div "Select" at bounding box center [258, 203] width 41 height 34
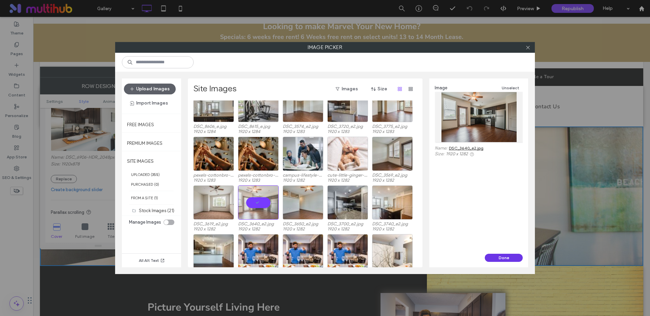
click at [496, 259] on button "Done" at bounding box center [504, 258] width 38 height 8
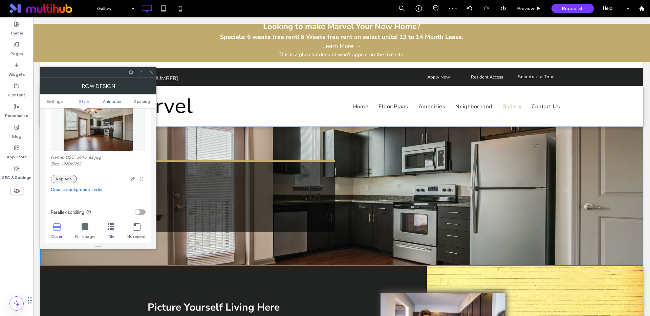
click at [71, 180] on button "Replace" at bounding box center [64, 179] width 26 height 8
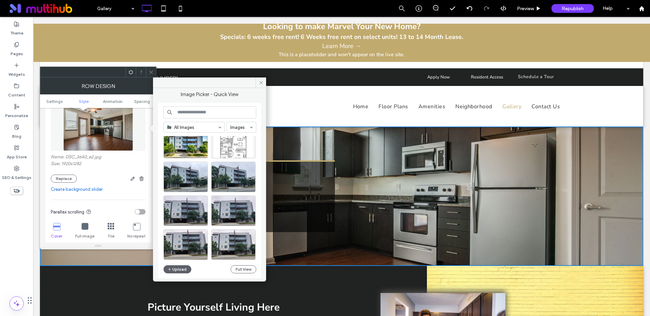
scroll to position [192, 0]
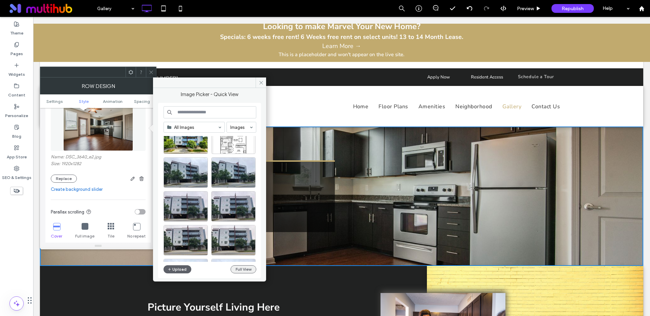
click at [246, 268] on button "Full View" at bounding box center [244, 270] width 26 height 8
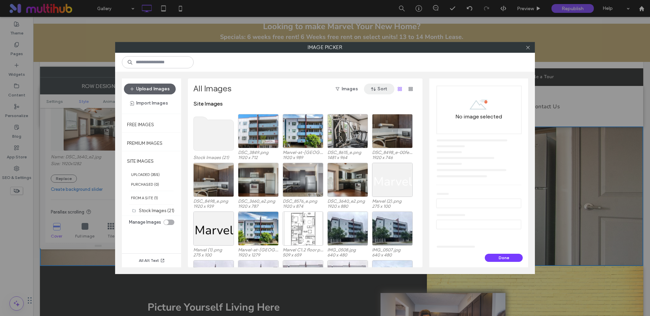
click at [381, 88] on button "Sort" at bounding box center [379, 89] width 30 height 11
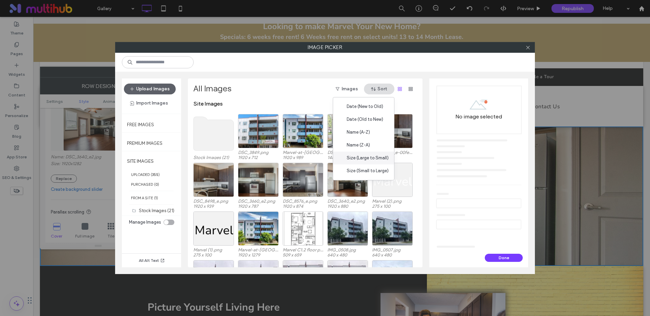
click at [358, 159] on span "Size (Large to Small)" at bounding box center [368, 158] width 42 height 7
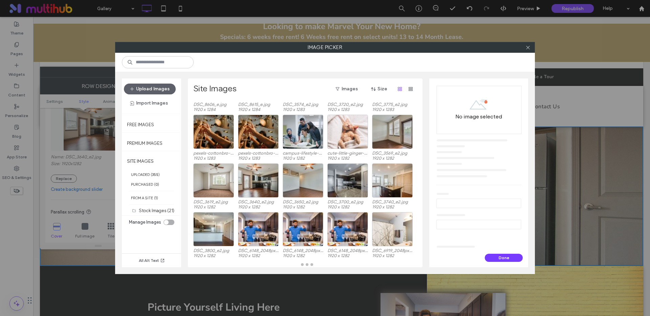
scroll to position [525, 0]
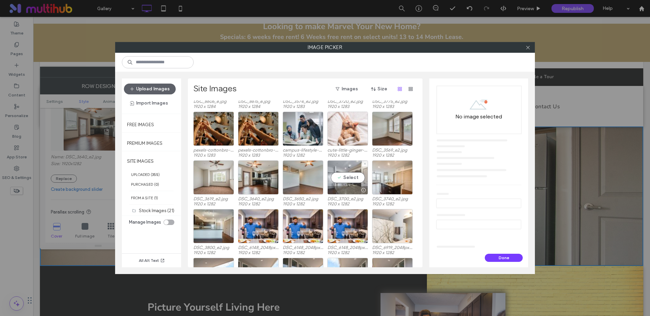
click at [350, 179] on div "Select" at bounding box center [348, 178] width 41 height 34
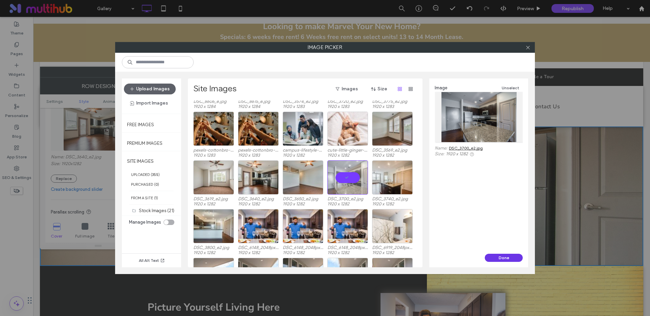
click at [500, 258] on button "Done" at bounding box center [504, 258] width 38 height 8
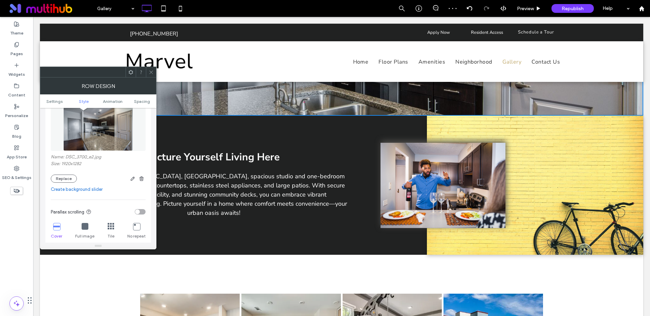
scroll to position [107, 0]
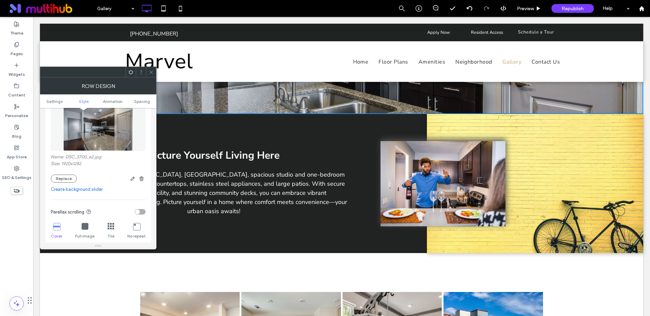
click at [434, 174] on li "Slide title Write your caption here Button" at bounding box center [443, 183] width 125 height 85
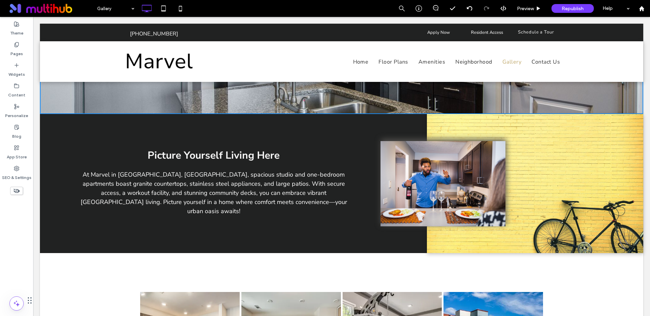
click at [434, 174] on li "Slide title Write your caption here Button" at bounding box center [443, 183] width 125 height 85
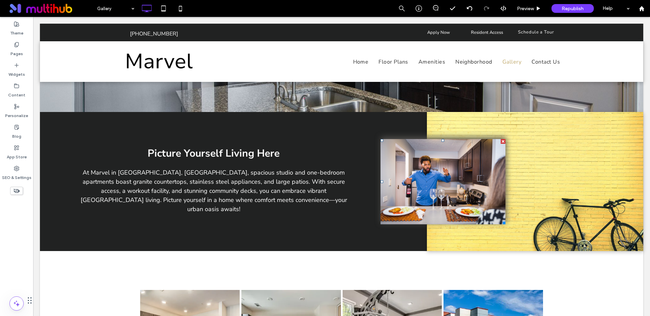
click at [434, 174] on li "Slide title Write your caption here Button" at bounding box center [443, 181] width 125 height 85
click at [433, 173] on li "Slide title Write your caption here Button" at bounding box center [443, 181] width 125 height 85
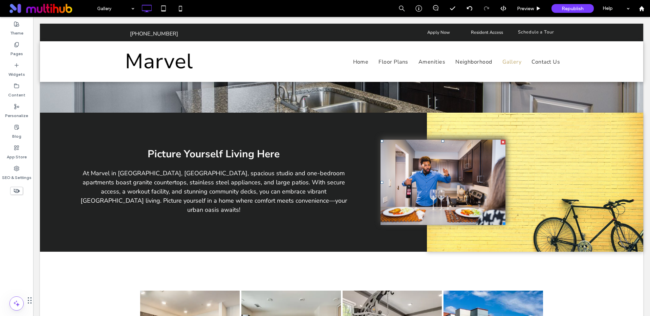
click at [430, 167] on li "Slide title Write your caption here Button" at bounding box center [443, 182] width 125 height 85
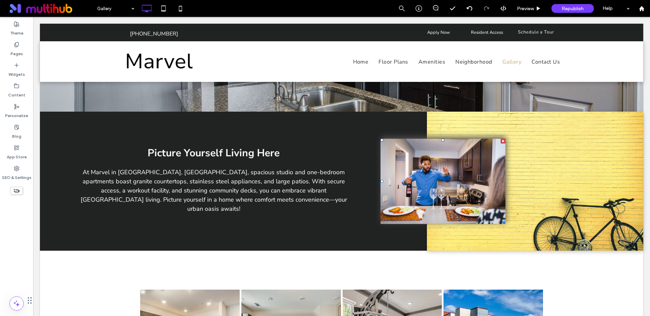
click at [430, 167] on li "Slide title Write your caption here Button" at bounding box center [443, 181] width 125 height 85
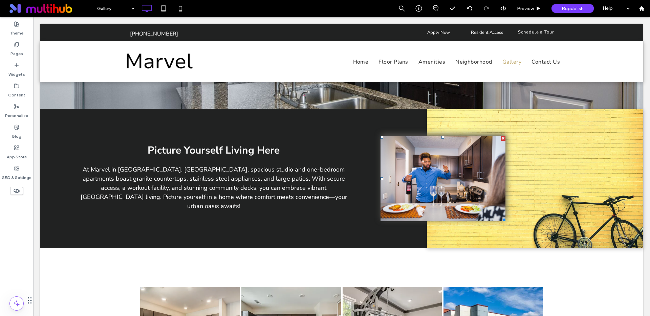
click at [466, 151] on li "Slide title Write your caption here Button" at bounding box center [443, 178] width 125 height 85
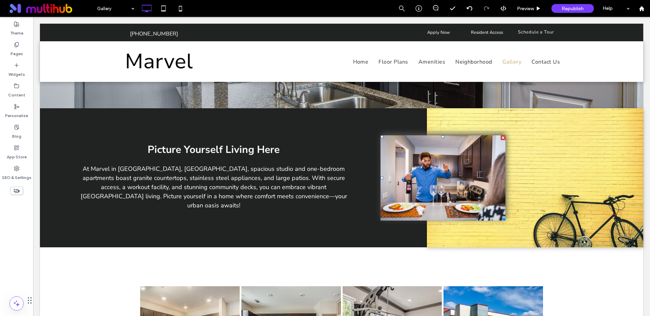
click at [465, 151] on li "Slide title Write your caption here Button" at bounding box center [443, 178] width 125 height 85
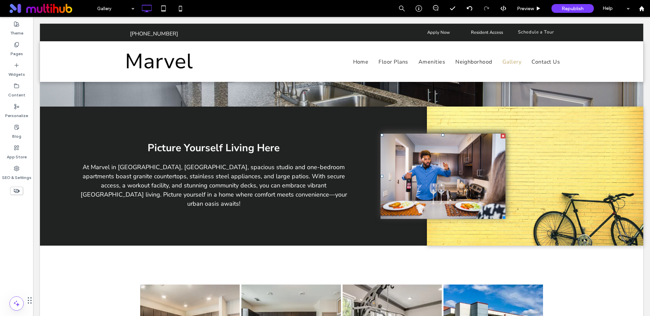
click at [579, 165] on div "Click To Paste" at bounding box center [577, 176] width 134 height 85
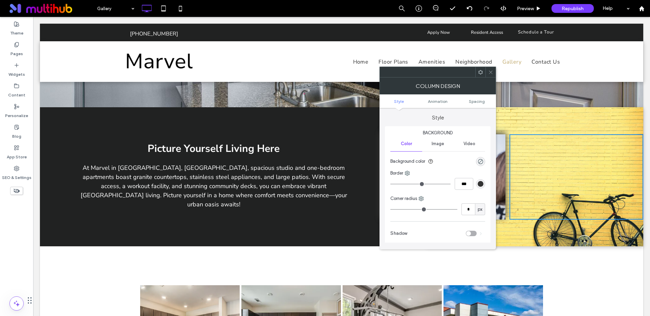
click at [531, 142] on div "Click To Paste" at bounding box center [577, 176] width 134 height 85
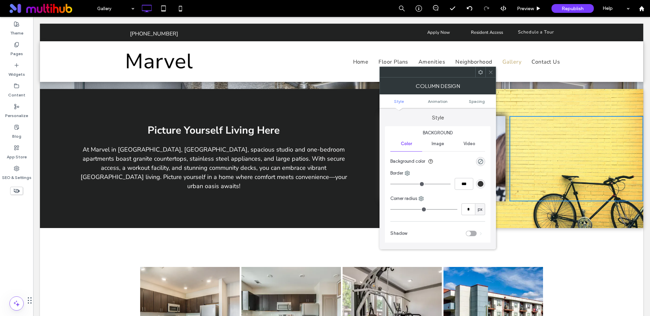
click at [524, 98] on div "Slide title Write your caption here Button Previous Next Click To Paste Click T…" at bounding box center [535, 158] width 216 height 139
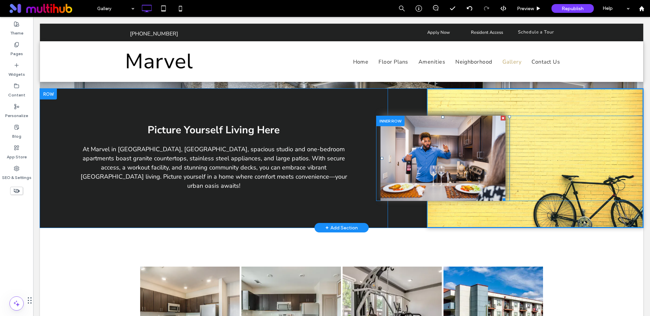
click at [445, 135] on li "Slide title Write your caption here Button" at bounding box center [443, 158] width 125 height 85
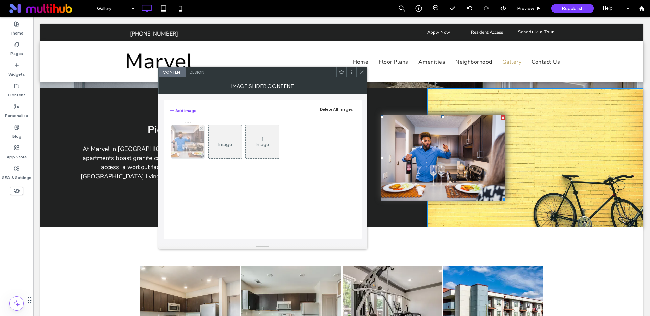
click at [185, 144] on img at bounding box center [188, 141] width 50 height 33
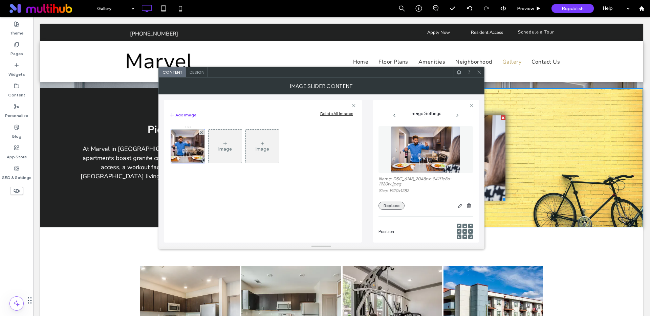
click at [386, 205] on button "Replace" at bounding box center [392, 206] width 26 height 8
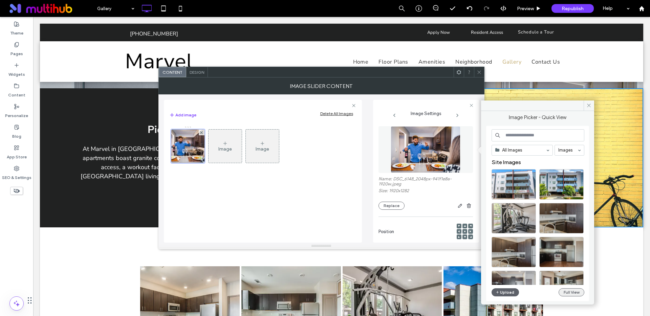
click at [561, 293] on button "Full View" at bounding box center [572, 293] width 26 height 8
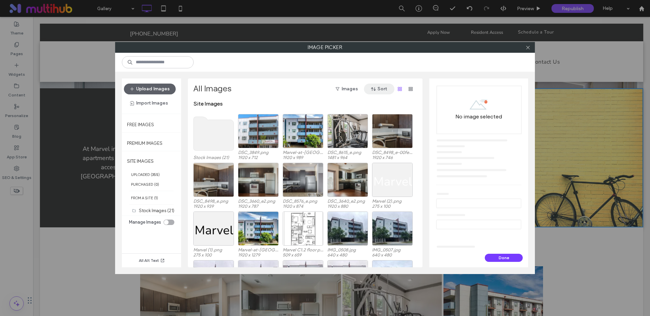
click at [378, 88] on button "Sort" at bounding box center [379, 89] width 30 height 11
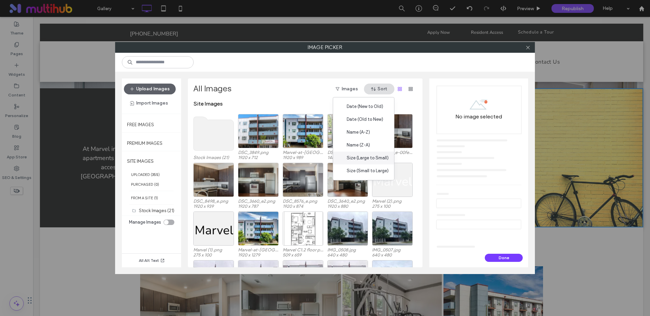
click at [372, 157] on span "Size (Large to Small)" at bounding box center [368, 158] width 42 height 7
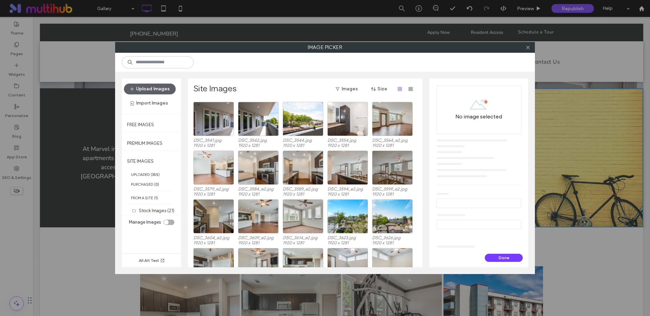
scroll to position [730, 0]
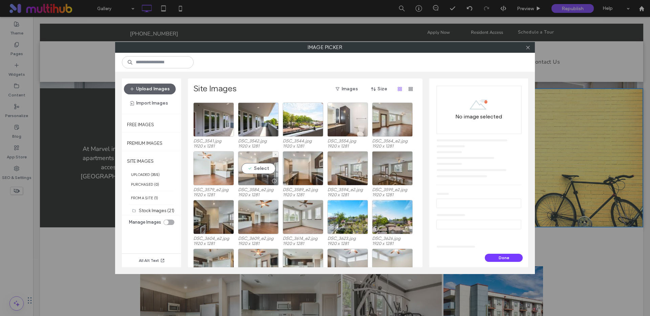
click at [256, 170] on div "Select" at bounding box center [258, 168] width 41 height 34
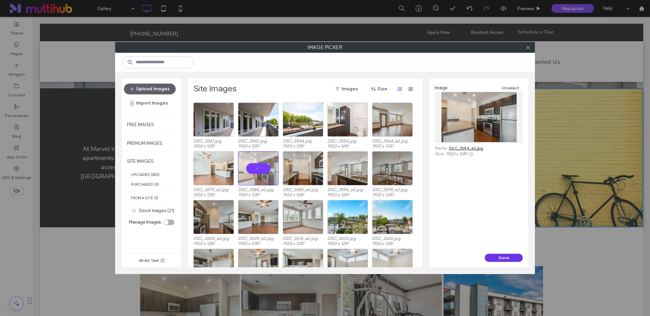
click at [511, 255] on button "Done" at bounding box center [504, 258] width 38 height 8
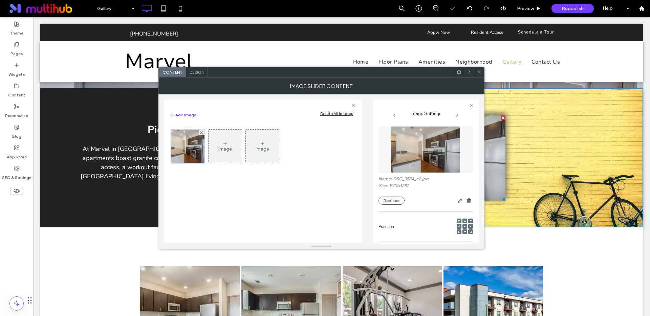
scroll to position [80, 0]
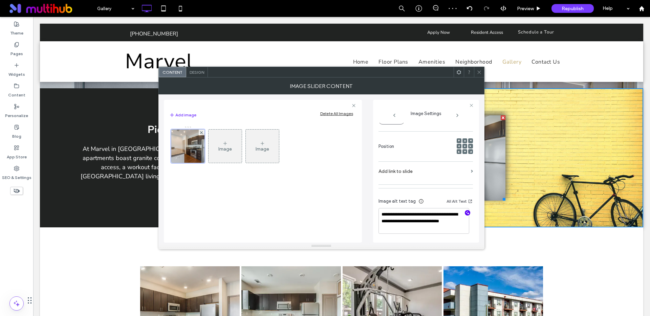
click at [465, 213] on icon "button" at bounding box center [467, 213] width 5 height 5
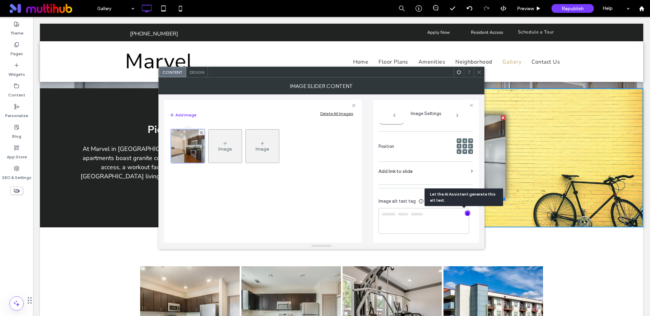
type textarea "**********"
click at [479, 71] on icon at bounding box center [479, 72] width 5 height 5
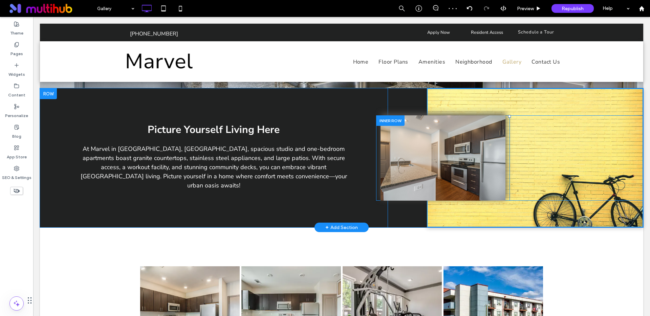
click at [574, 152] on div "Click To Paste" at bounding box center [577, 158] width 134 height 85
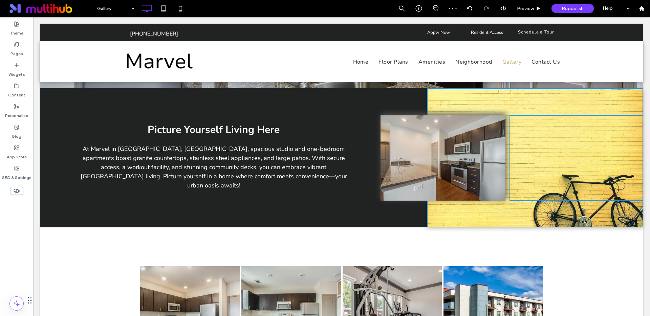
click at [574, 152] on div "Click To Paste" at bounding box center [577, 158] width 134 height 85
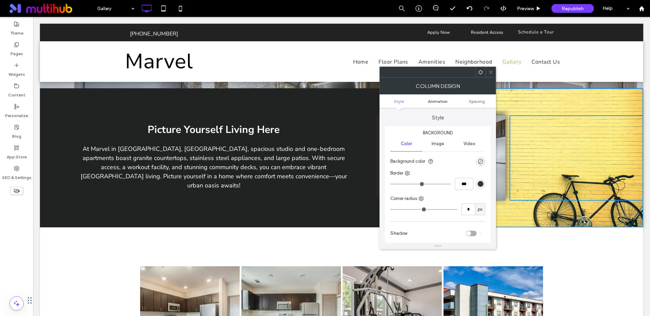
click at [436, 100] on span "Animation" at bounding box center [438, 101] width 20 height 5
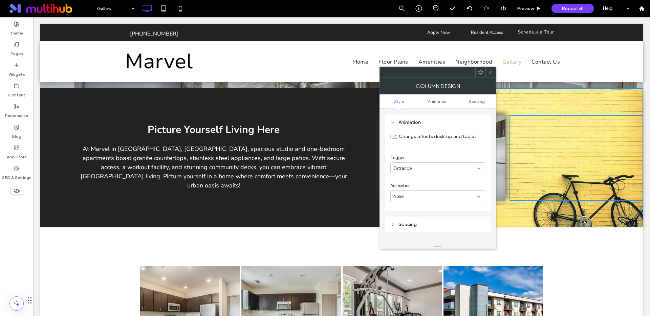
drag, startPoint x: 402, startPoint y: 100, endPoint x: 407, endPoint y: 102, distance: 5.0
click at [402, 100] on span "Style" at bounding box center [399, 101] width 10 height 5
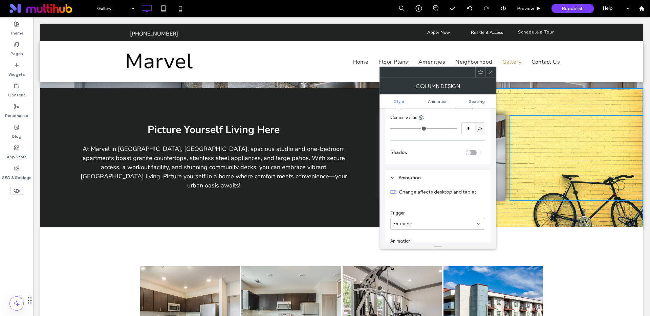
scroll to position [122, 0]
drag, startPoint x: 490, startPoint y: 71, endPoint x: 496, endPoint y: 76, distance: 8.3
click at [490, 71] on icon at bounding box center [490, 72] width 5 height 5
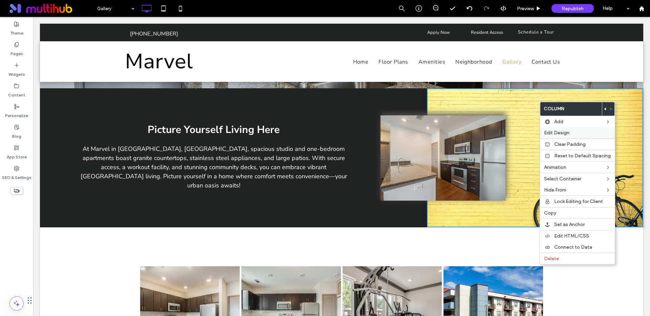
click at [557, 133] on span "Edit Design" at bounding box center [556, 133] width 25 height 6
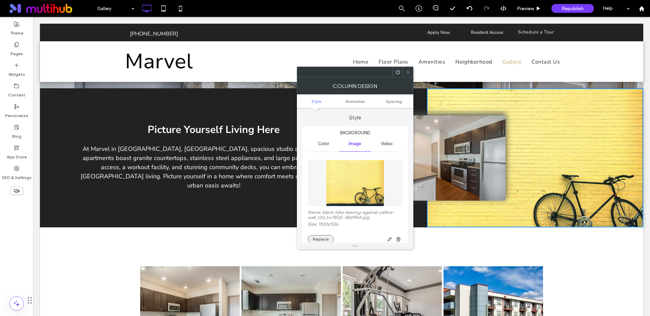
click at [323, 240] on button "Replace" at bounding box center [321, 239] width 26 height 8
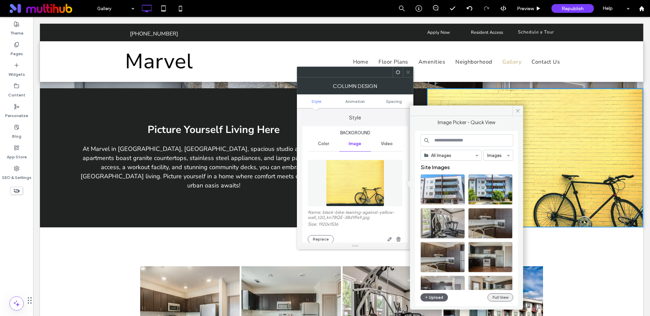
click at [493, 296] on button "Full View" at bounding box center [501, 298] width 26 height 8
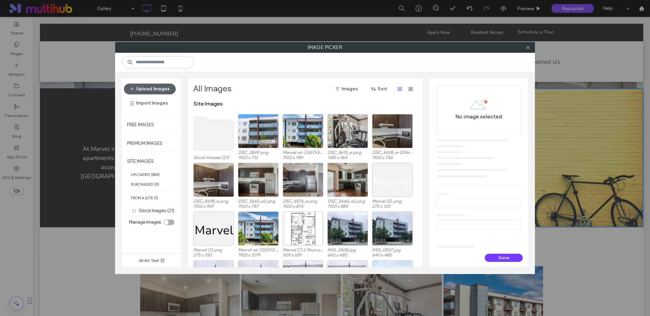
drag, startPoint x: 380, startPoint y: 88, endPoint x: 381, endPoint y: 95, distance: 6.6
click at [380, 88] on button "Sort" at bounding box center [379, 89] width 30 height 11
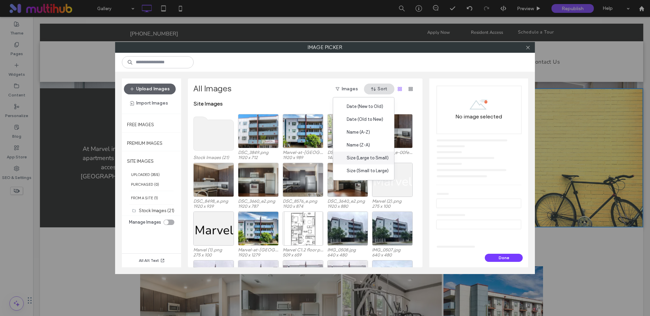
click at [374, 158] on span "Size (Large to Small)" at bounding box center [368, 158] width 42 height 7
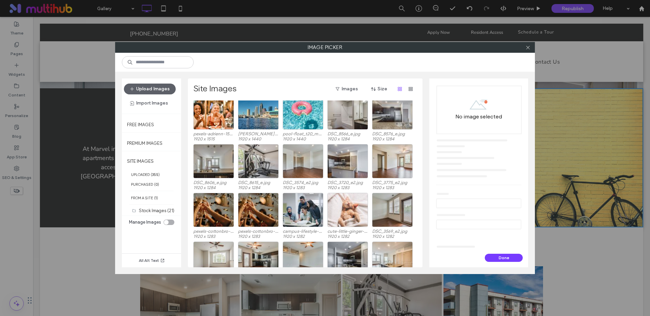
scroll to position [468, 0]
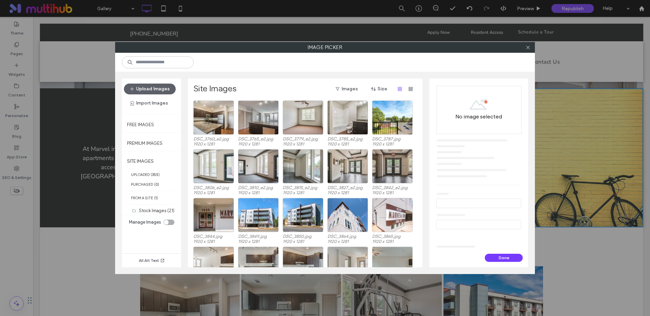
scroll to position [1025, 0]
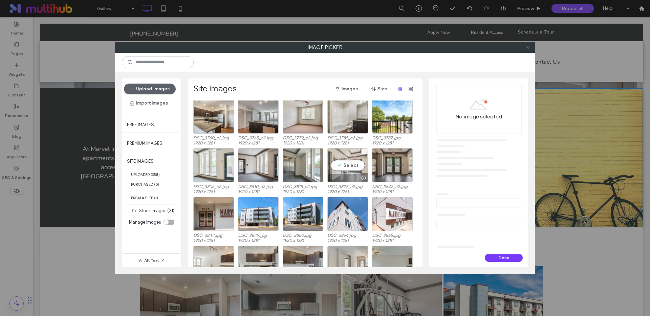
click at [351, 163] on div "Select" at bounding box center [348, 165] width 41 height 34
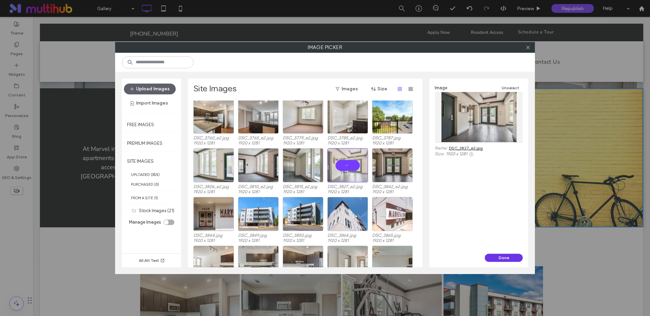
click at [501, 259] on button "Done" at bounding box center [504, 258] width 38 height 8
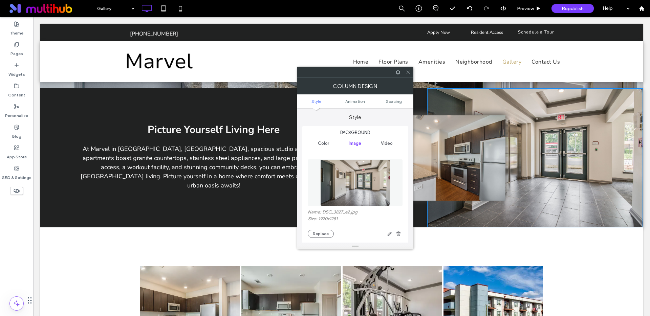
scroll to position [0, 0]
click at [411, 72] on div at bounding box center [408, 72] width 10 height 10
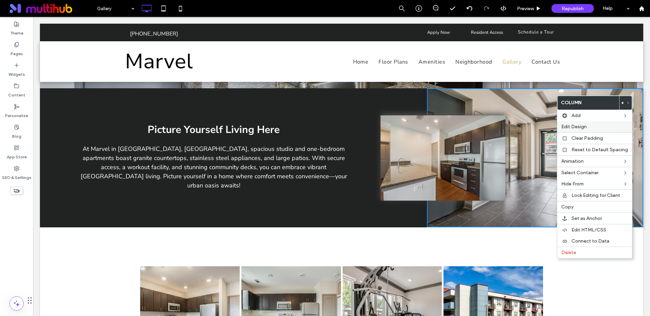
click at [565, 128] on span "Edit Design" at bounding box center [574, 127] width 25 height 6
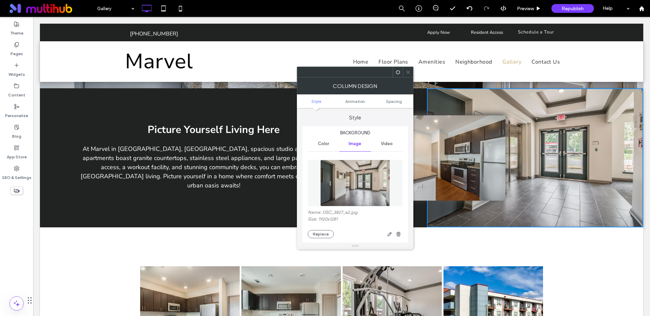
click at [402, 77] on div at bounding box center [398, 72] width 10 height 10
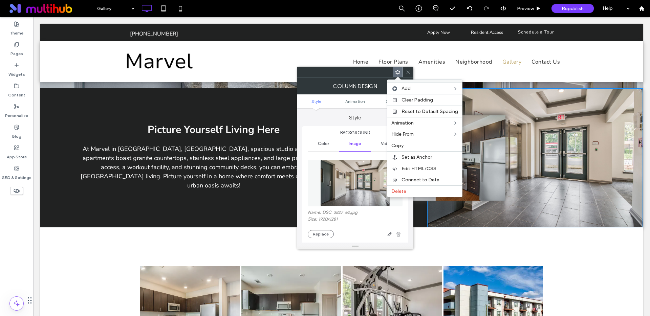
click at [408, 74] on icon at bounding box center [408, 72] width 5 height 5
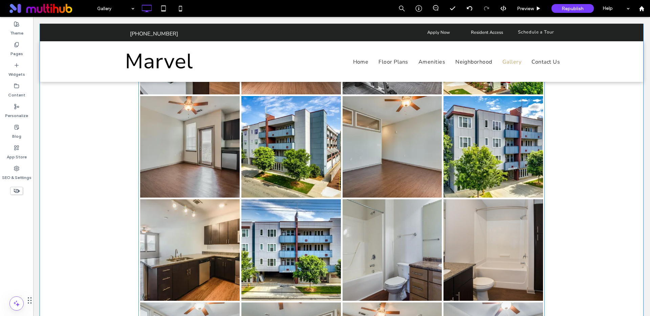
scroll to position [403, 0]
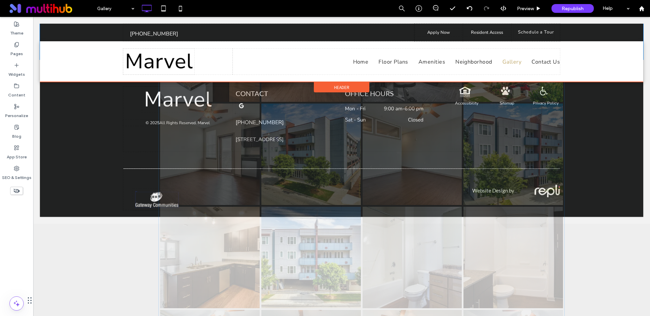
drag, startPoint x: 413, startPoint y: 211, endPoint x: 313, endPoint y: 212, distance: 100.3
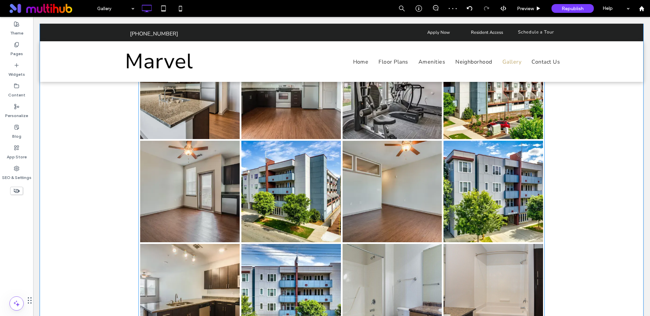
scroll to position [362, 0]
click at [183, 116] on link at bounding box center [190, 88] width 100 height 102
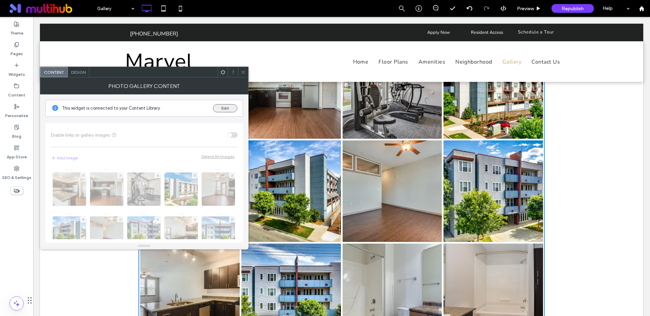
click at [216, 109] on button "Edit" at bounding box center [225, 108] width 24 height 8
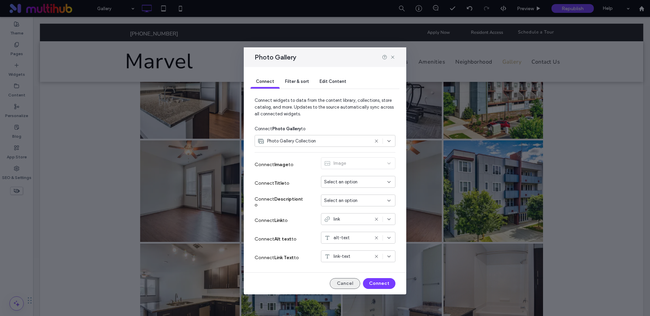
click at [352, 284] on button "Cancel" at bounding box center [345, 283] width 30 height 11
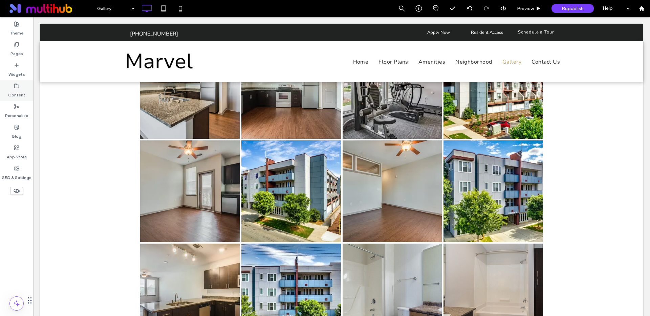
click at [9, 91] on label "Content" at bounding box center [16, 93] width 17 height 9
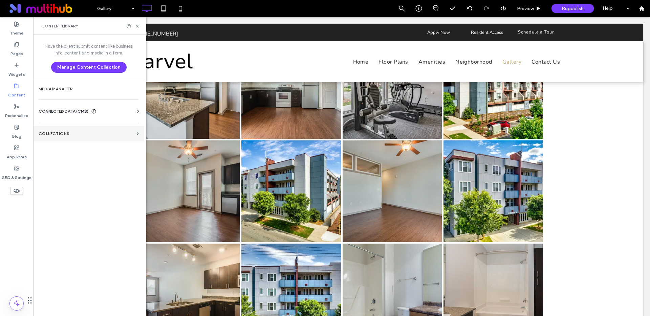
click at [58, 136] on label "Collections" at bounding box center [87, 133] width 96 height 5
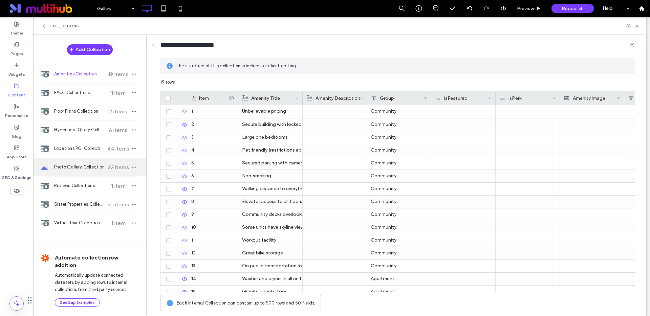
click at [76, 166] on span "Photo Gallery Collection" at bounding box center [79, 167] width 50 height 7
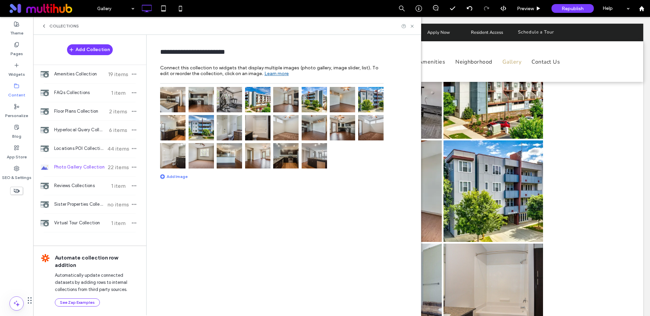
click at [176, 177] on div "Add Image" at bounding box center [174, 176] width 28 height 5
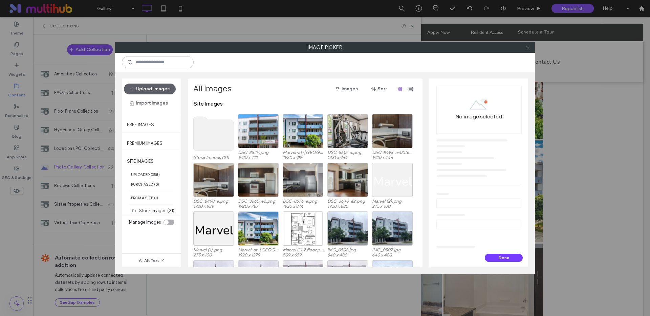
click at [530, 48] on icon at bounding box center [528, 47] width 5 height 5
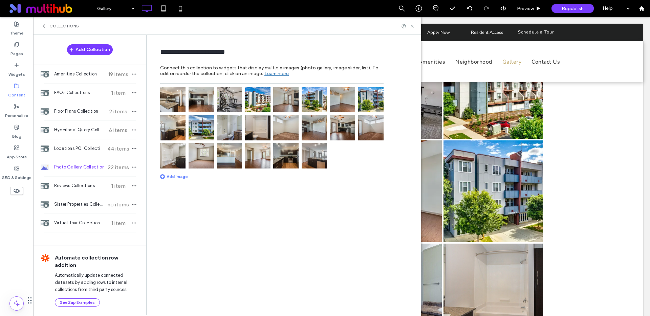
click at [414, 26] on icon at bounding box center [412, 26] width 5 height 5
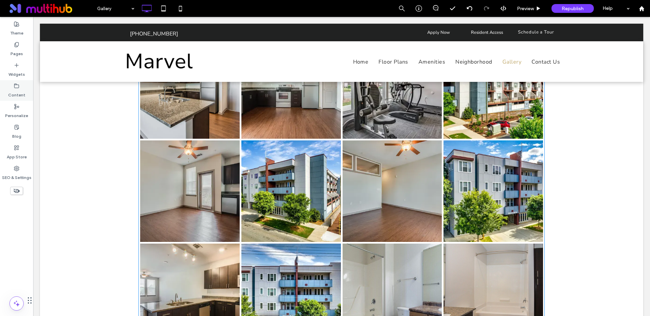
click at [13, 92] on label "Content" at bounding box center [16, 93] width 17 height 9
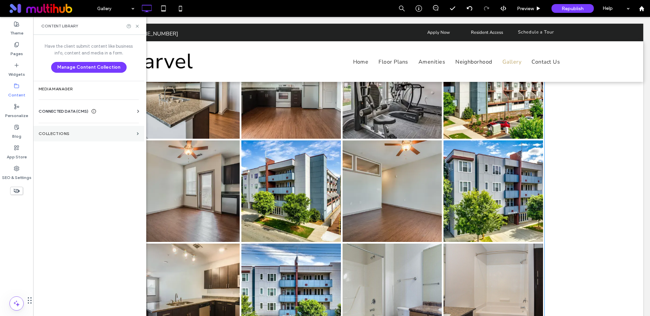
click at [62, 131] on label "Collections" at bounding box center [87, 133] width 96 height 5
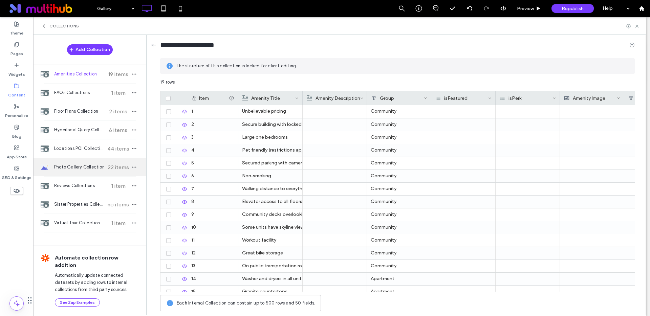
click at [80, 167] on span "Photo Gallery Collection" at bounding box center [79, 167] width 50 height 7
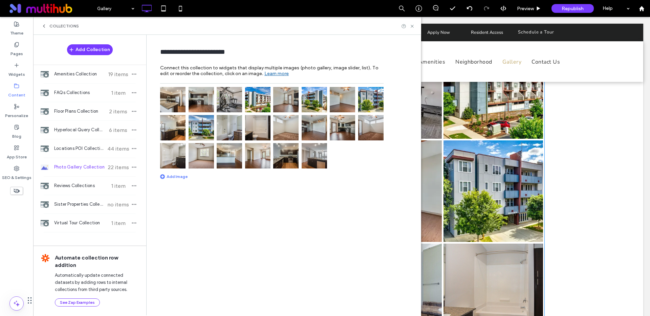
click at [170, 103] on img at bounding box center [172, 99] width 25 height 25
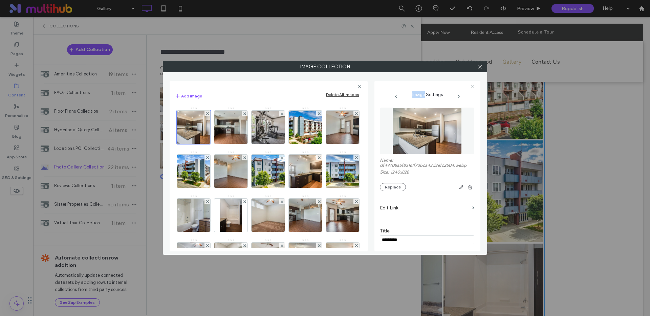
click at [171, 103] on div "Add image Delete All Images Image" at bounding box center [269, 166] width 198 height 171
click at [341, 95] on div "Delete All Images" at bounding box center [342, 94] width 33 height 5
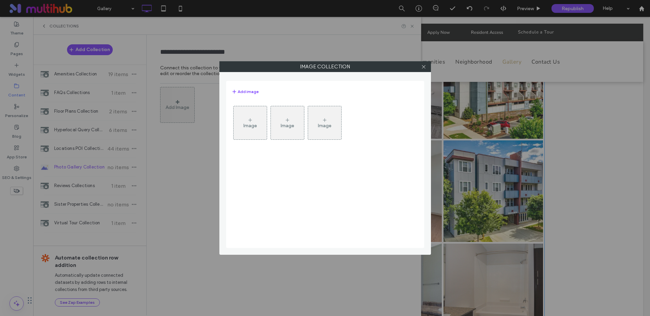
click at [248, 128] on div "Image" at bounding box center [251, 126] width 14 height 6
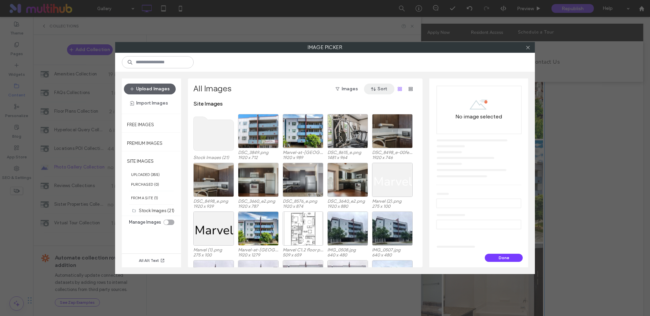
click at [376, 89] on icon "button" at bounding box center [373, 88] width 5 height 5
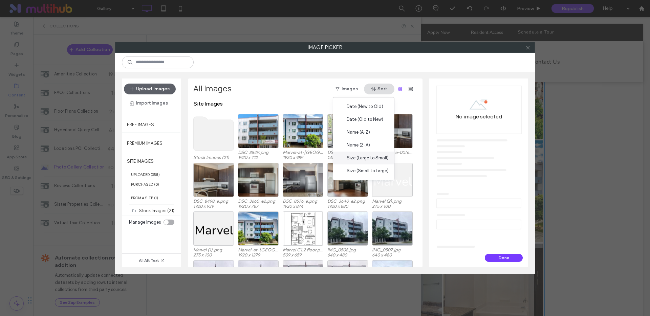
click at [364, 155] on span "Size (Large to Small)" at bounding box center [368, 158] width 42 height 7
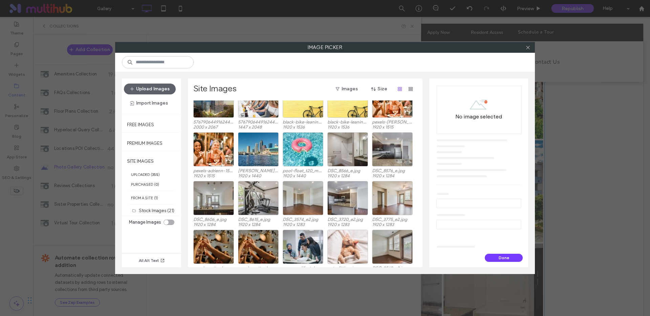
scroll to position [407, 0]
click at [353, 150] on div "Select" at bounding box center [348, 150] width 41 height 34
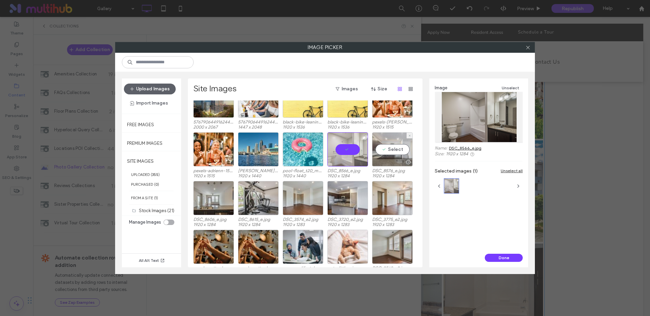
click at [388, 150] on div "5767906449162441/6767906449166288/beab7a2ec1bd439d2d831945af770359.webp 3072 x …" at bounding box center [307, 184] width 228 height 167
click at [212, 198] on div "Select" at bounding box center [213, 198] width 41 height 34
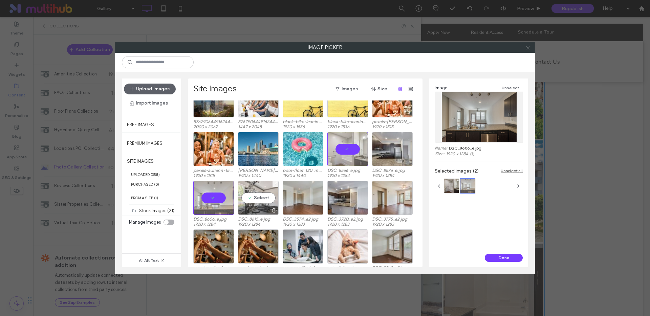
click at [263, 199] on div "Select" at bounding box center [258, 198] width 41 height 34
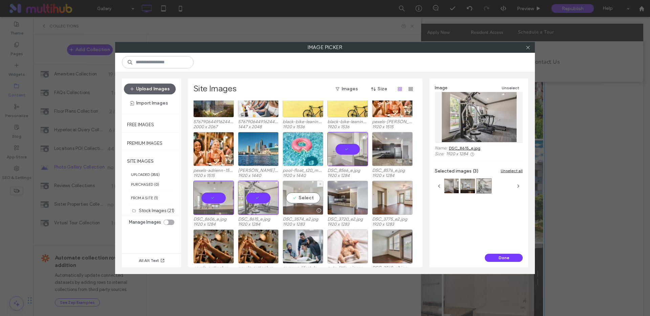
click at [309, 199] on div "Select" at bounding box center [303, 198] width 41 height 34
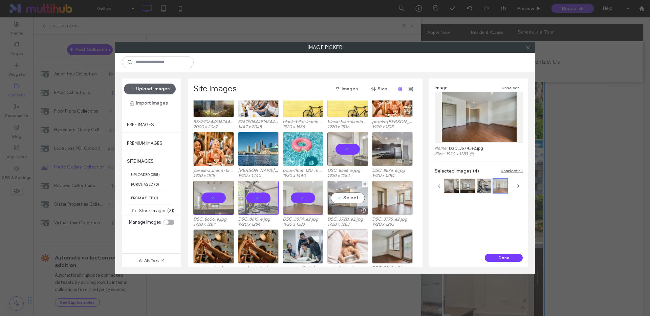
click at [347, 199] on div "Select" at bounding box center [348, 198] width 41 height 34
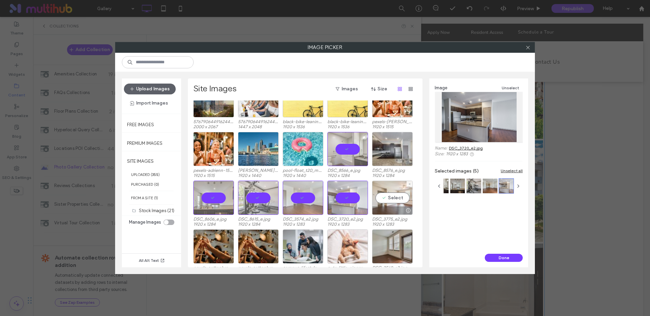
click at [394, 200] on div "Select" at bounding box center [392, 198] width 41 height 34
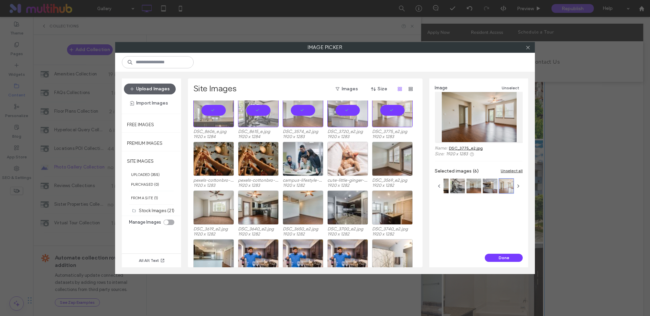
scroll to position [499, 0]
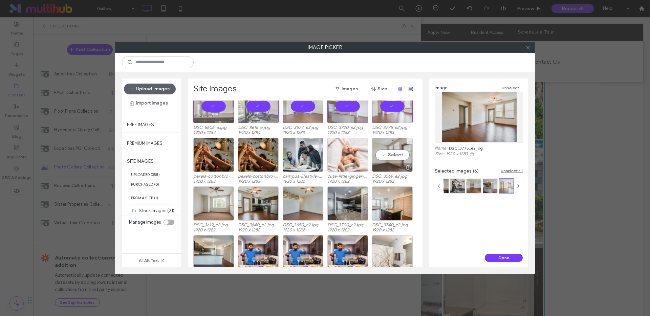
click at [396, 155] on div "Select" at bounding box center [392, 155] width 41 height 34
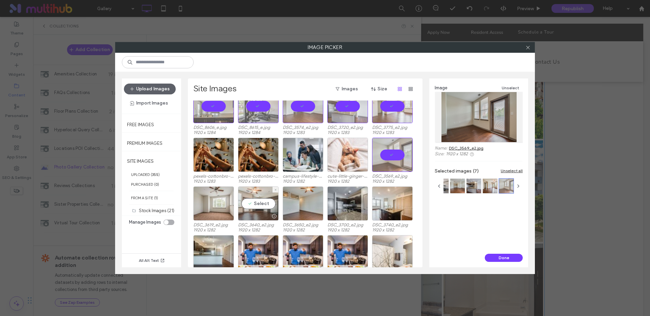
click at [259, 204] on div "Select" at bounding box center [258, 204] width 41 height 34
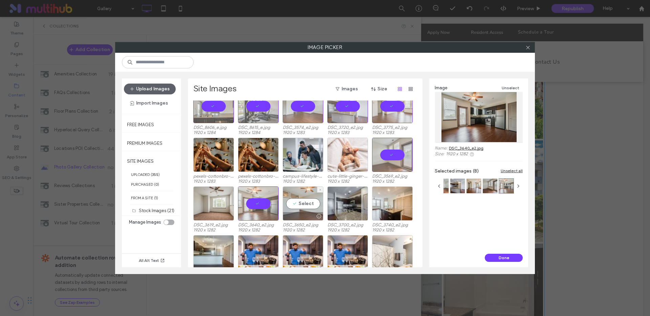
click at [306, 205] on div "Select" at bounding box center [303, 204] width 41 height 34
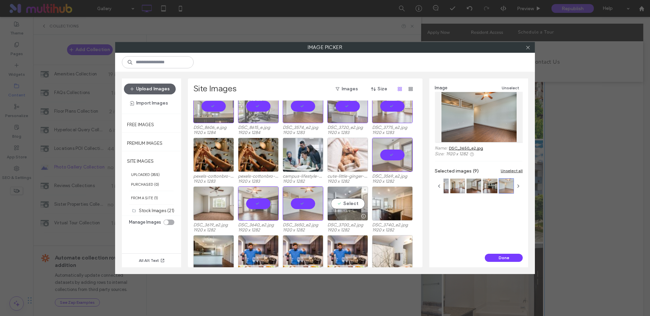
click at [342, 205] on div "Select" at bounding box center [348, 204] width 41 height 34
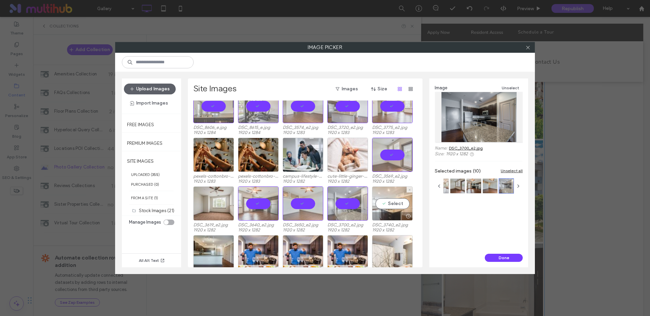
click at [394, 203] on div "Select" at bounding box center [392, 204] width 41 height 34
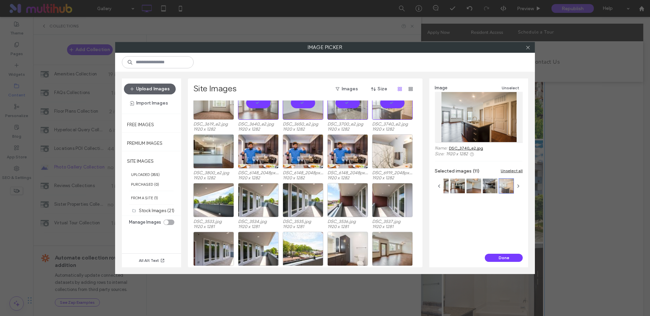
scroll to position [628, 0]
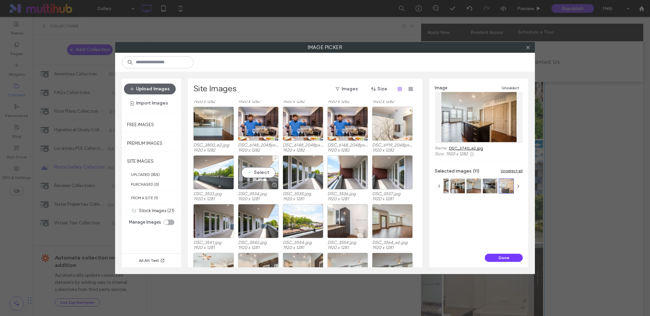
click at [257, 172] on div "Select" at bounding box center [258, 172] width 41 height 34
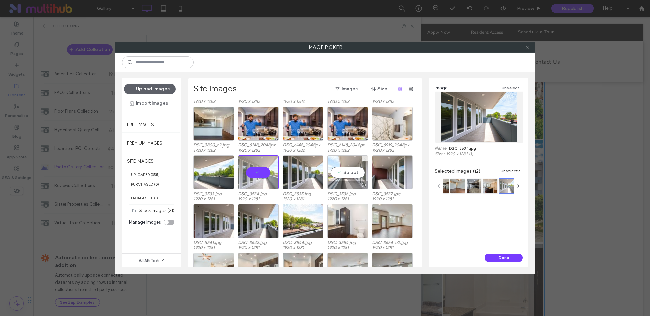
click at [344, 172] on div "Select" at bounding box center [348, 172] width 41 height 34
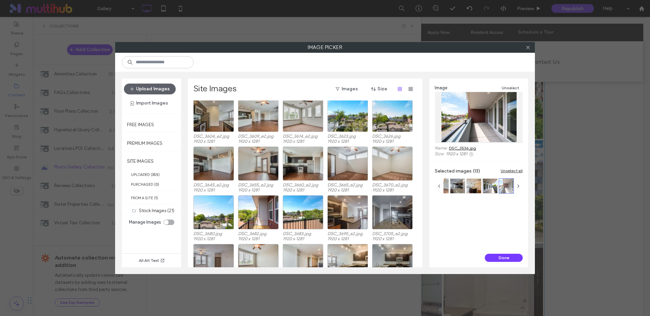
scroll to position [835, 0]
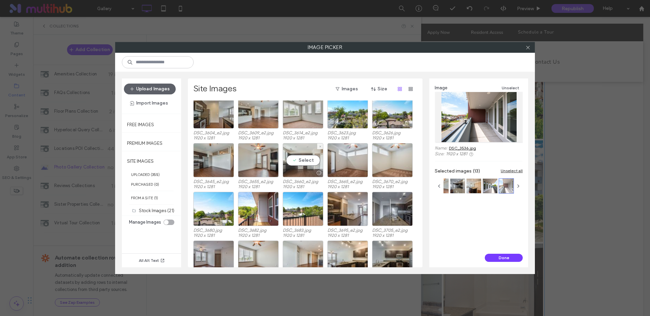
click at [301, 159] on div "Select" at bounding box center [303, 160] width 41 height 34
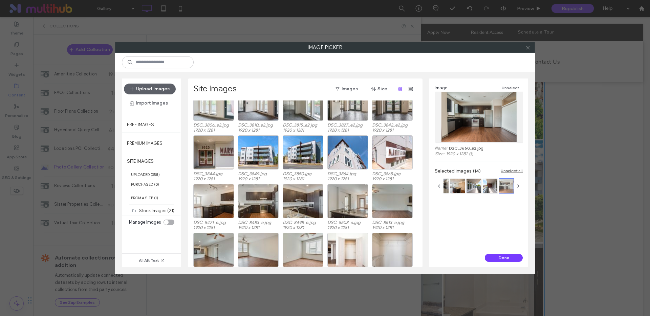
scroll to position [1089, 0]
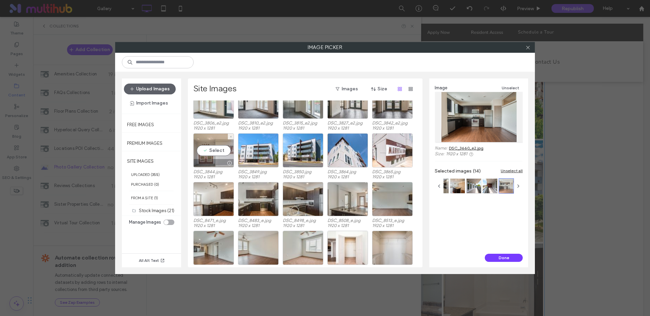
click at [213, 149] on div "Select" at bounding box center [213, 150] width 41 height 34
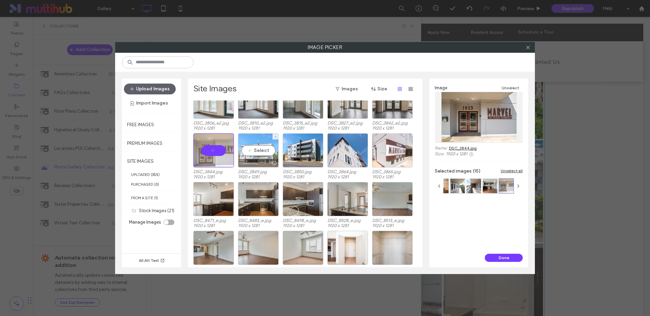
click at [262, 151] on div "Select" at bounding box center [258, 150] width 41 height 34
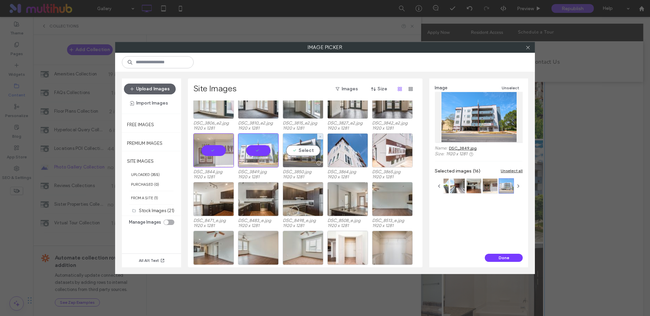
click at [301, 151] on div "Select" at bounding box center [303, 150] width 41 height 34
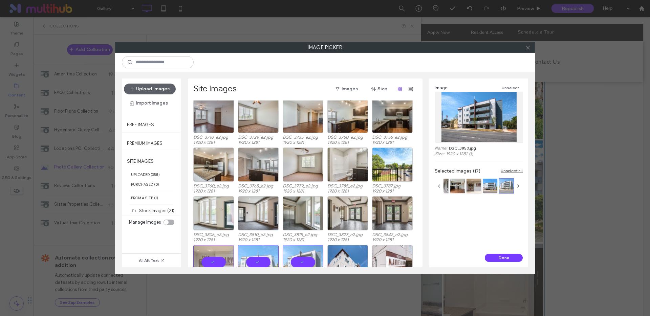
scroll to position [978, 0]
click at [519, 186] on use "button" at bounding box center [518, 186] width 1 height 3
click at [440, 186] on icon "button" at bounding box center [439, 186] width 5 height 5
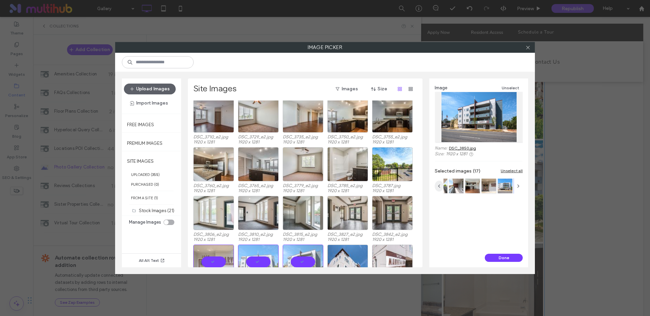
click at [439, 186] on icon "button" at bounding box center [439, 186] width 5 height 5
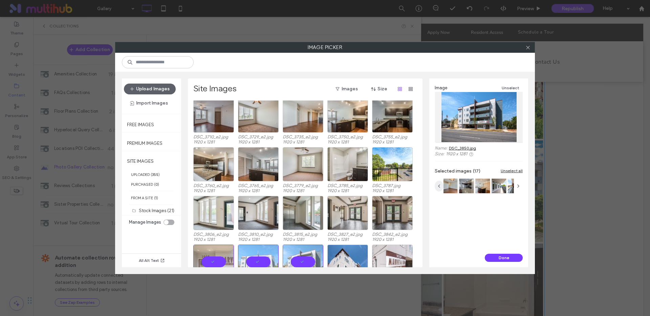
click at [439, 186] on icon "button" at bounding box center [439, 186] width 5 height 5
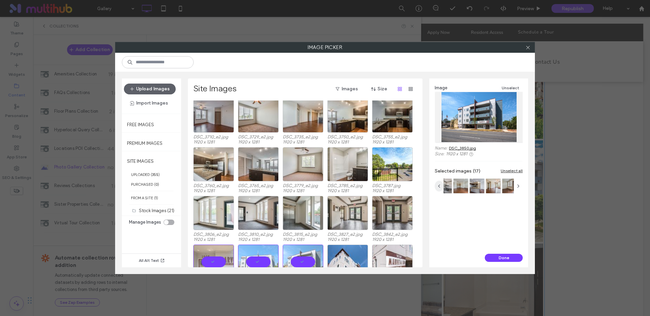
click at [439, 186] on icon "button" at bounding box center [439, 186] width 5 height 5
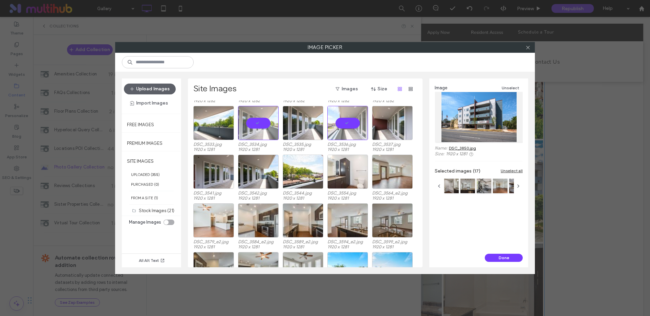
scroll to position [714, 0]
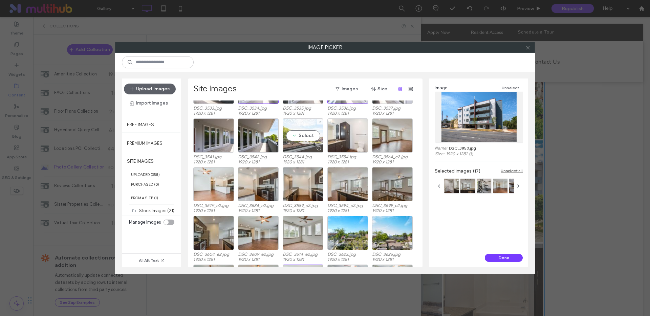
click at [300, 136] on div "Select" at bounding box center [303, 136] width 41 height 34
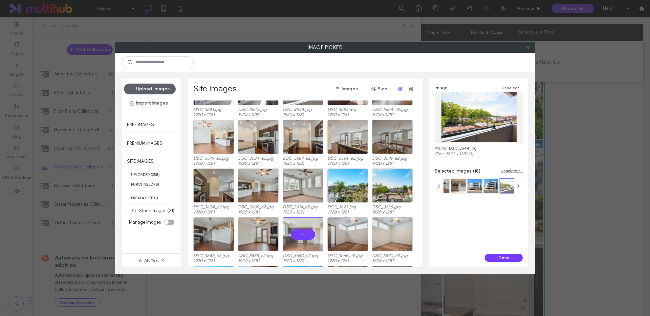
scroll to position [765, 0]
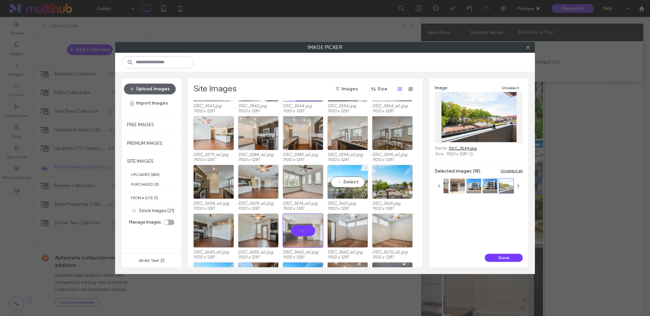
click at [349, 181] on div "Select" at bounding box center [348, 182] width 41 height 34
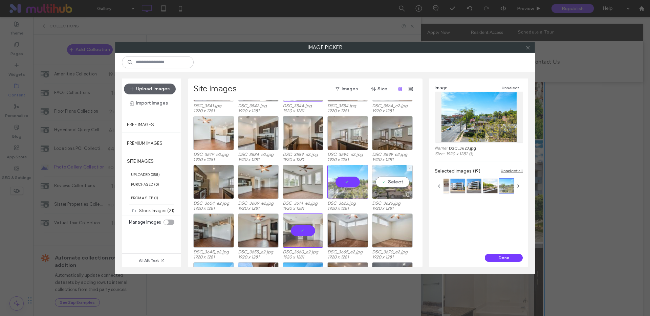
click at [398, 182] on div "Select" at bounding box center [392, 182] width 41 height 34
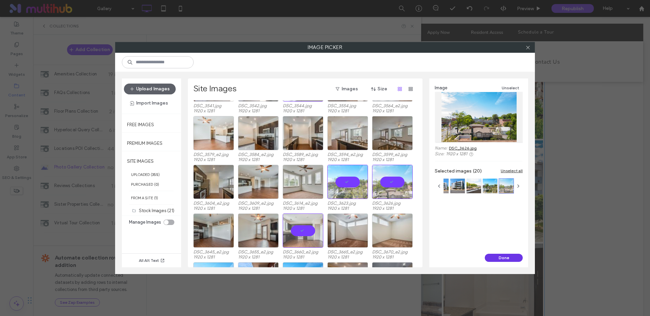
click at [507, 258] on button "Done" at bounding box center [504, 258] width 38 height 8
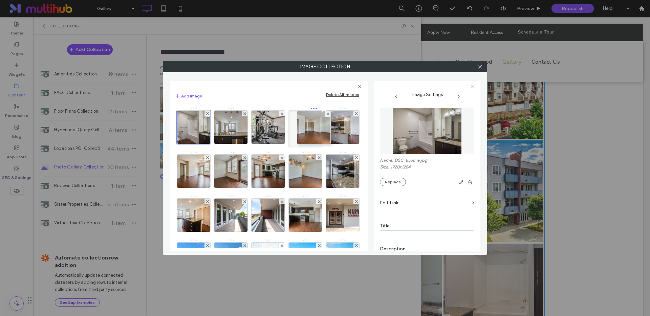
drag, startPoint x: 300, startPoint y: 131, endPoint x: 305, endPoint y: 132, distance: 5.1
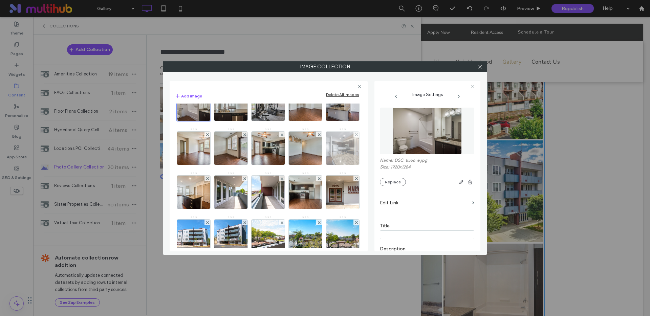
scroll to position [0, 0]
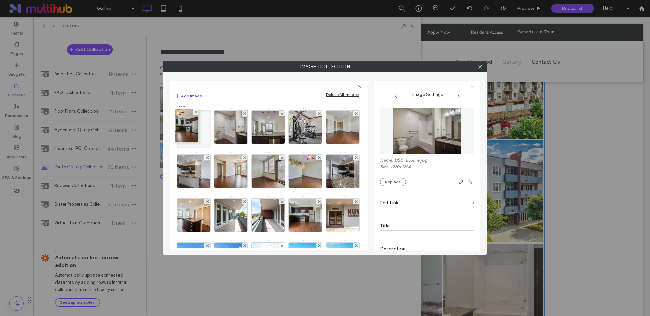
drag, startPoint x: 309, startPoint y: 173, endPoint x: 204, endPoint y: 134, distance: 112.0
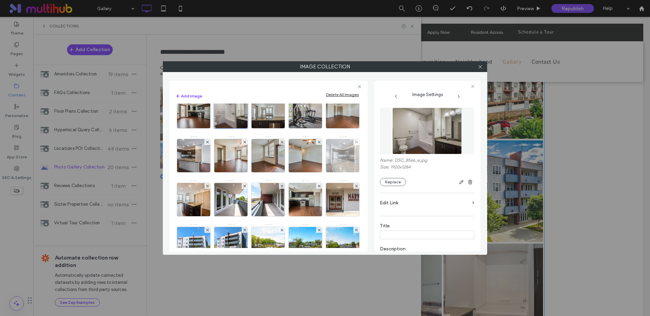
scroll to position [13, 0]
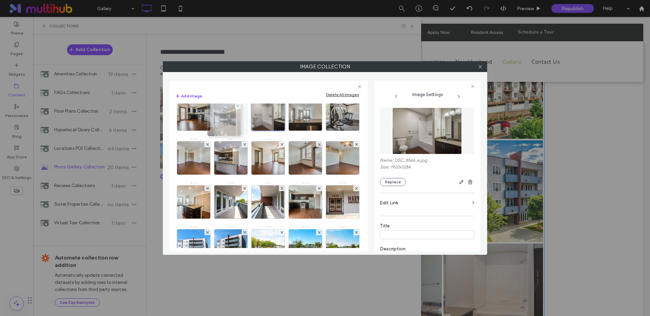
drag, startPoint x: 230, startPoint y: 204, endPoint x: 222, endPoint y: 122, distance: 83.1
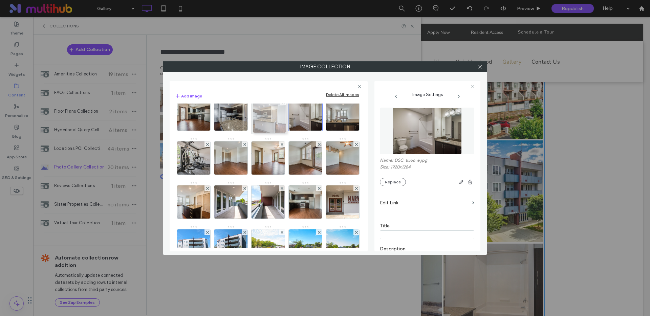
drag, startPoint x: 264, startPoint y: 168, endPoint x: 264, endPoint y: 126, distance: 42.0
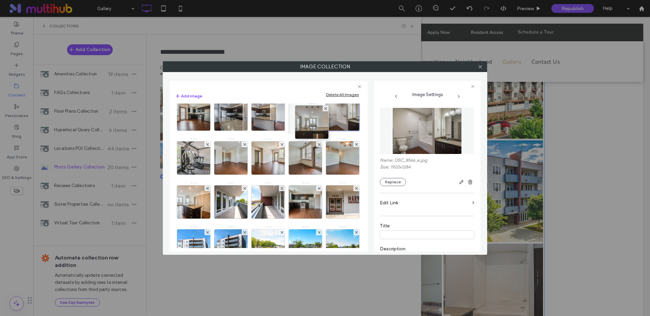
drag, startPoint x: 195, startPoint y: 163, endPoint x: 311, endPoint y: 127, distance: 120.6
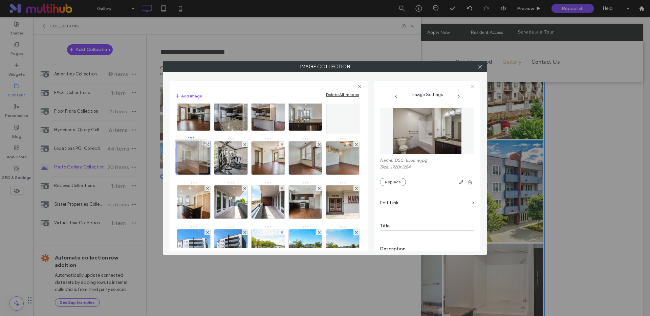
drag, startPoint x: 269, startPoint y: 163, endPoint x: 190, endPoint y: 162, distance: 78.9
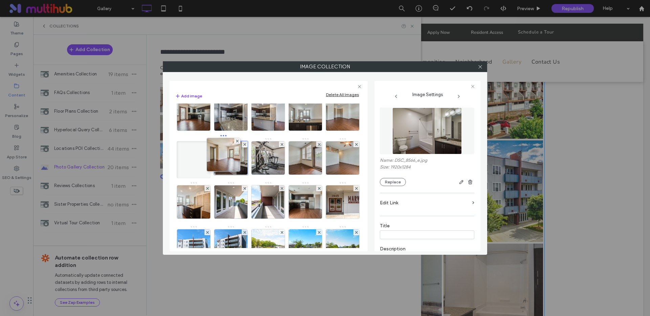
drag, startPoint x: 306, startPoint y: 165, endPoint x: 227, endPoint y: 168, distance: 79.0
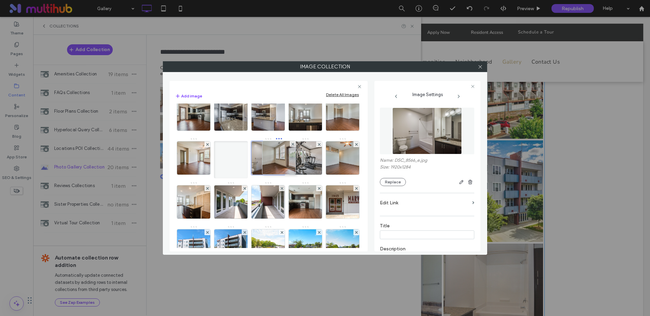
drag, startPoint x: 195, startPoint y: 206, endPoint x: 275, endPoint y: 164, distance: 90.3
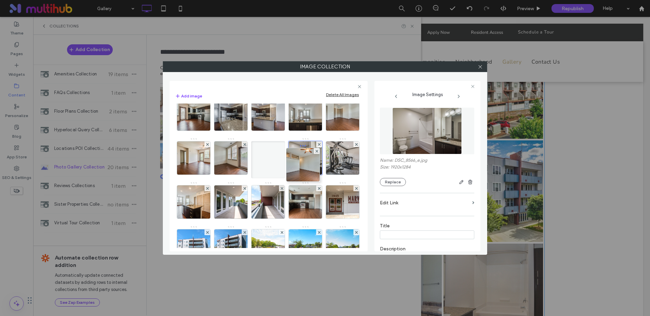
drag, startPoint x: 234, startPoint y: 205, endPoint x: 306, endPoint y: 168, distance: 80.6
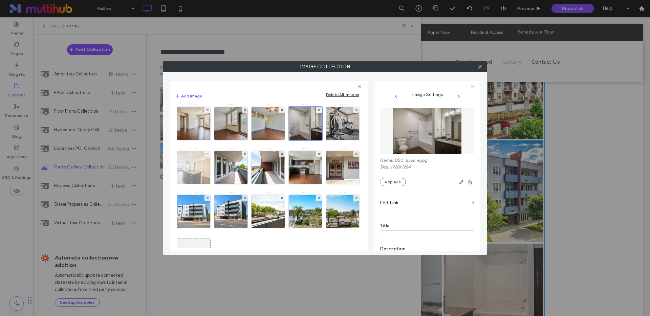
scroll to position [15, 0]
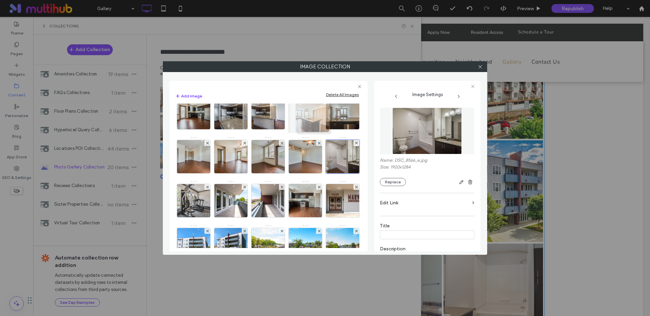
drag, startPoint x: 269, startPoint y: 199, endPoint x: 312, endPoint y: 114, distance: 95.4
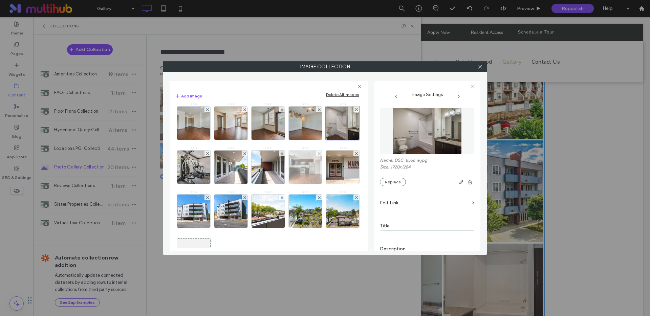
scroll to position [65, 0]
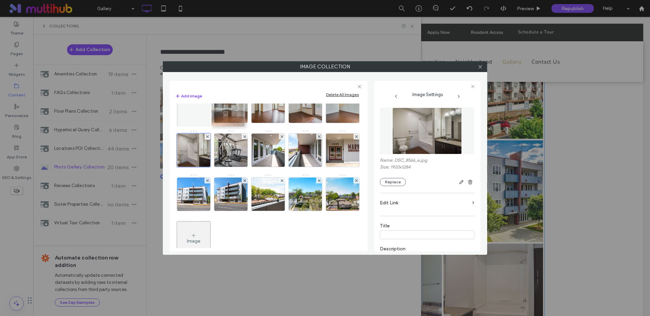
drag, startPoint x: 230, startPoint y: 200, endPoint x: 225, endPoint y: 117, distance: 83.1
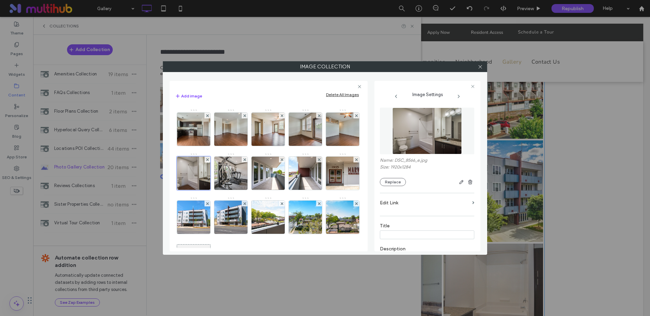
scroll to position [36, 0]
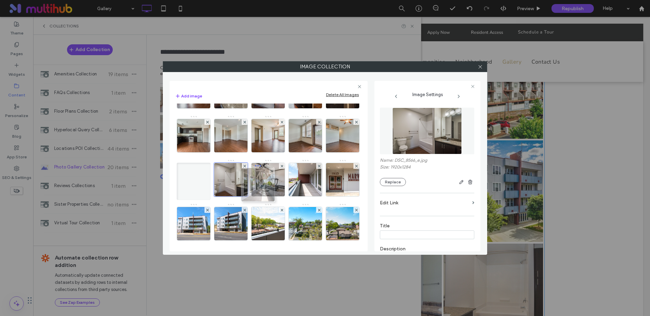
drag, startPoint x: 192, startPoint y: 215, endPoint x: 254, endPoint y: 176, distance: 73.3
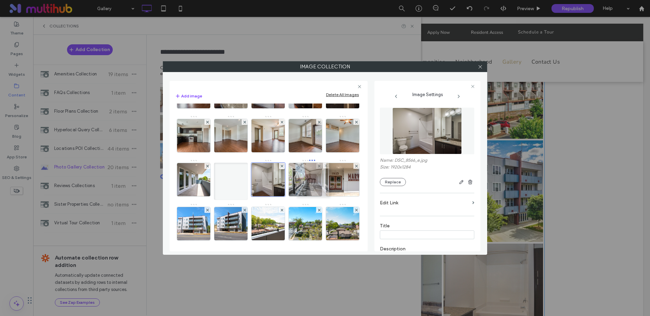
drag, startPoint x: 224, startPoint y: 224, endPoint x: 298, endPoint y: 181, distance: 85.4
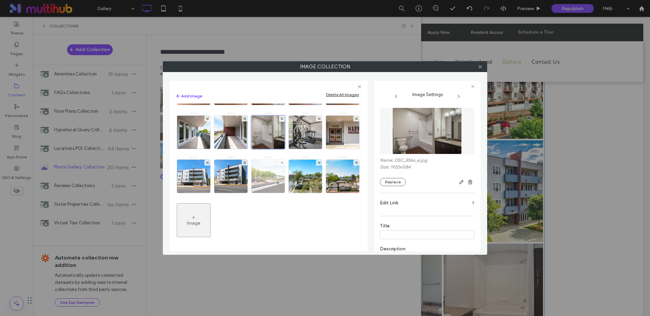
scroll to position [96, 0]
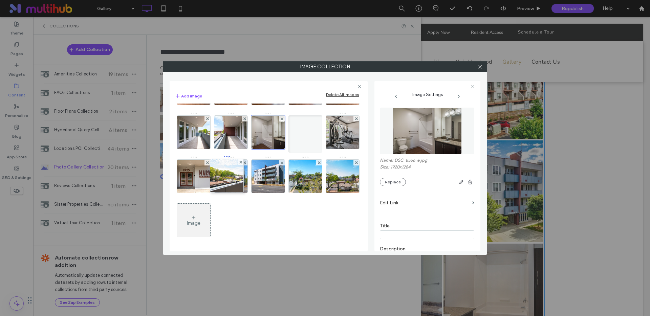
drag, startPoint x: 223, startPoint y: 215, endPoint x: 219, endPoint y: 170, distance: 45.0
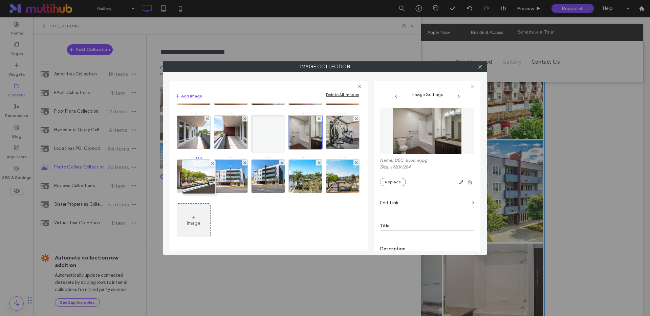
drag, startPoint x: 215, startPoint y: 165, endPoint x: 176, endPoint y: 166, distance: 39.0
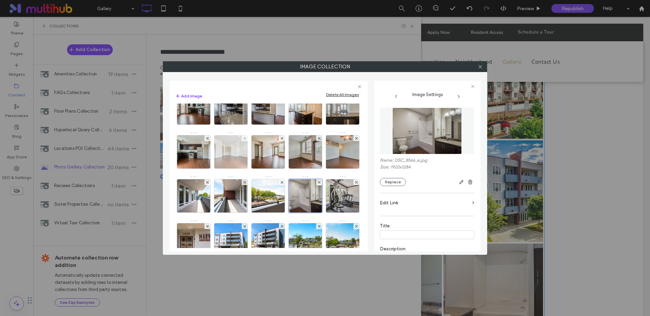
scroll to position [0, 0]
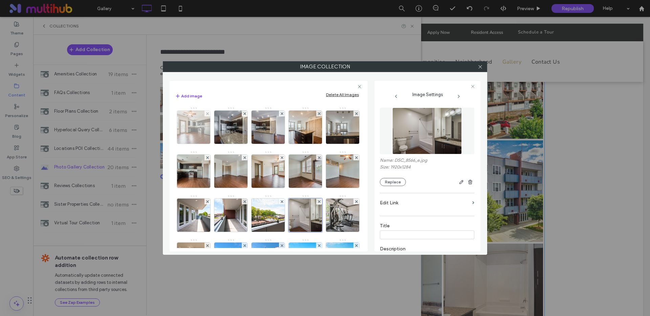
click at [198, 124] on img at bounding box center [194, 127] width 50 height 33
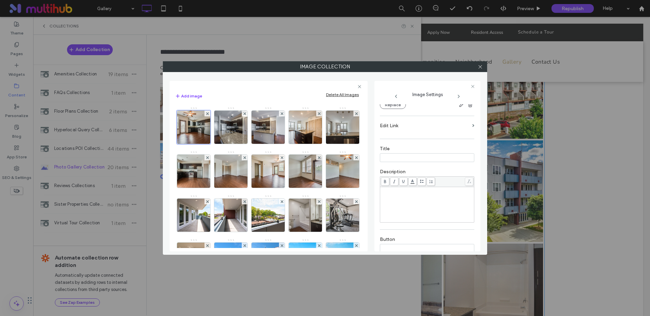
scroll to position [134, 0]
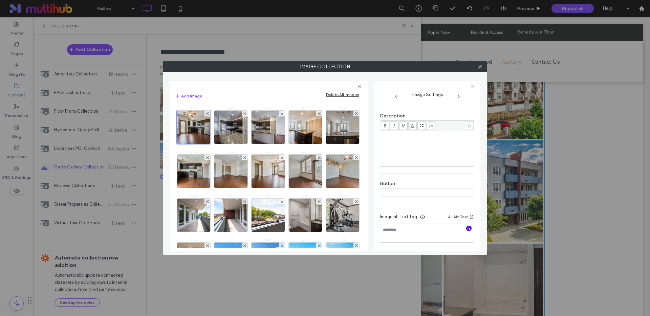
click at [467, 227] on icon "button" at bounding box center [469, 228] width 5 height 5
type textarea "**********"
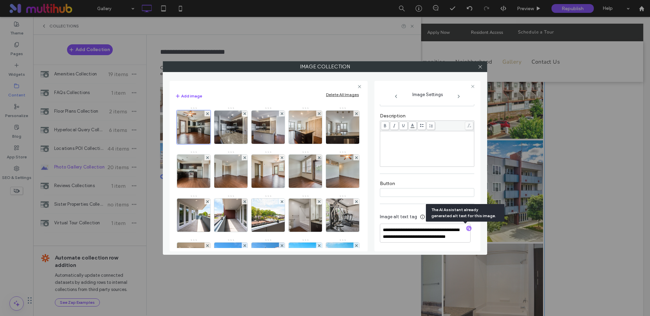
click at [458, 96] on icon at bounding box center [458, 96] width 5 height 5
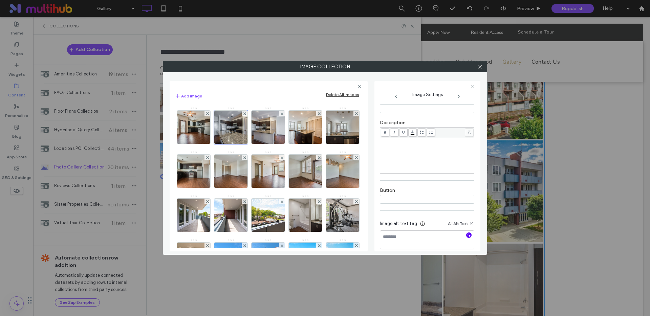
click at [467, 237] on icon "button" at bounding box center [469, 235] width 5 height 5
type textarea "**********"
click at [460, 96] on icon at bounding box center [458, 96] width 5 height 5
click at [467, 235] on icon "button" at bounding box center [469, 235] width 5 height 5
type textarea "**********"
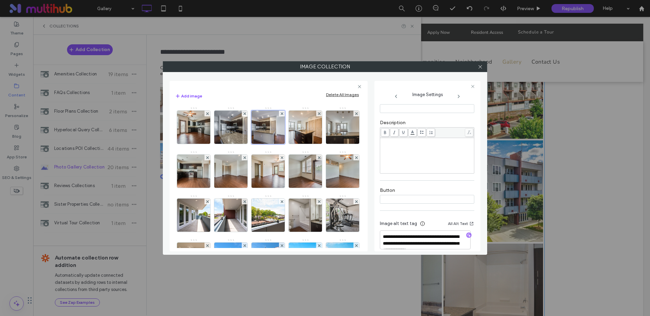
click at [459, 98] on icon at bounding box center [458, 96] width 5 height 5
click at [467, 235] on icon "button" at bounding box center [469, 235] width 5 height 5
type textarea "**********"
click at [459, 96] on use at bounding box center [458, 96] width 1 height 3
click at [467, 236] on use "button" at bounding box center [469, 236] width 4 height 4
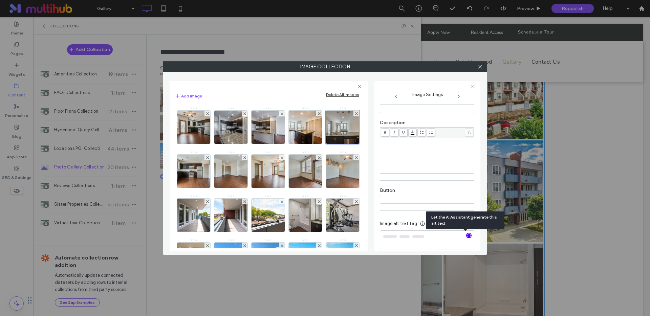
type textarea "**********"
click at [459, 95] on icon at bounding box center [458, 96] width 5 height 5
click at [467, 236] on icon "button" at bounding box center [469, 235] width 5 height 5
type textarea "**********"
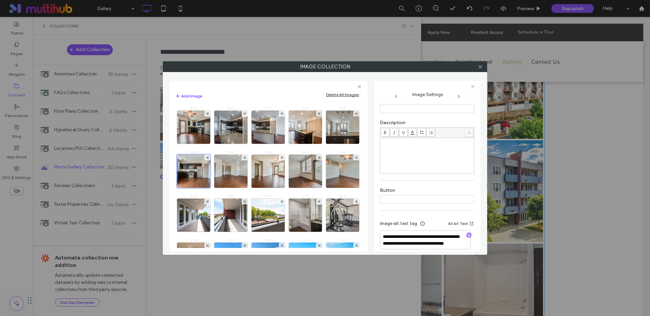
click at [458, 96] on icon at bounding box center [458, 96] width 5 height 5
click at [467, 235] on icon "button" at bounding box center [469, 235] width 5 height 5
type textarea "**********"
click at [459, 95] on icon at bounding box center [458, 96] width 5 height 5
click at [467, 236] on icon "button" at bounding box center [469, 235] width 5 height 5
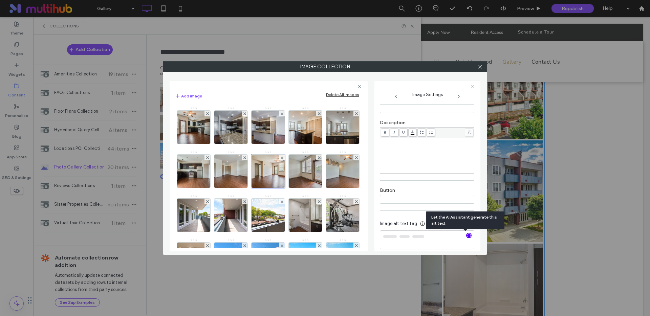
type textarea "**********"
click at [459, 96] on icon at bounding box center [458, 96] width 5 height 5
click at [467, 236] on use "button" at bounding box center [469, 236] width 4 height 4
type textarea "**********"
click at [458, 97] on icon at bounding box center [458, 96] width 5 height 5
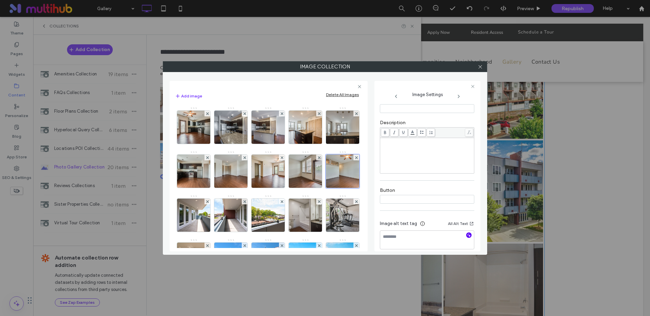
click at [467, 235] on use "button" at bounding box center [469, 236] width 4 height 4
type textarea "**********"
click at [459, 96] on use at bounding box center [458, 96] width 1 height 3
click at [467, 238] on icon "button" at bounding box center [469, 235] width 5 height 5
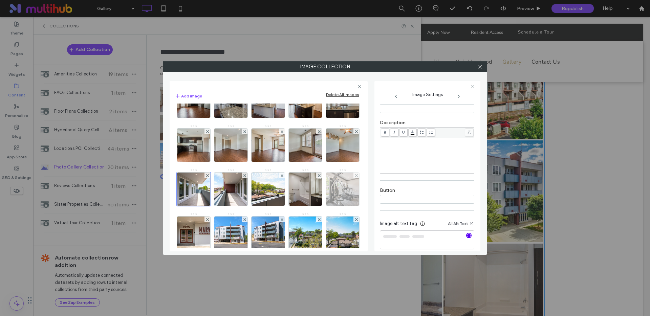
type textarea "**********"
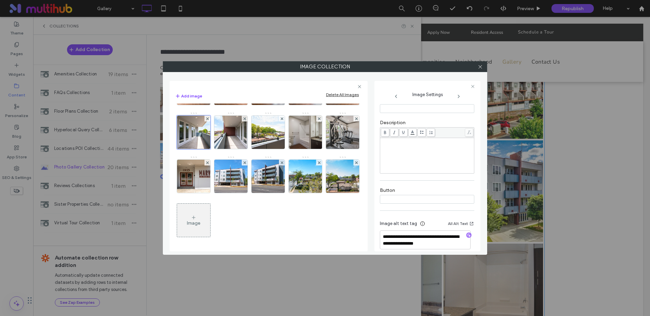
scroll to position [103, 0]
click at [458, 95] on icon at bounding box center [458, 96] width 5 height 5
click at [467, 235] on use "button" at bounding box center [469, 236] width 4 height 4
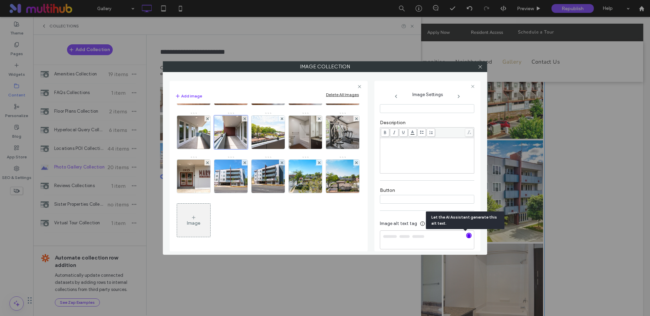
type textarea "**********"
click at [459, 94] on icon at bounding box center [458, 96] width 5 height 5
click at [467, 236] on use "button" at bounding box center [469, 236] width 4 height 4
type textarea "**********"
click at [459, 96] on use at bounding box center [458, 96] width 1 height 3
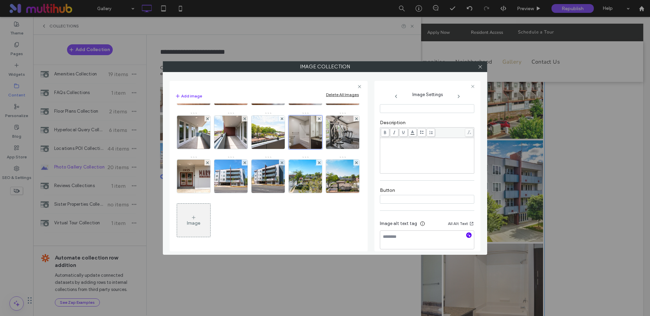
click at [467, 236] on icon "button" at bounding box center [469, 235] width 5 height 5
type textarea "**********"
click at [459, 95] on icon at bounding box center [458, 96] width 5 height 5
click at [468, 234] on span "button" at bounding box center [468, 235] width 5 height 5
type textarea "**********"
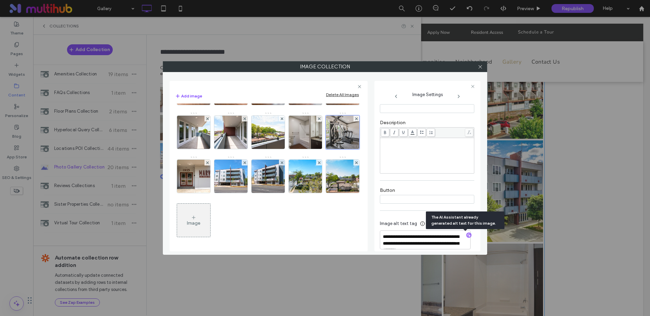
click at [460, 96] on icon at bounding box center [458, 96] width 5 height 5
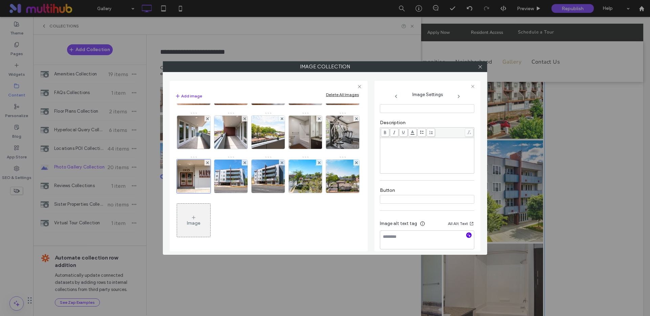
click at [467, 235] on icon "button" at bounding box center [469, 235] width 5 height 5
type textarea "**********"
click at [458, 96] on icon at bounding box center [458, 96] width 5 height 5
click at [467, 236] on use "button" at bounding box center [469, 236] width 4 height 4
type textarea "**********"
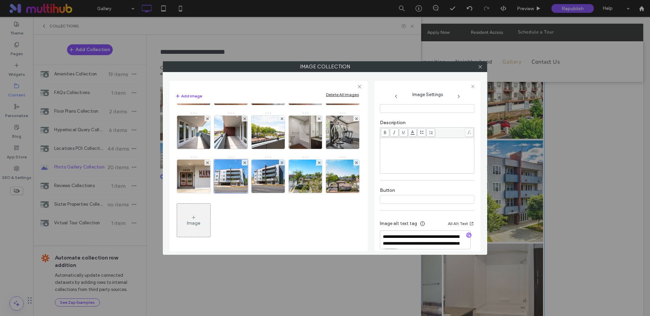
click at [458, 96] on icon at bounding box center [458, 96] width 5 height 5
click at [467, 234] on icon "button" at bounding box center [469, 235] width 5 height 5
type textarea "**********"
click at [459, 96] on icon at bounding box center [458, 96] width 5 height 5
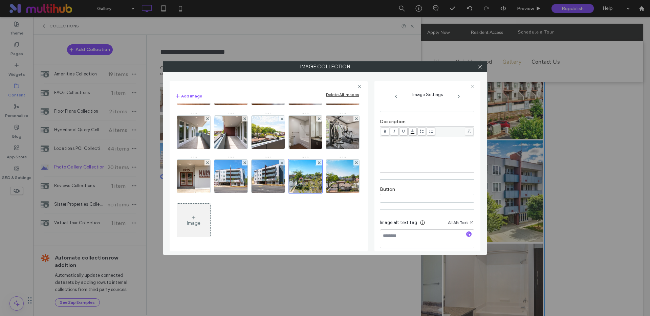
scroll to position [126, 0]
click at [467, 236] on icon "button" at bounding box center [469, 235] width 5 height 5
type textarea "**********"
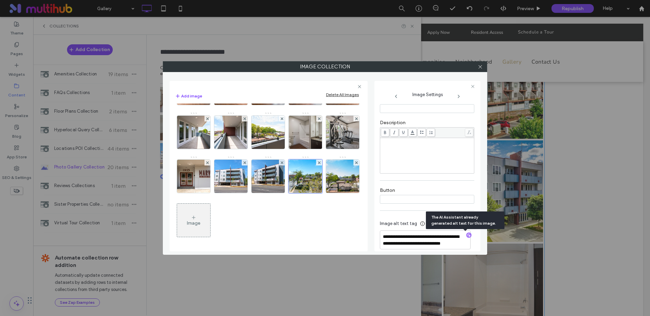
click at [459, 95] on icon at bounding box center [458, 96] width 5 height 5
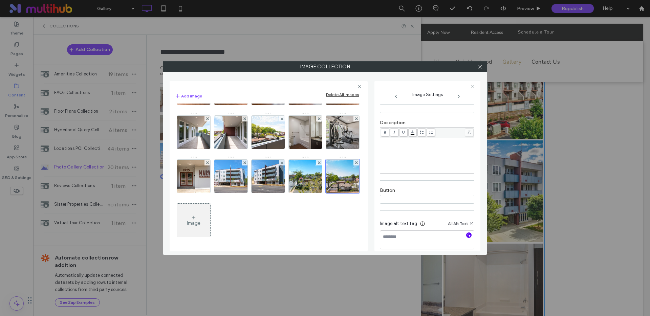
click at [467, 235] on icon "button" at bounding box center [469, 235] width 5 height 5
type textarea "**********"
click at [456, 97] on icon at bounding box center [458, 96] width 5 height 5
click at [458, 96] on icon at bounding box center [458, 96] width 5 height 5
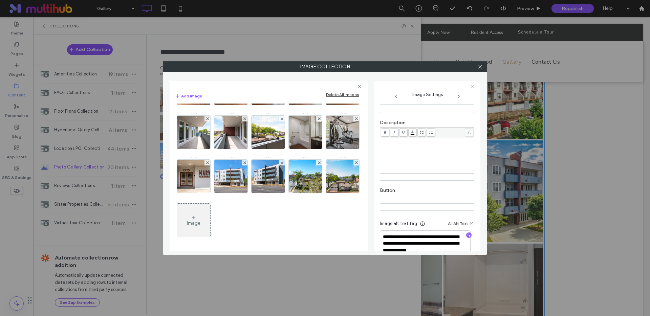
click at [458, 96] on icon at bounding box center [458, 96] width 5 height 5
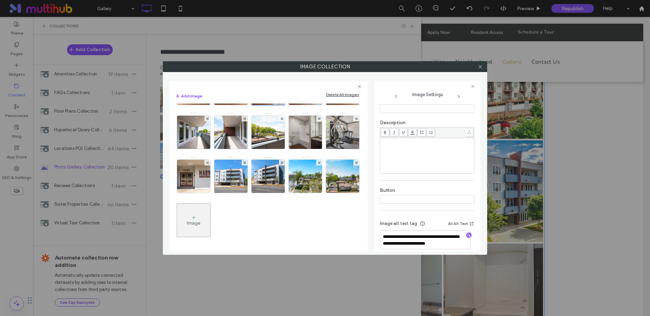
click at [458, 96] on icon at bounding box center [458, 96] width 5 height 5
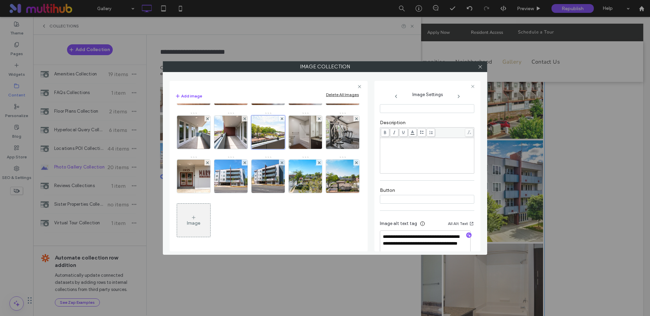
click at [458, 96] on icon at bounding box center [458, 96] width 5 height 5
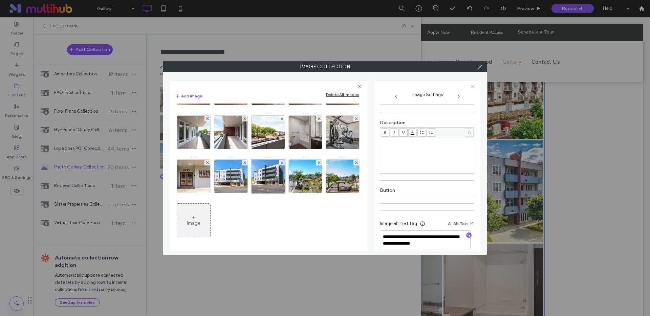
click at [458, 96] on icon at bounding box center [458, 96] width 5 height 5
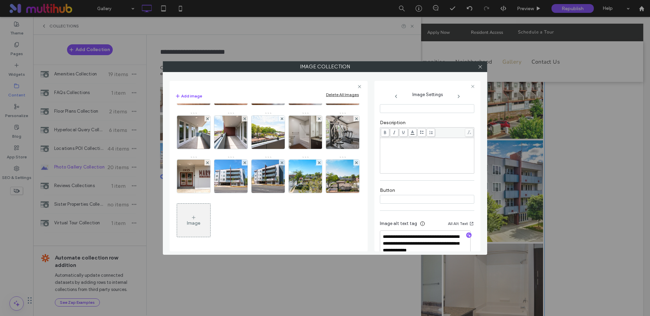
click at [458, 96] on icon at bounding box center [458, 96] width 5 height 5
click at [473, 87] on use at bounding box center [473, 86] width 3 height 3
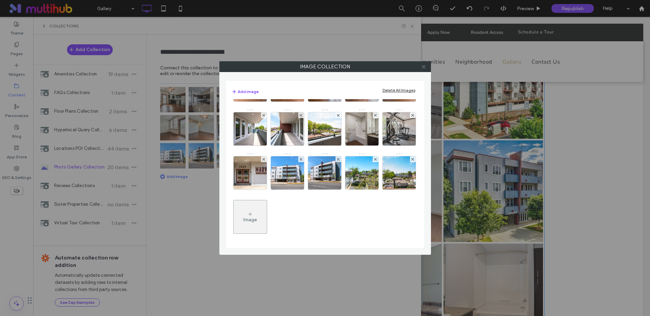
click at [424, 65] on icon at bounding box center [423, 66] width 5 height 5
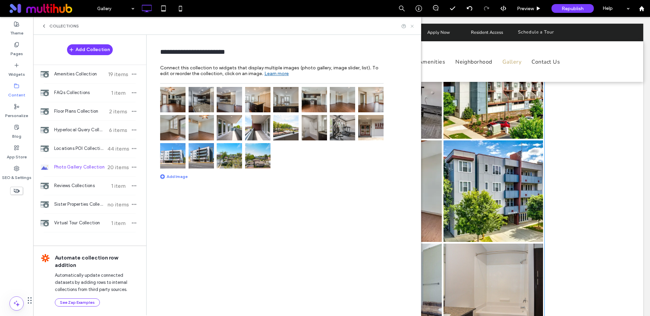
click at [413, 26] on use at bounding box center [412, 26] width 3 height 3
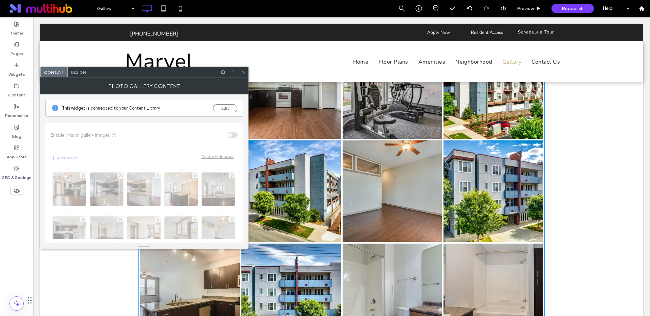
click at [243, 73] on icon at bounding box center [243, 72] width 5 height 5
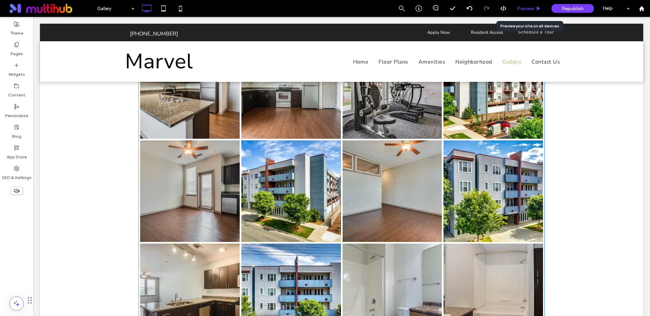
click at [522, 4] on div "Preview" at bounding box center [529, 8] width 35 height 17
click at [526, 7] on span "Preview" at bounding box center [525, 9] width 17 height 6
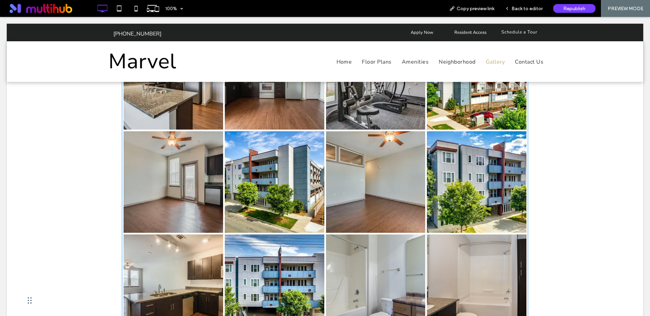
click at [415, 55] on div at bounding box center [325, 158] width 650 height 316
click at [538, 6] on span "Back to editor" at bounding box center [527, 9] width 31 height 6
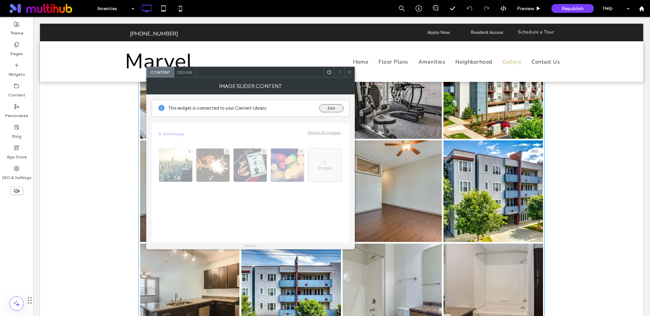
click at [334, 107] on button "Edit" at bounding box center [331, 108] width 24 height 8
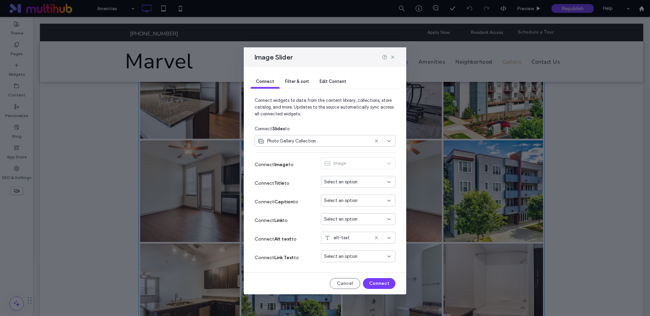
click at [377, 141] on use at bounding box center [376, 141] width 3 height 3
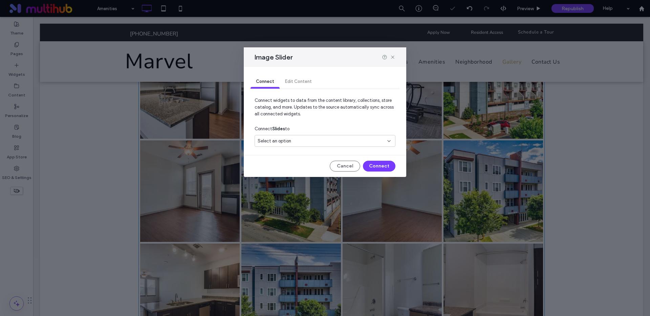
click at [320, 139] on div "Select an option" at bounding box center [321, 141] width 127 height 7
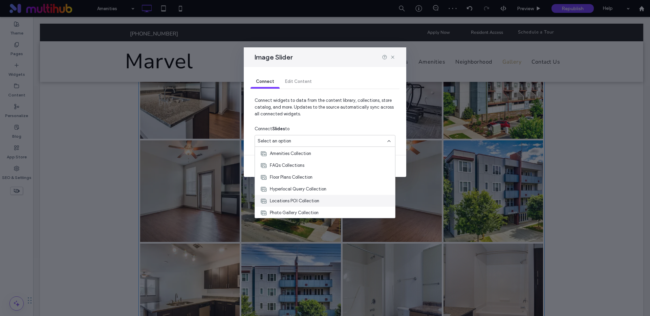
scroll to position [24, 0]
click at [291, 197] on span "Photo Gallery Collection" at bounding box center [294, 200] width 49 height 7
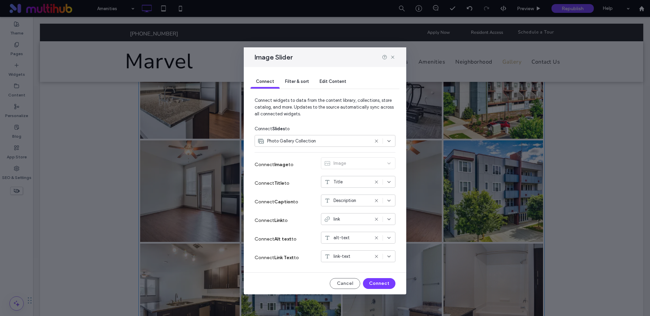
click at [300, 79] on span "Filter & sort" at bounding box center [297, 81] width 24 height 5
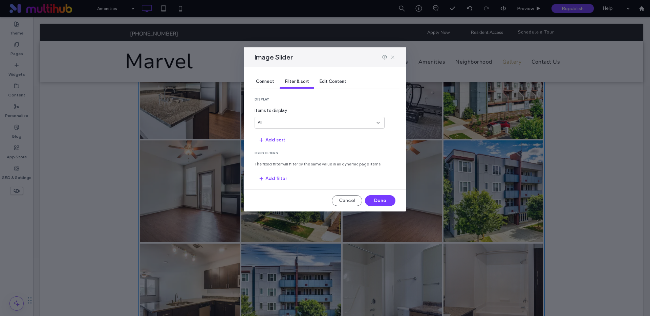
click at [393, 57] on use at bounding box center [392, 57] width 3 height 3
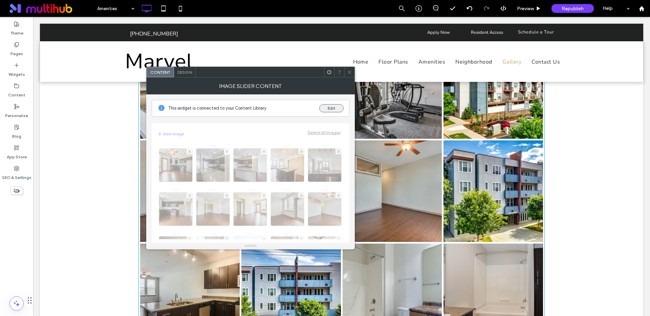
click at [327, 106] on button "Edit" at bounding box center [331, 108] width 24 height 8
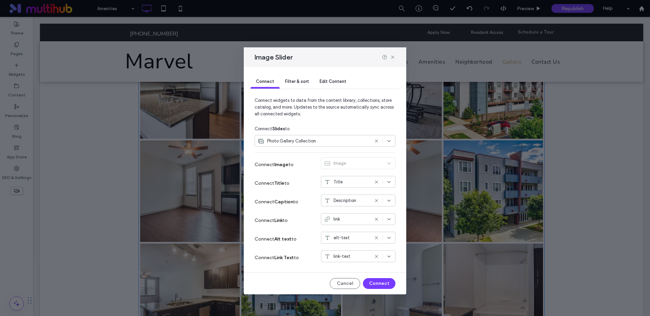
click at [300, 79] on span "Filter & sort" at bounding box center [297, 81] width 24 height 5
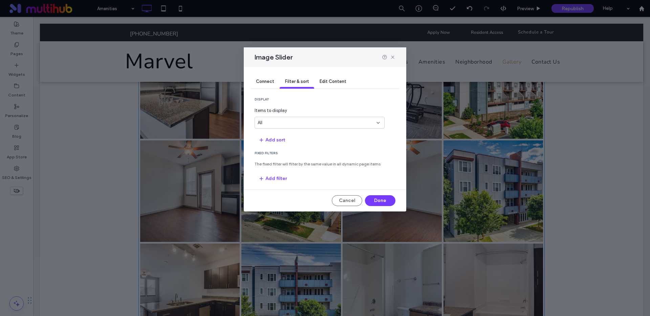
click at [284, 124] on div "All" at bounding box center [316, 123] width 116 height 7
click at [270, 136] on div "5" at bounding box center [319, 135] width 129 height 12
click at [281, 175] on button "Add filter" at bounding box center [273, 178] width 36 height 11
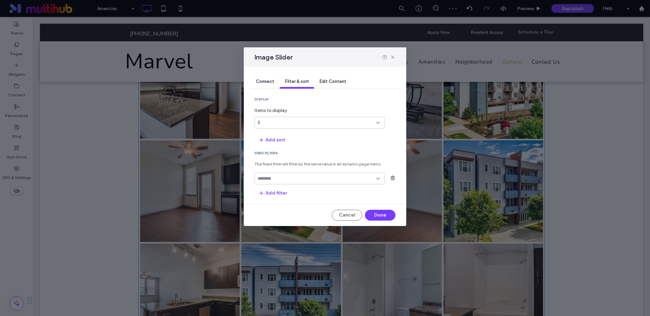
click at [295, 180] on input "fields-dropdown" at bounding box center [317, 178] width 119 height 5
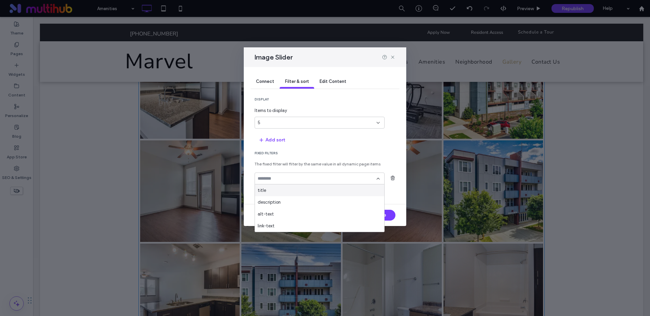
click at [269, 82] on span "Connect" at bounding box center [265, 81] width 18 height 5
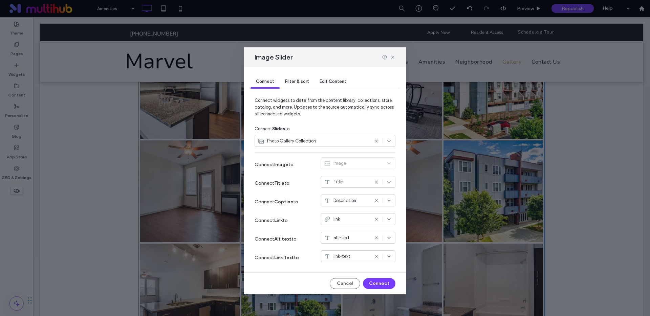
click at [316, 144] on div "Photo Gallery Collection" at bounding box center [325, 141] width 141 height 12
click at [312, 143] on span "Photo Gallery Collection" at bounding box center [291, 141] width 49 height 7
click at [375, 182] on icon at bounding box center [376, 182] width 5 height 5
click at [379, 202] on icon at bounding box center [376, 200] width 5 height 5
click at [375, 284] on button "Connect" at bounding box center [379, 283] width 33 height 11
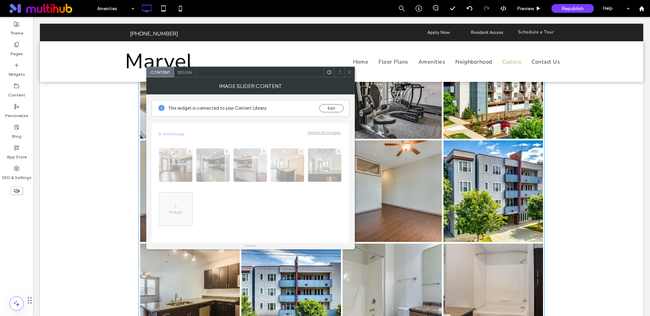
click at [342, 113] on div "This widget is connected to your Content Library Edit" at bounding box center [251, 108] width 198 height 17
click at [338, 108] on button "Edit" at bounding box center [331, 108] width 24 height 8
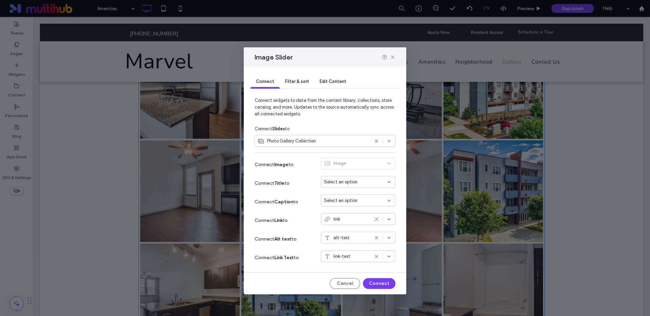
click at [327, 83] on span "Edit Content" at bounding box center [333, 81] width 27 height 5
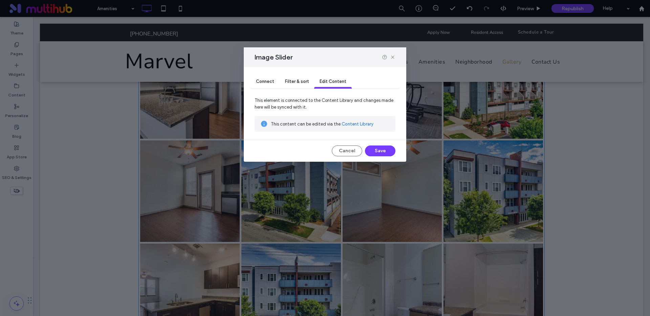
click at [349, 122] on link "Content Library" at bounding box center [358, 124] width 32 height 7
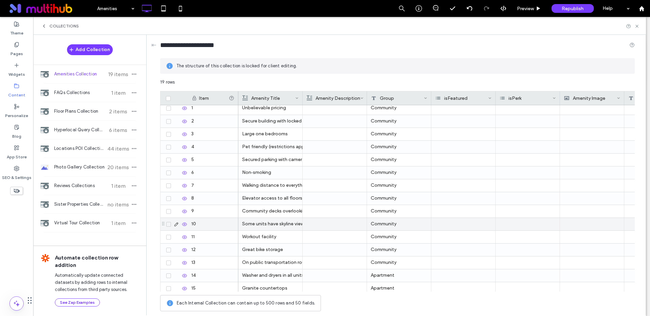
scroll to position [0, 0]
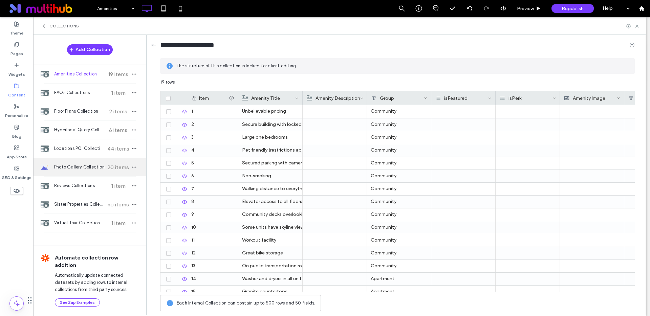
click at [82, 168] on span "Photo Gallery Collection" at bounding box center [79, 167] width 50 height 7
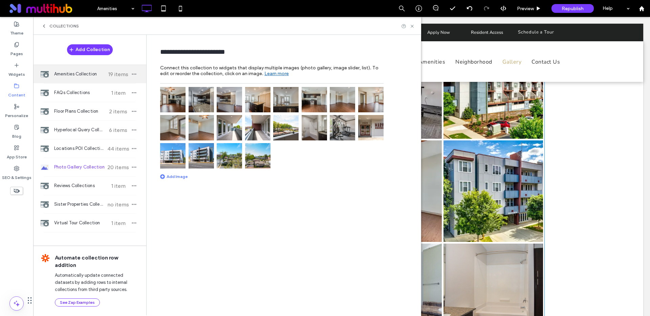
click at [74, 77] on span "Amenities Collection" at bounding box center [79, 74] width 50 height 7
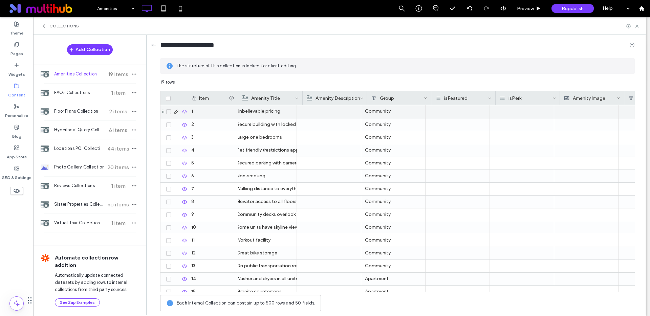
scroll to position [0, 6]
click at [442, 113] on div at bounding box center [457, 111] width 64 height 13
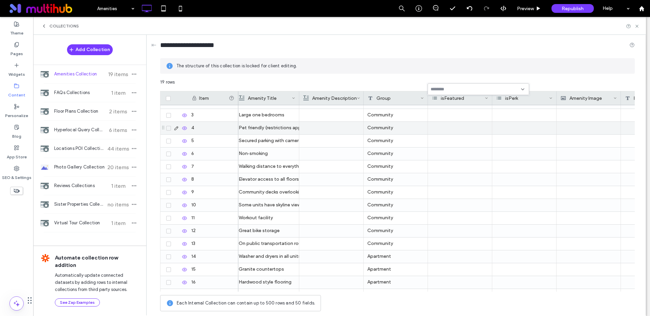
scroll to position [0, 0]
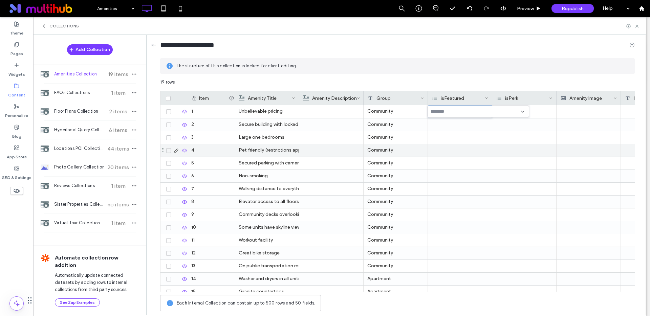
click at [456, 147] on div at bounding box center [460, 150] width 64 height 13
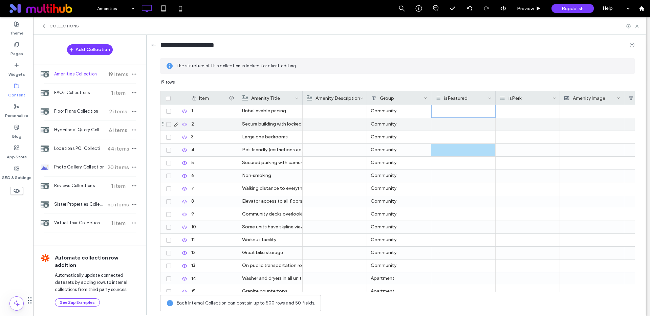
click at [441, 126] on div at bounding box center [464, 124] width 64 height 13
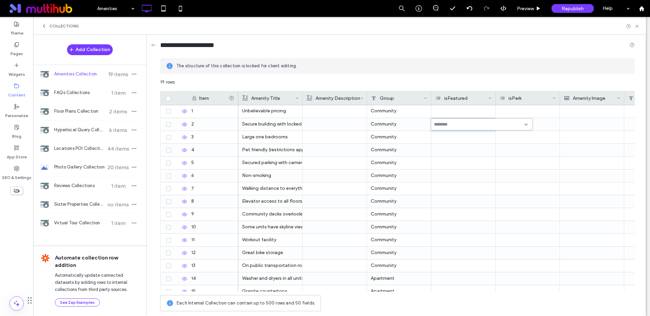
click at [442, 126] on input at bounding box center [457, 124] width 47 height 5
click at [443, 138] on div "Yes" at bounding box center [484, 136] width 85 height 12
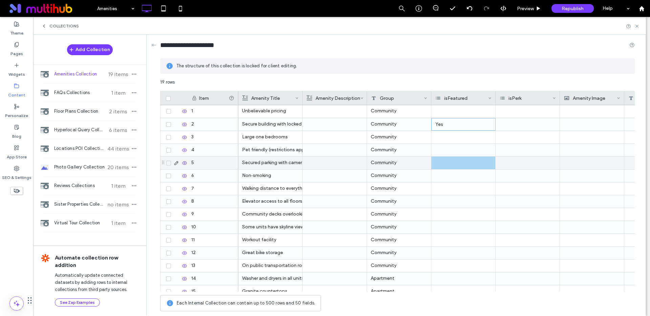
click at [448, 157] on div at bounding box center [464, 163] width 64 height 13
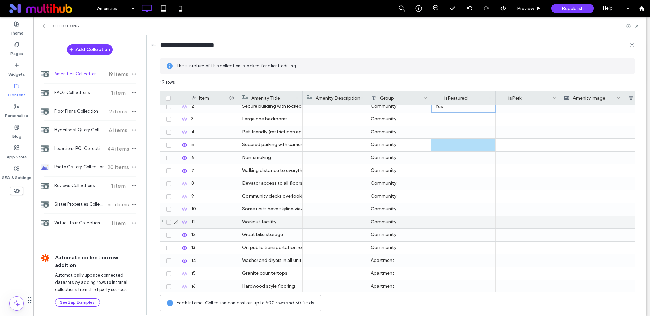
scroll to position [19, 0]
click at [478, 223] on div at bounding box center [464, 222] width 64 height 13
click at [478, 222] on div at bounding box center [464, 222] width 64 height 13
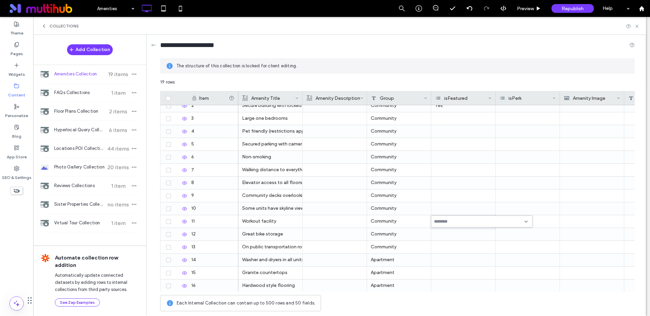
click at [442, 223] on input at bounding box center [457, 221] width 47 height 5
click at [445, 233] on span "Yes" at bounding box center [447, 233] width 7 height 7
click at [450, 178] on div at bounding box center [464, 183] width 64 height 13
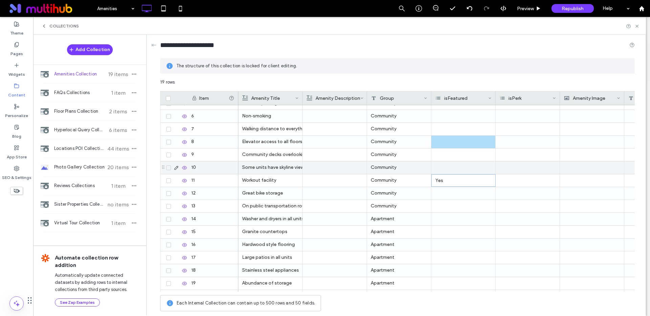
scroll to position [71, 0]
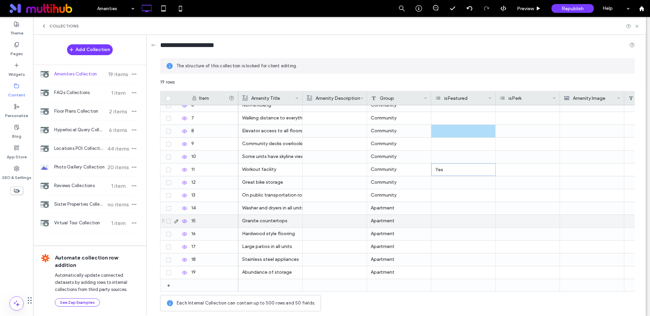
click at [463, 217] on div at bounding box center [464, 221] width 64 height 13
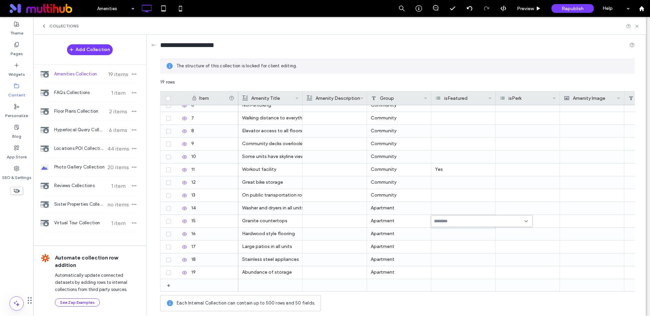
click at [446, 222] on input at bounding box center [457, 221] width 47 height 5
click at [444, 233] on span "Yes" at bounding box center [447, 233] width 7 height 7
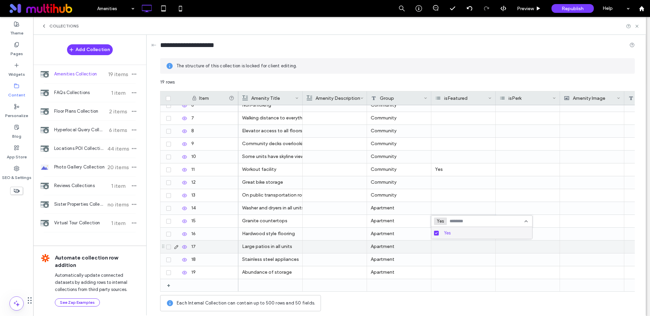
click at [451, 243] on div at bounding box center [464, 247] width 64 height 13
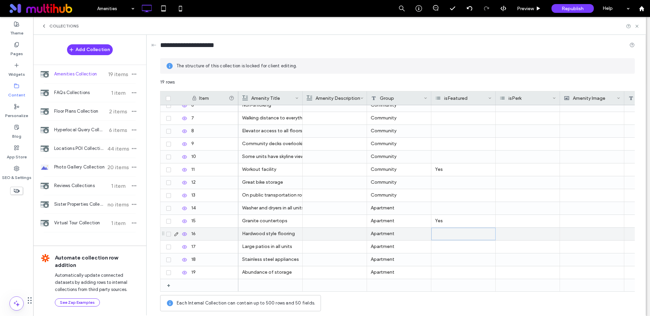
click at [439, 234] on div at bounding box center [464, 234] width 64 height 13
click at [439, 234] on input at bounding box center [457, 234] width 47 height 5
click at [444, 247] on div "Yes" at bounding box center [484, 246] width 85 height 12
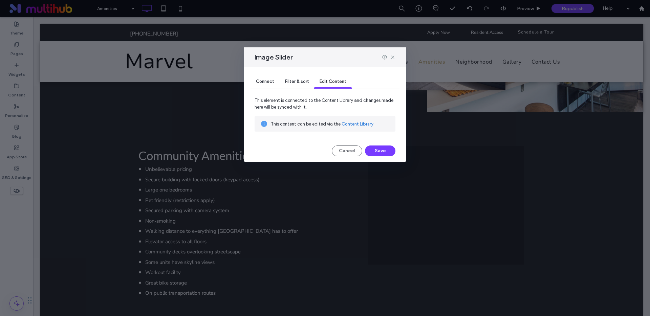
click at [265, 80] on span "Connect" at bounding box center [265, 81] width 18 height 5
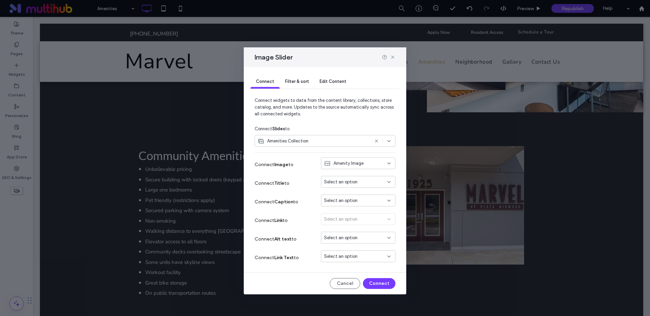
click at [350, 220] on div "Select an option" at bounding box center [358, 220] width 75 height 15
click at [300, 82] on span "Filter & sort" at bounding box center [297, 81] width 24 height 5
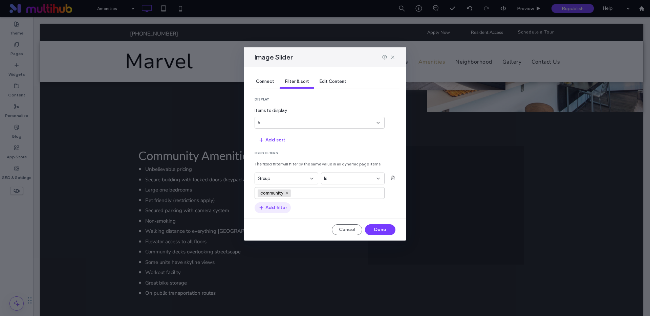
click at [278, 210] on button "Add filter" at bounding box center [273, 208] width 36 height 11
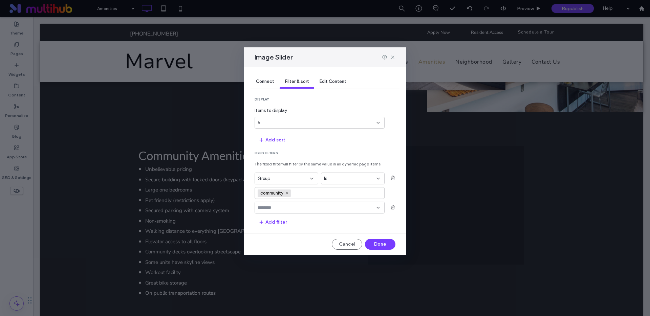
click at [295, 210] on input "fields-dropdown" at bounding box center [317, 207] width 119 height 5
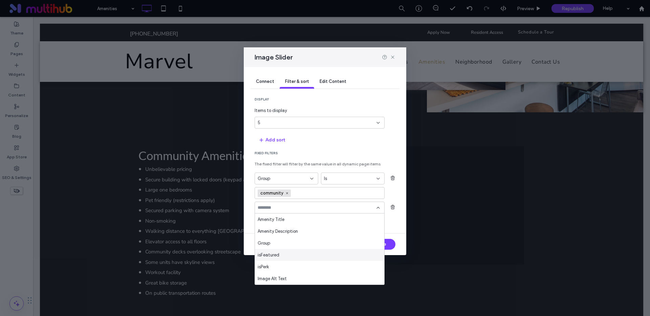
click at [284, 255] on div "isFeatured" at bounding box center [319, 255] width 129 height 12
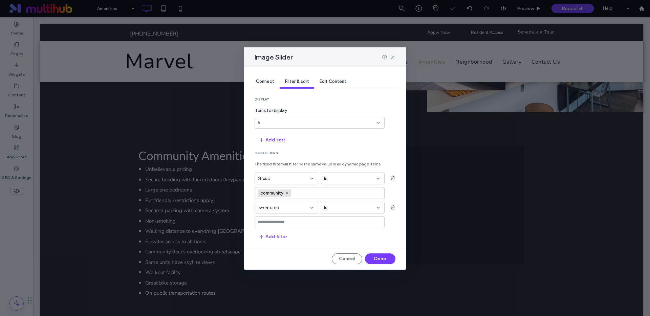
click at [276, 221] on input "values-textbox" at bounding box center [317, 222] width 119 height 5
click at [275, 234] on div "Yes" at bounding box center [319, 234] width 129 height 12
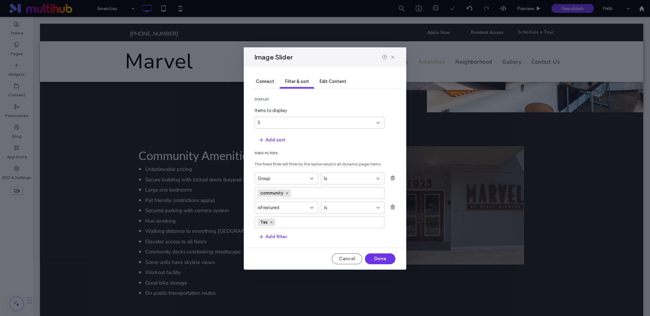
click at [382, 261] on button "Done" at bounding box center [380, 259] width 30 height 11
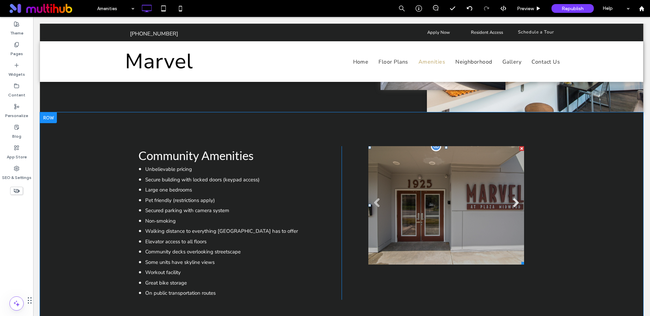
click at [516, 200] on link "Next" at bounding box center [516, 203] width 10 height 10
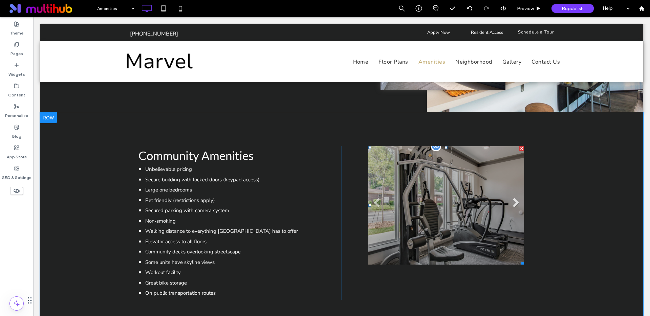
click at [515, 202] on link "Next" at bounding box center [516, 203] width 10 height 10
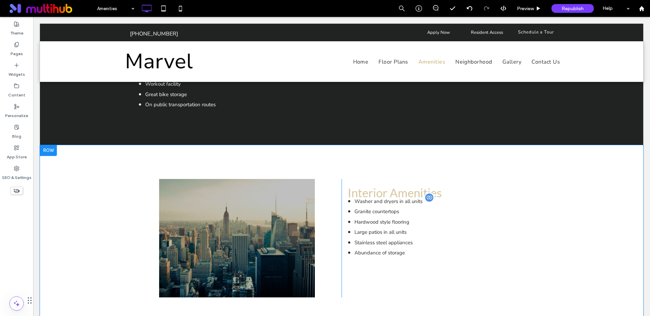
scroll to position [423, 0]
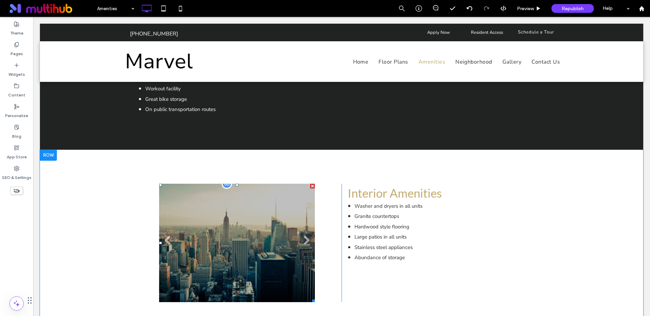
click at [284, 224] on li at bounding box center [237, 243] width 156 height 119
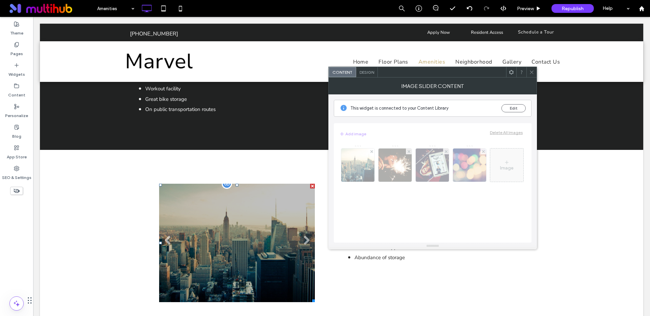
click at [283, 224] on li at bounding box center [237, 243] width 156 height 119
click at [509, 109] on button "Edit" at bounding box center [514, 108] width 24 height 8
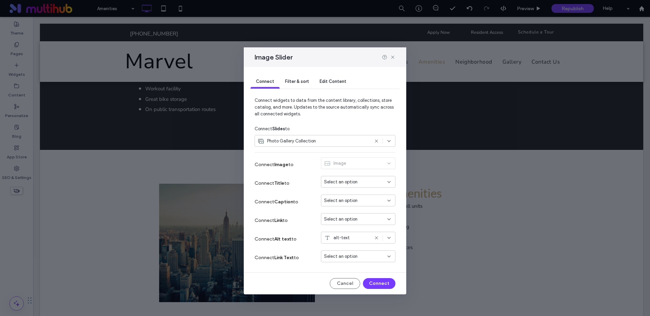
click at [377, 140] on icon at bounding box center [376, 141] width 5 height 5
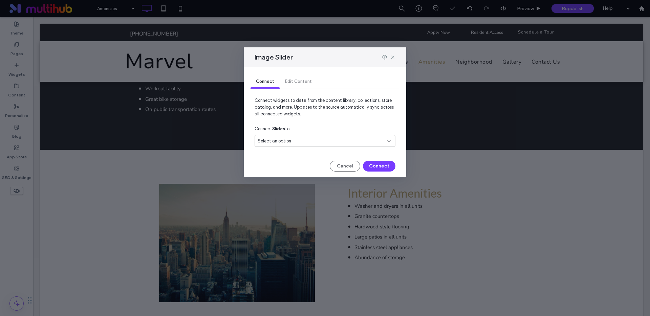
click at [306, 143] on div "Select an option" at bounding box center [321, 141] width 127 height 7
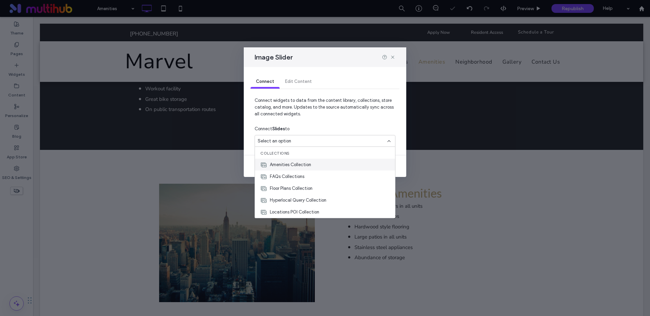
click at [292, 167] on span "Amenities Collection" at bounding box center [290, 165] width 41 height 7
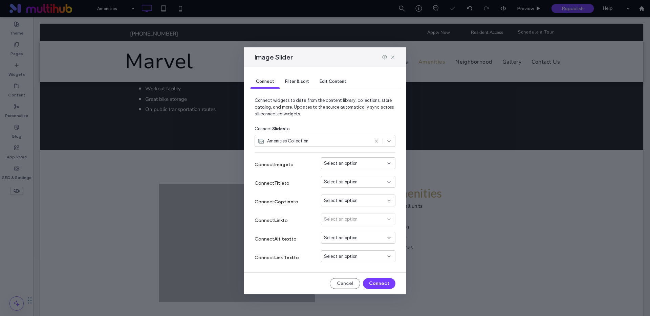
click at [336, 165] on span "Select an option" at bounding box center [341, 163] width 34 height 7
click at [341, 176] on span "Amenity Image" at bounding box center [351, 175] width 30 height 7
click at [292, 80] on span "Filter & sort" at bounding box center [297, 81] width 24 height 5
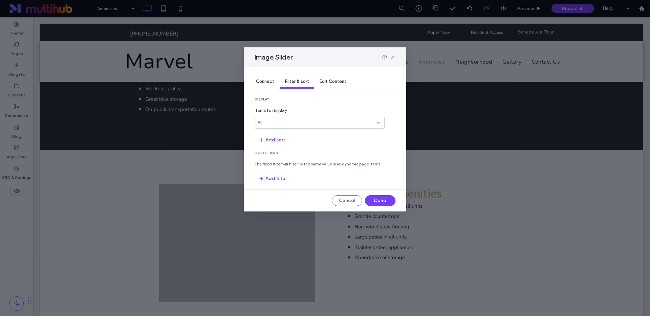
click at [278, 125] on div "All" at bounding box center [316, 123] width 116 height 7
click at [274, 133] on div "5" at bounding box center [319, 135] width 129 height 12
click at [285, 179] on button "Add filter" at bounding box center [273, 178] width 36 height 11
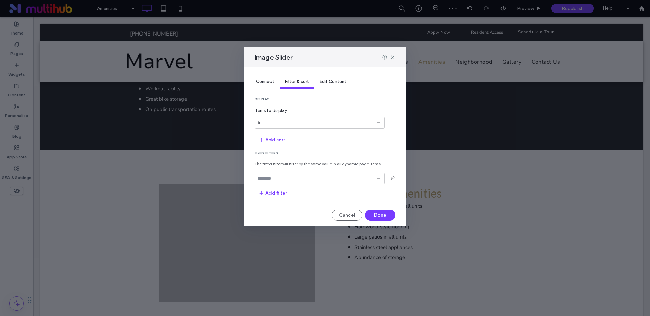
click at [279, 181] on input "fields-dropdown" at bounding box center [317, 178] width 119 height 5
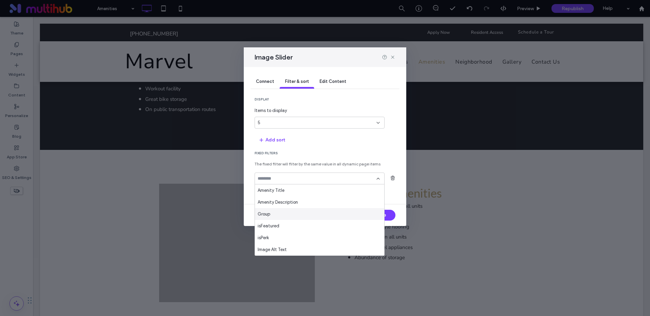
click at [269, 211] on span "Group" at bounding box center [264, 214] width 13 height 7
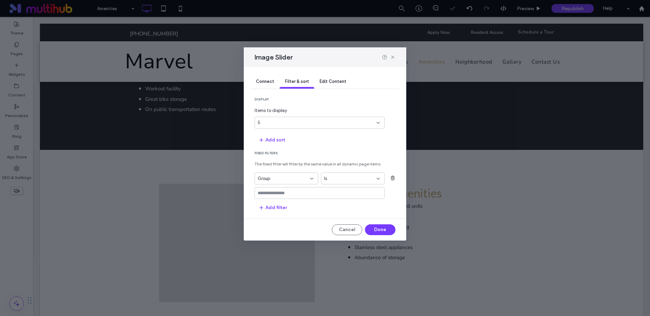
click at [275, 195] on input "values-textbox" at bounding box center [317, 193] width 119 height 5
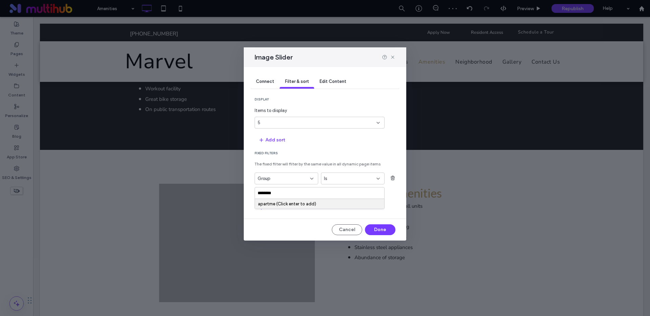
type input "*********"
click at [269, 210] on button "Add filter" at bounding box center [273, 208] width 36 height 11
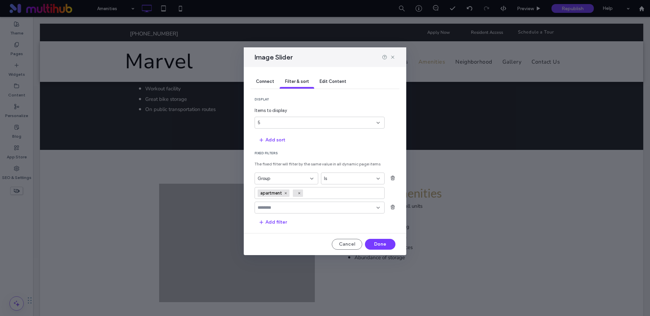
click at [315, 210] on input "fields-dropdown" at bounding box center [317, 207] width 119 height 5
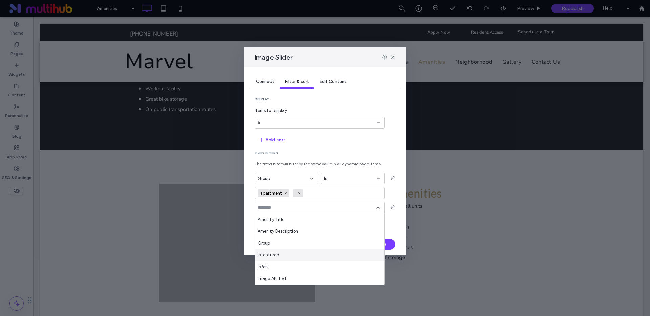
click at [272, 252] on span "isFeatured" at bounding box center [269, 255] width 22 height 7
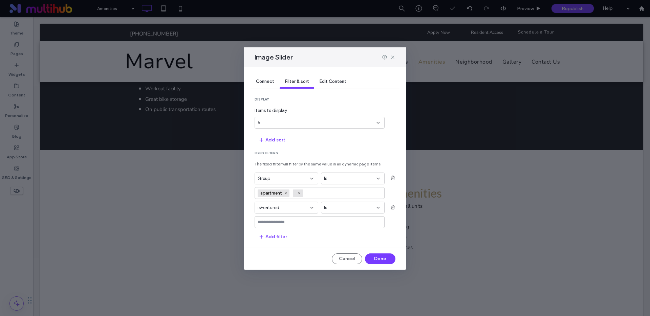
click at [277, 221] on input "values-textbox" at bounding box center [317, 222] width 119 height 5
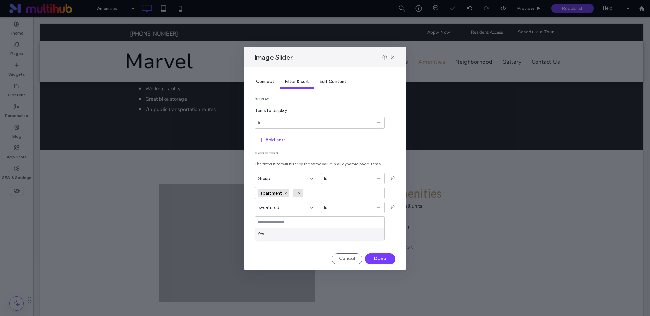
click at [270, 235] on div "Yes" at bounding box center [319, 234] width 129 height 12
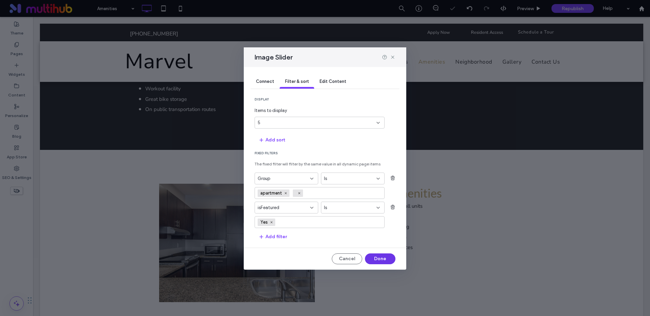
click at [369, 260] on button "Done" at bounding box center [380, 259] width 30 height 11
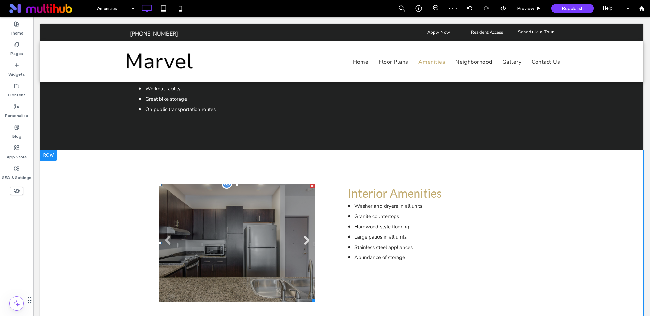
click at [306, 239] on link "Next" at bounding box center [306, 240] width 10 height 10
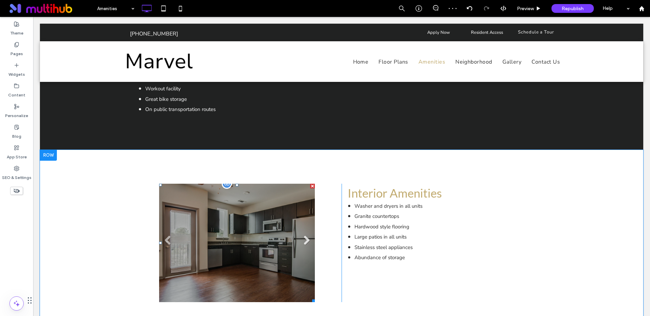
click at [307, 239] on link "Next" at bounding box center [306, 240] width 10 height 10
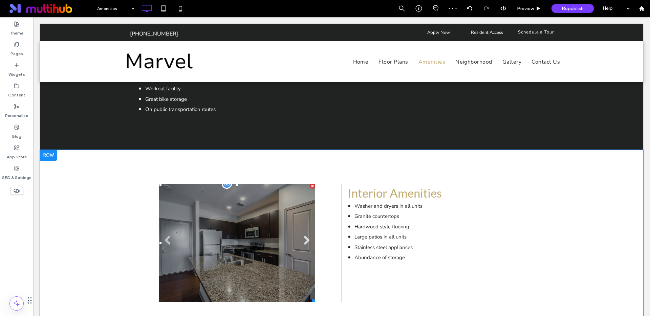
click at [308, 239] on link "Next" at bounding box center [306, 240] width 10 height 10
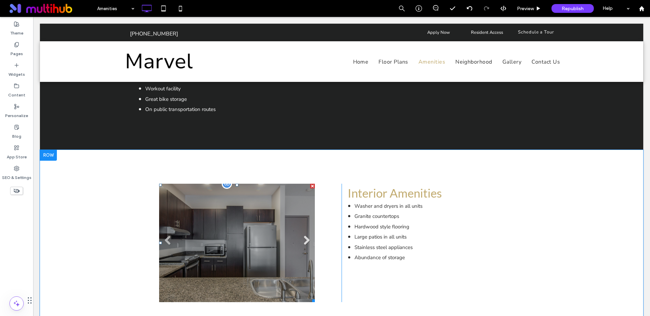
click at [308, 239] on link "Next" at bounding box center [306, 240] width 10 height 10
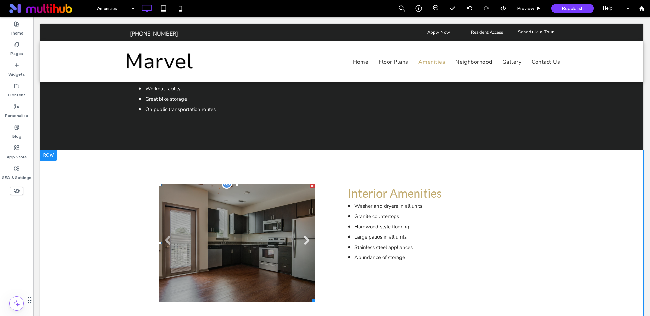
click at [308, 239] on link "Next" at bounding box center [306, 240] width 10 height 10
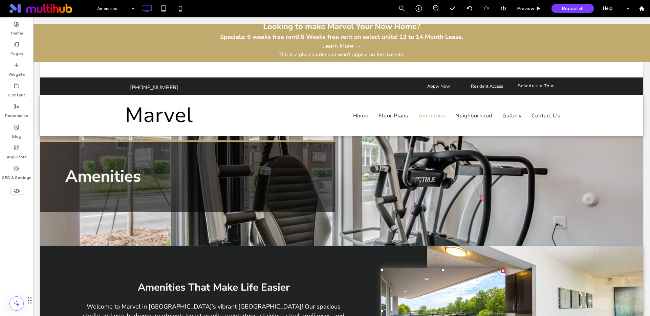
scroll to position [0, 0]
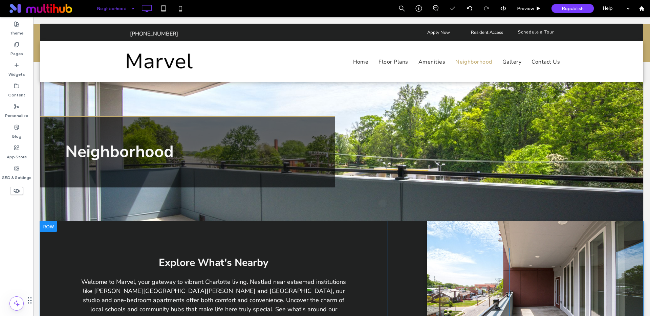
click at [352, 232] on div "Explore What's Nearby Welcome to Marvel, your gateway to vibrant Charlotte livi…" at bounding box center [233, 291] width 309 height 139
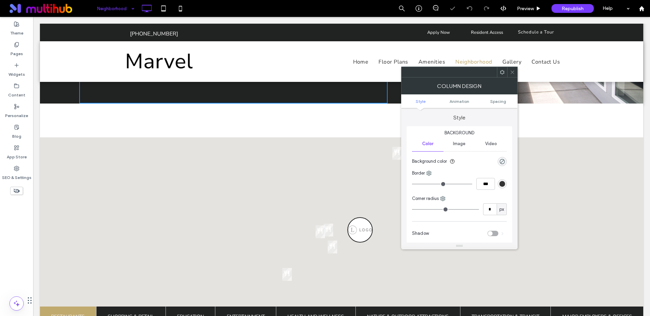
scroll to position [262, 0]
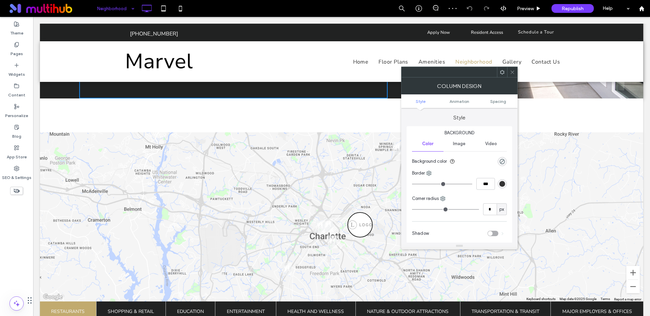
click at [514, 76] on span at bounding box center [512, 72] width 5 height 10
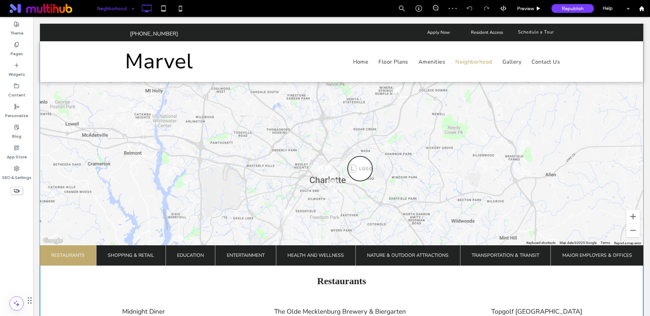
scroll to position [327, 0]
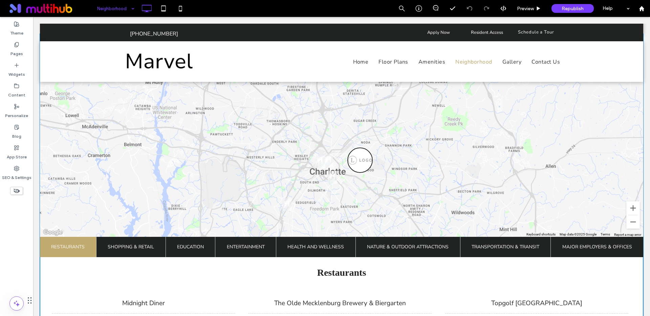
click at [358, 151] on span at bounding box center [342, 204] width 604 height 272
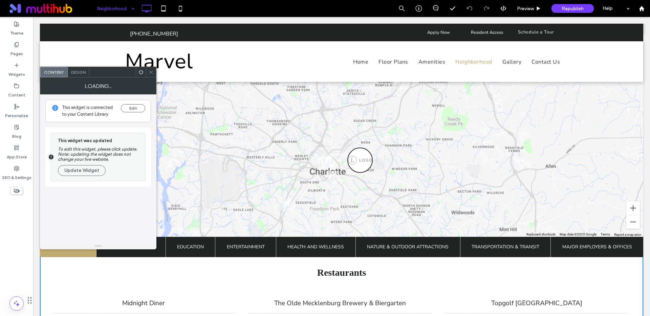
click at [358, 151] on img "Marvel" at bounding box center [360, 160] width 25 height 25
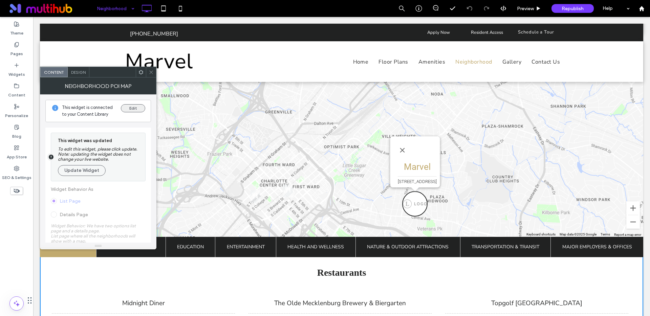
click at [131, 107] on button "Edit" at bounding box center [133, 108] width 24 height 8
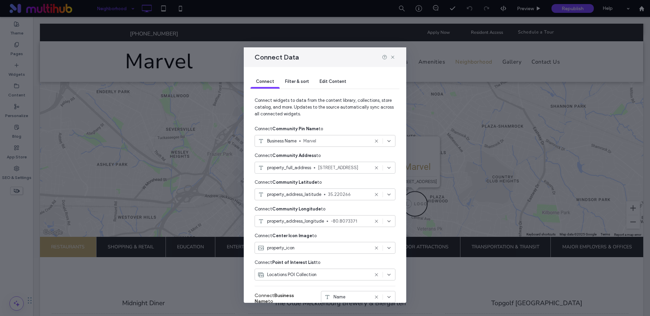
click at [326, 79] on span "Edit Content" at bounding box center [333, 81] width 27 height 5
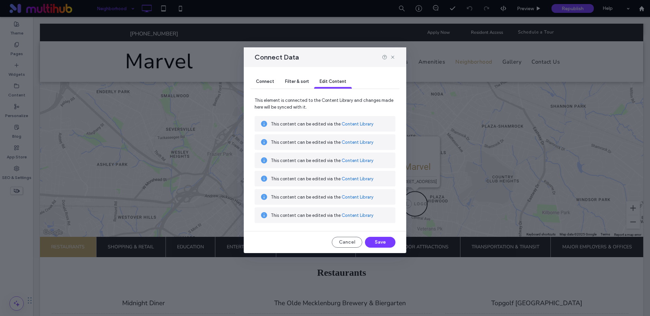
click at [300, 81] on span "Filter & sort" at bounding box center [297, 81] width 24 height 5
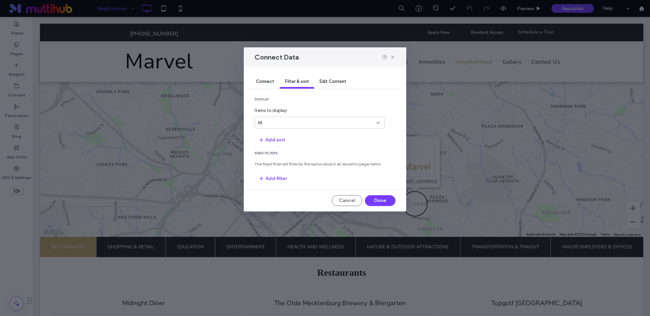
click at [262, 82] on span "Connect" at bounding box center [265, 81] width 18 height 5
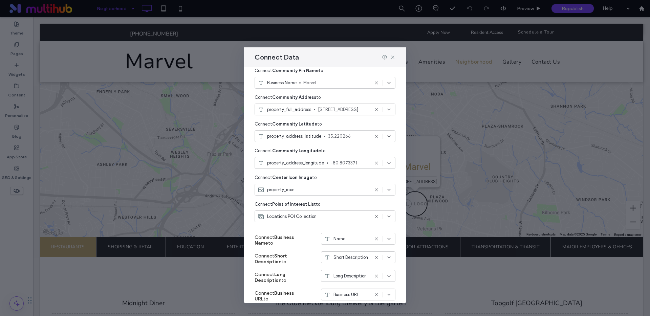
scroll to position [58, 0]
click at [391, 56] on icon at bounding box center [392, 57] width 5 height 5
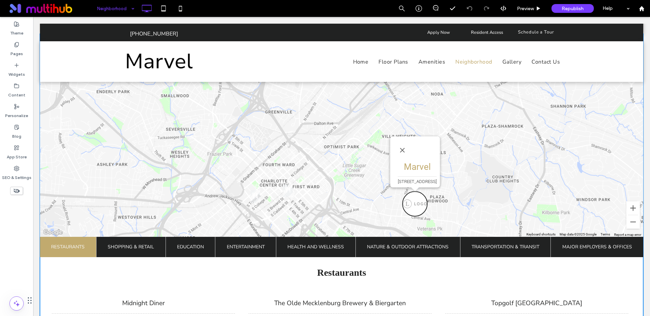
click at [416, 190] on span at bounding box center [342, 204] width 604 height 272
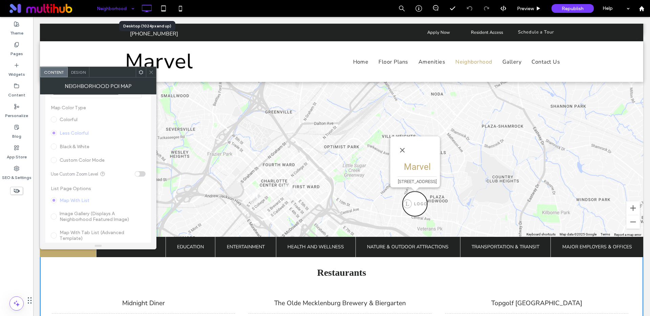
scroll to position [180, 0]
click at [151, 70] on icon at bounding box center [151, 72] width 5 height 5
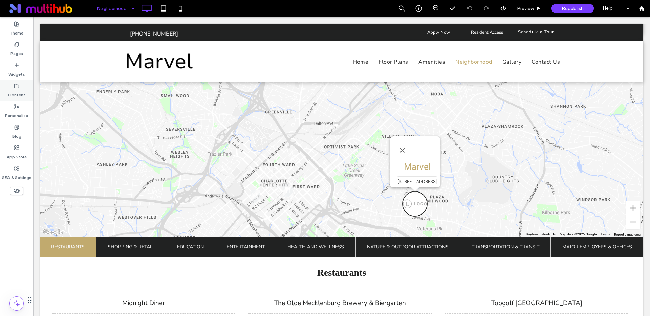
click at [18, 90] on label "Content" at bounding box center [16, 93] width 17 height 9
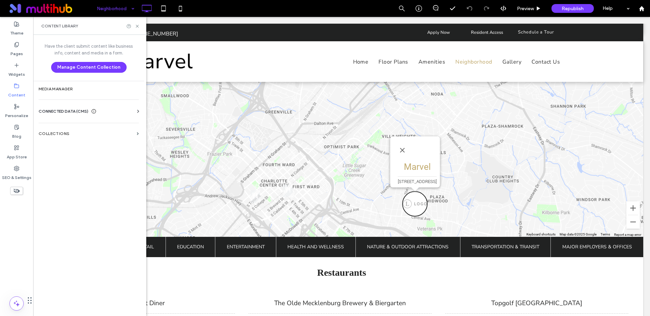
click at [65, 114] on span "CONNECTED DATA (CMS)" at bounding box center [64, 111] width 50 height 7
drag, startPoint x: 65, startPoint y: 128, endPoint x: 68, endPoint y: 129, distance: 3.5
click at [65, 128] on label "Business Info" at bounding box center [90, 128] width 92 height 5
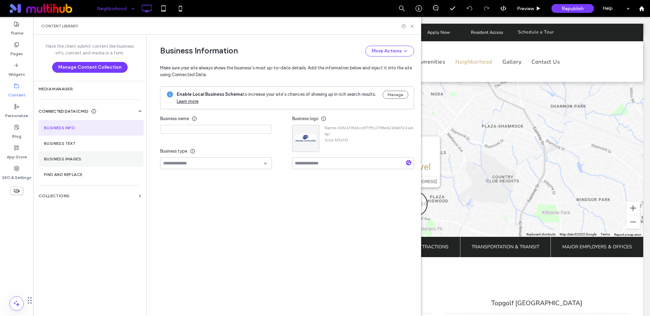
type input "******"
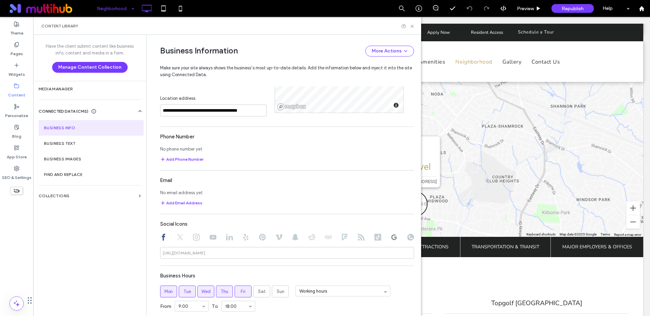
scroll to position [325, 0]
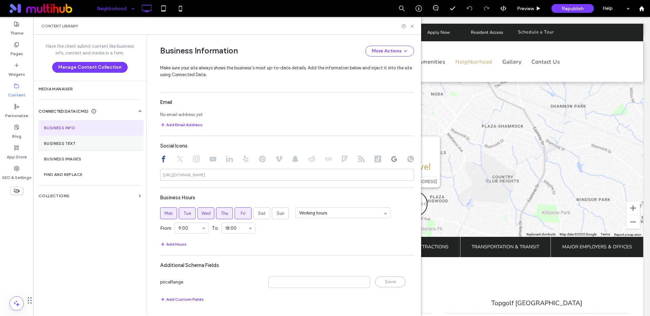
click at [60, 142] on label "Business Text" at bounding box center [91, 143] width 94 height 5
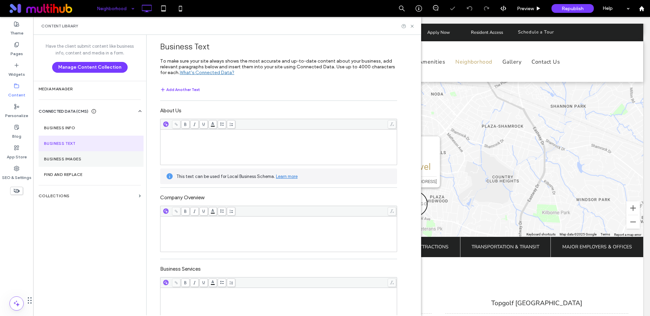
click at [63, 159] on label "Business Images" at bounding box center [91, 159] width 94 height 5
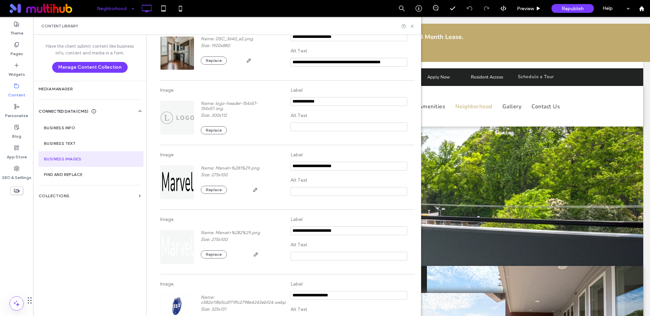
scroll to position [428, 0]
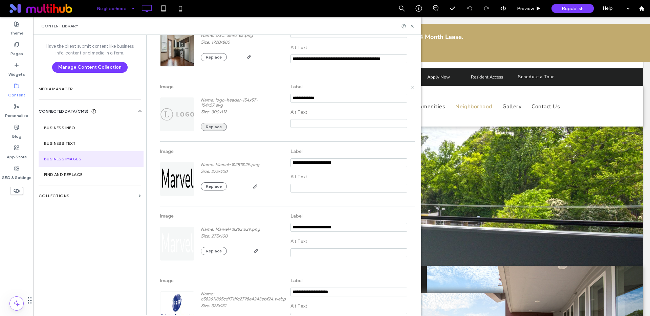
click at [208, 127] on button "Replace" at bounding box center [214, 127] width 26 height 8
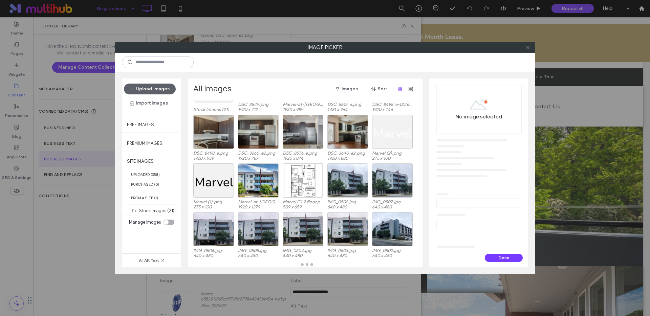
scroll to position [48, 0]
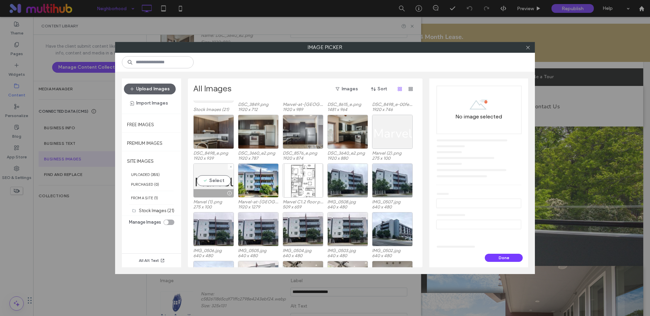
click at [211, 177] on div "Select" at bounding box center [213, 181] width 41 height 34
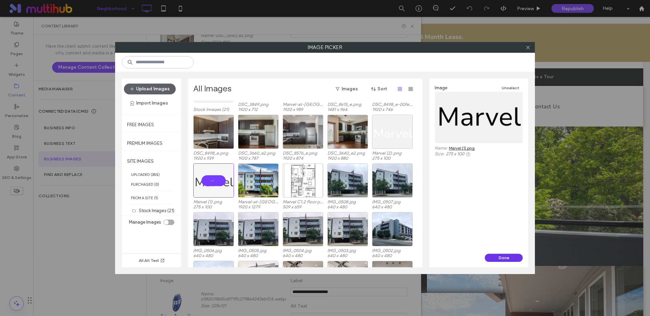
click at [495, 256] on button "Done" at bounding box center [504, 258] width 38 height 8
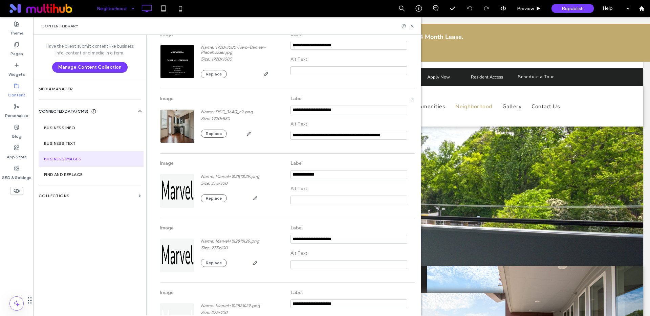
scroll to position [273, 0]
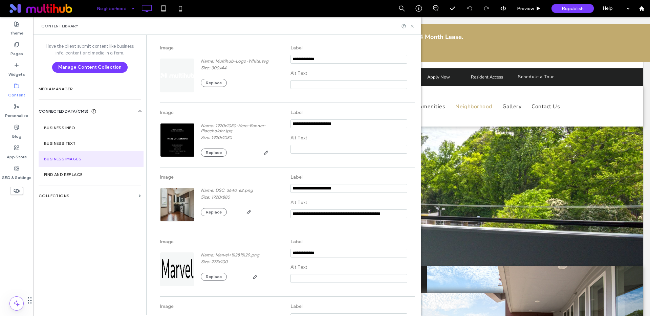
click at [412, 25] on icon at bounding box center [412, 26] width 5 height 5
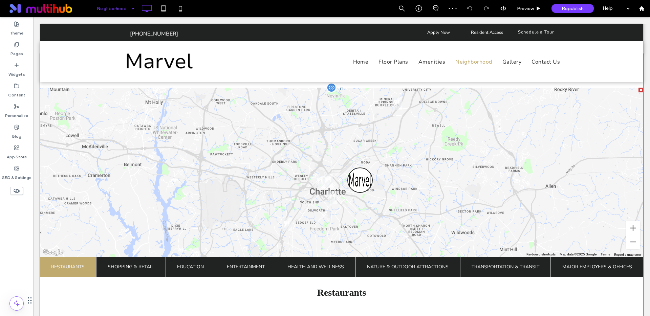
scroll to position [306, 0]
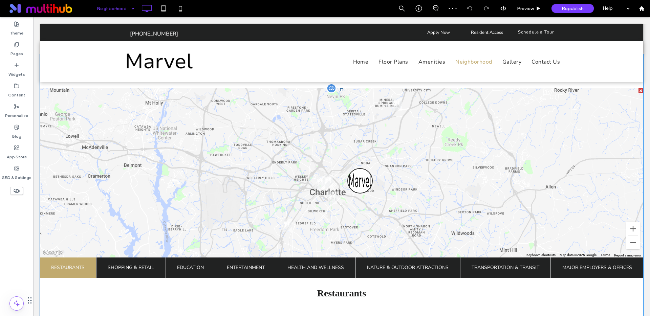
click at [360, 173] on span at bounding box center [342, 224] width 604 height 272
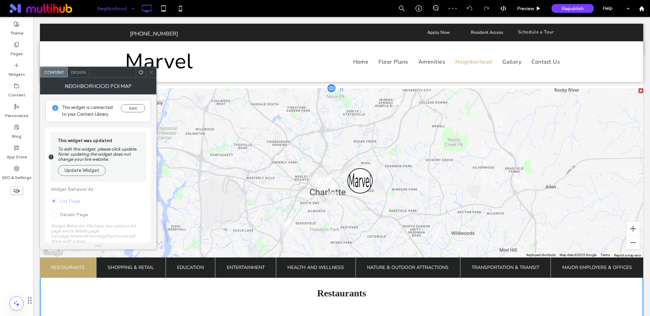
click at [360, 173] on img "Marvel" at bounding box center [360, 180] width 25 height 25
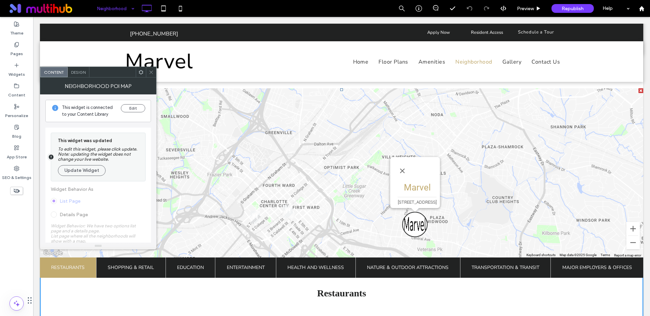
click at [314, 58] on nav "Home Floor Plans Amenities Neighborhood Gallery Contact Us" at bounding box center [397, 62] width 328 height 13
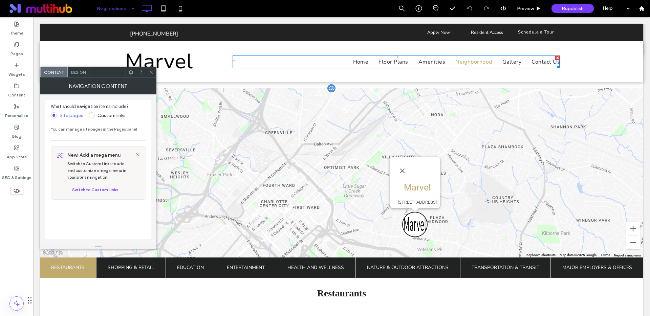
click at [411, 219] on img "Marvel" at bounding box center [414, 224] width 25 height 25
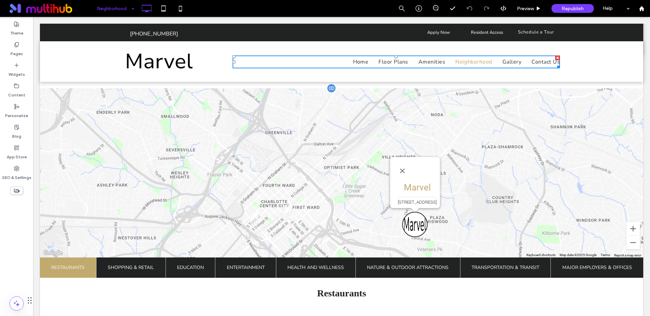
click at [411, 219] on img "Marvel" at bounding box center [414, 224] width 25 height 25
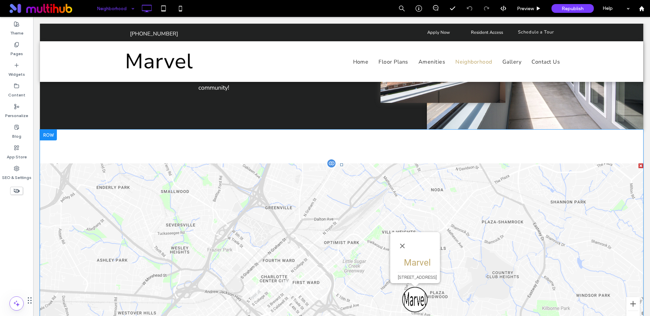
scroll to position [187, 0]
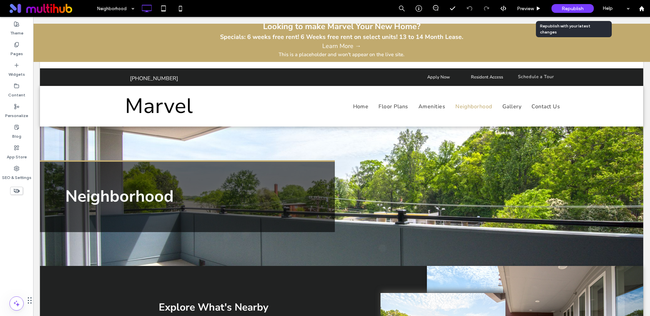
click at [563, 8] on span "Republish" at bounding box center [573, 9] width 22 height 6
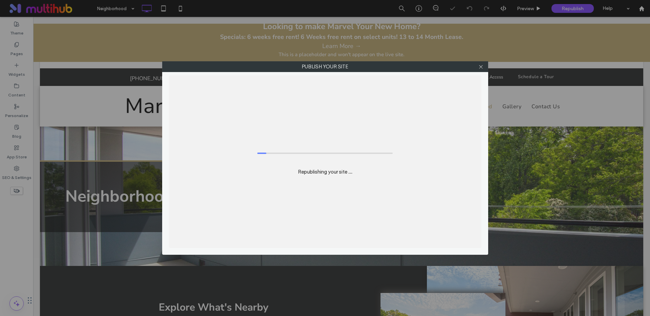
click at [103, 10] on div "Publish your site Republishing your site ..." at bounding box center [325, 158] width 650 height 316
click at [114, 9] on div "Publish your site Republishing your site ..." at bounding box center [325, 158] width 650 height 316
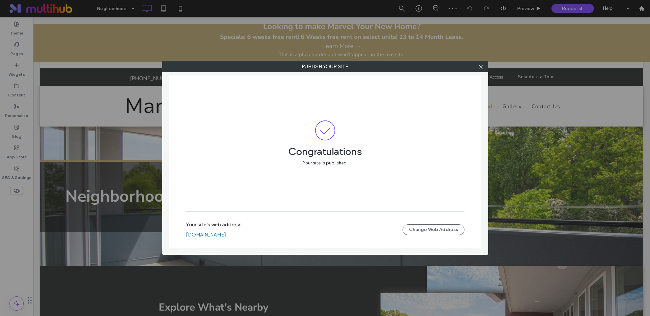
click at [113, 8] on div "Publish your site Congratulations Your site is published! Your site's web addre…" at bounding box center [325, 158] width 650 height 316
click at [483, 66] on icon at bounding box center [481, 66] width 5 height 5
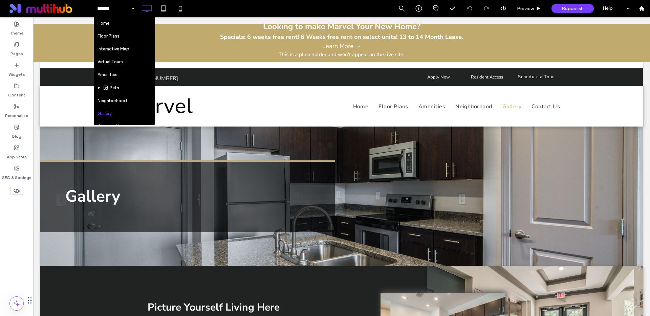
click at [103, 8] on input at bounding box center [114, 8] width 34 height 17
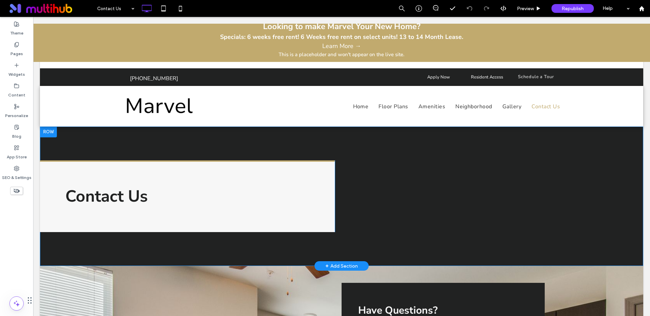
scroll to position [1, 0]
click at [258, 145] on div "Contact Us Click To Paste Click To Paste Row + Add Section" at bounding box center [342, 196] width 604 height 140
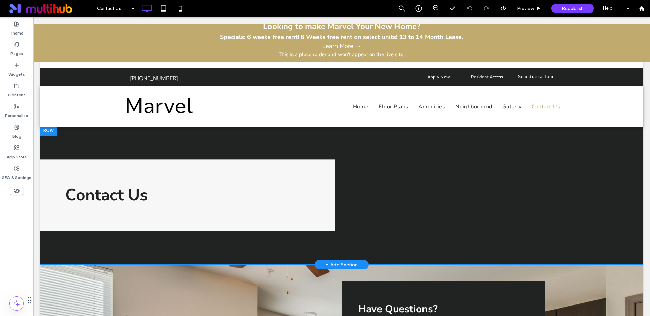
click at [258, 145] on div "Contact Us Click To Paste Click To Paste Row + Add Section" at bounding box center [342, 195] width 604 height 140
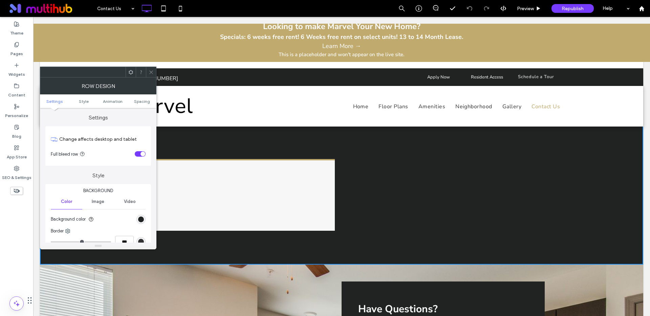
click at [97, 204] on span "Image" at bounding box center [98, 201] width 13 height 5
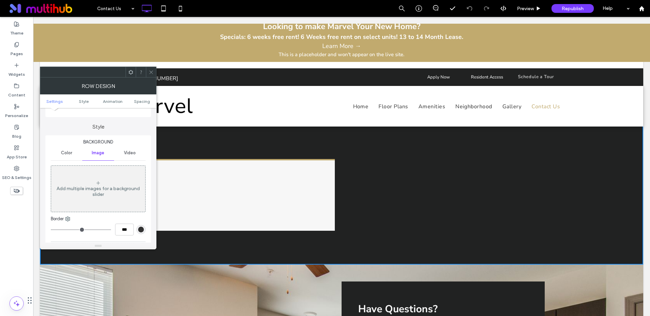
click at [88, 192] on div "Add multiple images for a background slider" at bounding box center [98, 192] width 94 height 12
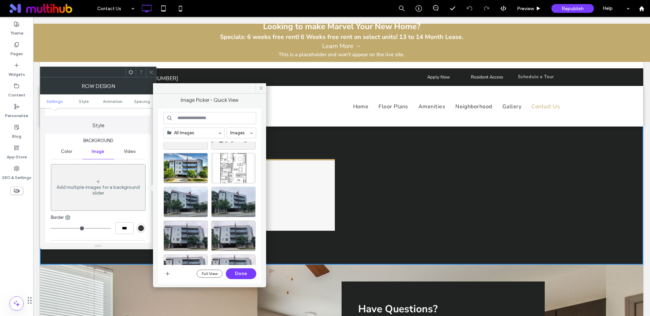
scroll to position [170, 0]
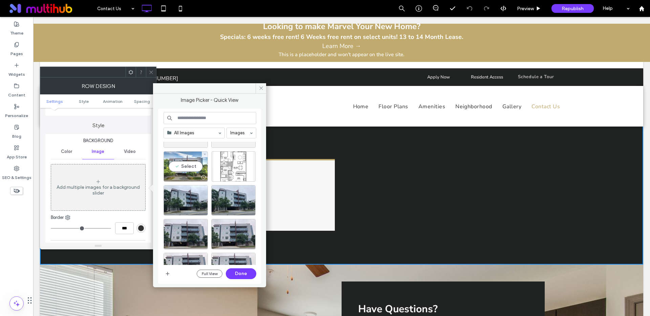
click at [186, 164] on div "Select" at bounding box center [186, 166] width 44 height 30
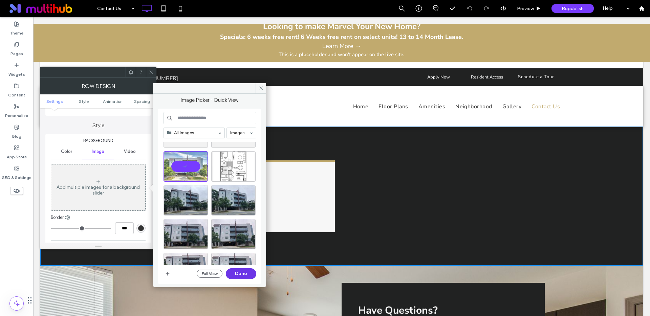
click at [244, 274] on button "Done" at bounding box center [241, 274] width 30 height 11
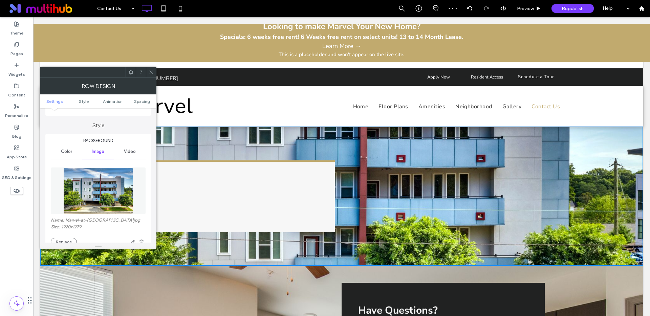
click at [91, 194] on img at bounding box center [98, 191] width 70 height 47
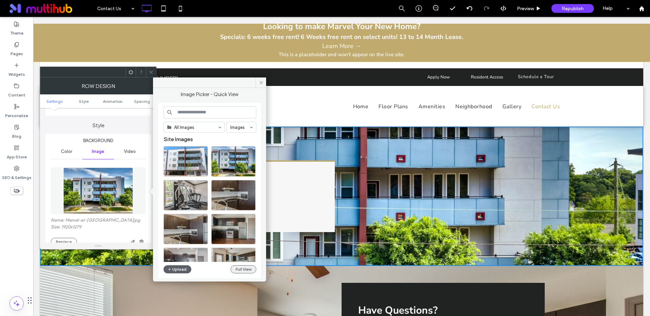
click at [247, 271] on button "Full View" at bounding box center [244, 270] width 26 height 8
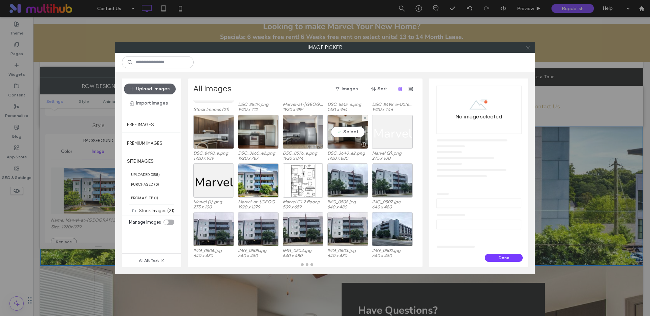
scroll to position [48, 0]
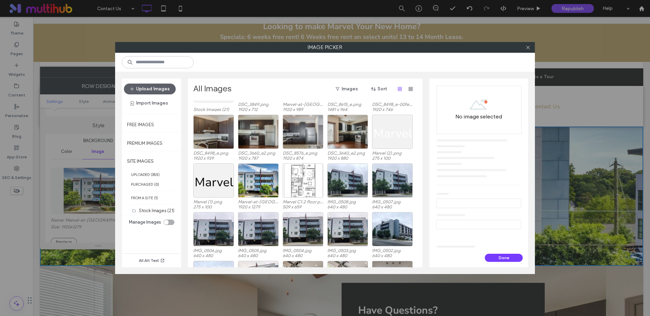
drag, startPoint x: 379, startPoint y: 88, endPoint x: 381, endPoint y: 96, distance: 7.8
click at [379, 88] on button "Sort" at bounding box center [379, 89] width 30 height 11
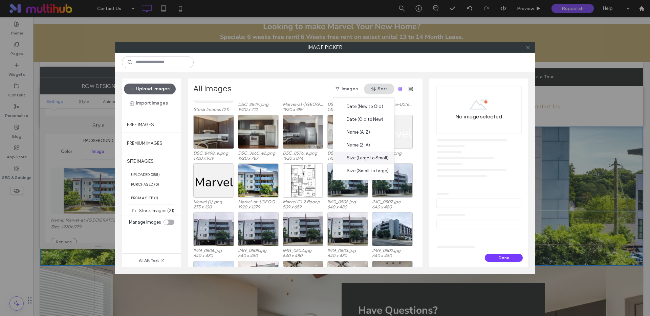
click at [370, 158] on span "Size (Large to Small)" at bounding box center [368, 158] width 42 height 7
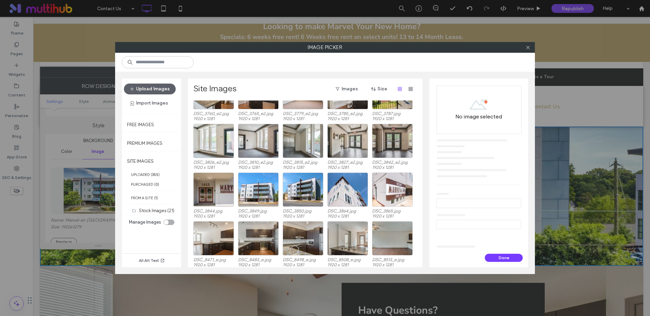
scroll to position [1055, 0]
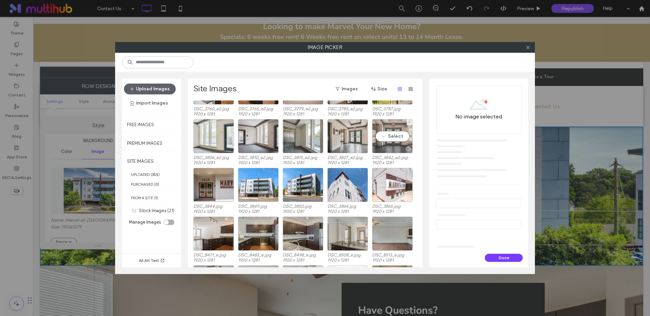
click at [396, 137] on div "Select" at bounding box center [392, 136] width 41 height 34
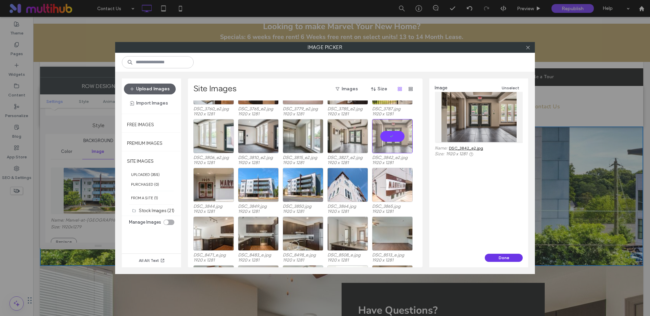
click at [506, 258] on button "Done" at bounding box center [504, 258] width 38 height 8
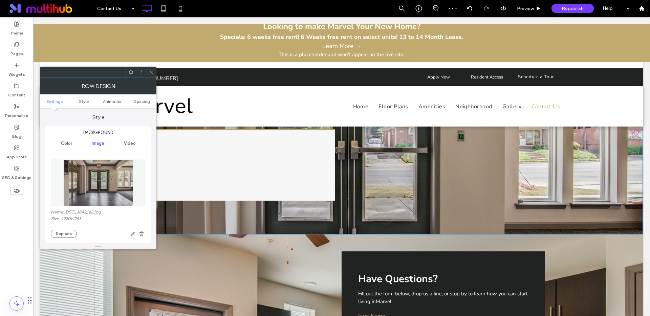
scroll to position [73, 0]
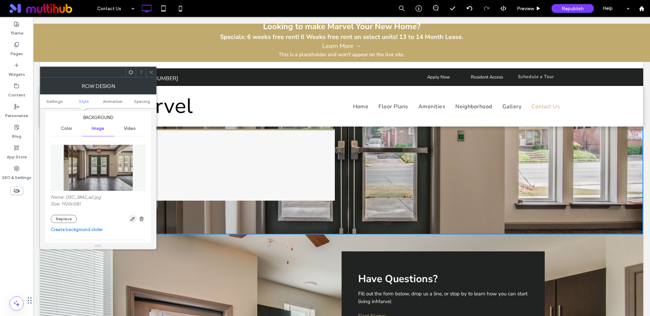
click at [133, 218] on use "button" at bounding box center [133, 219] width 4 height 4
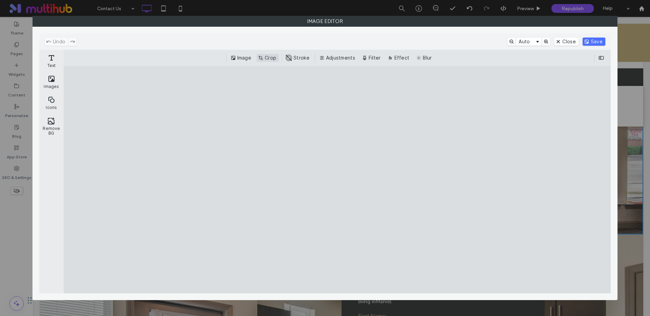
click at [268, 59] on button "Crop" at bounding box center [268, 58] width 22 height 8
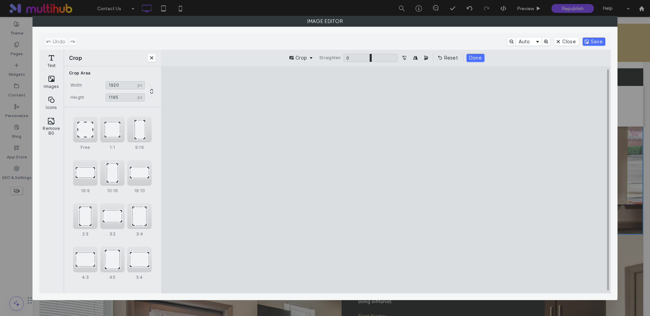
drag, startPoint x: 386, startPoint y: 89, endPoint x: 398, endPoint y: 124, distance: 37.6
click at [386, 180] on cesdk-canvas "Editor canvas" at bounding box center [386, 180] width 0 height 0
type input "****"
drag, startPoint x: 388, startPoint y: 277, endPoint x: 388, endPoint y: 249, distance: 28.1
click at [386, 180] on cesdk-canvas "Editor canvas" at bounding box center [386, 180] width 0 height 0
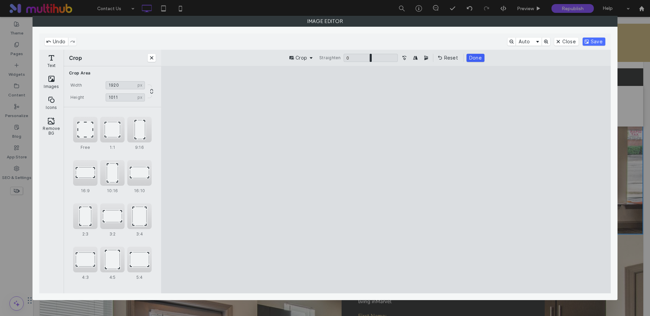
click at [471, 58] on button "Done" at bounding box center [476, 58] width 18 height 8
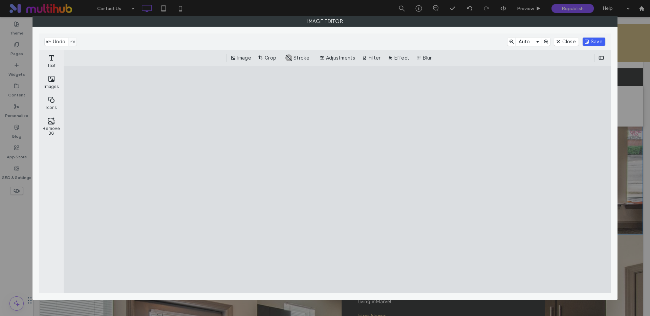
click at [595, 42] on button "Save" at bounding box center [594, 42] width 23 height 8
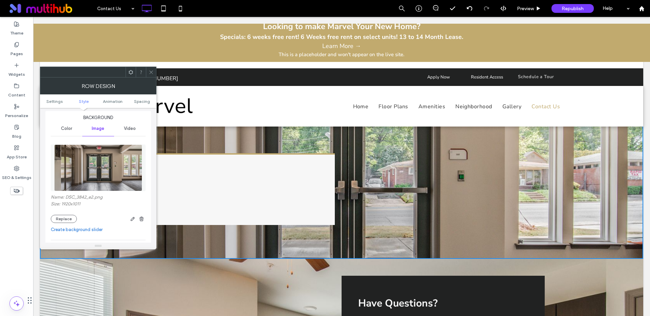
scroll to position [0, 0]
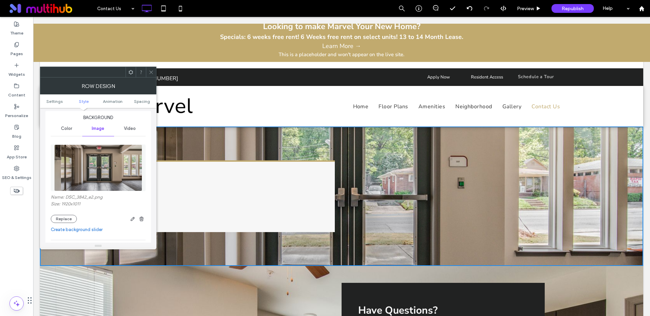
drag, startPoint x: 148, startPoint y: 71, endPoint x: 152, endPoint y: 72, distance: 4.3
click at [149, 71] on icon at bounding box center [151, 72] width 5 height 5
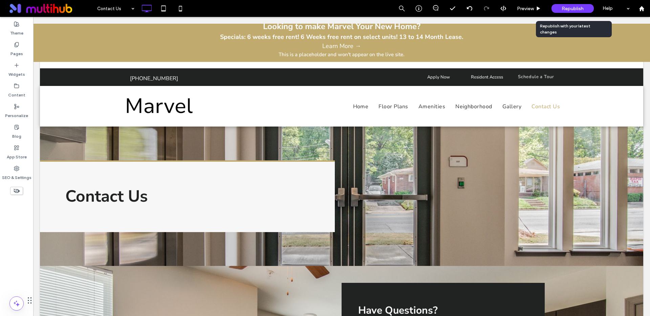
click at [580, 8] on span "Republish" at bounding box center [573, 9] width 22 height 6
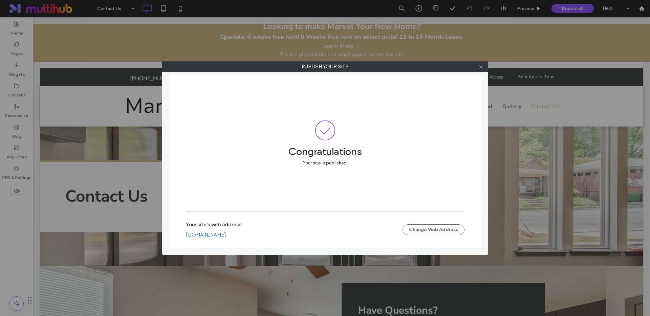
click at [479, 65] on icon at bounding box center [481, 66] width 5 height 5
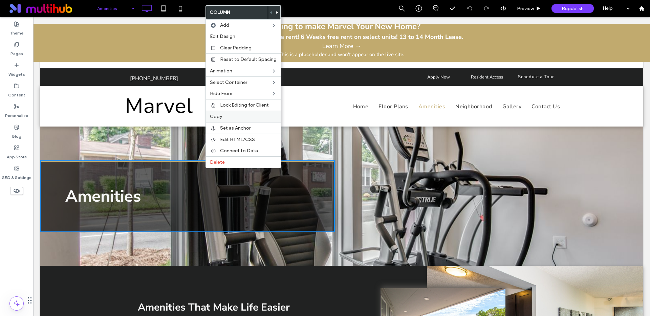
click at [228, 117] on label "Copy" at bounding box center [243, 117] width 67 height 6
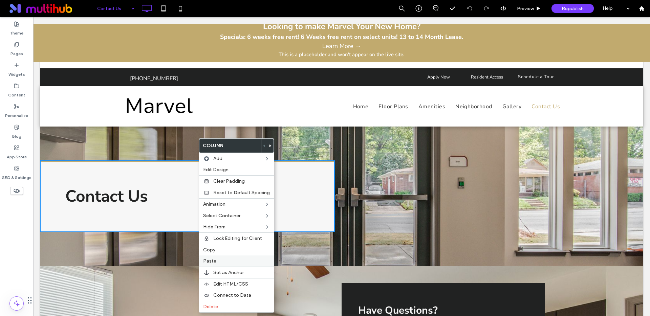
click at [213, 260] on span "Paste" at bounding box center [209, 261] width 13 height 6
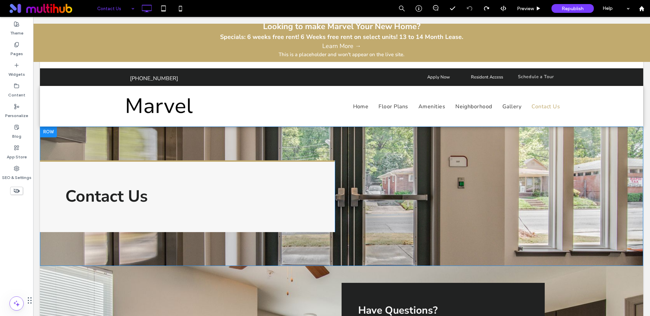
click at [215, 173] on div "Contact Us Click To Paste" at bounding box center [187, 197] width 295 height 72
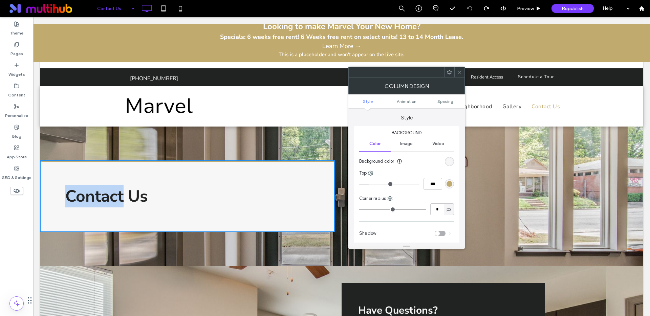
click at [215, 173] on div "Contact Us Click To Paste" at bounding box center [187, 197] width 295 height 72
click at [450, 161] on div "rgb(247, 247, 247)" at bounding box center [450, 162] width 6 height 6
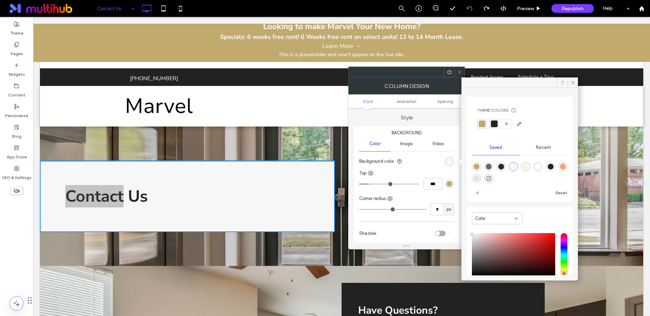
click at [504, 166] on div "rgba(40,40,40,1)" at bounding box center [502, 167] width 6 height 6
type input "*******"
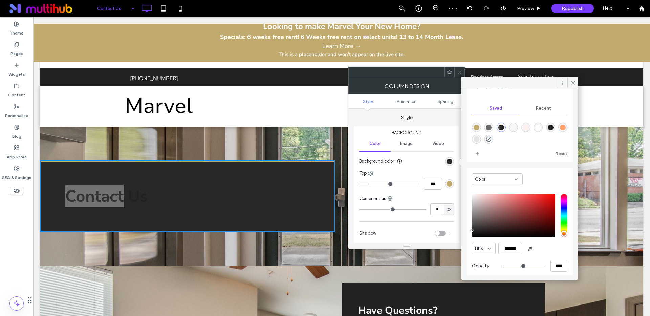
scroll to position [44, 0]
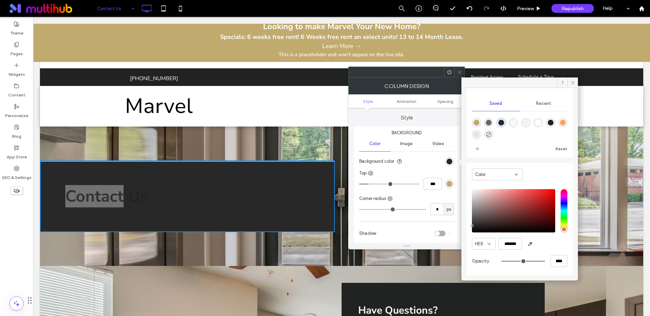
type input "**"
type input "***"
click at [518, 261] on input "range" at bounding box center [524, 261] width 44 height 1
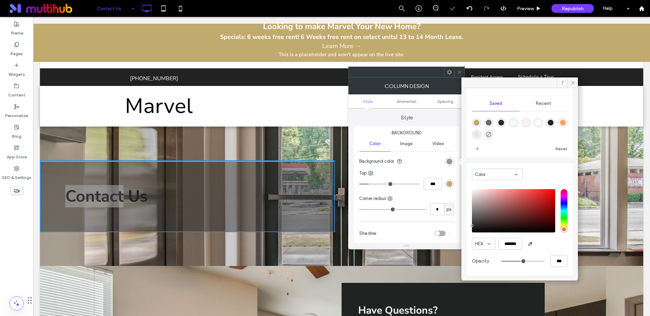
type input "**"
type input "***"
type input "**"
type input "***"
type input "**"
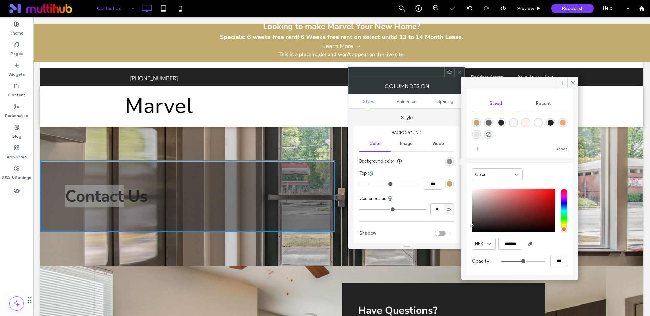
type input "***"
type input "**"
type input "***"
type input "**"
type input "***"
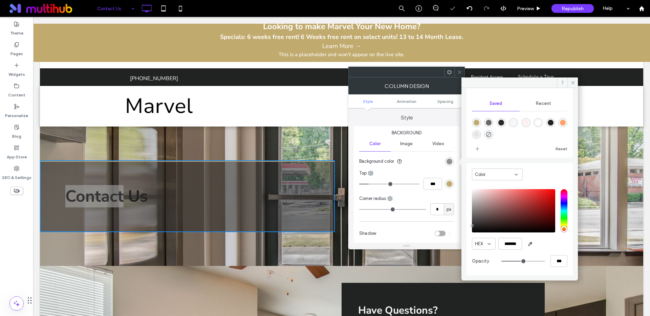
type input "**"
type input "***"
type input "**"
type input "***"
type input "**"
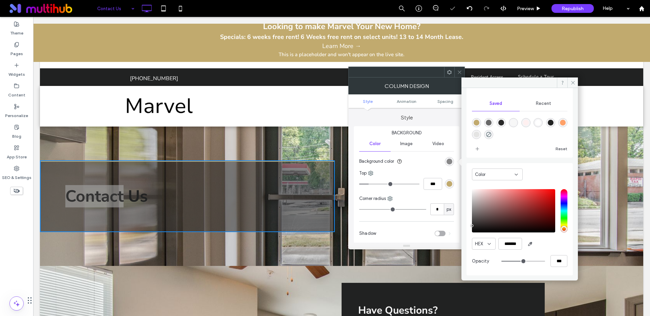
type input "***"
type input "**"
type input "***"
type input "**"
type input "***"
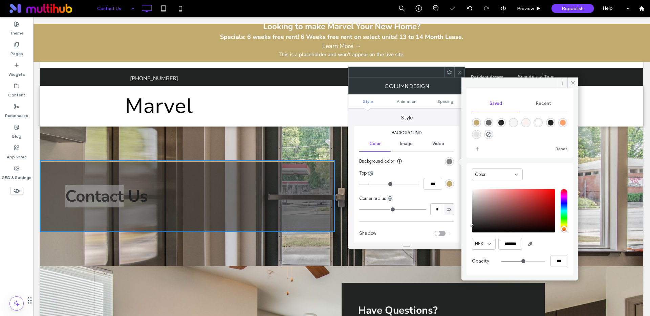
type input "**"
type input "***"
type input "**"
type input "***"
type input "**"
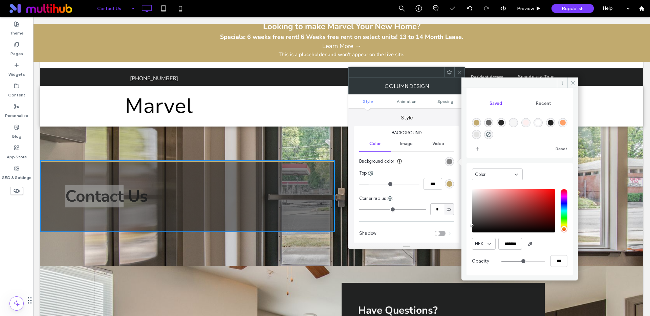
type input "***"
type input "**"
type input "***"
drag, startPoint x: 519, startPoint y: 261, endPoint x: 523, endPoint y: 261, distance: 4.7
type input "**"
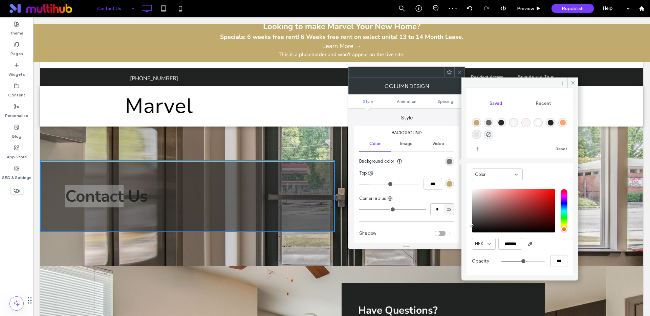
click at [523, 261] on input "range" at bounding box center [524, 261] width 44 height 1
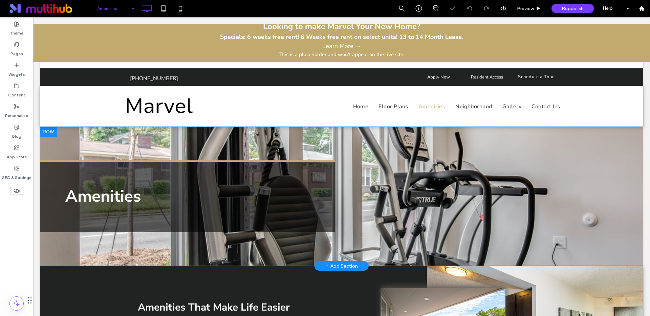
click at [204, 173] on div "Amenities Click To Paste" at bounding box center [187, 197] width 295 height 72
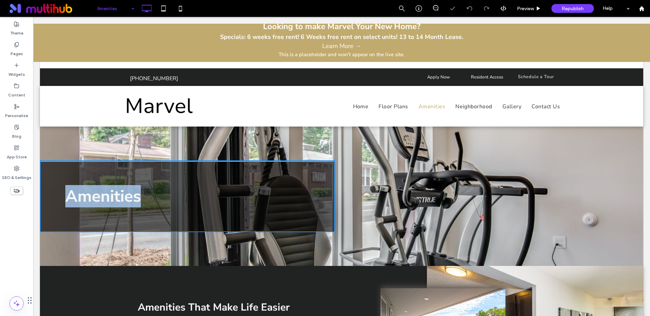
click at [204, 173] on div "Amenities Click To Paste" at bounding box center [187, 197] width 295 height 72
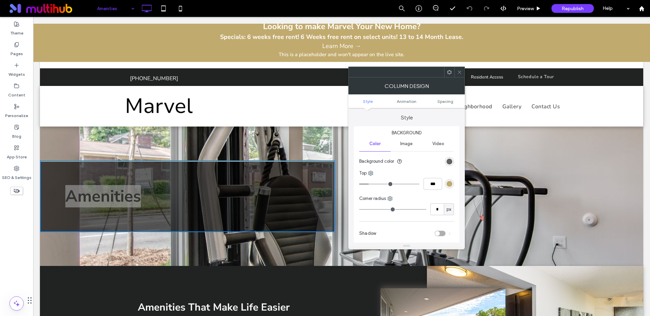
click at [404, 145] on span "Image" at bounding box center [406, 143] width 13 height 5
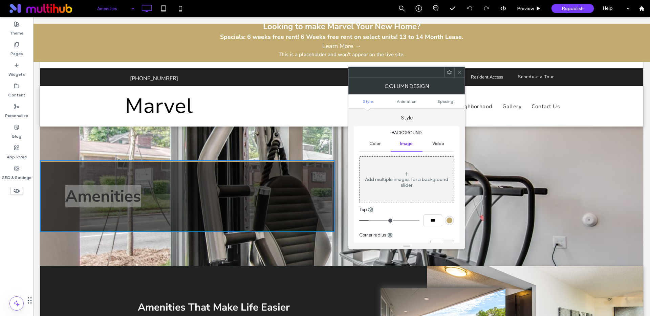
click at [380, 142] on span "Color" at bounding box center [375, 143] width 11 height 5
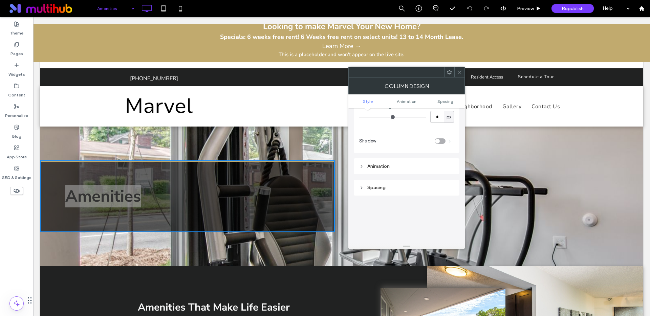
scroll to position [2, 0]
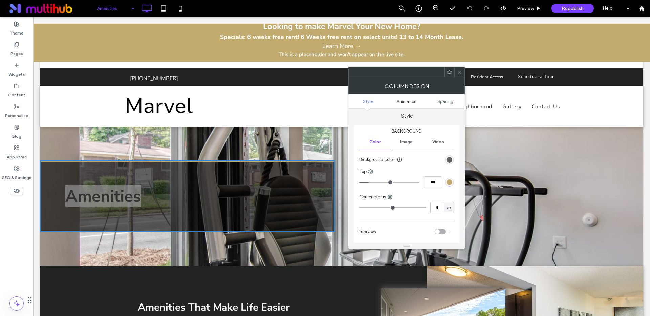
click at [401, 103] on span "Animation" at bounding box center [407, 101] width 20 height 5
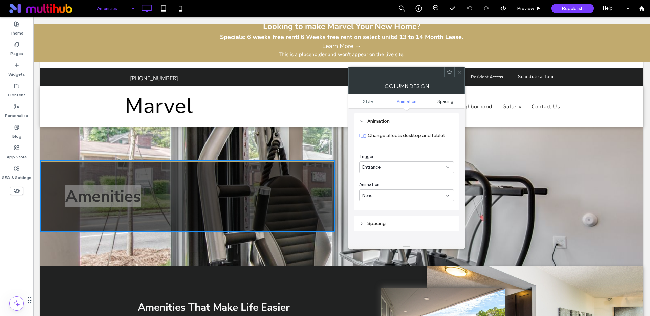
click at [445, 102] on span "Spacing" at bounding box center [446, 101] width 16 height 5
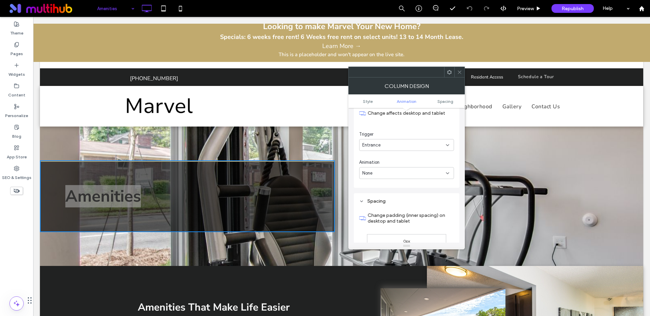
scroll to position [143, 0]
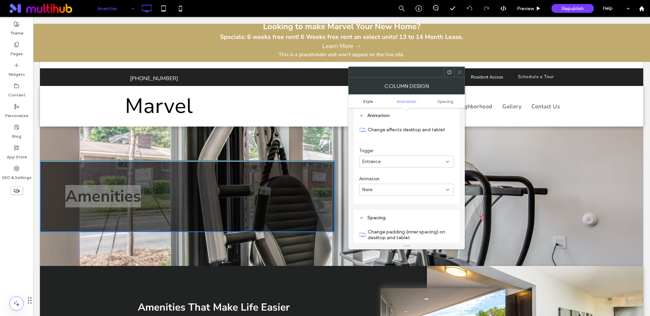
click at [362, 103] on link "Style" at bounding box center [368, 101] width 39 height 5
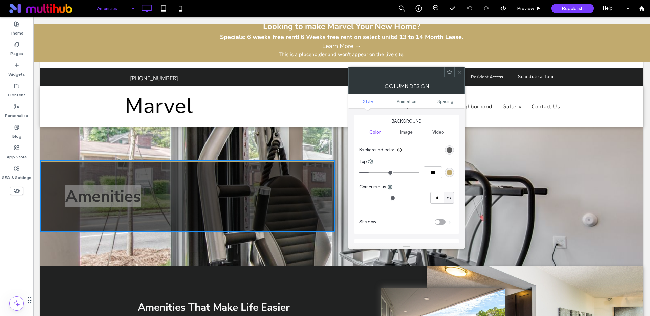
scroll to position [0, 0]
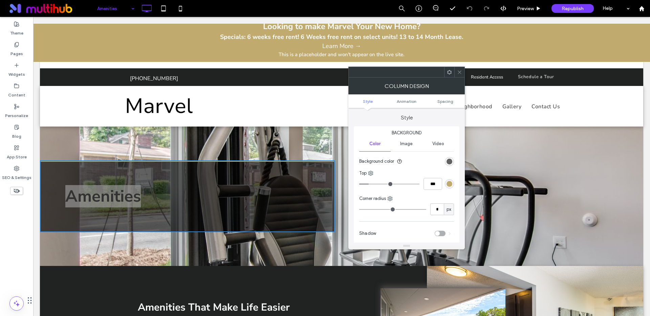
click at [401, 145] on span "Image" at bounding box center [406, 143] width 13 height 5
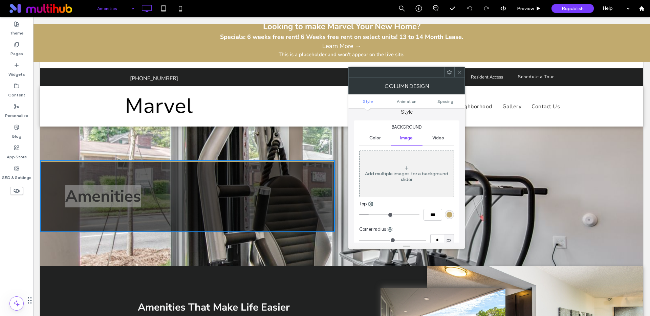
scroll to position [4, 0]
click at [436, 139] on span "Video" at bounding box center [439, 139] width 12 height 5
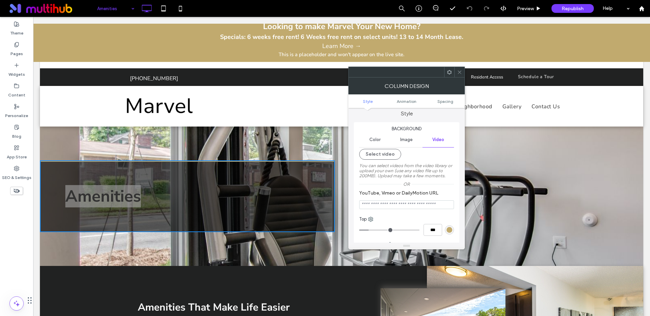
click at [375, 138] on span "Color" at bounding box center [375, 139] width 11 height 5
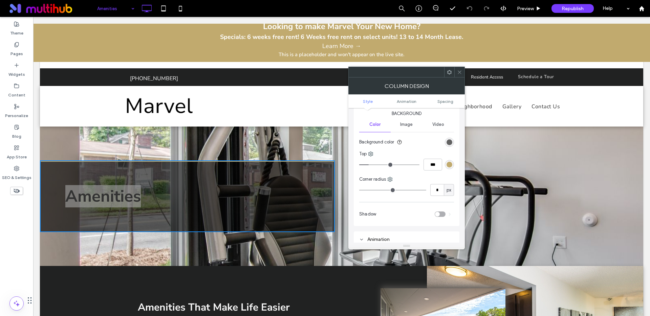
scroll to position [0, 0]
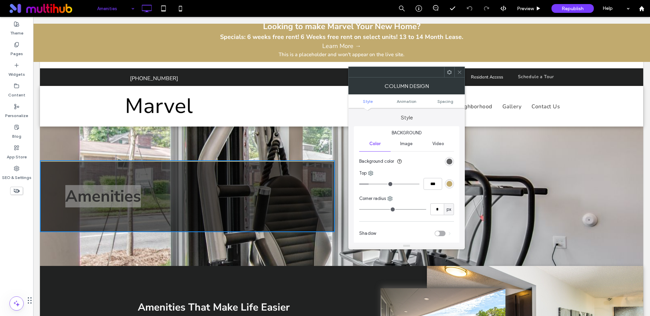
click at [460, 71] on icon at bounding box center [459, 72] width 5 height 5
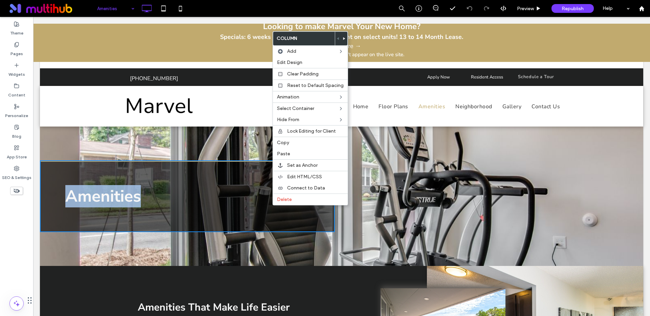
click at [171, 201] on h1 "Amenities" at bounding box center [149, 196] width 169 height 21
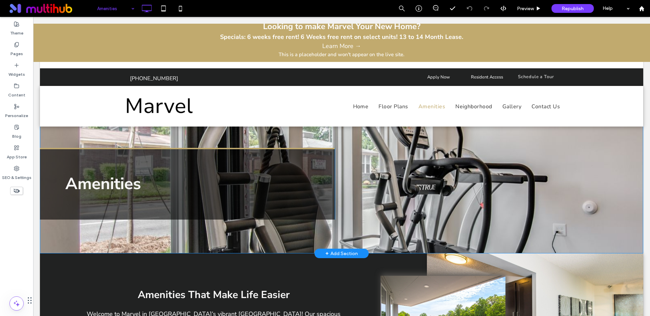
scroll to position [14, 0]
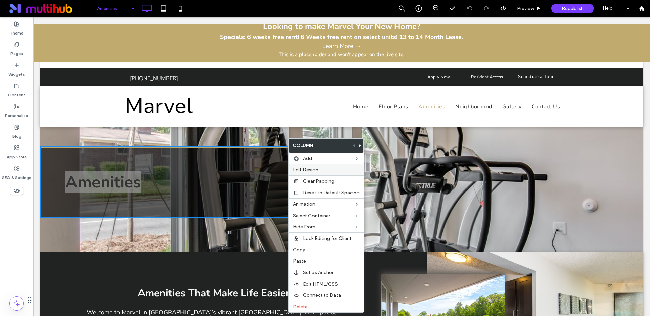
click at [306, 172] on span "Edit Design" at bounding box center [305, 170] width 25 height 6
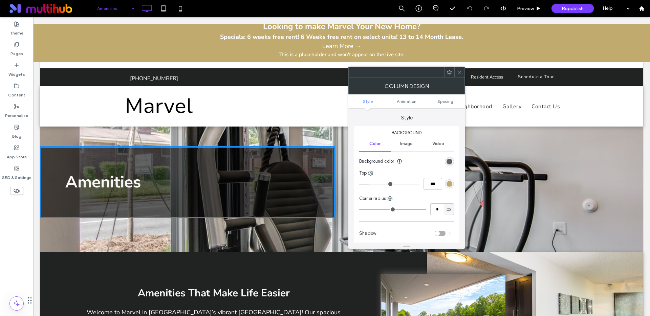
click at [461, 70] on icon at bounding box center [459, 72] width 5 height 5
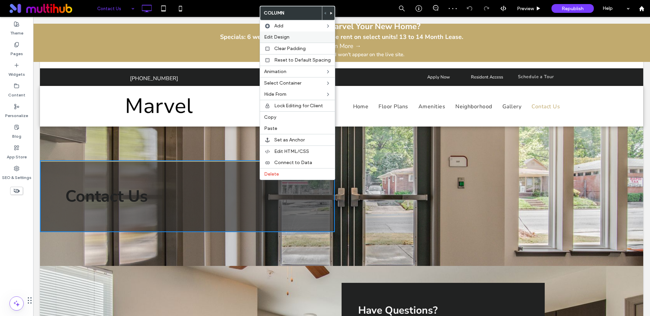
click at [280, 37] on span "Edit Design" at bounding box center [276, 37] width 25 height 6
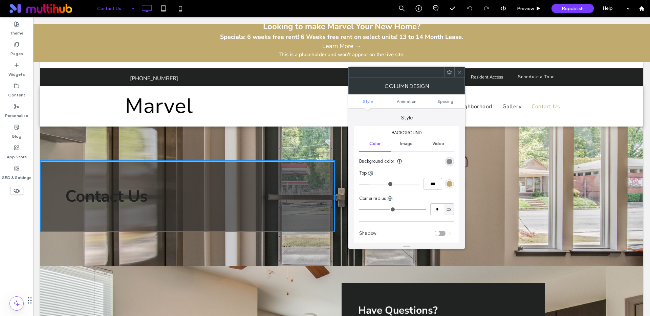
click at [450, 162] on div "rgba(40, 40, 40, 0.6)" at bounding box center [450, 162] width 6 height 6
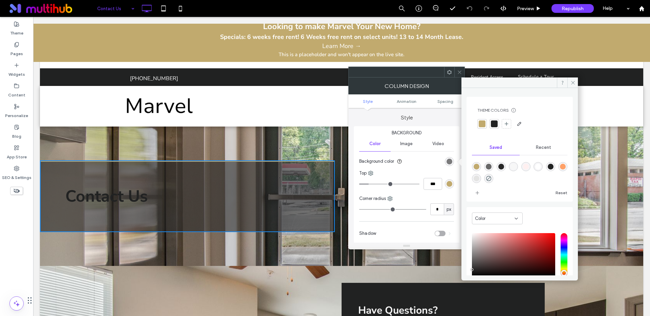
click at [491, 167] on div "rgba(104,104,104,1)" at bounding box center [489, 167] width 6 height 6
type input "*******"
type input "***"
type input "****"
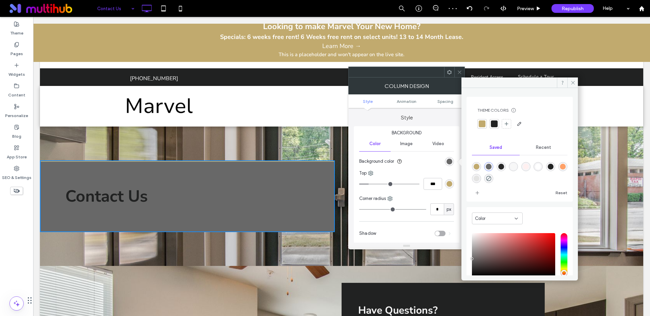
scroll to position [44, 0]
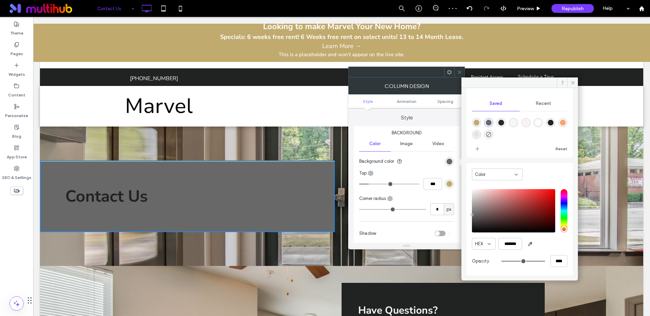
type input "**"
type input "***"
type input "**"
type input "***"
type input "**"
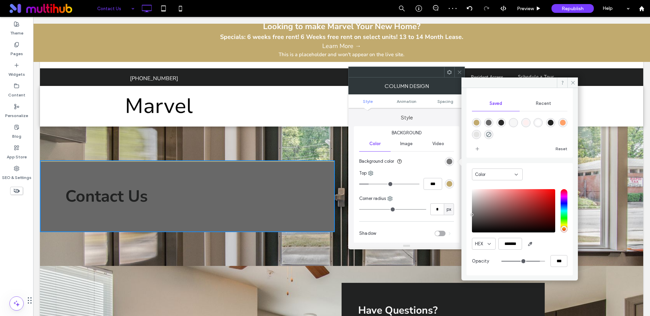
type input "***"
type input "**"
type input "***"
type input "**"
type input "***"
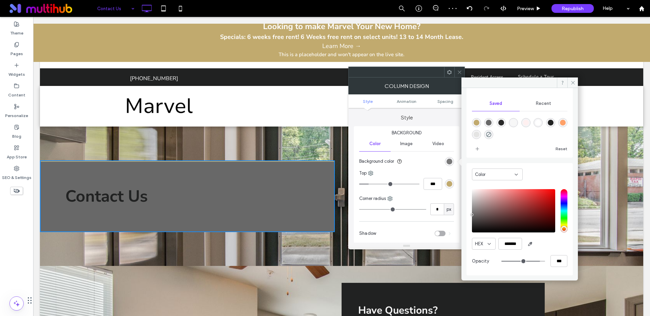
type input "**"
type input "***"
type input "**"
type input "***"
type input "**"
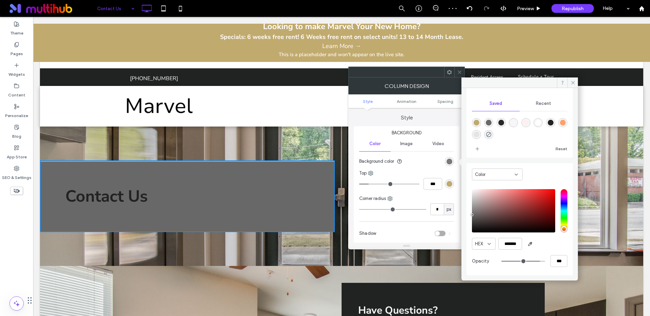
type input "***"
type input "**"
type input "***"
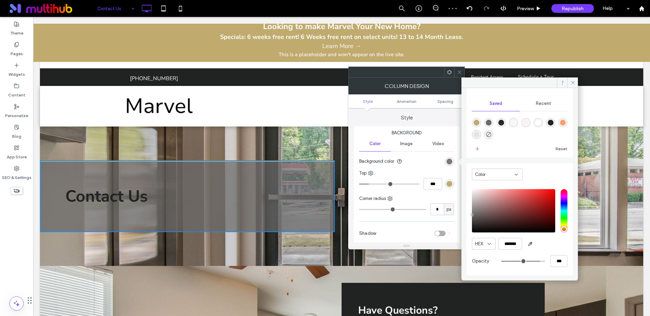
type input "**"
type input "***"
type input "**"
type input "***"
type input "**"
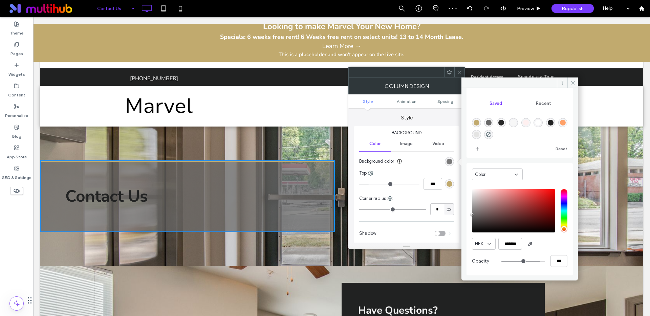
type input "***"
type input "**"
type input "***"
type input "**"
type input "***"
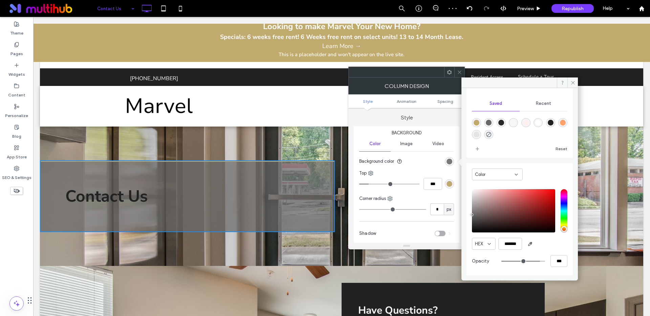
type input "**"
type input "***"
type input "**"
type input "***"
type input "**"
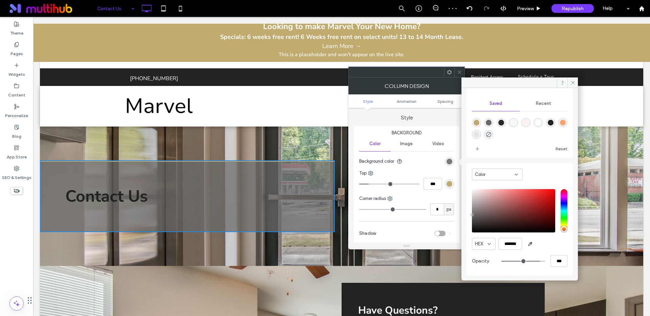
type input "***"
type input "**"
type input "***"
type input "**"
type input "***"
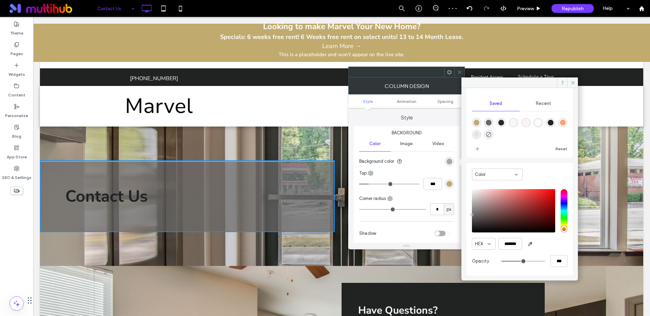
type input "**"
type input "***"
type input "**"
type input "***"
type input "**"
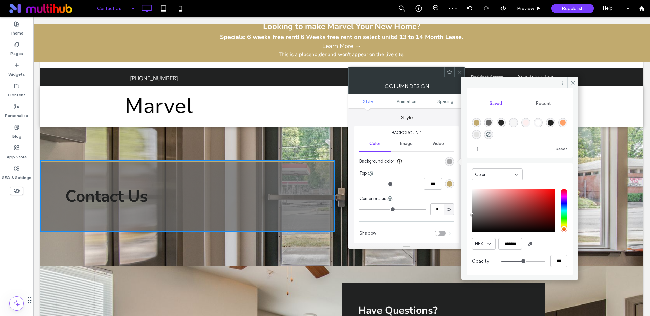
type input "***"
type input "**"
type input "***"
type input "**"
type input "***"
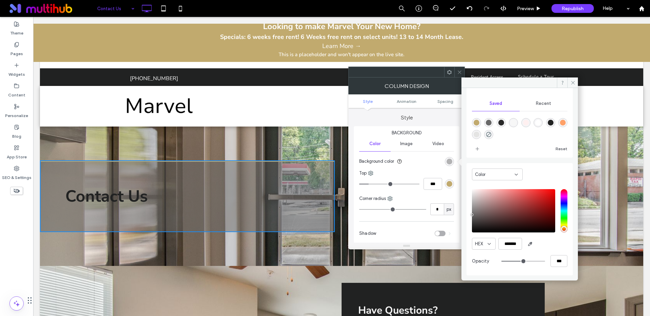
type input "**"
type input "***"
type input "**"
type input "***"
type input "**"
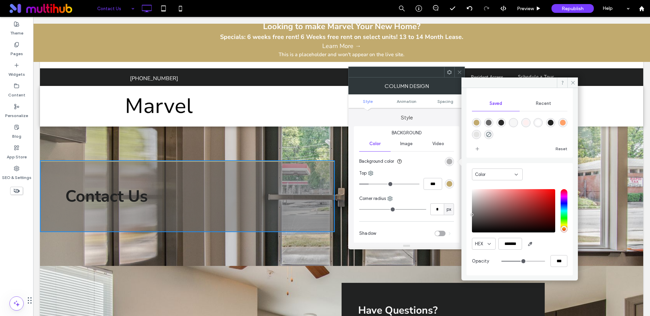
type input "***"
type input "**"
type input "***"
type input "**"
type input "***"
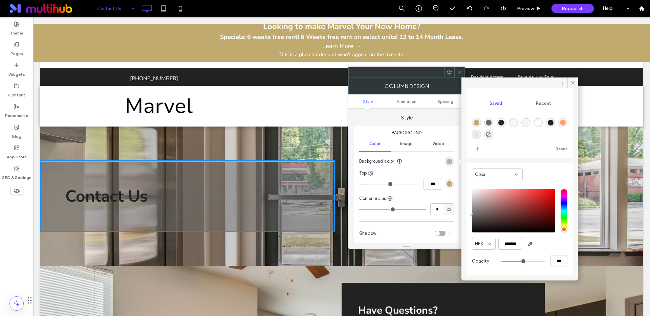
type input "**"
type input "***"
type input "**"
type input "***"
type input "**"
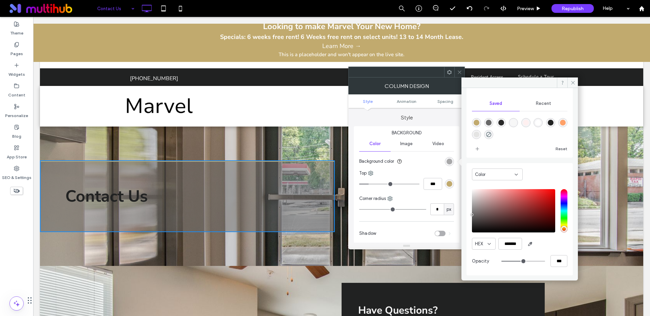
type input "***"
type input "**"
type input "***"
type input "**"
type input "***"
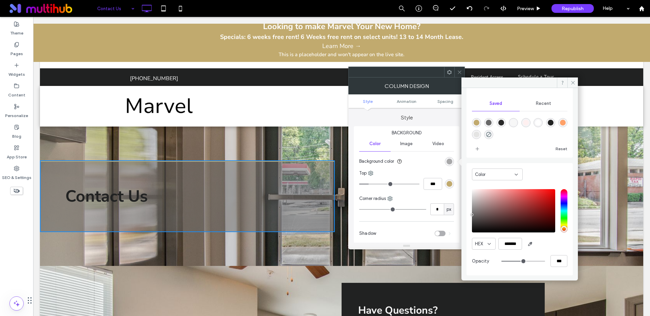
type input "**"
type input "***"
type input "**"
type input "***"
type input "**"
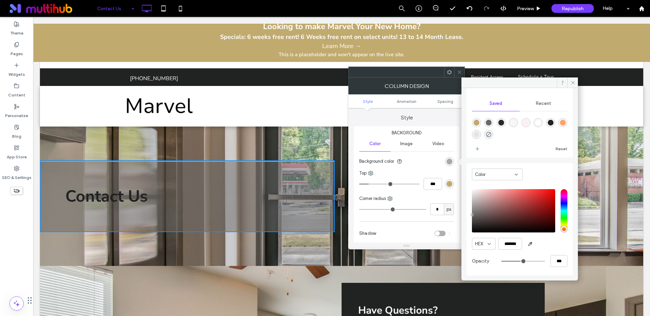
type input "***"
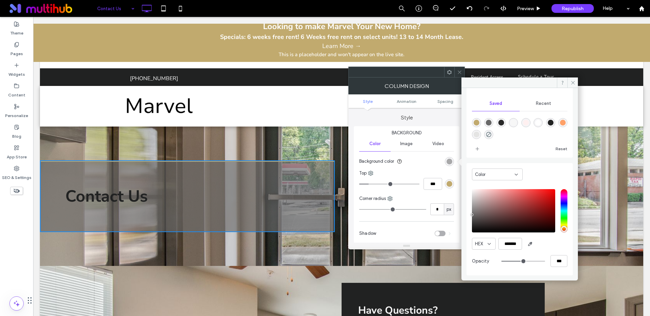
type input "**"
type input "***"
type input "**"
type input "***"
type input "**"
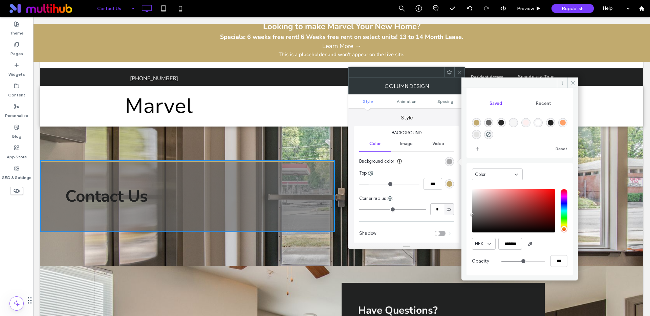
type input "***"
type input "**"
type input "***"
type input "**"
type input "***"
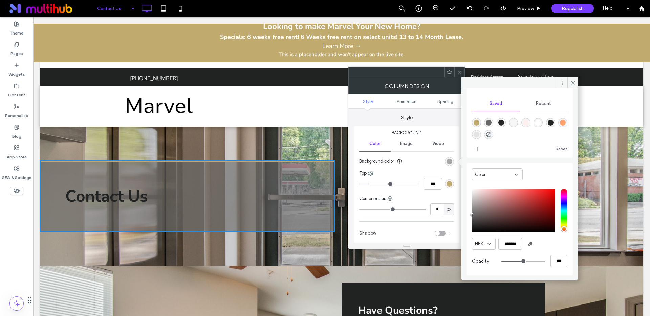
type input "**"
type input "***"
type input "**"
type input "***"
type input "**"
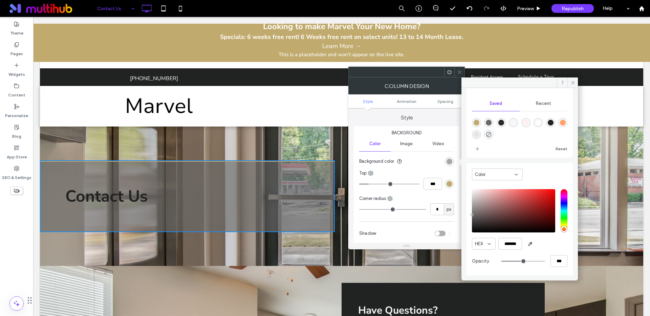
type input "***"
type input "**"
type input "***"
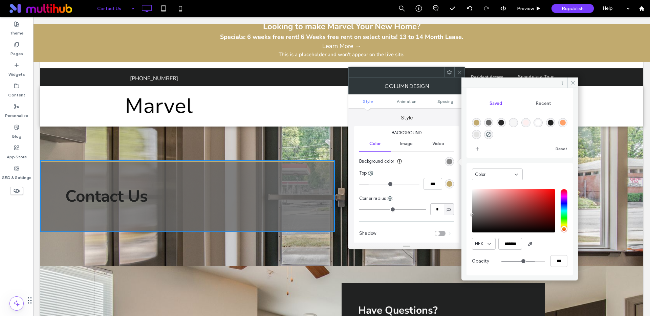
type input "**"
type input "***"
drag, startPoint x: 539, startPoint y: 261, endPoint x: 529, endPoint y: 259, distance: 10.2
click at [529, 261] on input "range" at bounding box center [524, 261] width 44 height 1
click at [489, 123] on div "rgba(104,104,104,1)" at bounding box center [489, 123] width 6 height 6
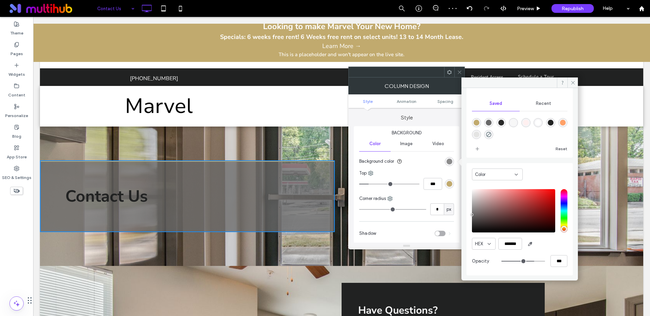
type input "***"
type input "****"
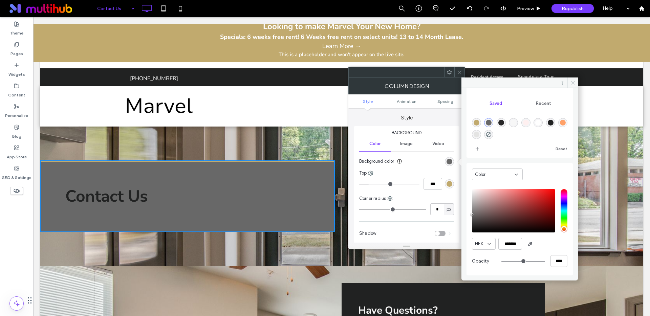
click at [576, 83] on span at bounding box center [573, 83] width 11 height 10
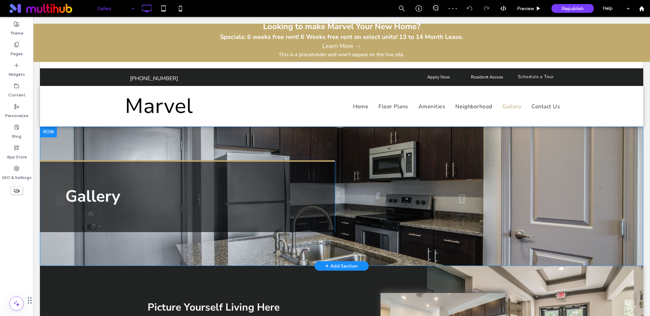
click at [220, 180] on div "Gallery Click To Paste" at bounding box center [187, 197] width 295 height 72
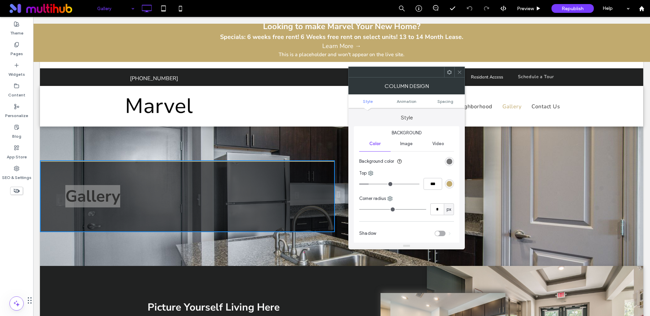
click at [451, 161] on div "rgba(0, 0, 0, 0.6)" at bounding box center [450, 162] width 6 height 6
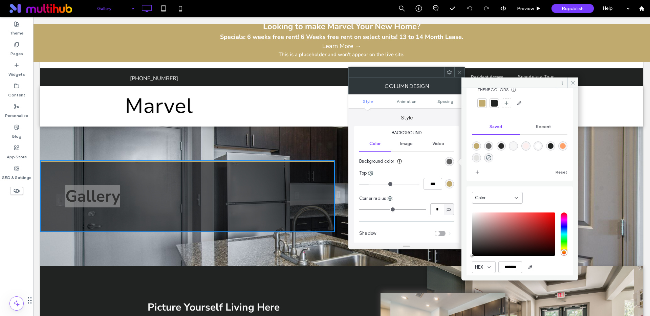
scroll to position [44, 0]
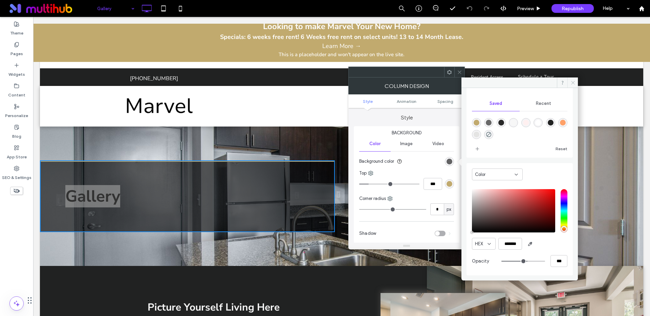
drag, startPoint x: 571, startPoint y: 83, endPoint x: 523, endPoint y: 89, distance: 48.5
click at [571, 83] on icon at bounding box center [573, 82] width 5 height 5
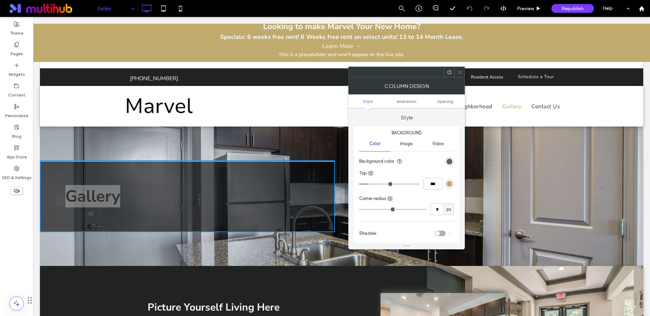
click at [461, 74] on icon at bounding box center [459, 72] width 5 height 5
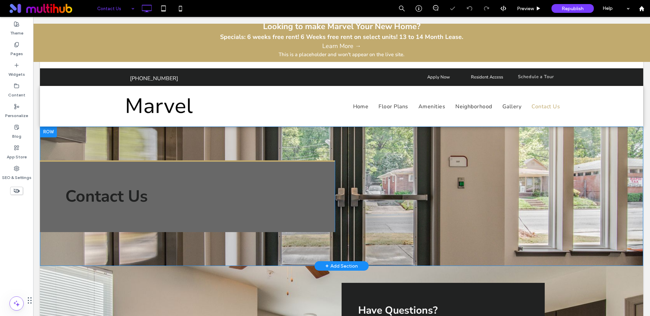
click at [201, 172] on div "Contact Us Click To Paste" at bounding box center [187, 197] width 295 height 72
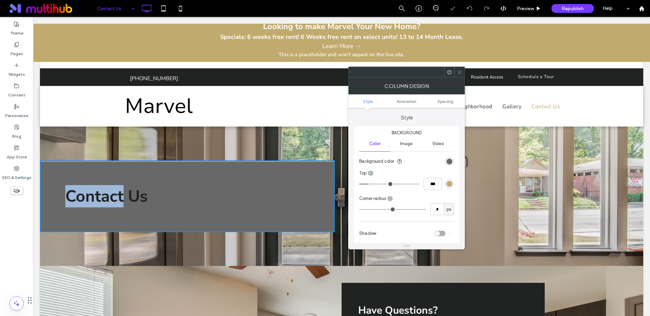
click at [201, 172] on div "Contact Us Click To Paste" at bounding box center [187, 197] width 295 height 72
click at [449, 162] on div "rgb(104, 104, 104)" at bounding box center [450, 162] width 6 height 6
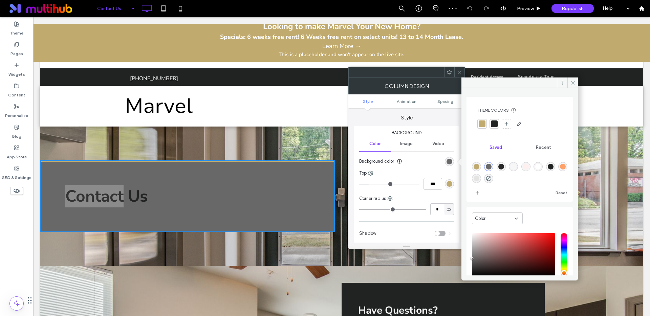
click at [504, 167] on div "rgba(40,40,40,1)" at bounding box center [502, 167] width 6 height 6
type input "*******"
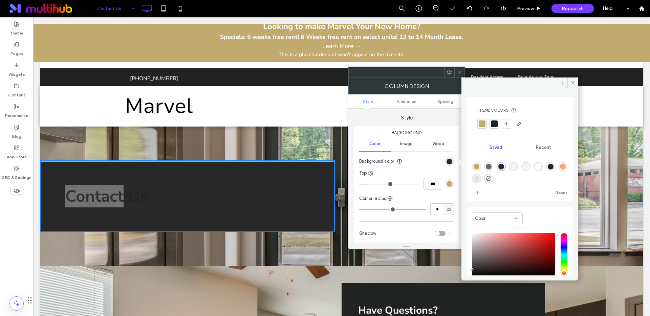
scroll to position [44, 0]
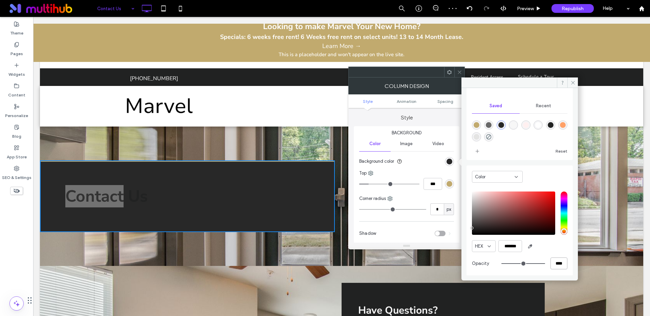
click at [554, 263] on input "****" at bounding box center [559, 264] width 17 height 12
click at [554, 262] on input "****" at bounding box center [559, 264] width 17 height 12
type input "*"
type input "**"
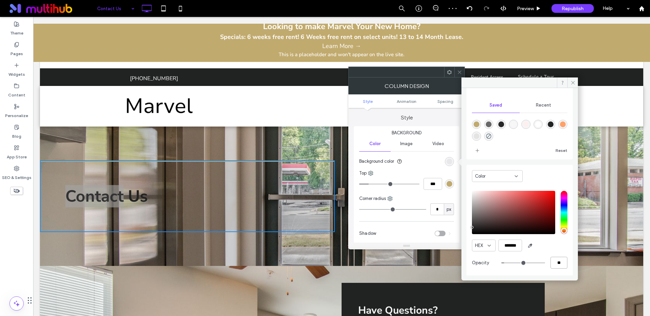
type input "**"
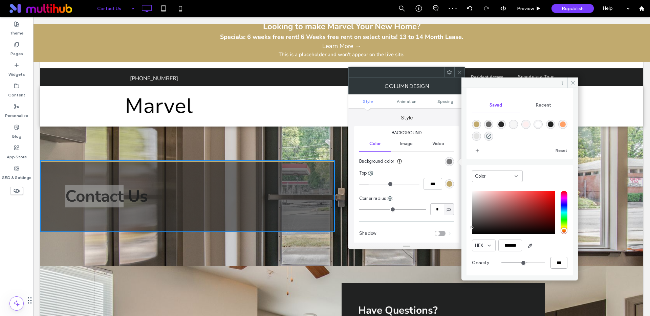
type input "***"
click at [121, 202] on span "Contact Us" at bounding box center [106, 196] width 82 height 22
click at [115, 199] on span "Contact Us" at bounding box center [106, 196] width 82 height 22
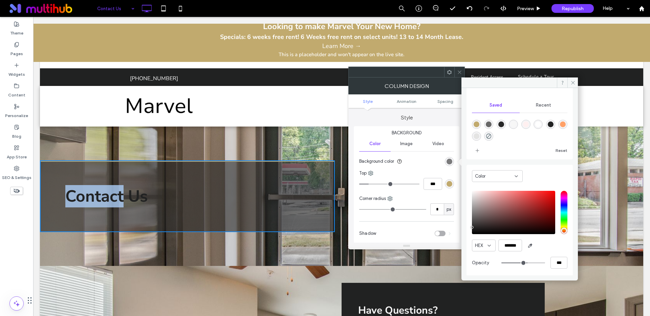
click at [115, 199] on span "Contact Us" at bounding box center [106, 196] width 82 height 22
click at [119, 199] on span "Contact Us" at bounding box center [106, 196] width 82 height 22
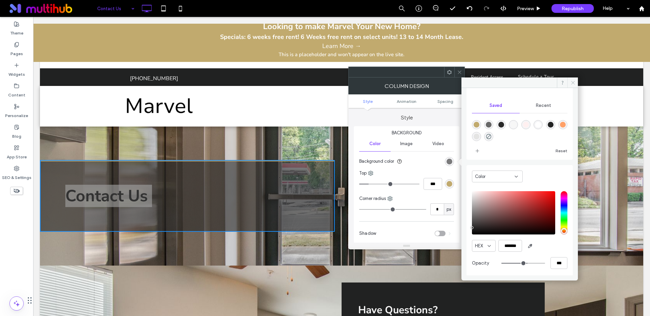
click at [571, 84] on icon at bounding box center [573, 82] width 5 height 5
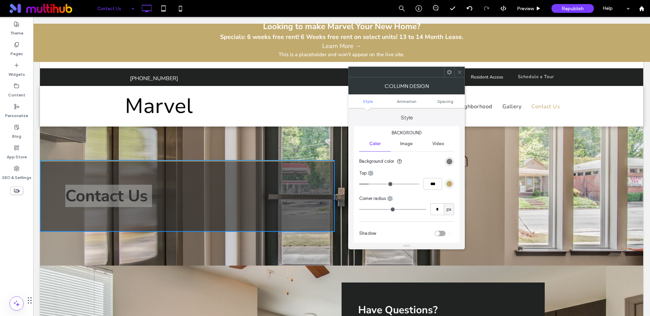
click at [461, 75] on span at bounding box center [459, 72] width 5 height 10
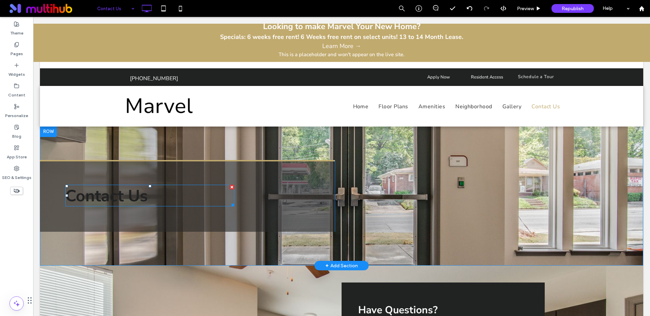
click at [108, 197] on span "Contact Us" at bounding box center [106, 196] width 82 height 22
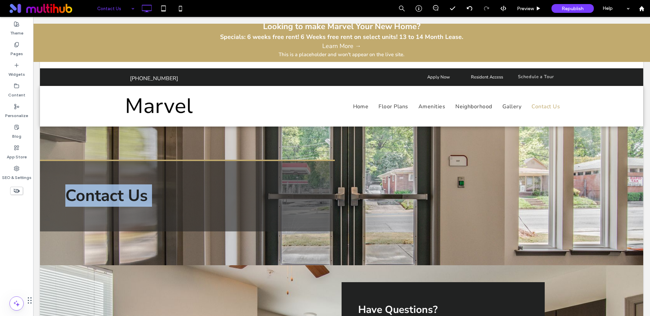
click at [108, 197] on span "Contact Us" at bounding box center [106, 196] width 82 height 22
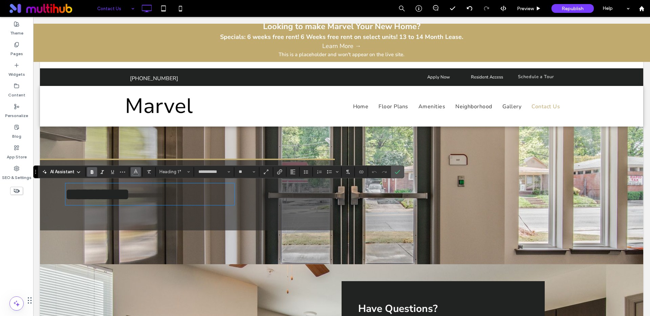
click at [135, 173] on icon "Color" at bounding box center [135, 171] width 5 height 5
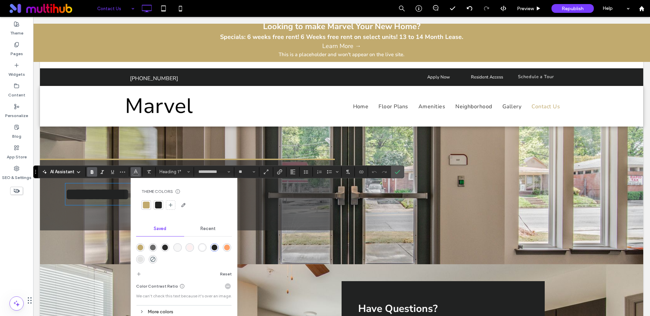
click at [202, 248] on div "rgba(255,255,255,1)" at bounding box center [203, 248] width 6 height 6
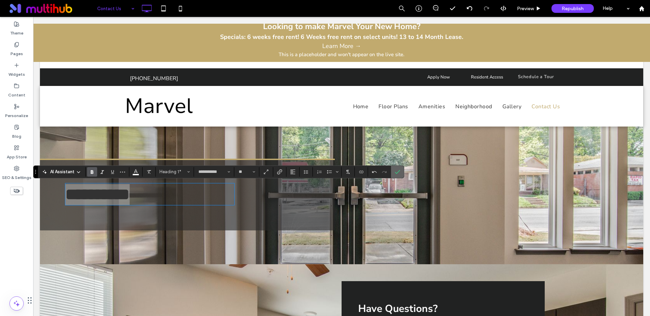
click at [395, 174] on icon "Confirm" at bounding box center [397, 171] width 5 height 5
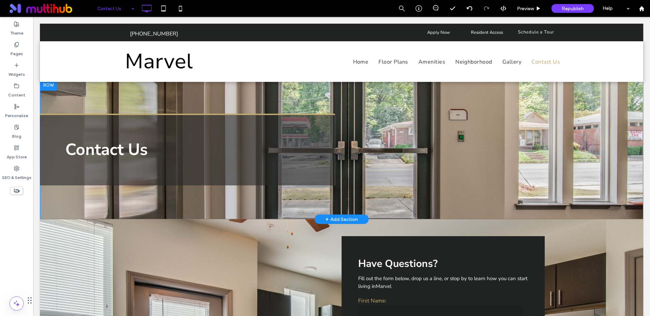
scroll to position [0, 0]
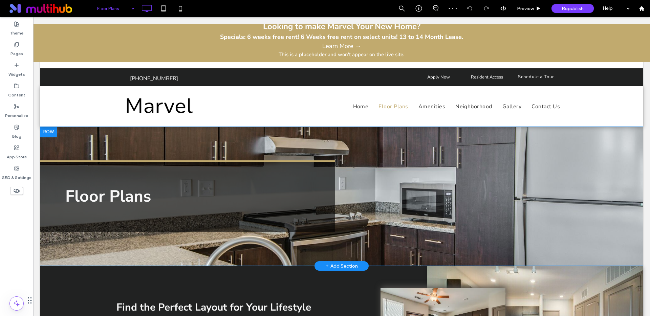
click at [197, 176] on div "Floor Plans Click To Paste" at bounding box center [187, 197] width 295 height 72
click at [197, 177] on div "Floor Plans Click To Paste" at bounding box center [187, 197] width 295 height 72
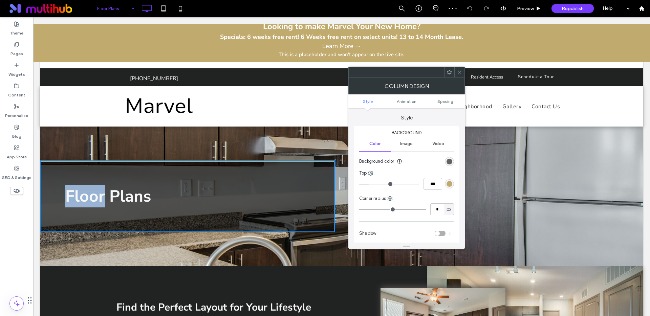
scroll to position [1, 0]
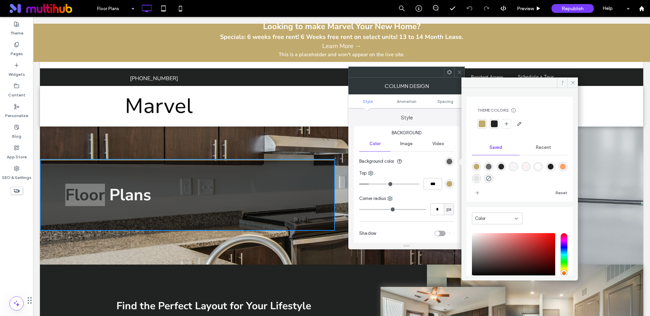
scroll to position [44, 0]
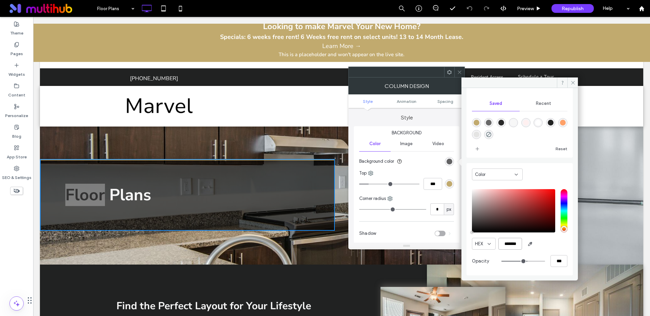
click at [507, 241] on input "*******" at bounding box center [511, 244] width 24 height 12
drag, startPoint x: 514, startPoint y: 243, endPoint x: 521, endPoint y: 244, distance: 7.5
click at [522, 244] on input "*******" at bounding box center [511, 244] width 24 height 12
click at [576, 79] on span at bounding box center [573, 83] width 11 height 10
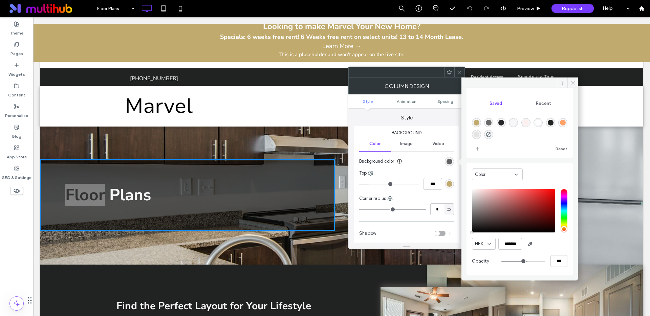
scroll to position [0, 0]
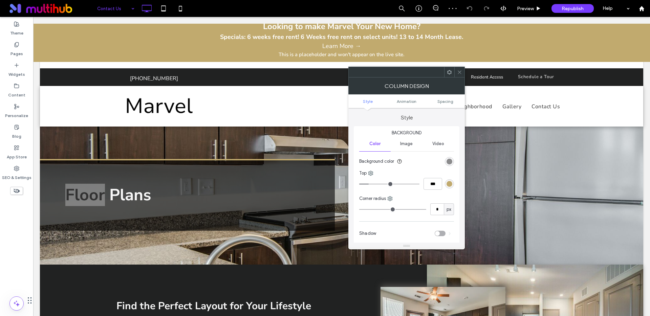
click at [448, 162] on div "rgba(40, 40, 40, 0.6)" at bounding box center [450, 162] width 6 height 6
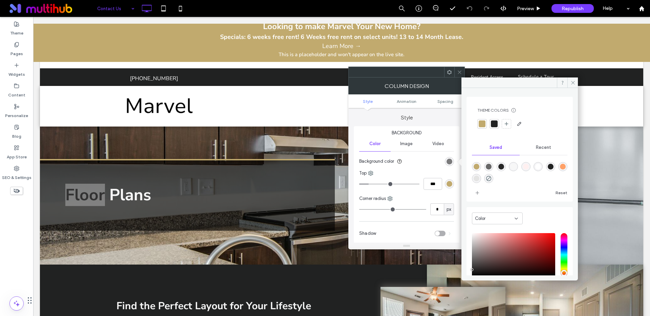
scroll to position [44, 0]
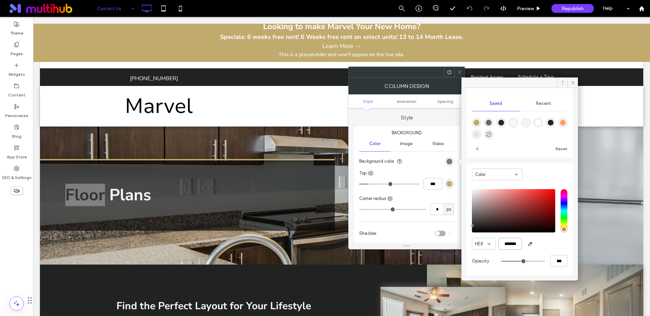
click at [508, 243] on input "*******" at bounding box center [511, 244] width 24 height 12
type input "*******"
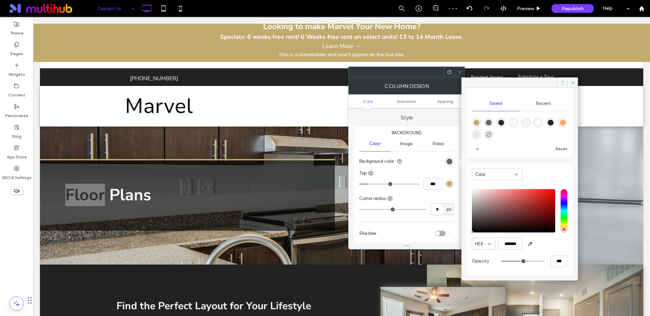
scroll to position [0, 0]
click at [553, 244] on div "HEX *******" at bounding box center [520, 244] width 96 height 12
click at [574, 81] on icon at bounding box center [573, 82] width 5 height 5
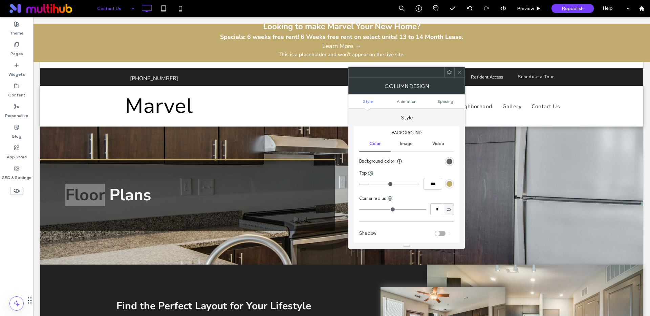
click at [457, 73] on div at bounding box center [460, 72] width 10 height 10
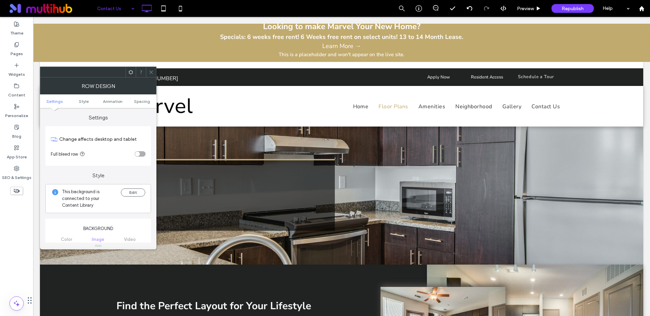
click at [152, 73] on icon at bounding box center [151, 72] width 5 height 5
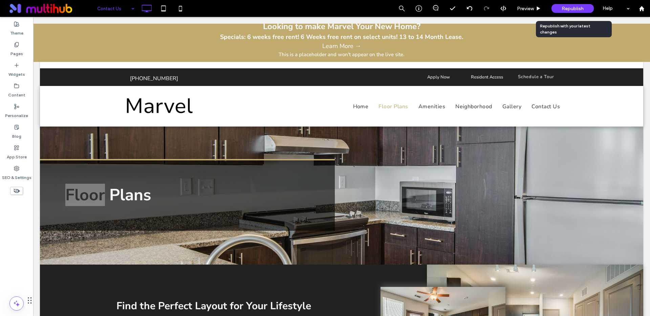
click at [579, 5] on div "Republish" at bounding box center [573, 8] width 42 height 9
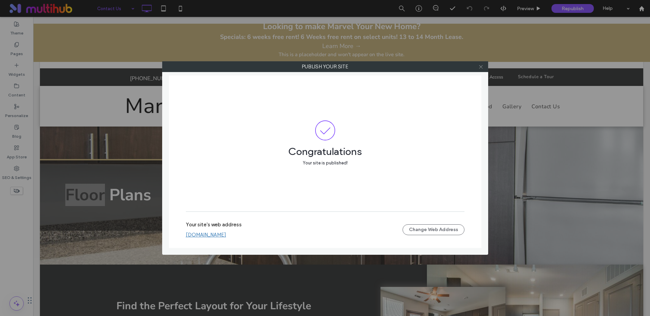
click at [479, 67] on icon at bounding box center [481, 66] width 5 height 5
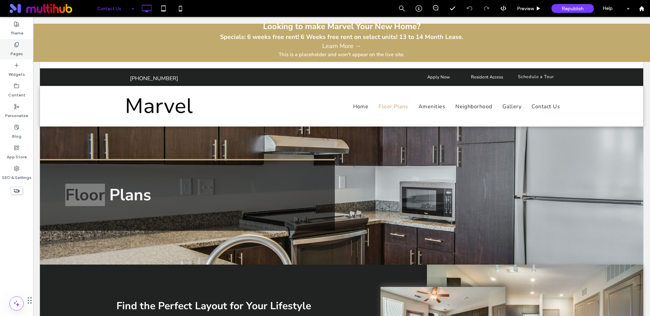
click at [16, 49] on label "Pages" at bounding box center [17, 51] width 13 height 9
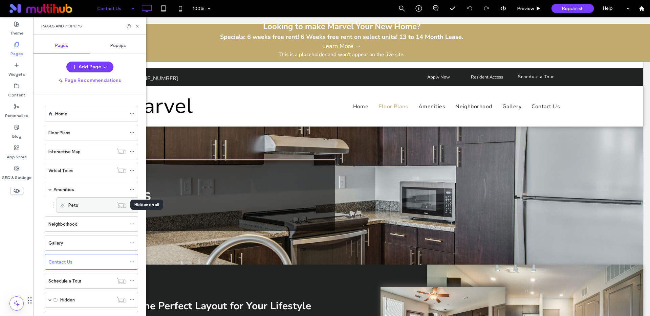
click at [120, 206] on icon at bounding box center [122, 205] width 10 height 7
click at [124, 205] on icon at bounding box center [122, 205] width 10 height 7
click at [130, 206] on icon at bounding box center [132, 205] width 5 height 5
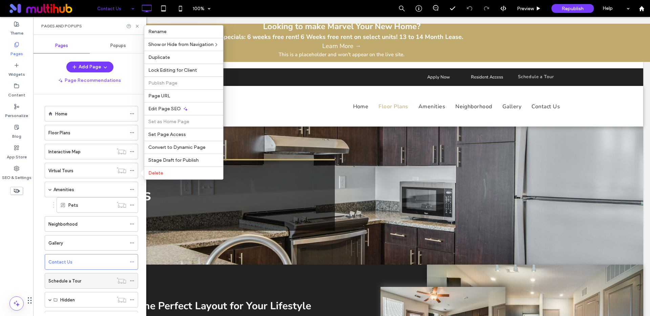
scroll to position [31, 0]
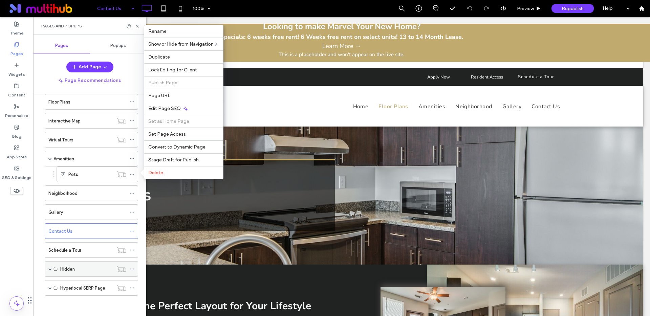
click at [48, 268] on div "Hidden" at bounding box center [91, 270] width 93 height 16
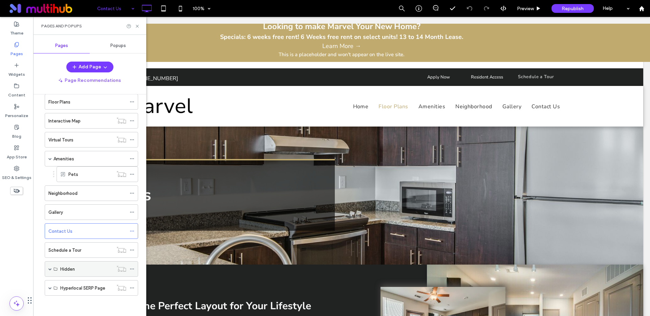
click at [50, 269] on span at bounding box center [49, 269] width 3 height 3
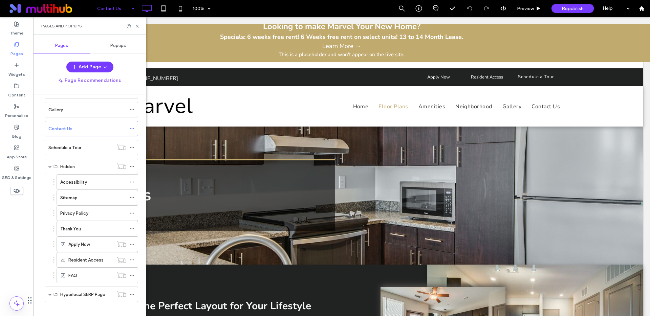
scroll to position [136, 0]
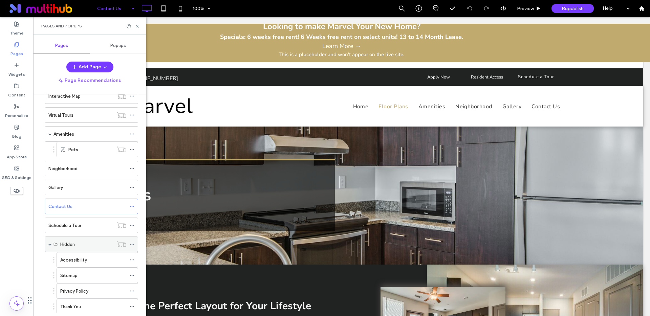
click at [49, 245] on span at bounding box center [49, 244] width 3 height 3
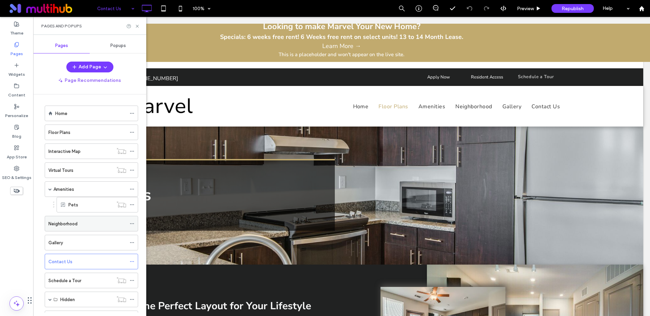
scroll to position [0, 0]
click at [132, 204] on icon at bounding box center [132, 205] width 5 height 5
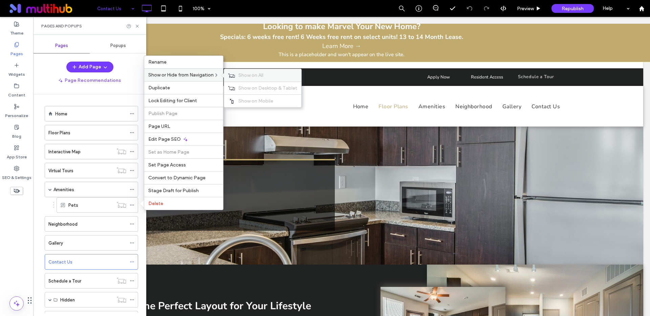
click at [248, 76] on span "Show on All" at bounding box center [250, 75] width 25 height 6
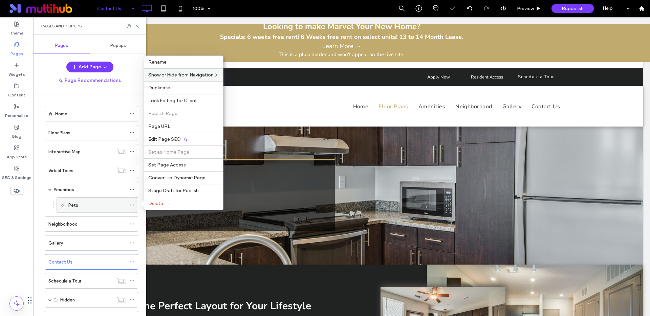
click at [83, 205] on div "Pets" at bounding box center [97, 205] width 58 height 7
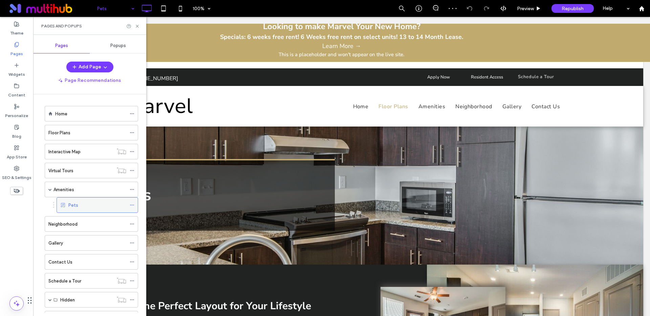
click at [134, 203] on icon at bounding box center [132, 205] width 5 height 5
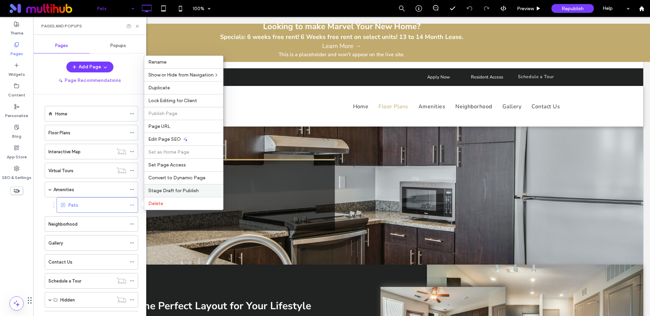
click at [158, 192] on span "Stage Draft for Publish" at bounding box center [173, 191] width 50 height 6
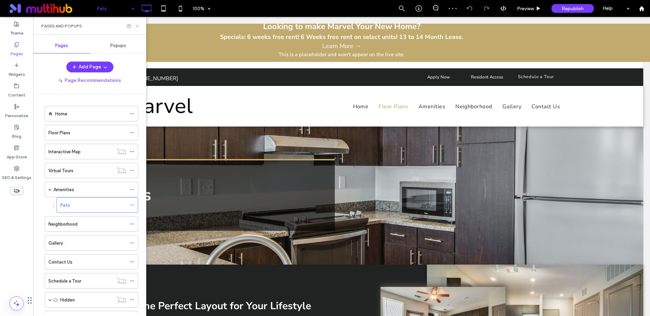
click at [138, 27] on icon at bounding box center [137, 26] width 5 height 5
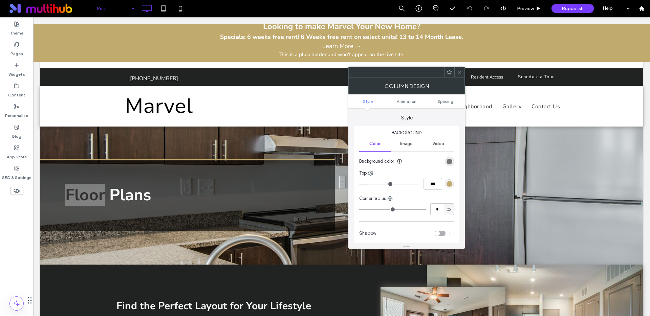
click at [448, 161] on div "rgba(0, 0, 0, 0.6)" at bounding box center [450, 162] width 6 height 6
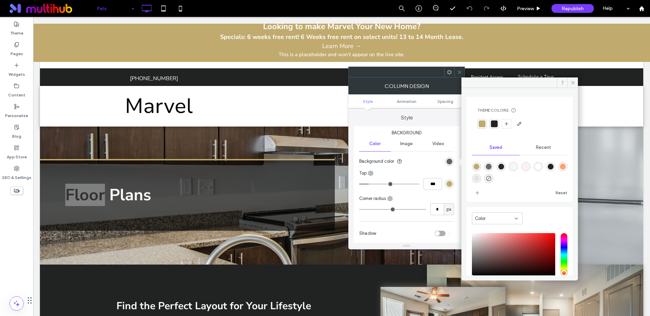
scroll to position [44, 0]
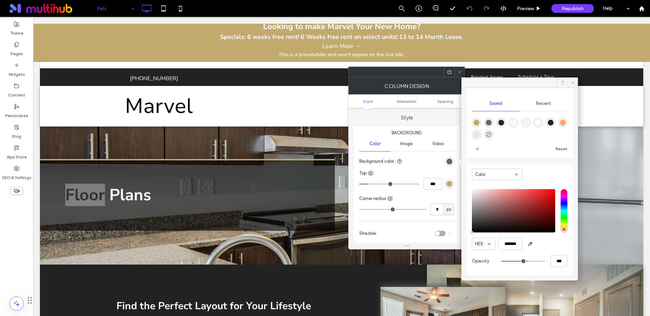
click at [574, 82] on icon at bounding box center [573, 82] width 5 height 5
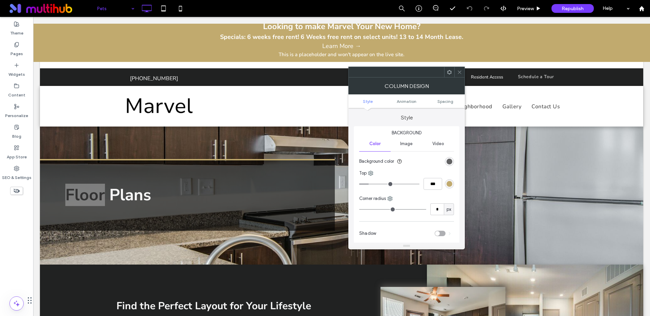
click at [460, 70] on icon at bounding box center [459, 72] width 5 height 5
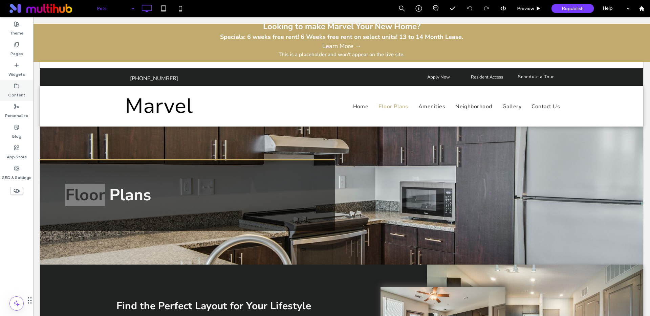
click at [14, 92] on label "Content" at bounding box center [16, 93] width 17 height 9
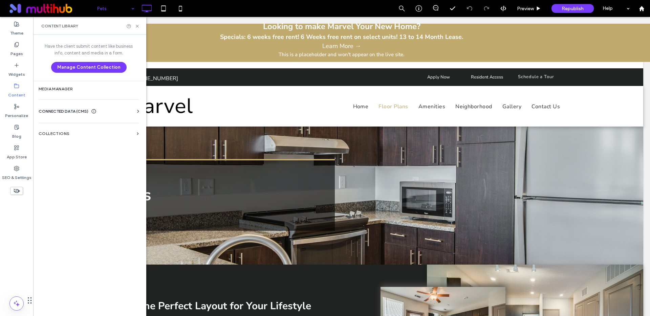
click at [62, 110] on span "CONNECTED DATA (CMS)" at bounding box center [64, 111] width 50 height 7
click at [84, 143] on label "Business Text" at bounding box center [90, 143] width 92 height 5
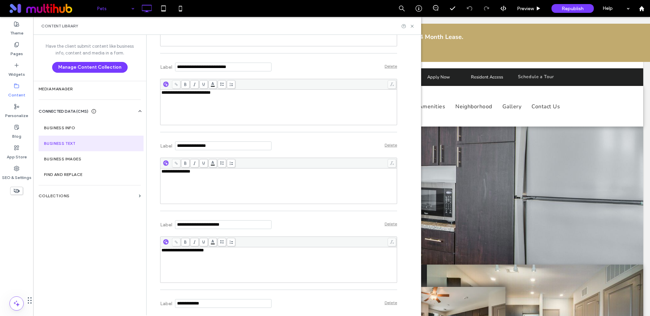
scroll to position [5056, 0]
